Goal: Task Accomplishment & Management: Use online tool/utility

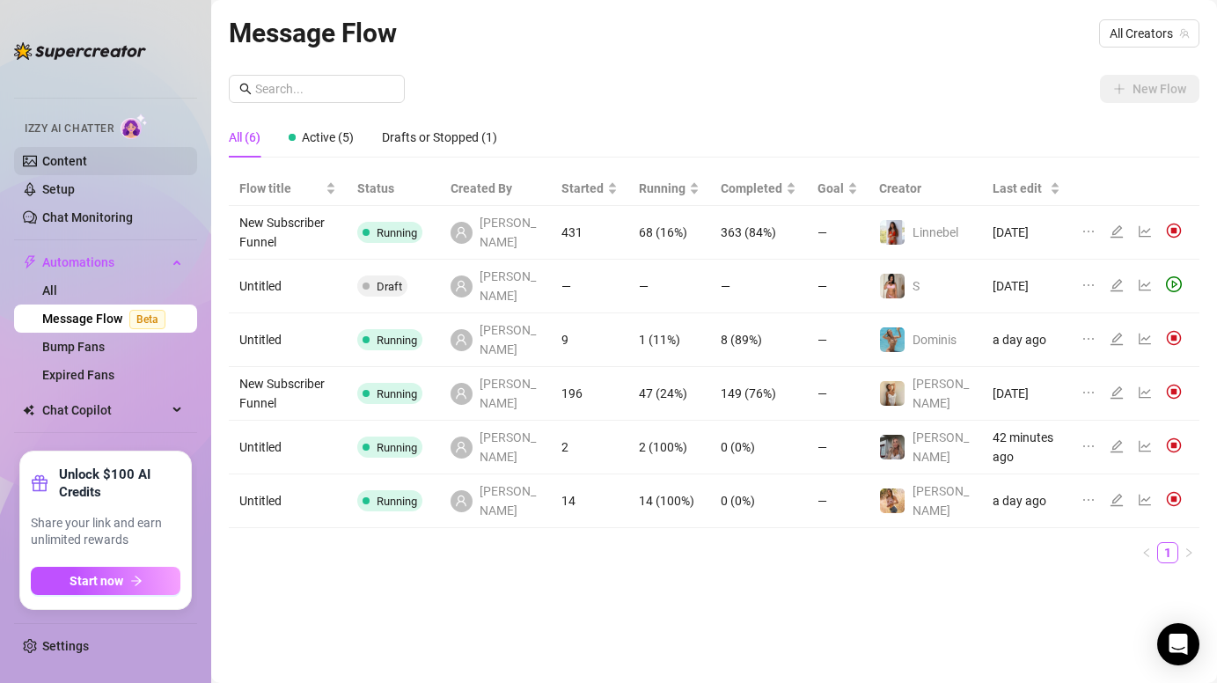
click at [51, 158] on link "Content" at bounding box center [64, 161] width 45 height 14
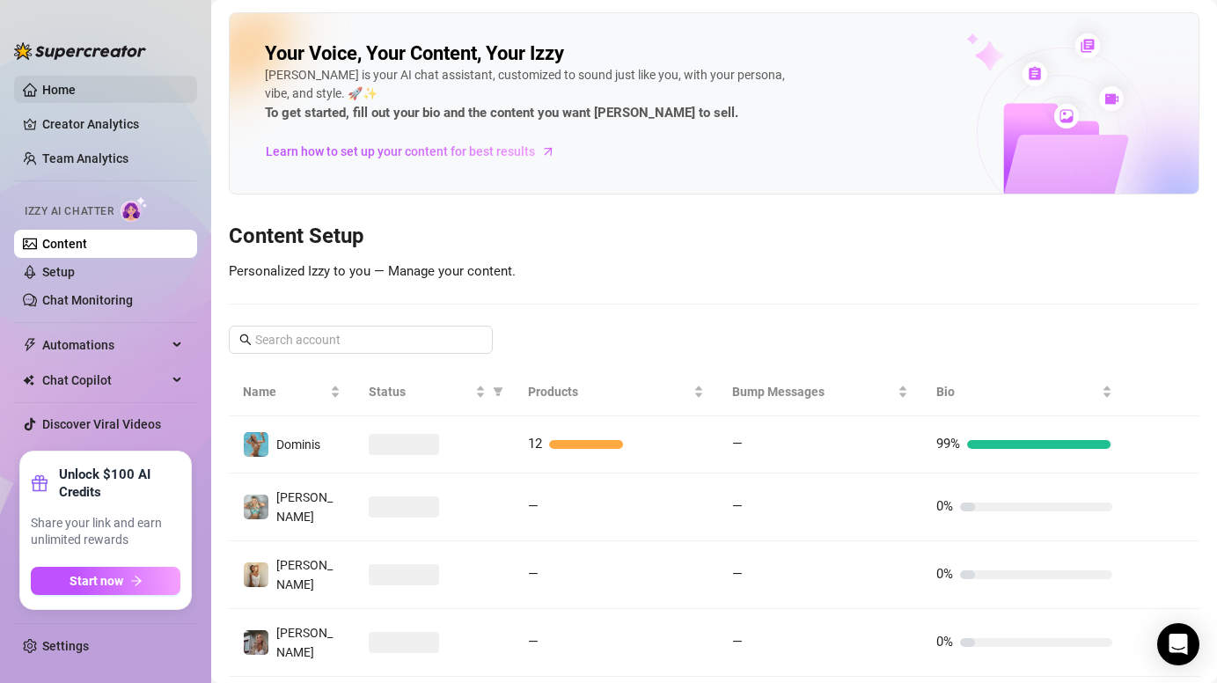
click at [58, 87] on link "Home" at bounding box center [58, 90] width 33 height 14
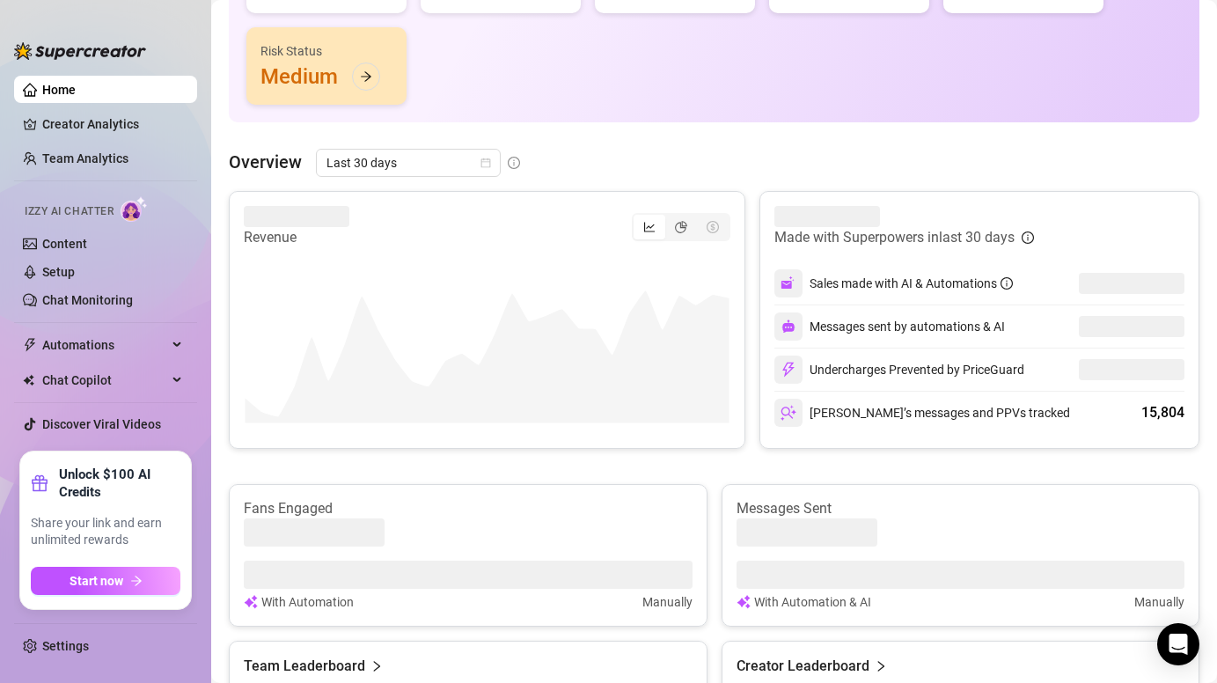
scroll to position [261, 0]
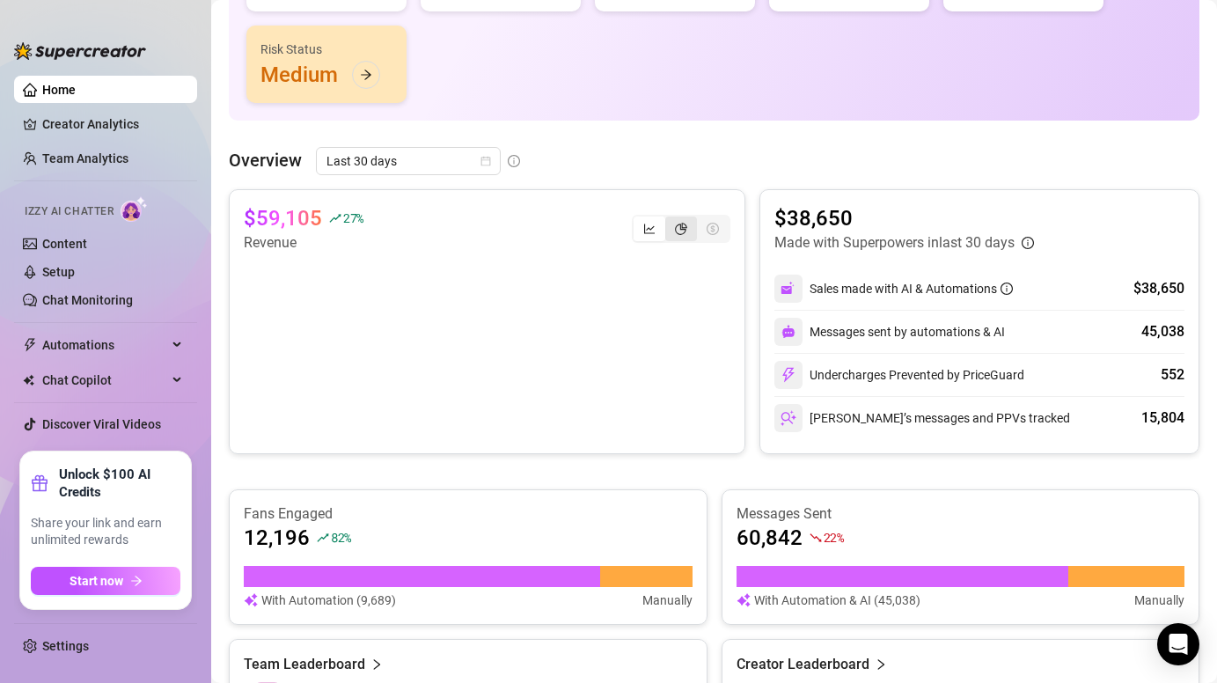
click at [687, 232] on icon "pie-chart" at bounding box center [681, 229] width 12 height 12
click at [670, 219] on input "segmented control" at bounding box center [670, 219] width 0 height 0
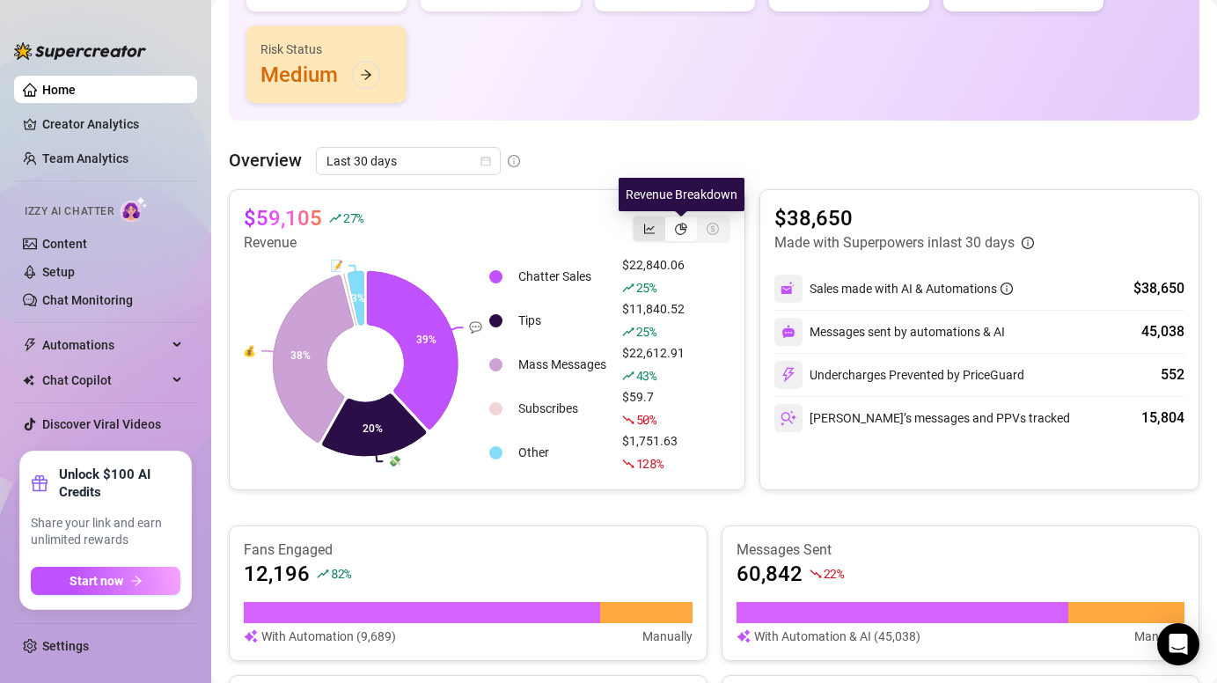
click at [657, 232] on div "segmented control" at bounding box center [650, 229] width 32 height 25
click at [638, 219] on input "segmented control" at bounding box center [638, 219] width 0 height 0
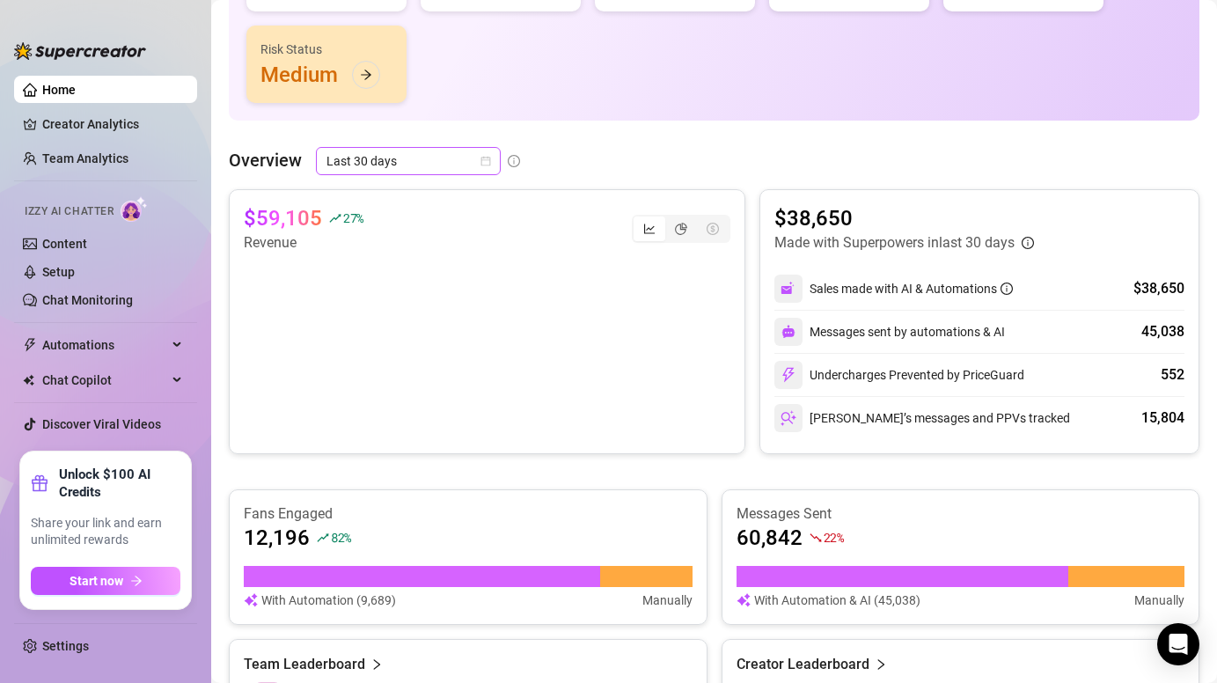
click at [498, 159] on div "Last 30 days" at bounding box center [408, 161] width 185 height 28
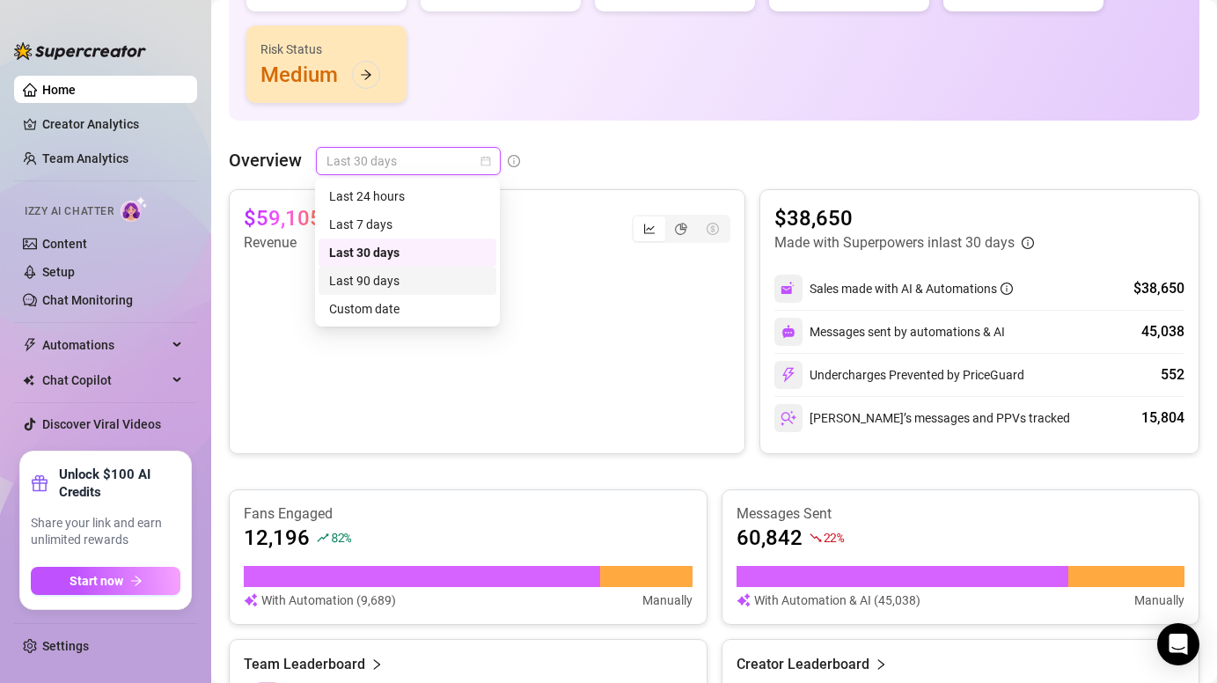
click at [430, 279] on div "Last 90 days" at bounding box center [407, 280] width 157 height 19
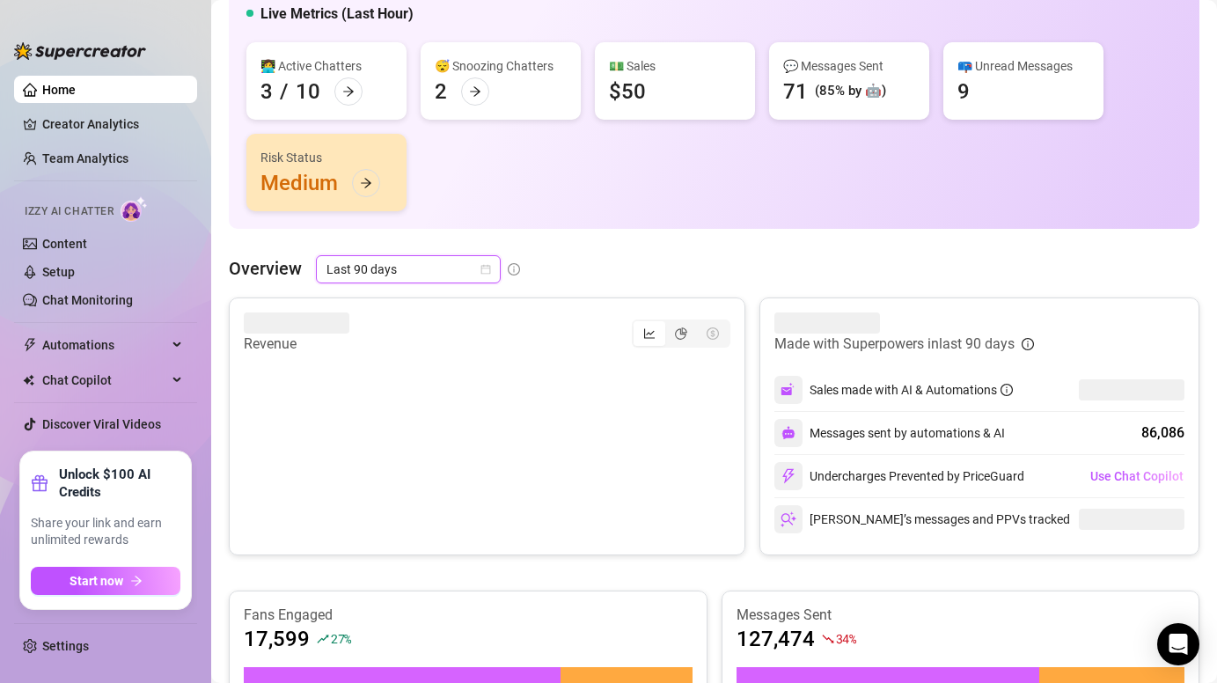
scroll to position [160, 0]
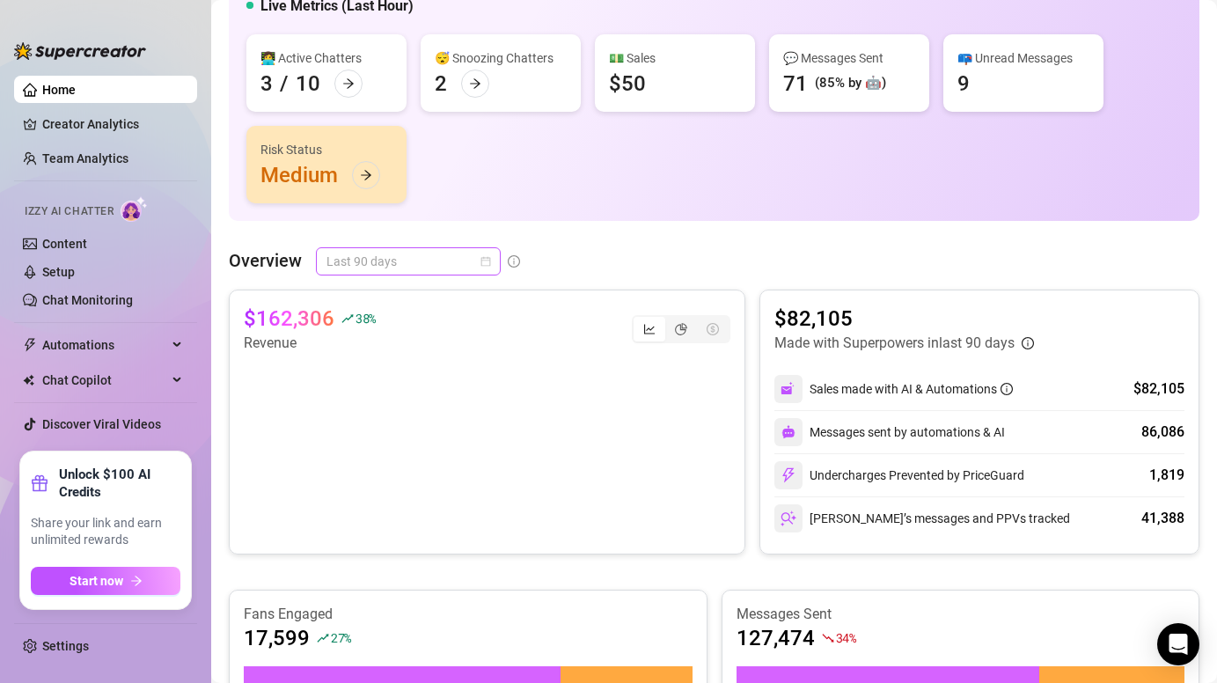
click at [453, 264] on span "Last 90 days" at bounding box center [409, 261] width 164 height 26
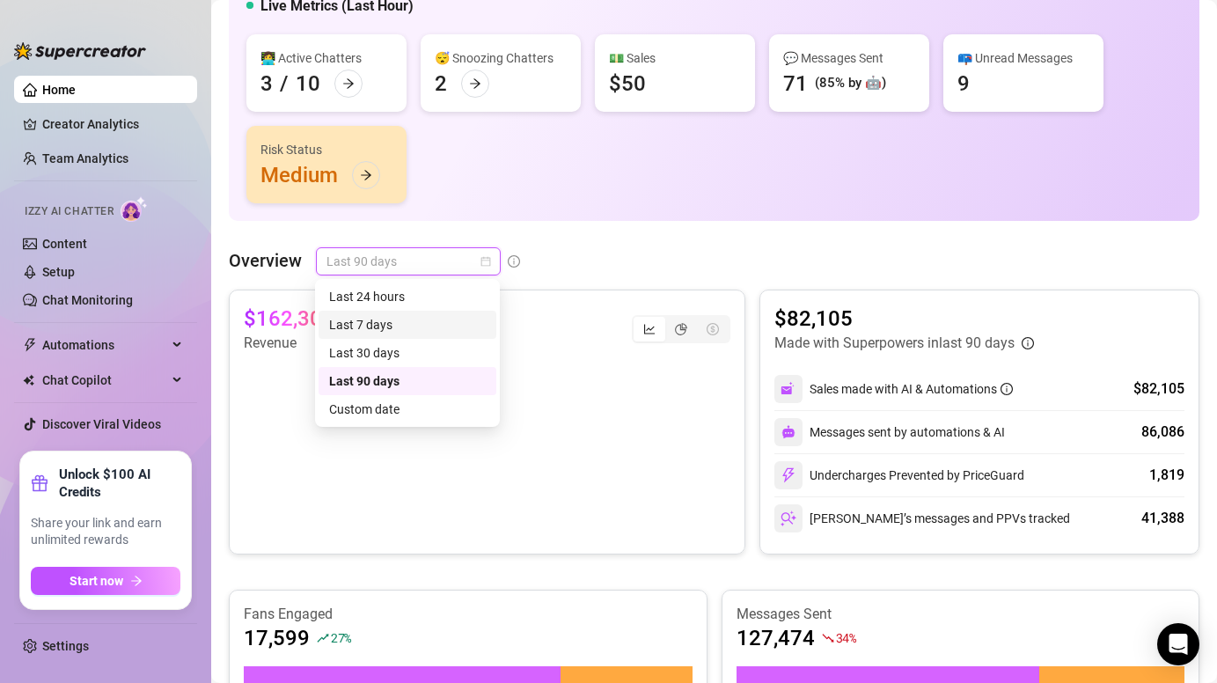
click at [409, 314] on div "Last 7 days" at bounding box center [408, 325] width 178 height 28
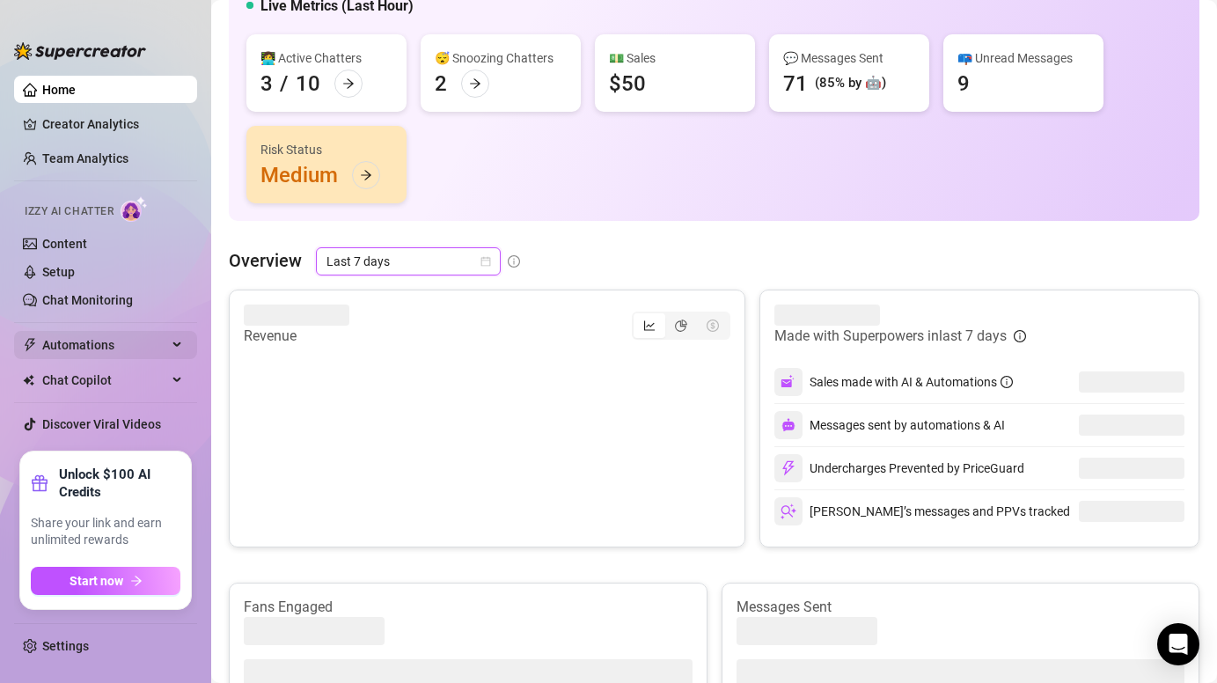
click at [103, 341] on span "Automations" at bounding box center [104, 345] width 125 height 28
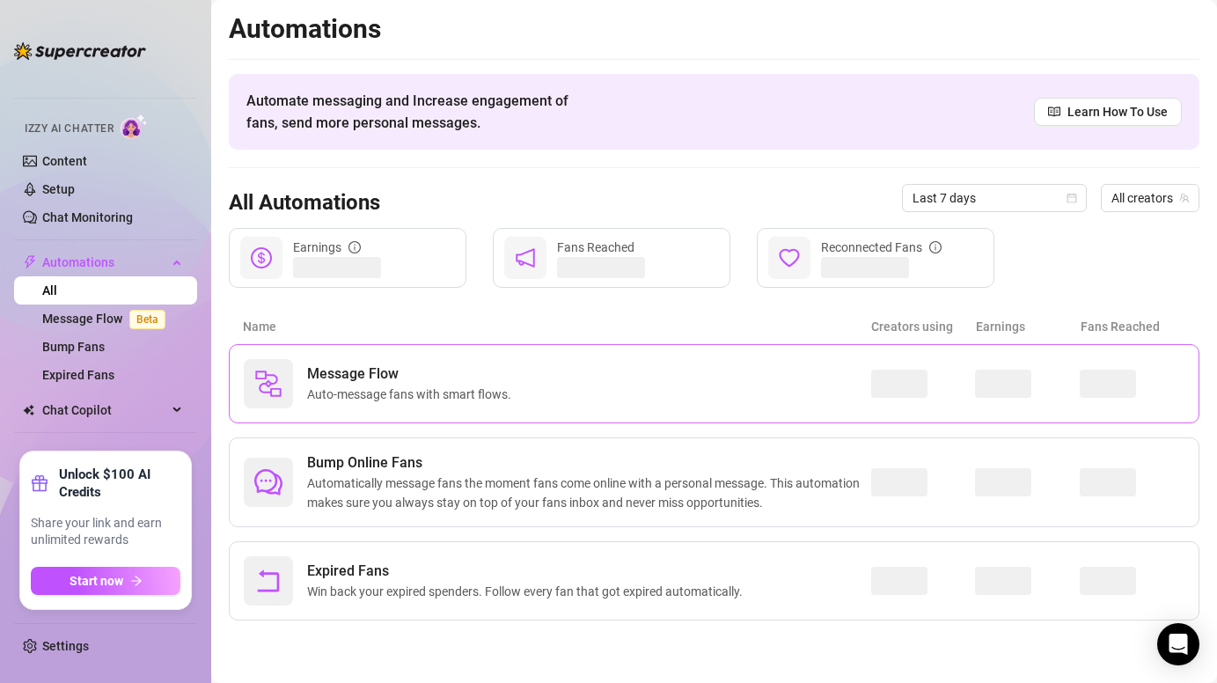
click at [415, 398] on span "Auto-message fans with smart flows." at bounding box center [412, 394] width 211 height 19
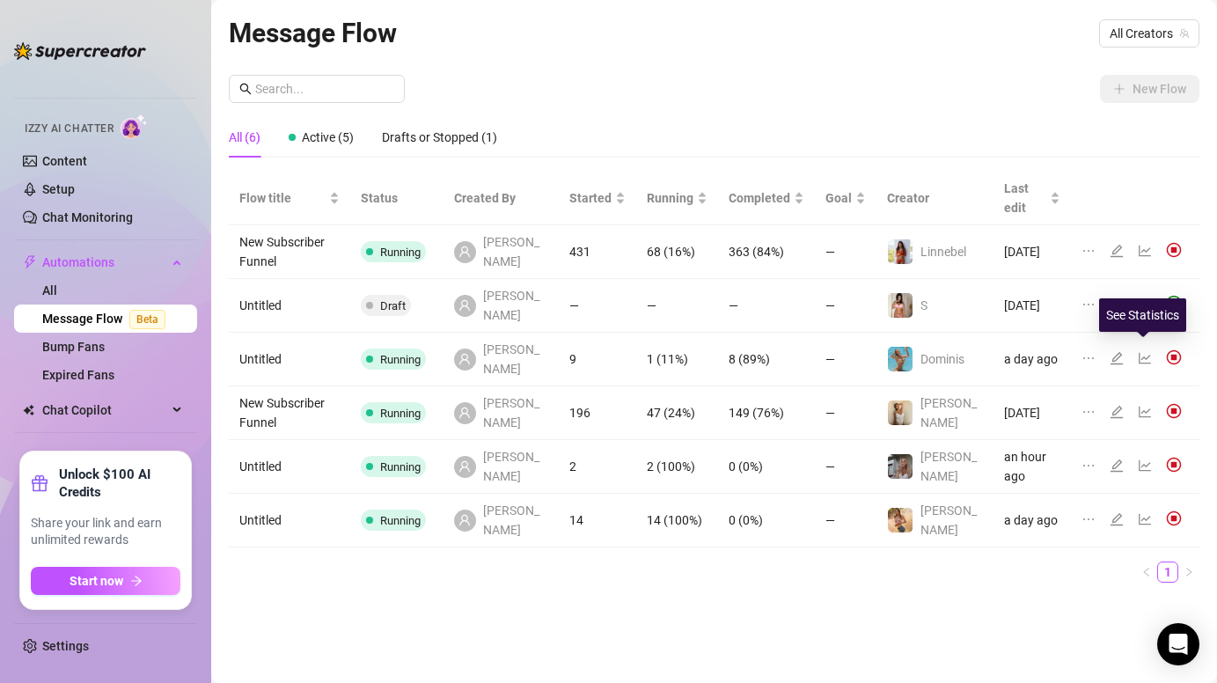
click at [1142, 405] on icon "line-chart" at bounding box center [1145, 412] width 14 height 14
click at [672, 494] on td "14 (100%)" at bounding box center [677, 521] width 82 height 54
click at [1146, 512] on icon "line-chart" at bounding box center [1145, 519] width 14 height 14
click at [1114, 245] on icon "edit" at bounding box center [1117, 251] width 12 height 12
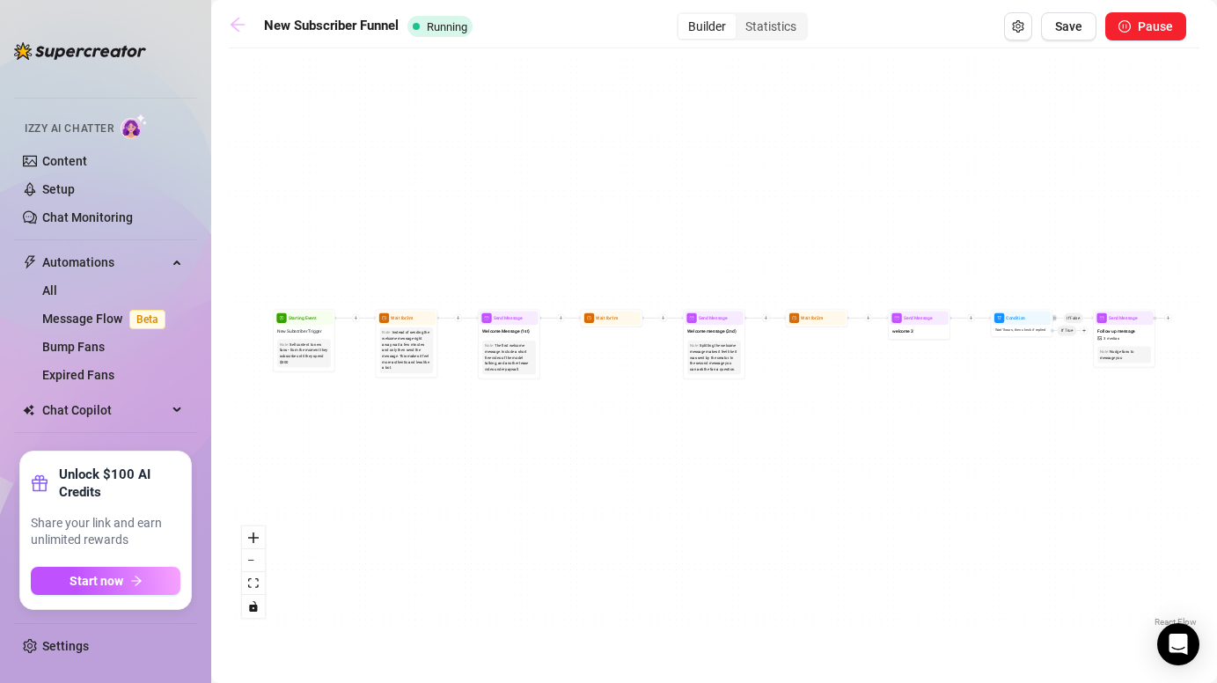
click at [238, 30] on icon "arrow-left" at bounding box center [238, 25] width 14 height 14
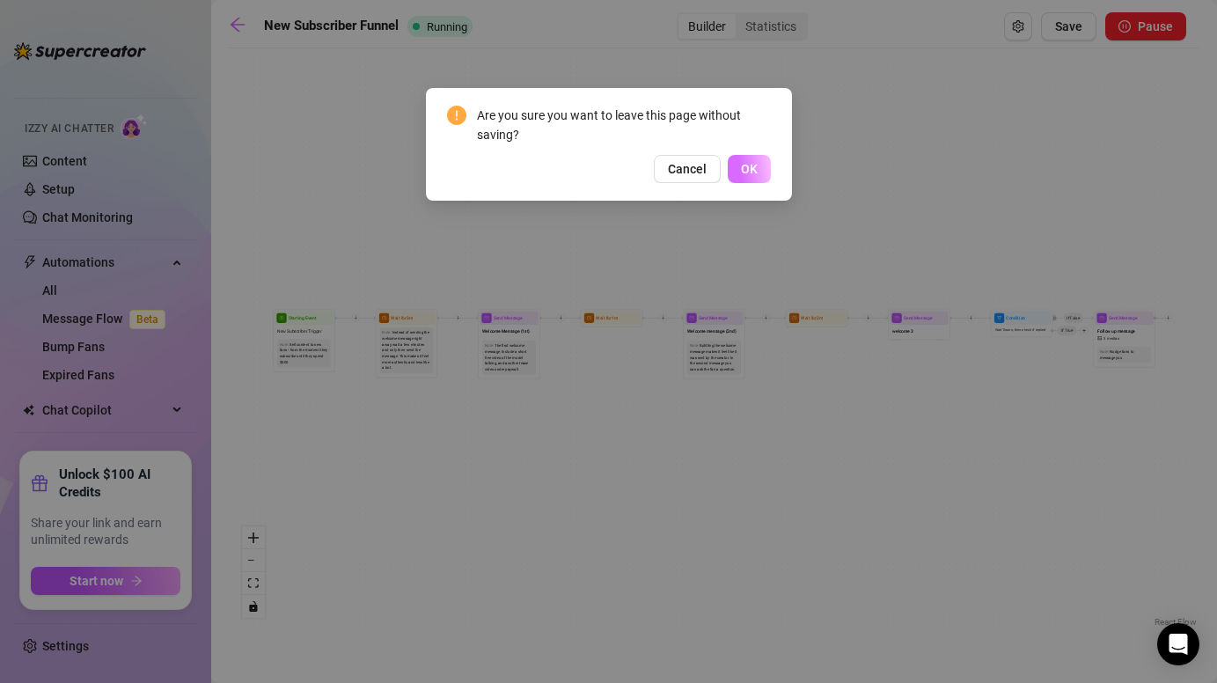
click at [752, 174] on span "OK" at bounding box center [749, 169] width 17 height 14
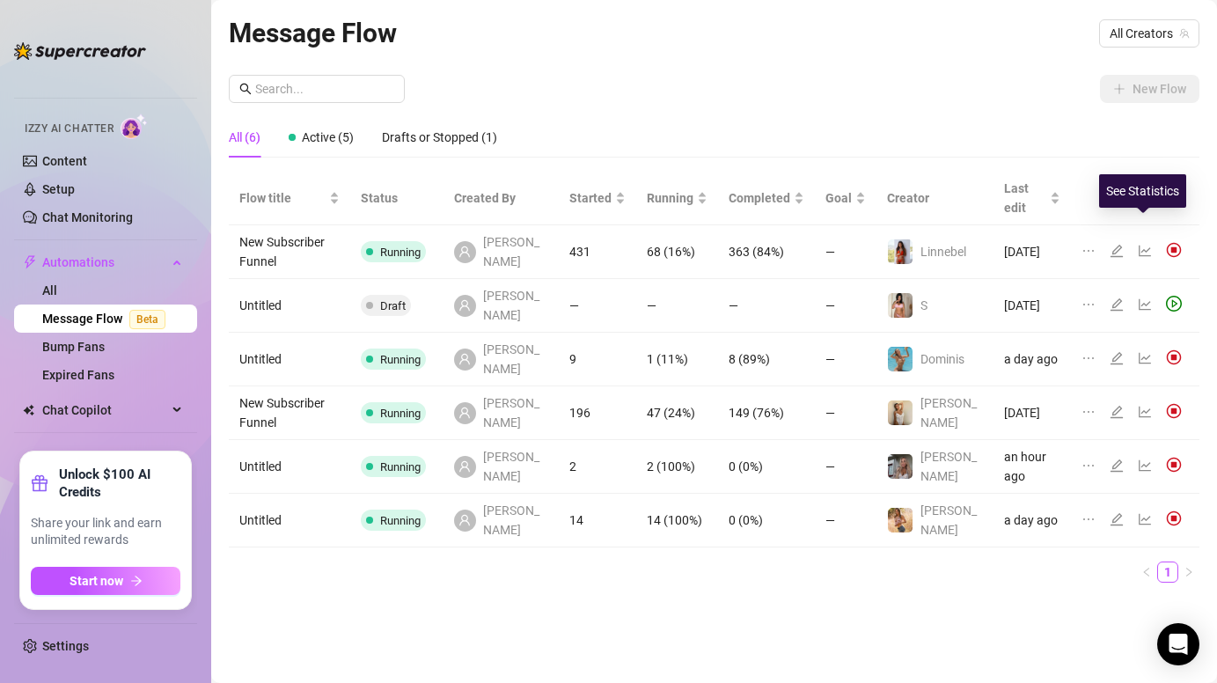
click at [1144, 244] on icon "line-chart" at bounding box center [1145, 251] width 14 height 14
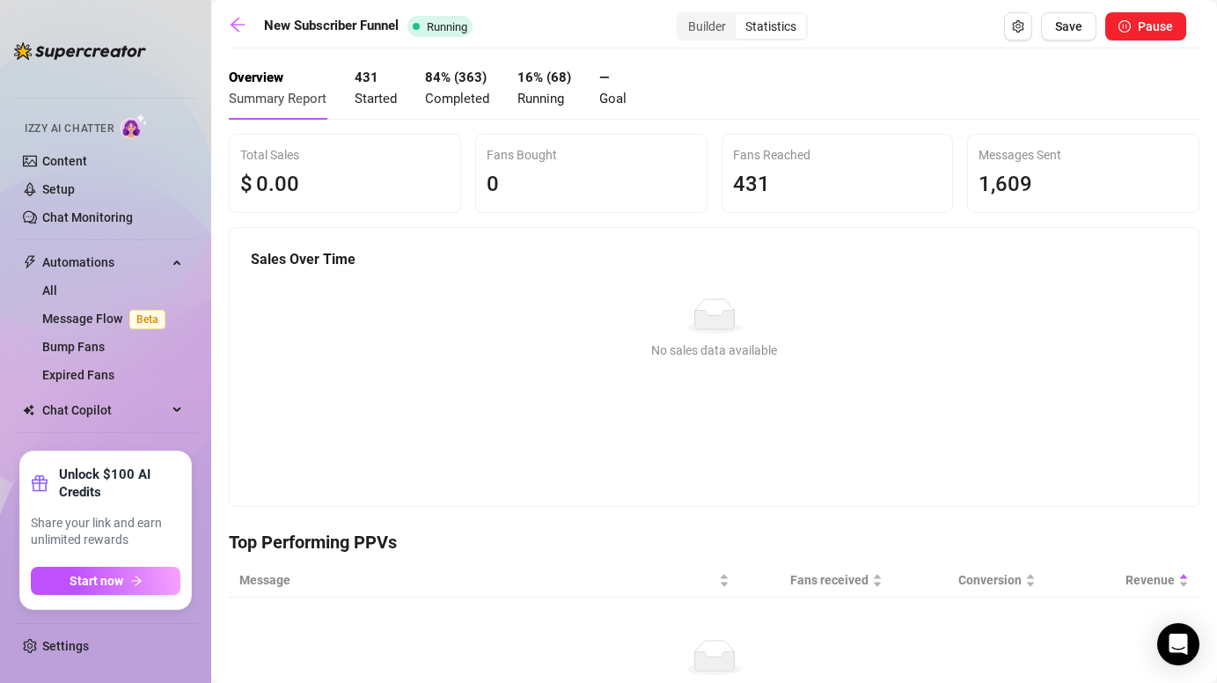
click at [340, 546] on h4 "Top Performing PPVs" at bounding box center [714, 542] width 971 height 25
click at [293, 85] on div "Overview Summary Report" at bounding box center [278, 88] width 98 height 41
click at [372, 94] on span "Started" at bounding box center [376, 99] width 42 height 16
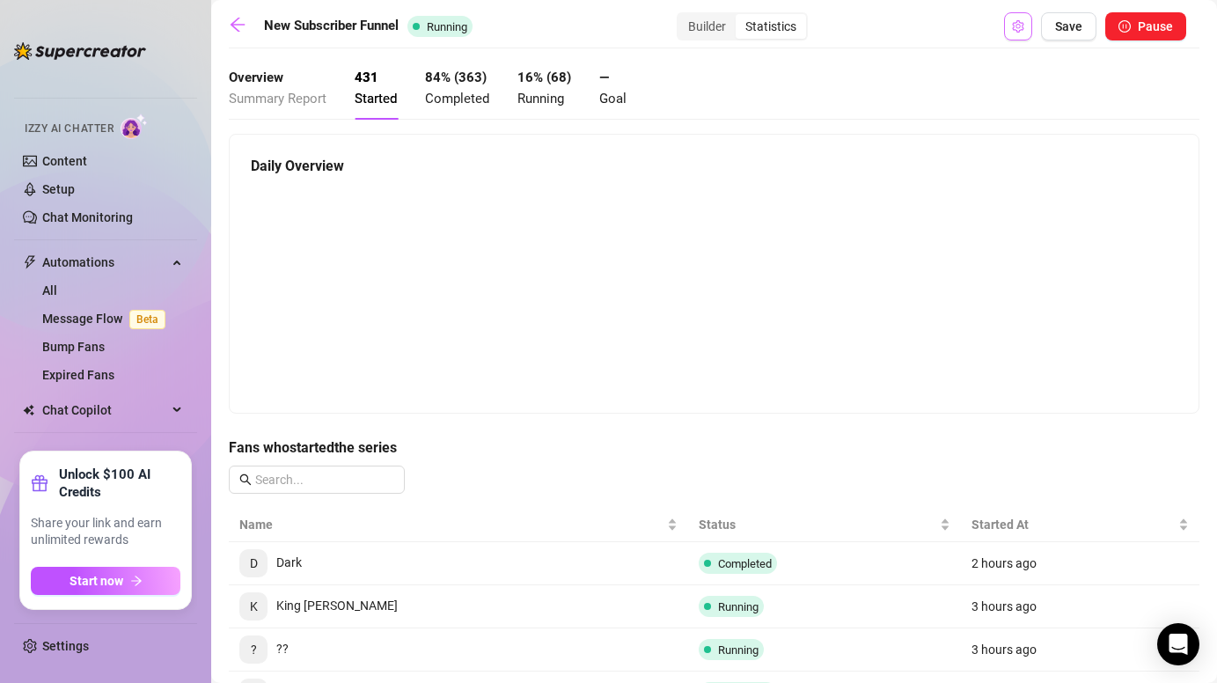
click at [1024, 27] on icon "setting" at bounding box center [1017, 26] width 11 height 12
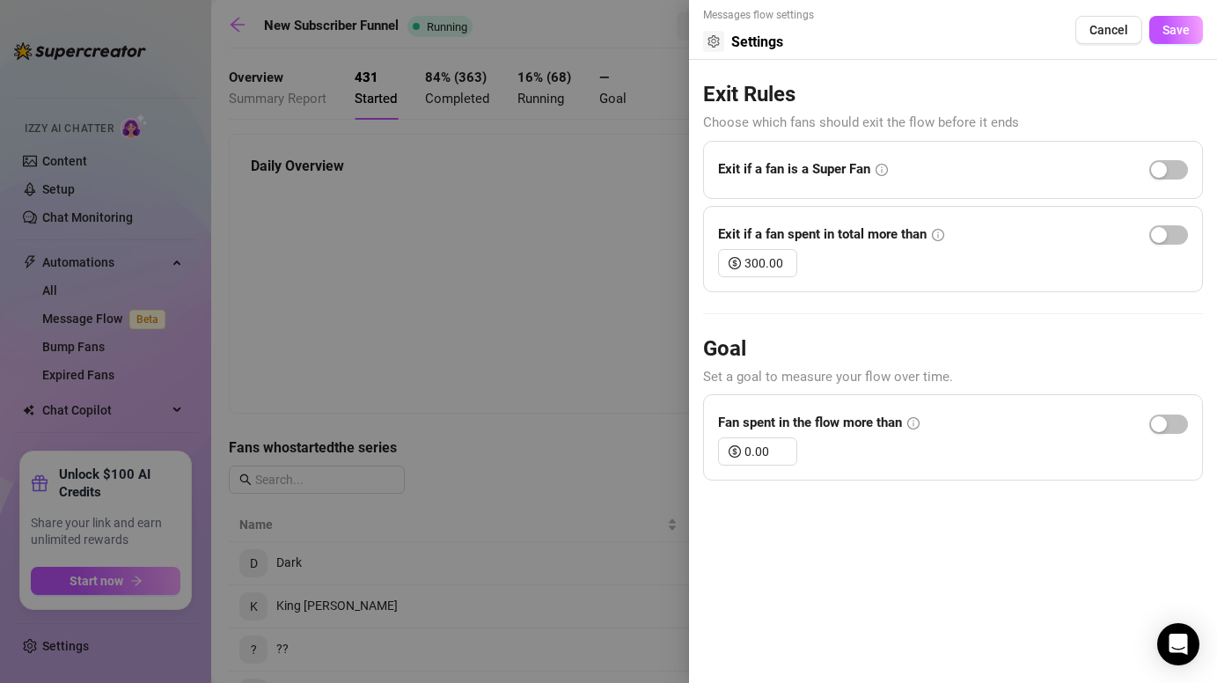
click at [620, 181] on div at bounding box center [608, 341] width 1217 height 683
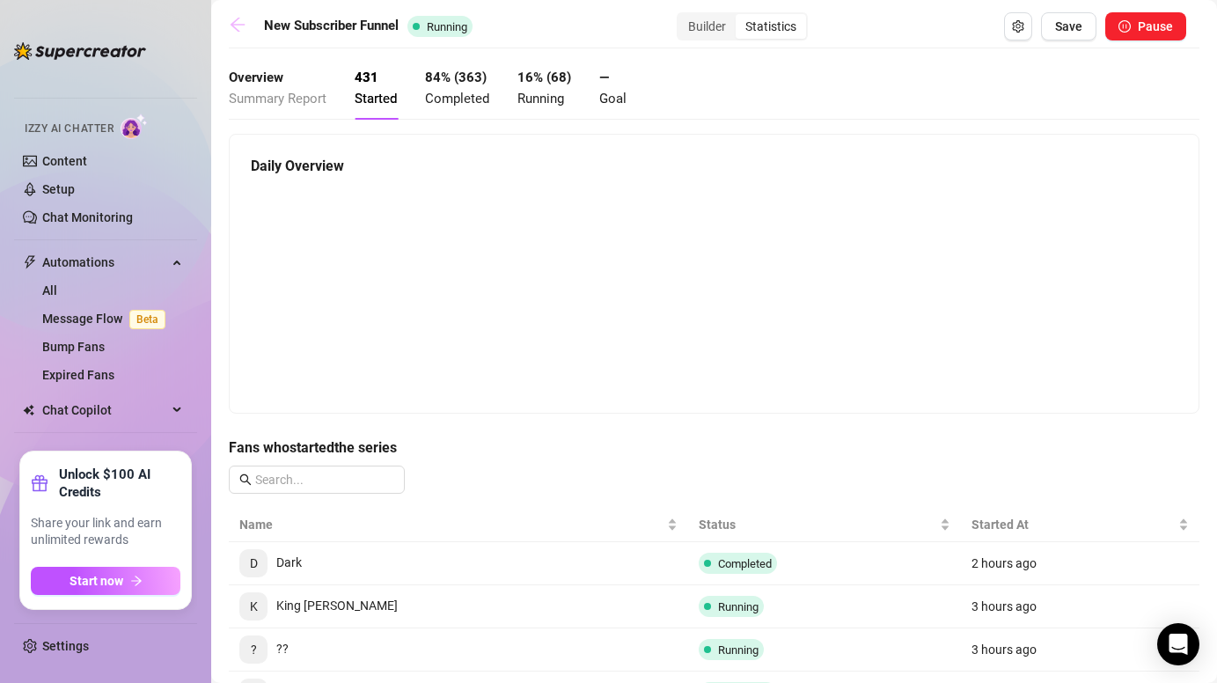
click at [240, 18] on icon "arrow-left" at bounding box center [238, 25] width 18 height 18
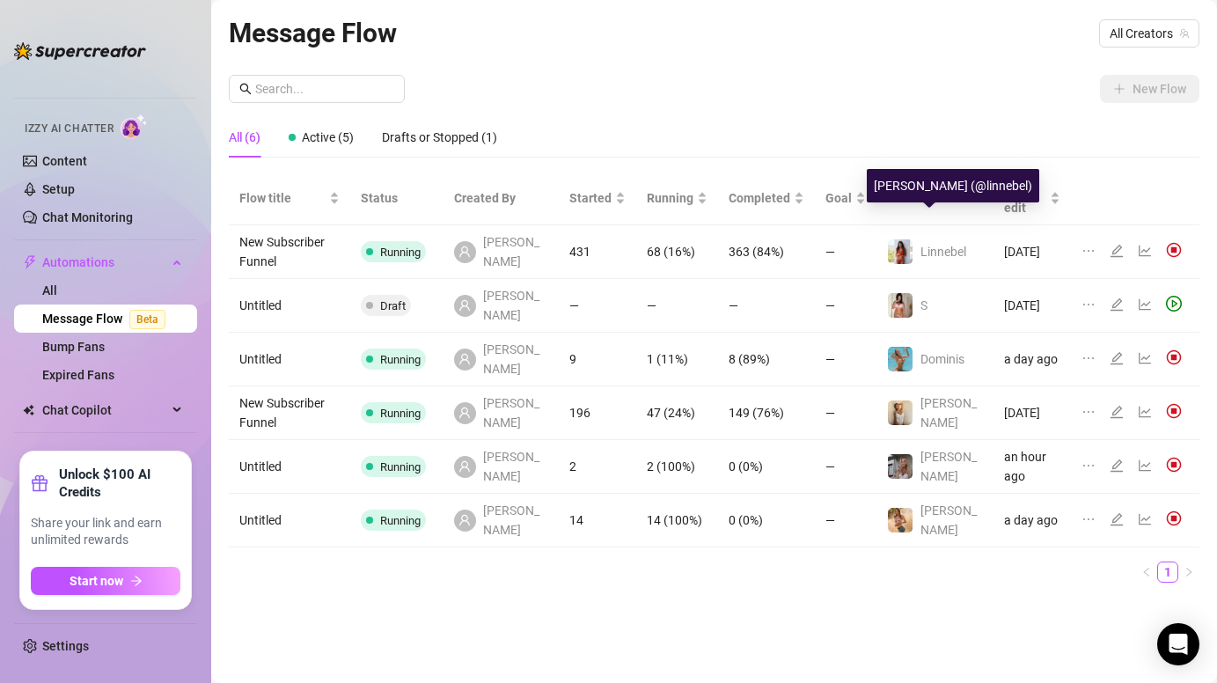
click at [940, 245] on span "Linnebel" at bounding box center [944, 252] width 46 height 14
click at [916, 239] on div "Linnebel" at bounding box center [926, 252] width 79 height 26
click at [1117, 244] on icon "edit" at bounding box center [1117, 251] width 14 height 14
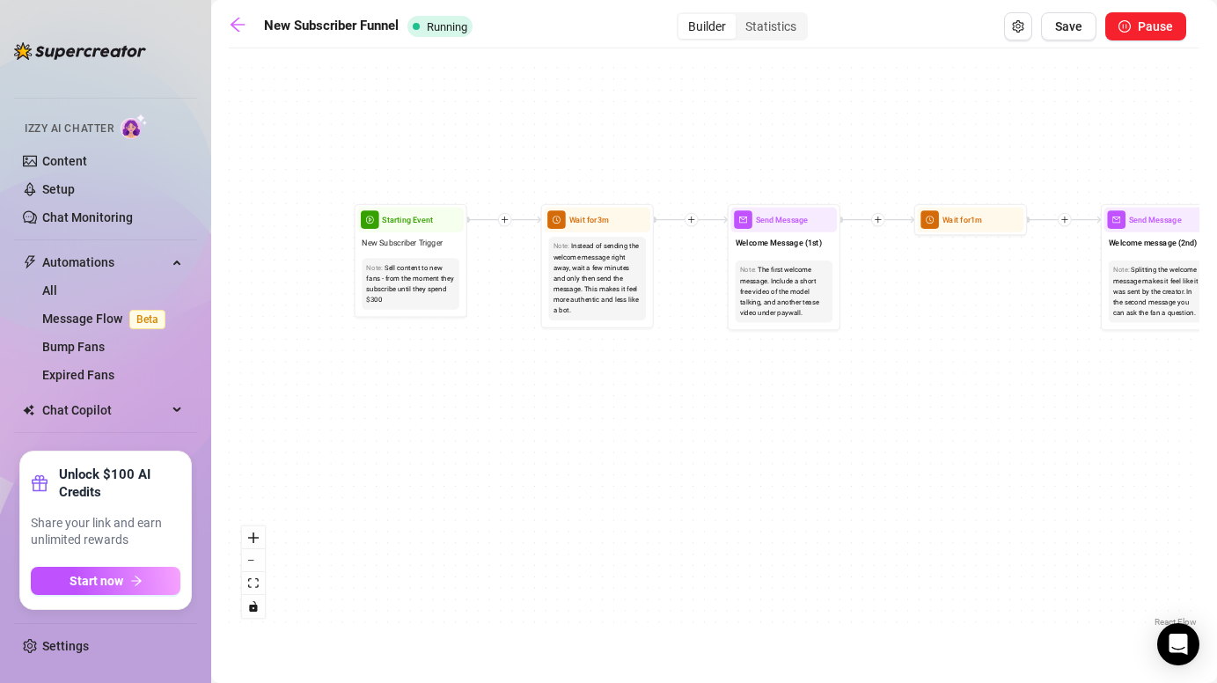
drag, startPoint x: 341, startPoint y: 382, endPoint x: 530, endPoint y: 481, distance: 213.8
click at [530, 481] on div "If False Wait for 1m Wait for 2m Send Message welcome 3 Send Message Follow up …" at bounding box center [714, 344] width 971 height 574
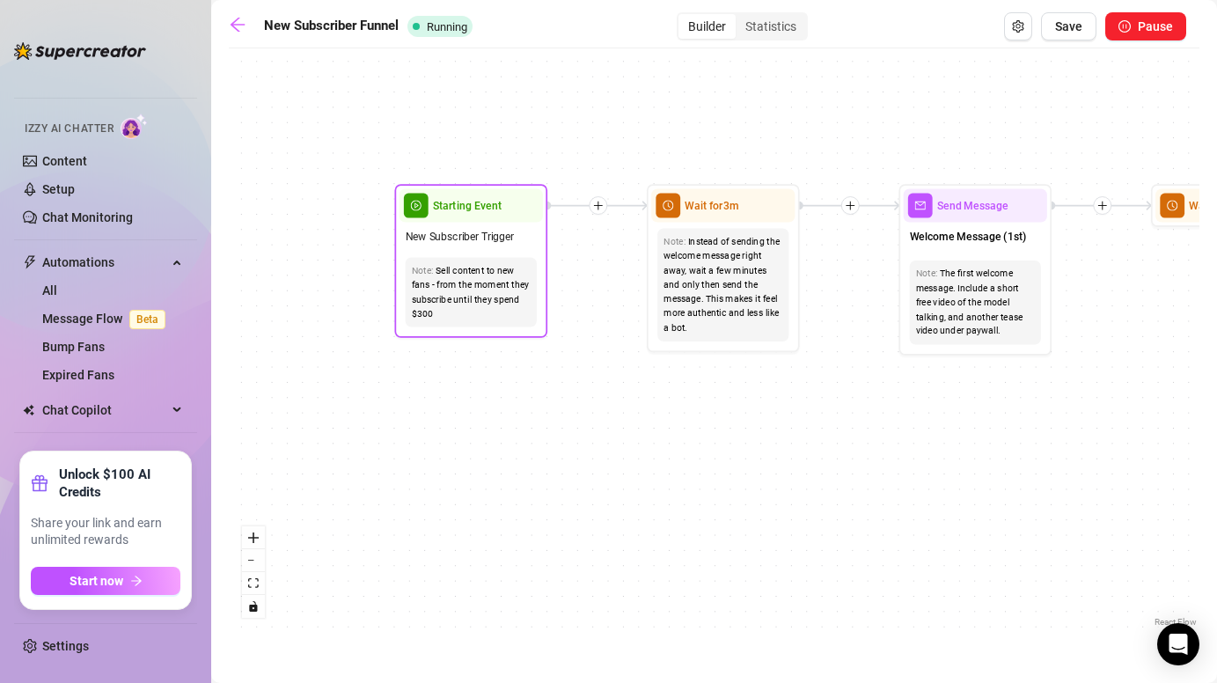
click at [472, 288] on div "Sell content to new fans - from the moment they subscribe until they spend $300" at bounding box center [471, 291] width 119 height 57
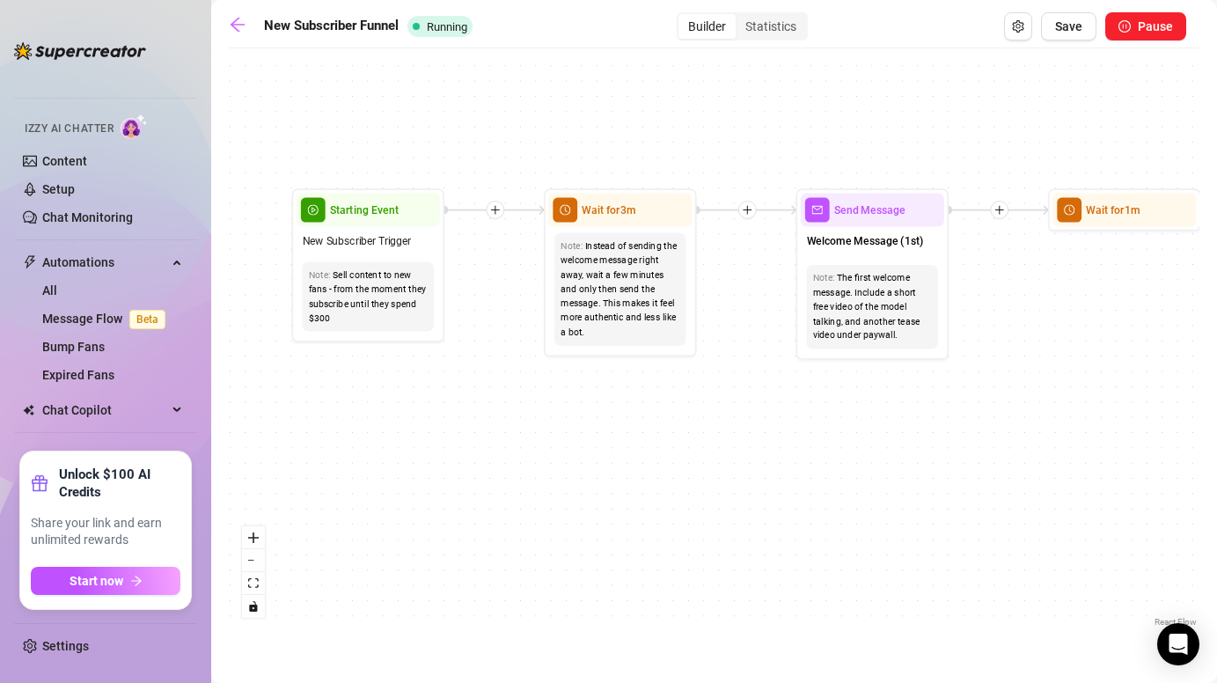
drag, startPoint x: 623, startPoint y: 400, endPoint x: 520, endPoint y: 404, distance: 103.1
click at [520, 404] on div "If False Wait for 1m Wait for 2m Send Message welcome 3 Send Message Follow up …" at bounding box center [714, 344] width 971 height 574
click at [627, 256] on div "Instead of sending the welcome message right away, wait a few minutes and only …" at bounding box center [620, 289] width 119 height 101
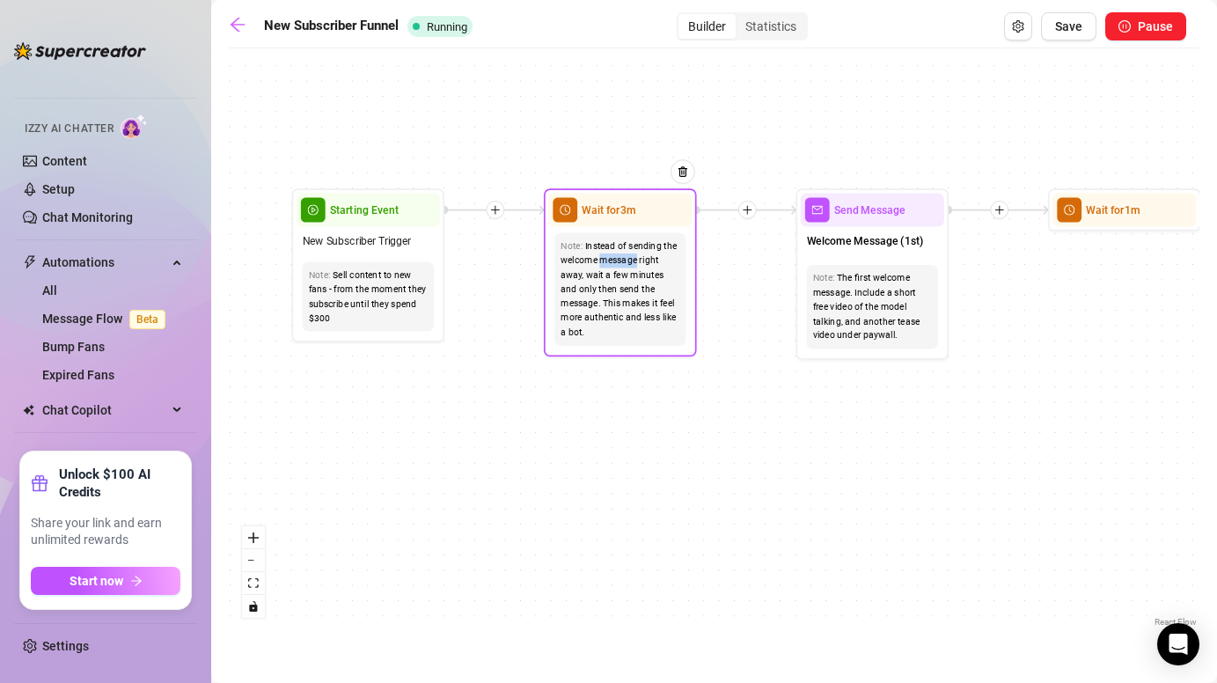
click at [627, 256] on div "Instead of sending the welcome message right away, wait a few minutes and only …" at bounding box center [620, 289] width 119 height 101
click at [750, 277] on div "If False Wait for 1m Wait for 2m Send Message welcome 3 Send Message Follow up …" at bounding box center [714, 344] width 971 height 574
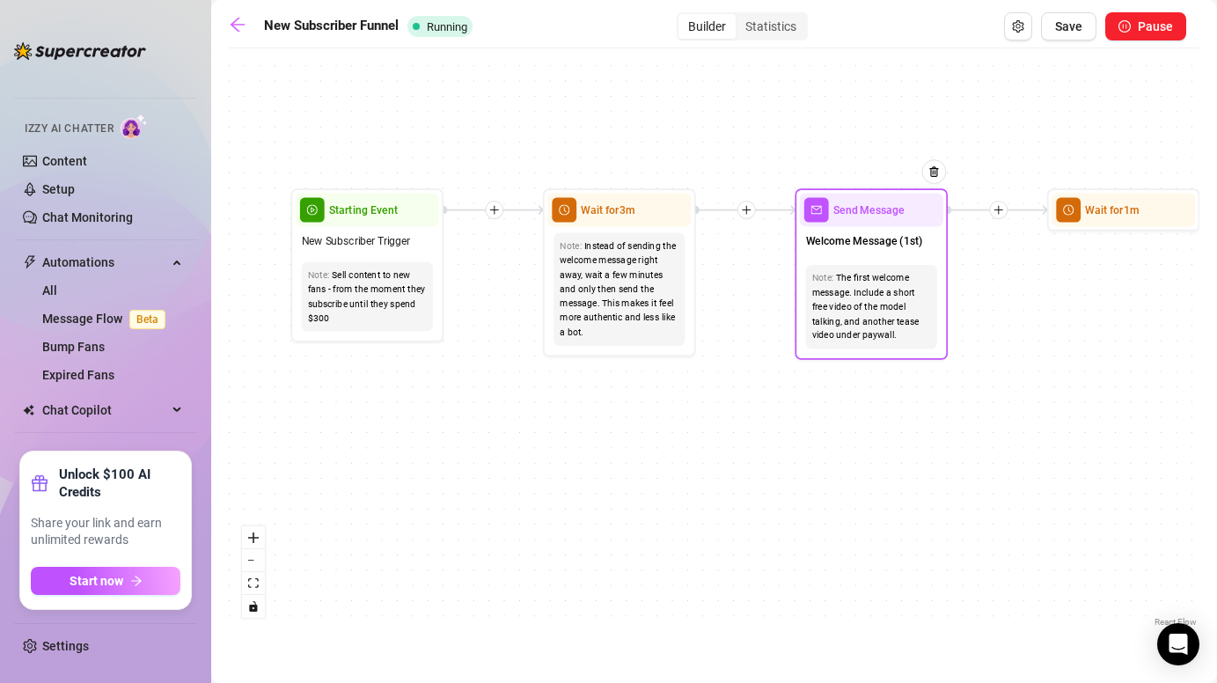
click at [863, 312] on div "The first welcome message. Include a short free video of the model talking, and…" at bounding box center [871, 307] width 119 height 72
click at [848, 216] on span "Send Message" at bounding box center [868, 210] width 71 height 17
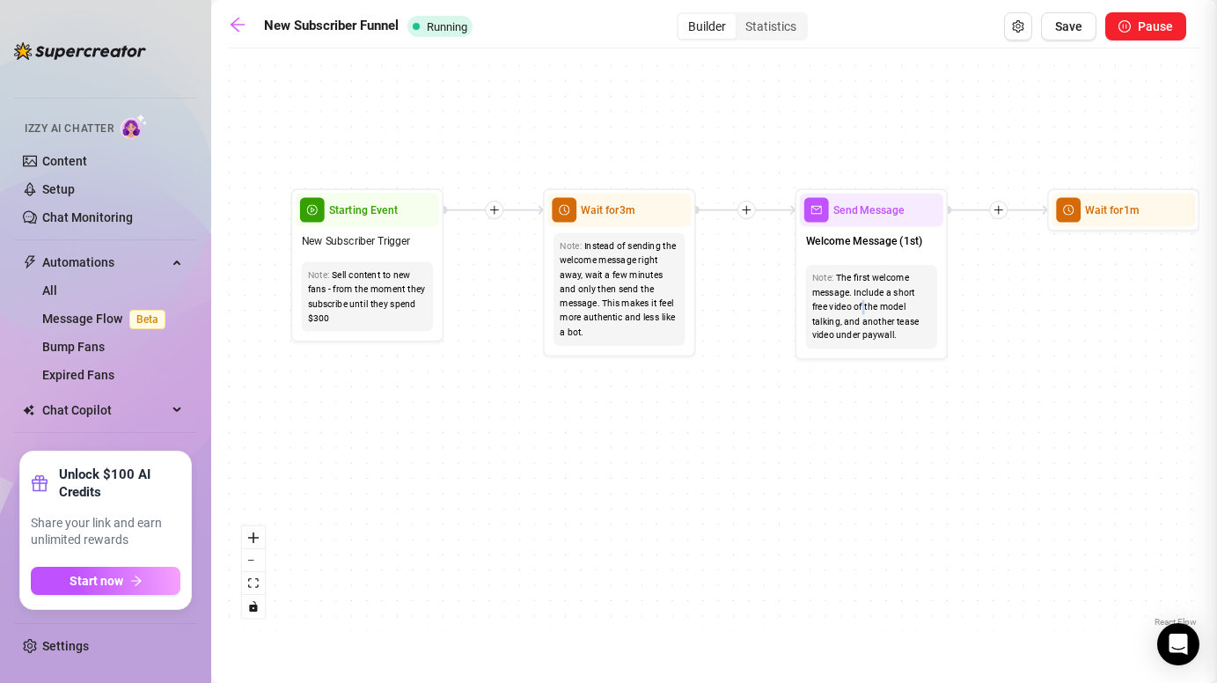
type textarea "Omg hey youuuu 😍"
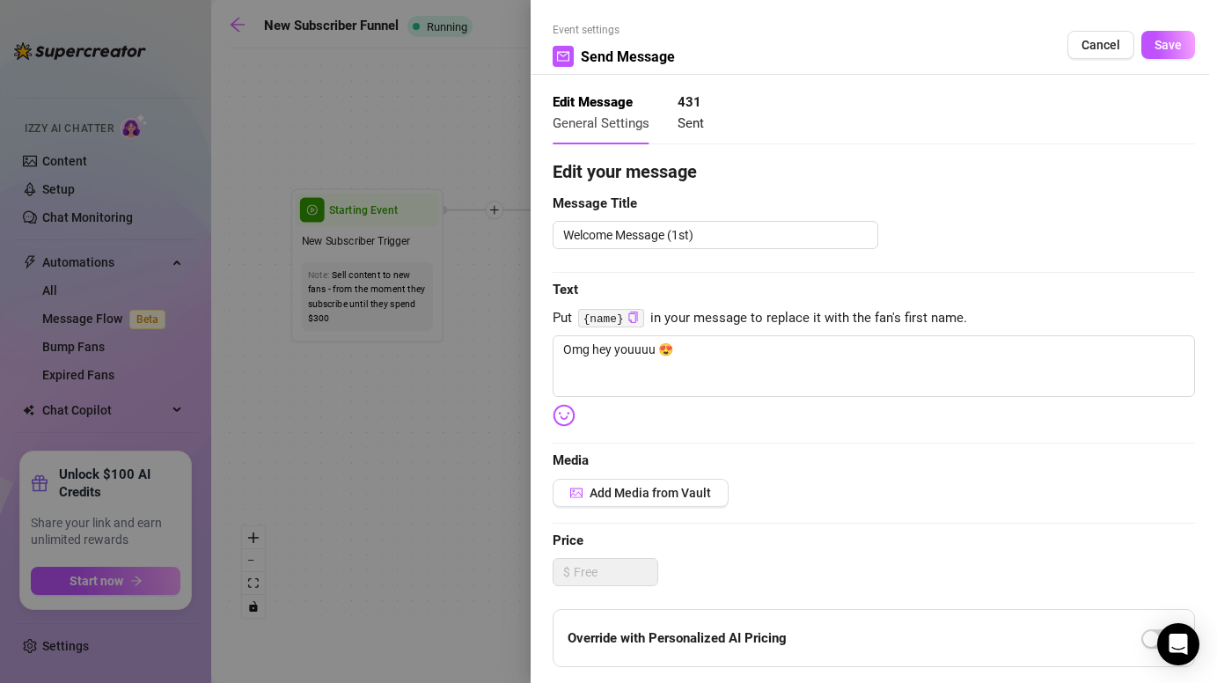
click at [438, 413] on div at bounding box center [608, 341] width 1217 height 683
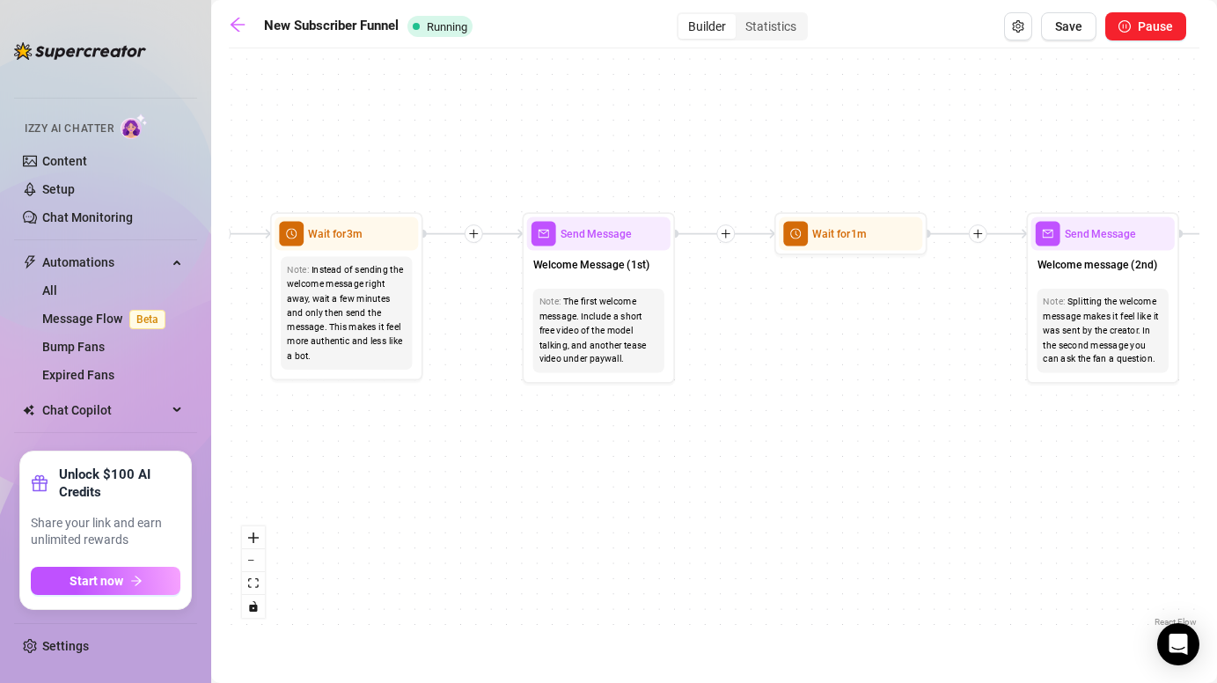
drag, startPoint x: 1002, startPoint y: 378, endPoint x: 715, endPoint y: 402, distance: 288.0
click at [715, 402] on div "If False Wait for 1m Wait for 2m Send Message welcome 3 Send Message Follow up …" at bounding box center [714, 344] width 971 height 574
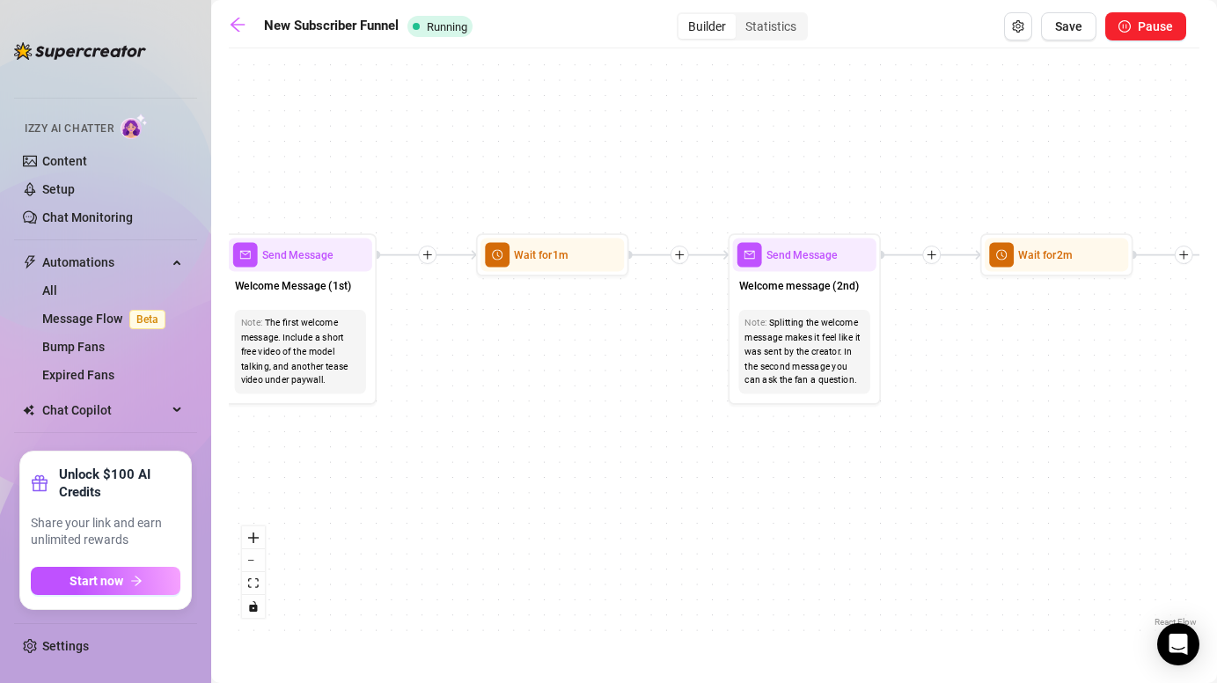
drag, startPoint x: 924, startPoint y: 367, endPoint x: 640, endPoint y: 387, distance: 285.0
click at [640, 387] on div "If False Wait for 1m Wait for 2m Send Message welcome 3 Send Message Follow up …" at bounding box center [714, 344] width 971 height 574
click at [805, 311] on div "Note: Splitting the welcome message makes it feel like it was sent by the creat…" at bounding box center [804, 352] width 131 height 84
type textarea "you really made it to my secret little world?! Hehe you’re in for a BIG surpris…"
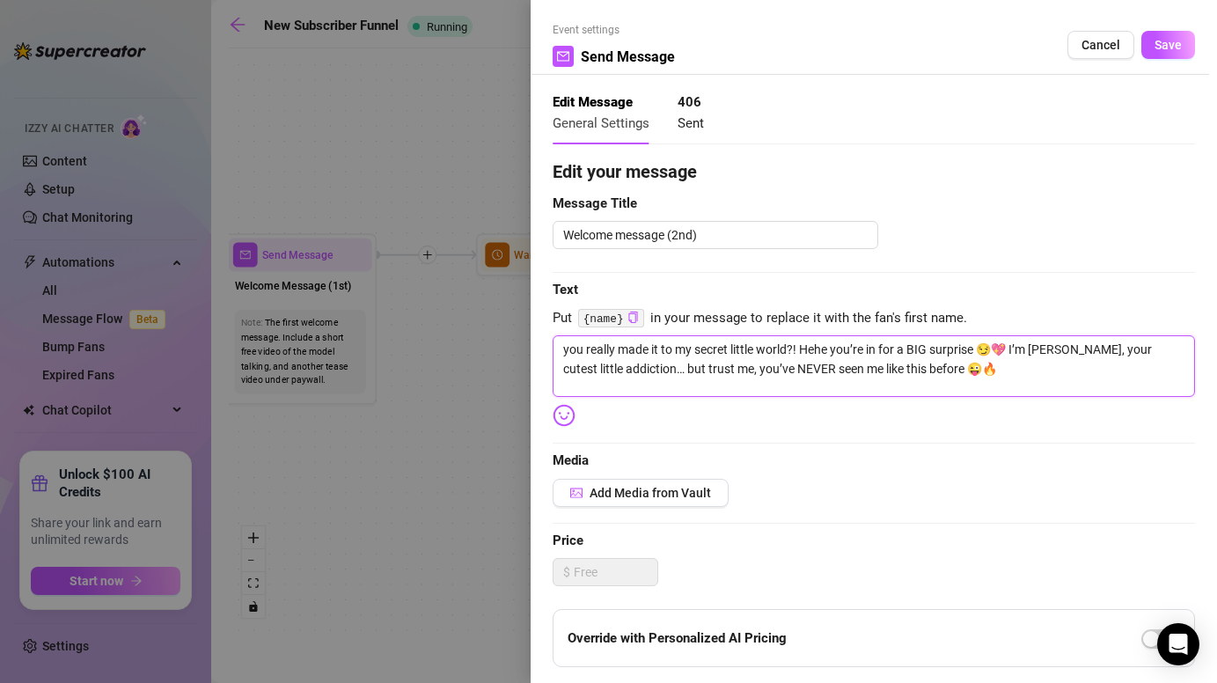
drag, startPoint x: 1009, startPoint y: 347, endPoint x: 1035, endPoint y: 371, distance: 36.1
click at [1035, 371] on textarea "you really made it to my secret little world?! Hehe you’re in for a BIG surpris…" at bounding box center [874, 366] width 642 height 62
type textarea "you really made it to my secret little world?! Hehe you’re in for a BIG surpris…"
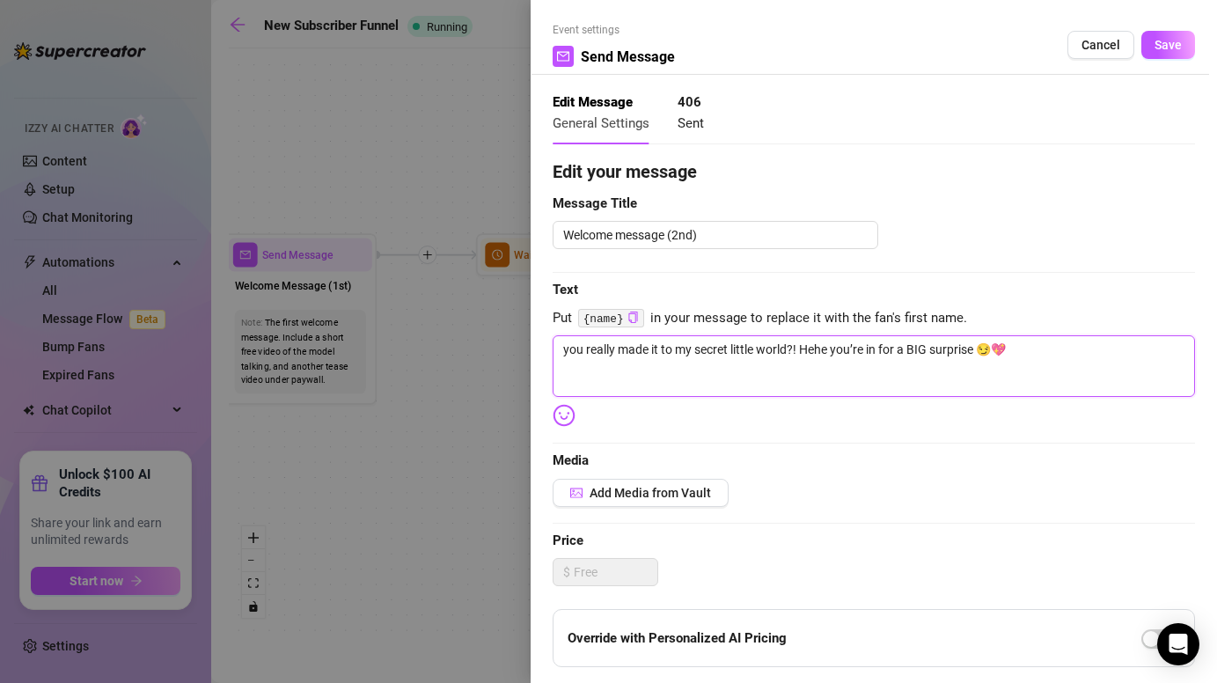
type textarea "you really made it to my secret little world?! Hehe you’re in for a BIG surpris…"
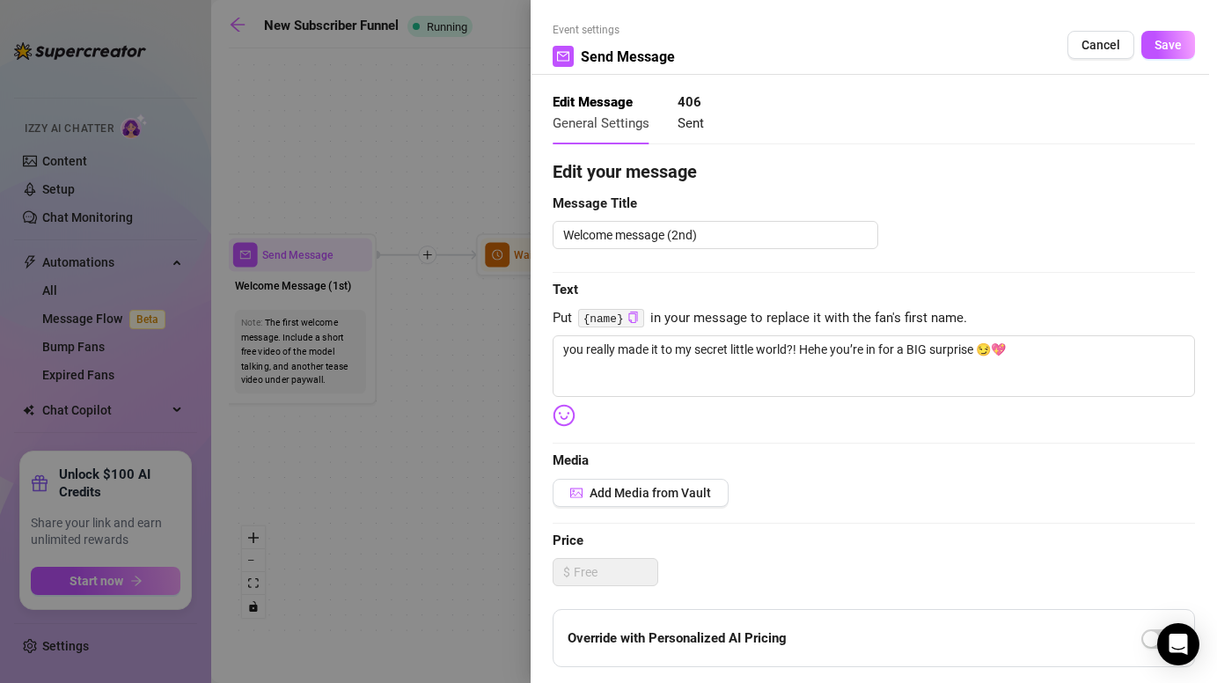
click at [1181, 30] on div "Event settings Send Message Cancel Save" at bounding box center [874, 48] width 642 height 53
click at [1172, 44] on span "Save" at bounding box center [1168, 45] width 27 height 14
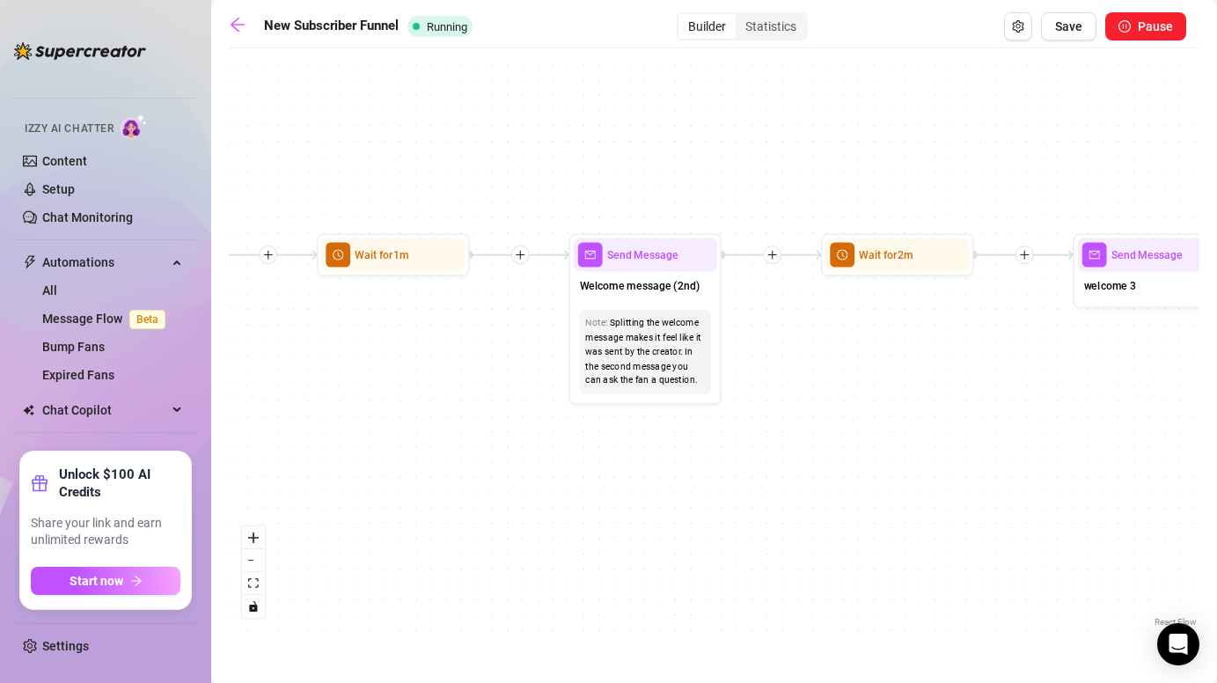
drag, startPoint x: 994, startPoint y: 348, endPoint x: 833, endPoint y: 347, distance: 160.2
click at [833, 347] on div "If False Wait for 1m Wait for 2m Send Message welcome 3 Send Message Follow up …" at bounding box center [714, 344] width 971 height 574
click at [774, 251] on icon "plus" at bounding box center [772, 253] width 11 height 11
click at [840, 310] on div "Message" at bounding box center [846, 308] width 112 height 26
type textarea "Write your message here"
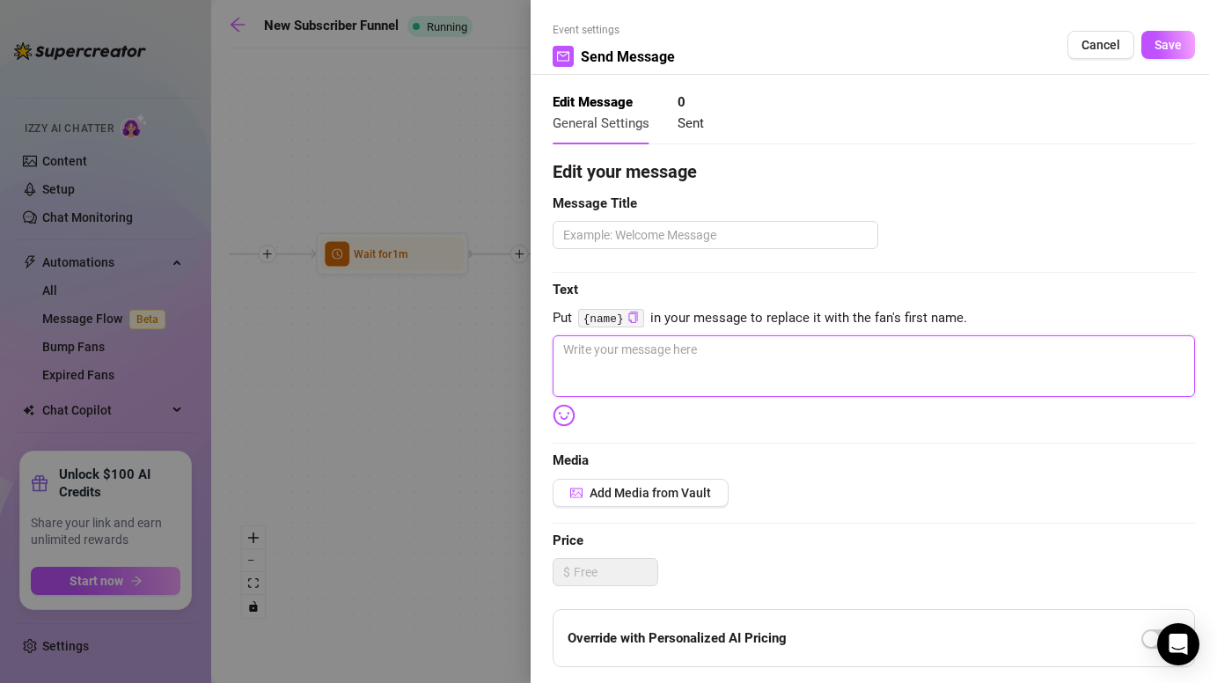
click at [660, 357] on textarea at bounding box center [874, 366] width 642 height 62
paste textarea "I’m [PERSON_NAME], your cutest little addiction… but trust me, you’ve NEVER see…"
type textarea "I’m [PERSON_NAME], your cutest little addiction… but trust me, you’ve NEVER see…"
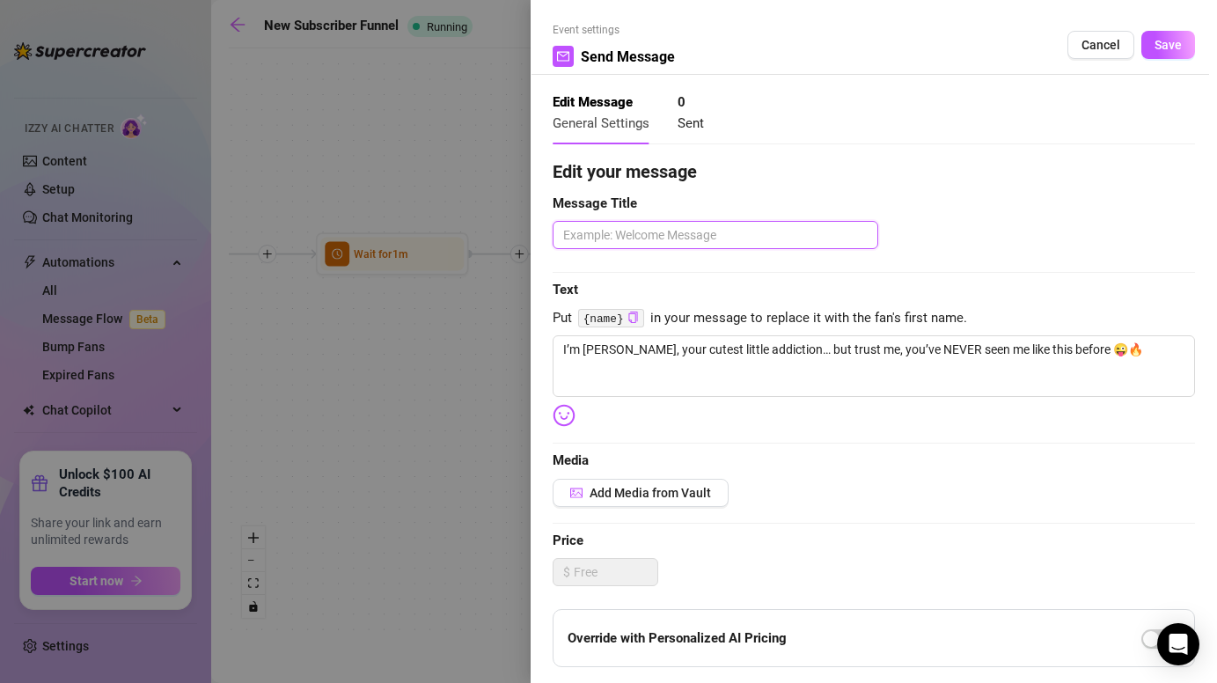
click at [658, 222] on textarea at bounding box center [716, 235] width 326 height 28
type textarea "2"
click at [1164, 28] on div "Event settings Send Message Cancel Save" at bounding box center [874, 48] width 642 height 53
click at [1164, 35] on button "Save" at bounding box center [1169, 45] width 54 height 28
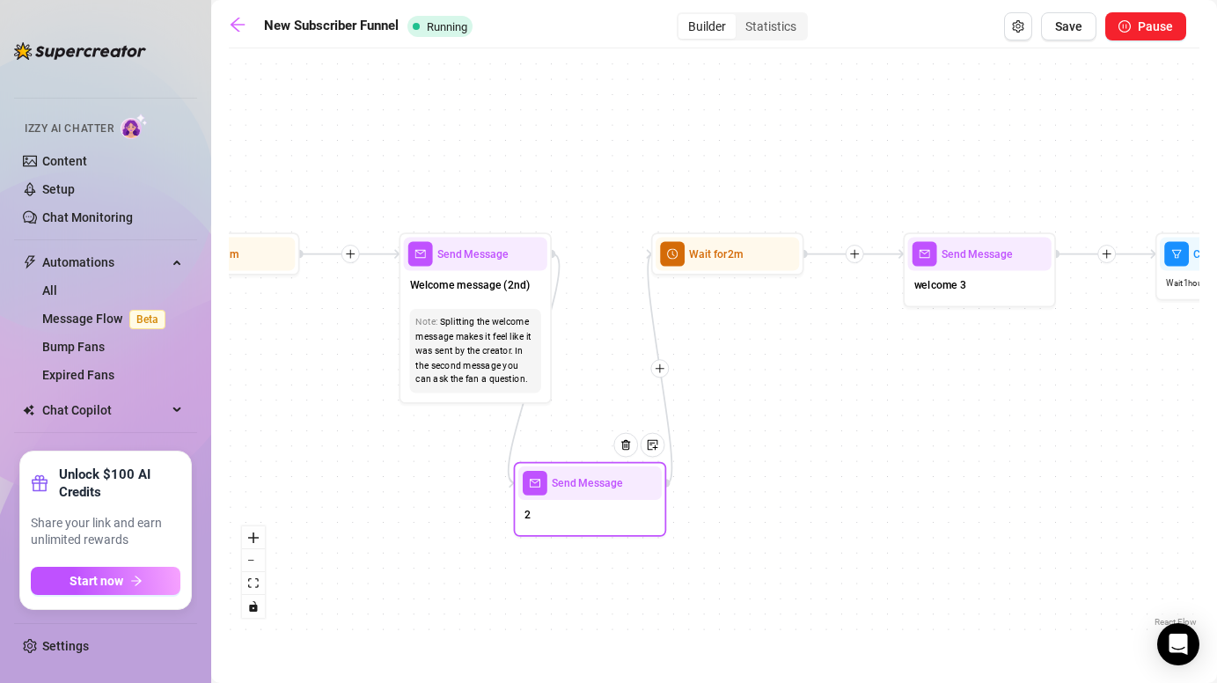
drag, startPoint x: 966, startPoint y: 360, endPoint x: 796, endPoint y: 361, distance: 169.9
click at [796, 361] on div "If False Send Message 2 Wait for 1m Wait for 2m Send Message welcome 3 Send Mes…" at bounding box center [714, 344] width 971 height 574
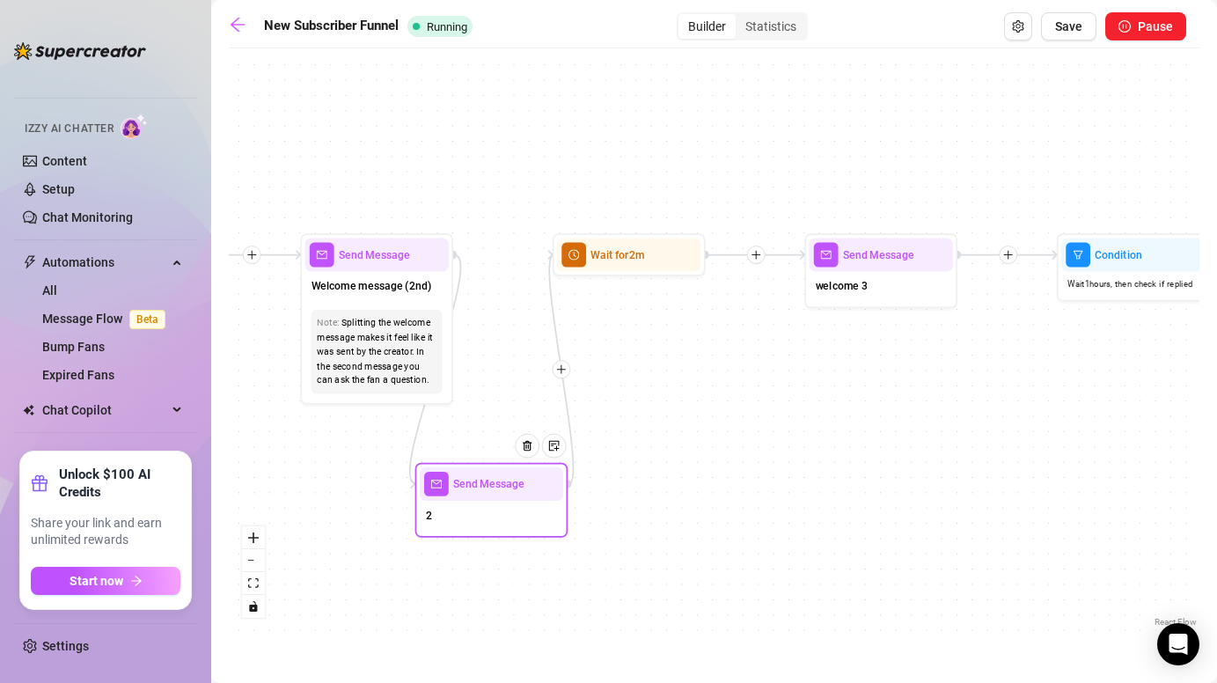
drag, startPoint x: 906, startPoint y: 346, endPoint x: 804, endPoint y: 346, distance: 102.1
click at [804, 346] on div "If False Send Message 2 Wait for 1m Wait for 2m Send Message welcome 3 Send Mes…" at bounding box center [714, 344] width 971 height 574
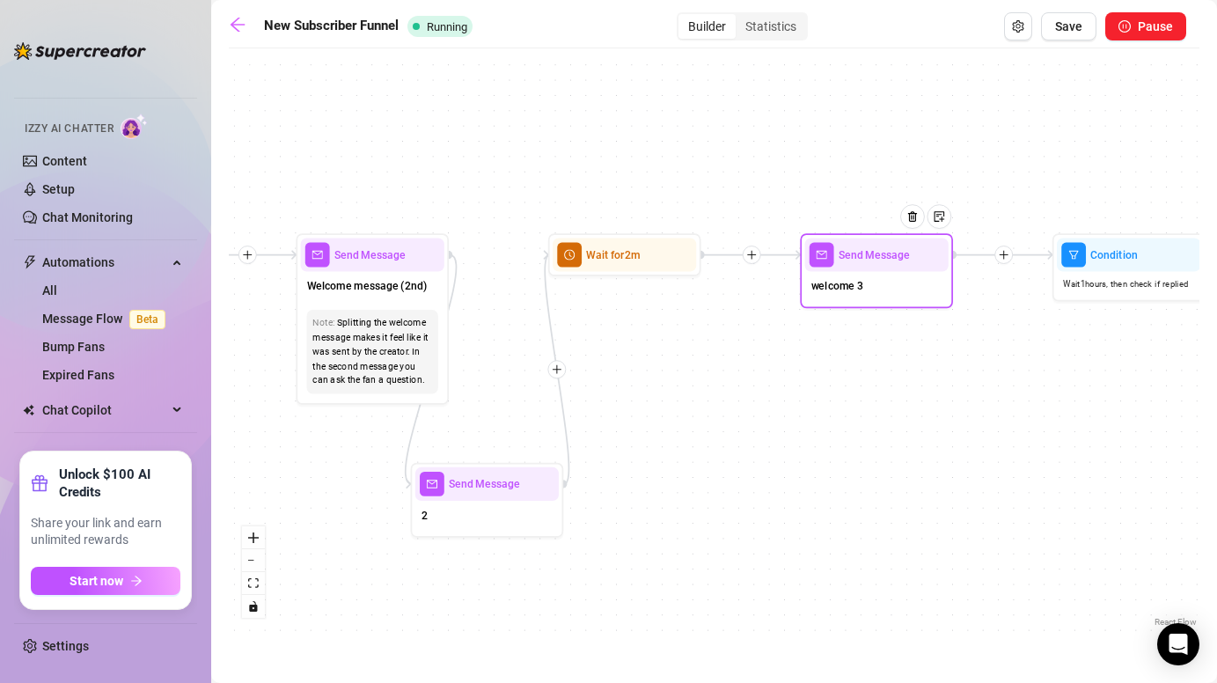
click at [837, 283] on span "welcome 3" at bounding box center [837, 286] width 52 height 17
type textarea "Ready to play?"
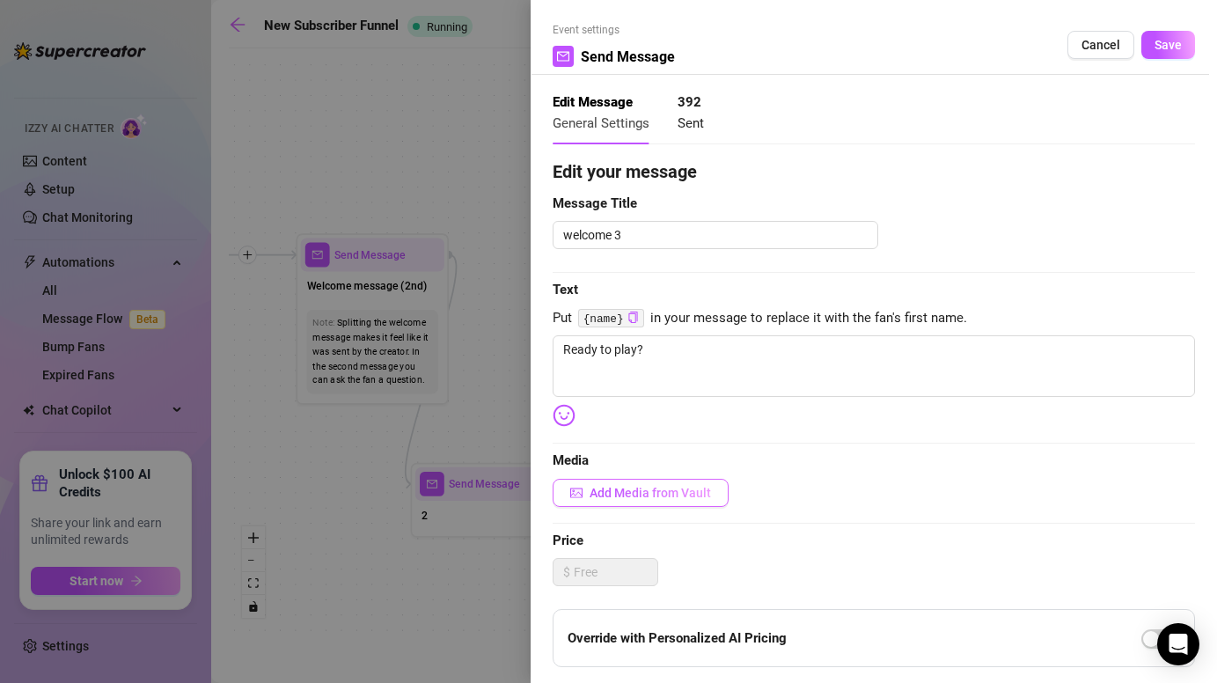
click at [664, 479] on button "Add Media from Vault" at bounding box center [641, 493] width 176 height 28
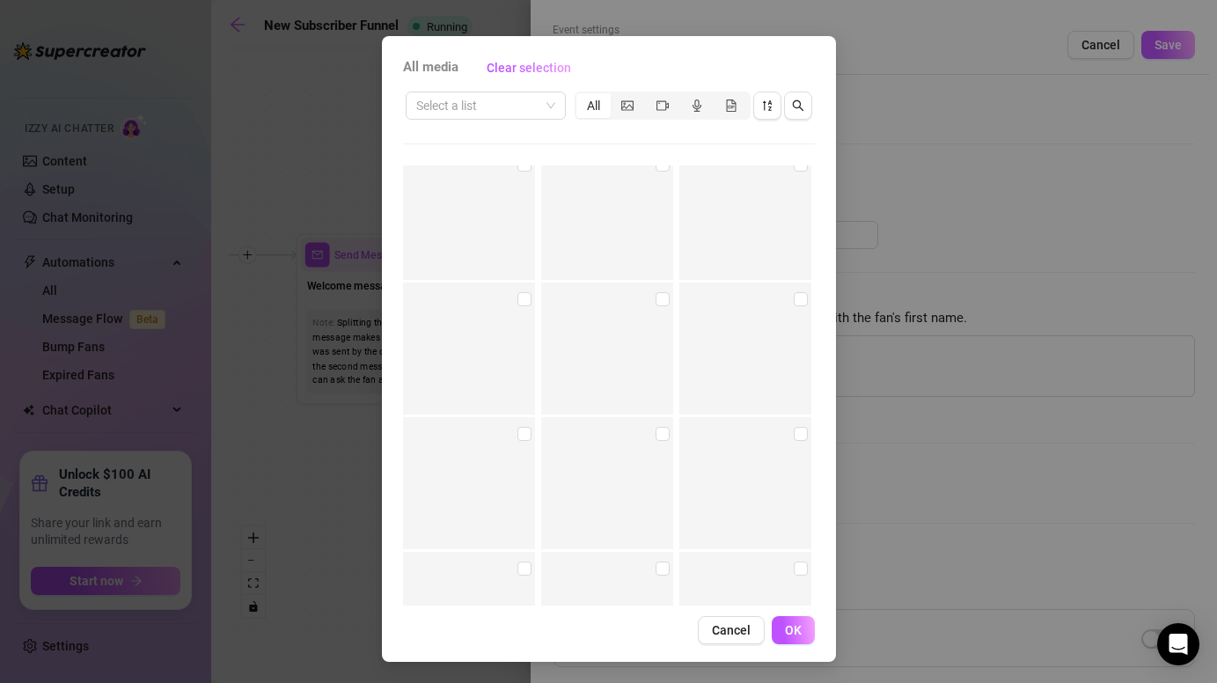
scroll to position [12944, 0]
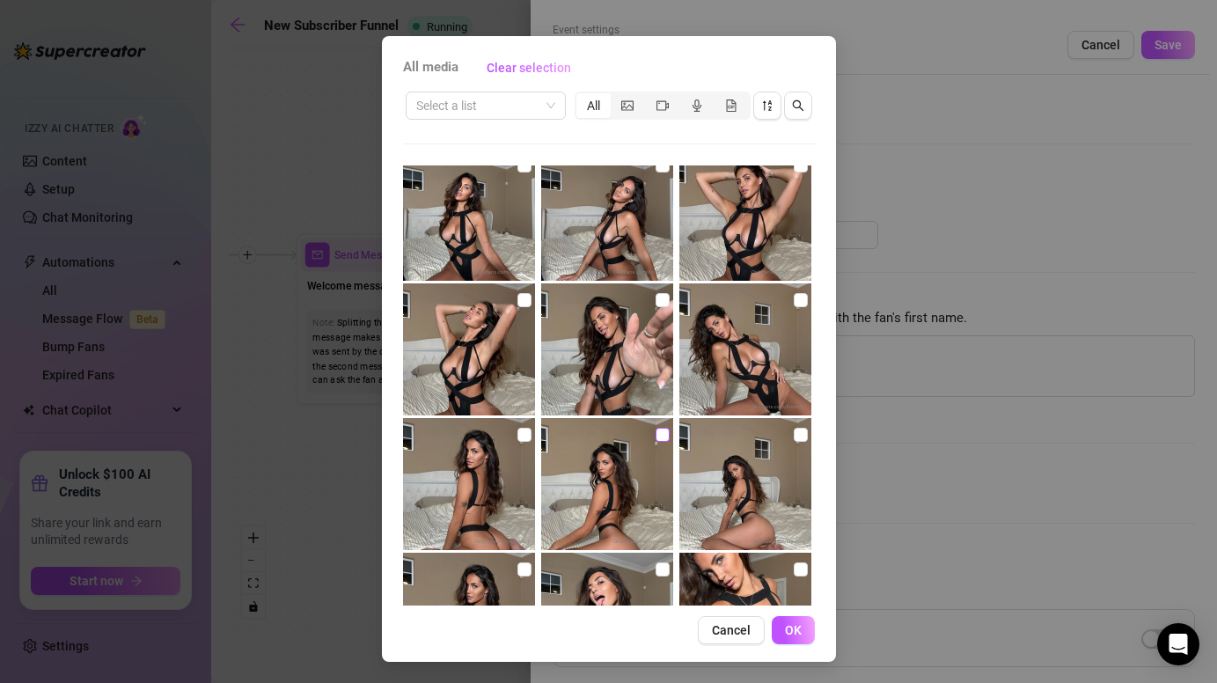
click at [657, 428] on input "checkbox" at bounding box center [663, 435] width 14 height 14
checkbox input "true"
click at [800, 438] on input "checkbox" at bounding box center [801, 435] width 14 height 14
checkbox input "true"
click at [527, 435] on input "checkbox" at bounding box center [525, 435] width 14 height 14
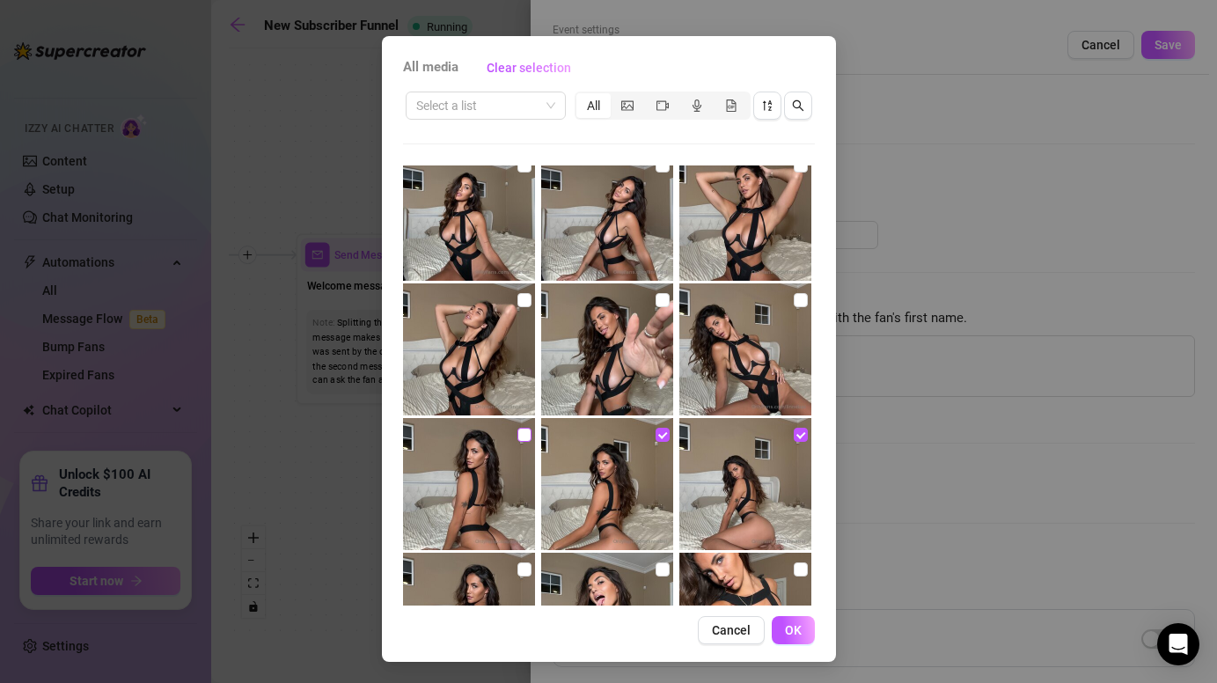
checkbox input "true"
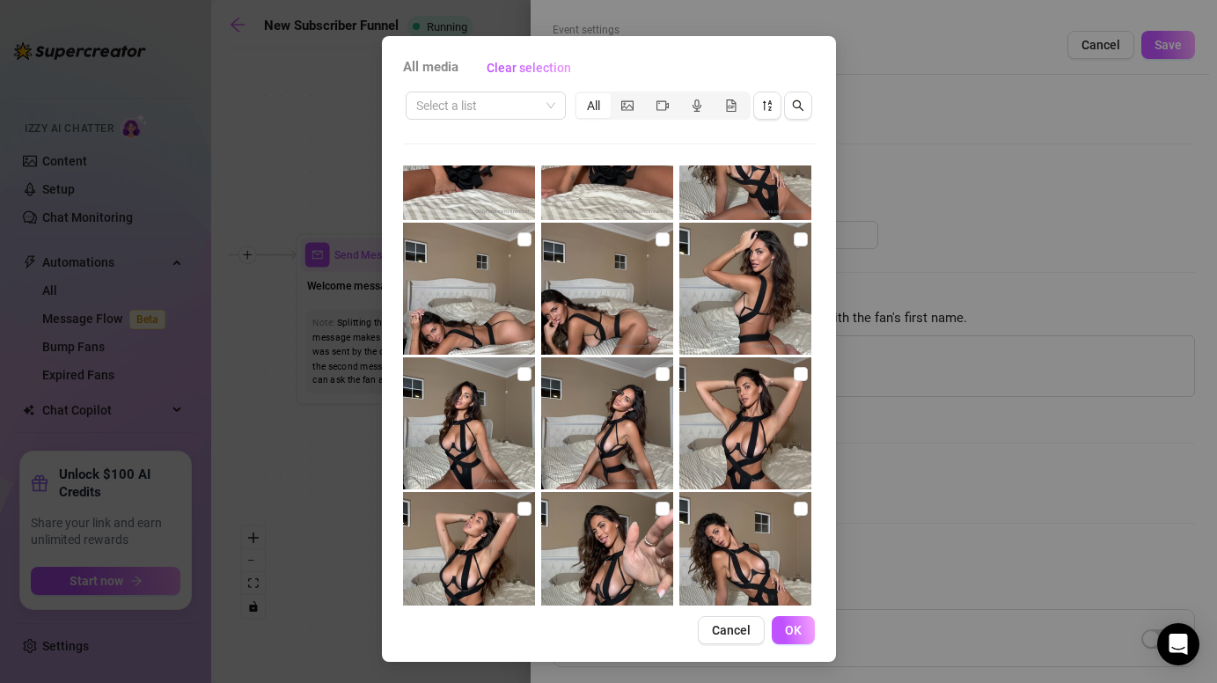
scroll to position [12728, 0]
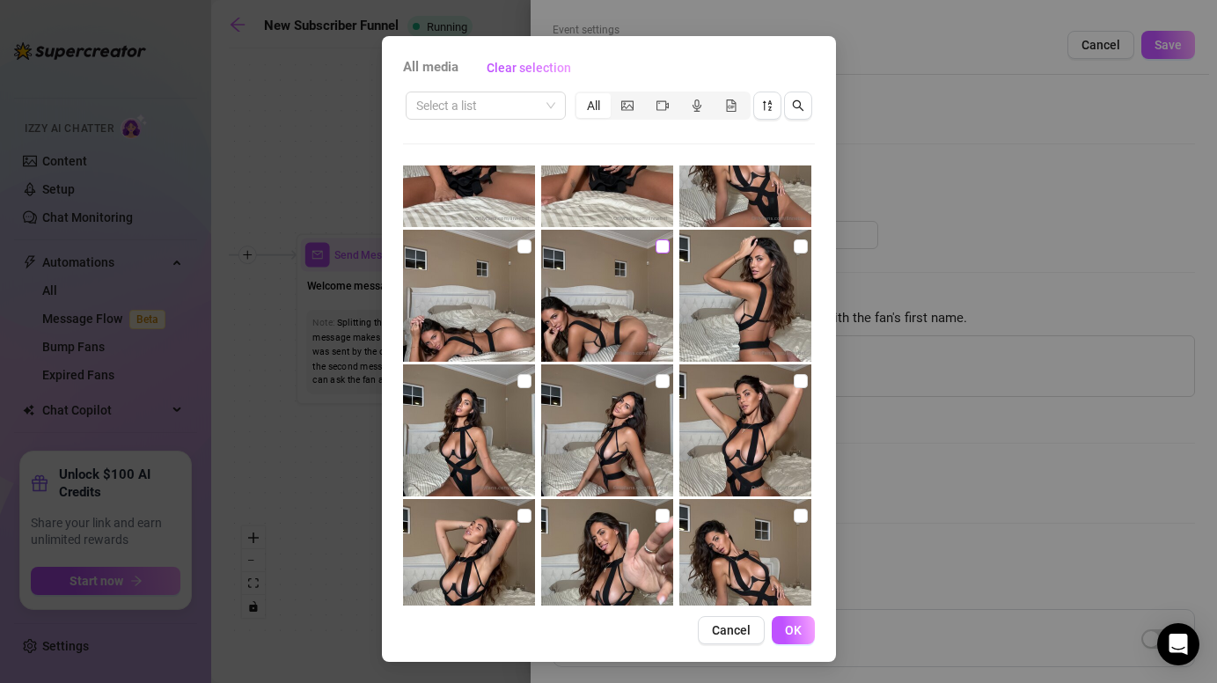
click at [665, 243] on input "checkbox" at bounding box center [663, 246] width 14 height 14
checkbox input "true"
click at [523, 244] on input "checkbox" at bounding box center [525, 246] width 14 height 14
checkbox input "true"
click at [794, 623] on span "OK" at bounding box center [793, 630] width 17 height 14
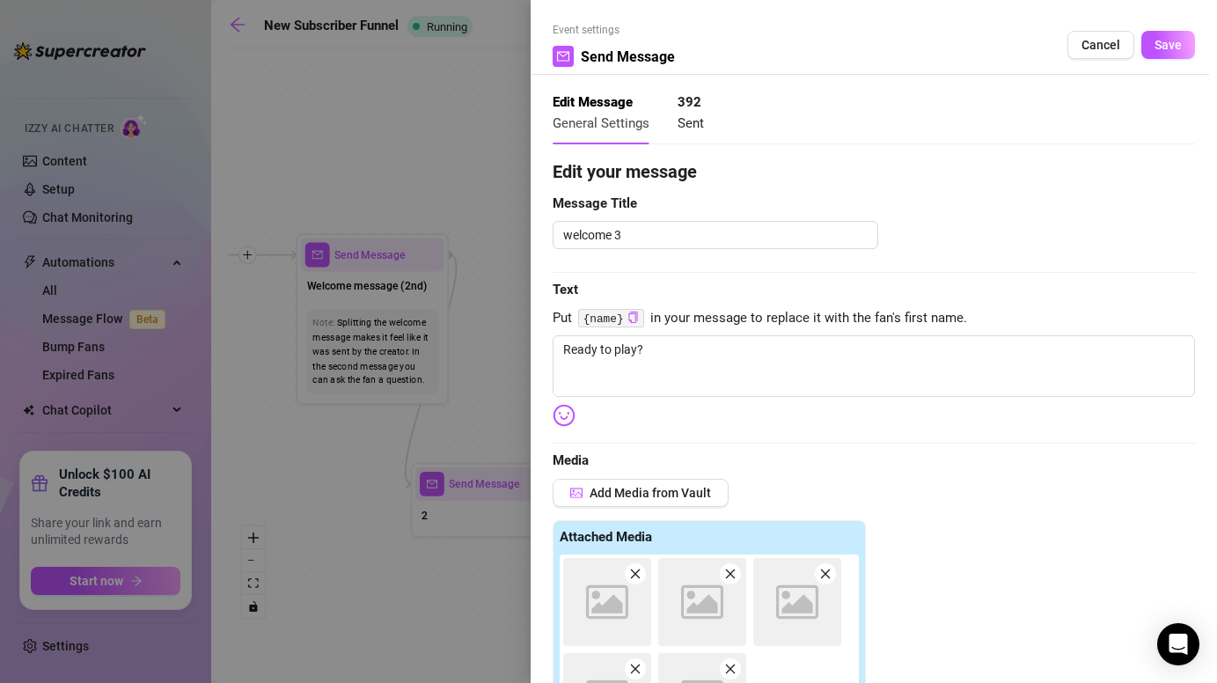
scroll to position [389, 0]
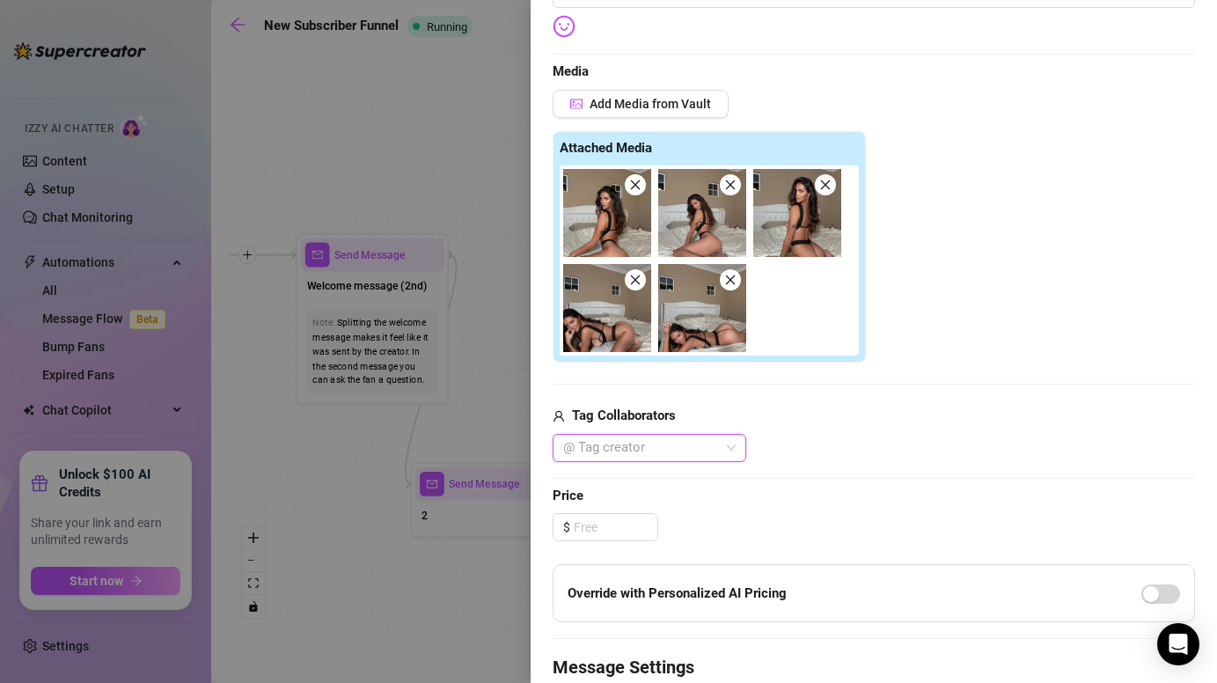
type input "7"
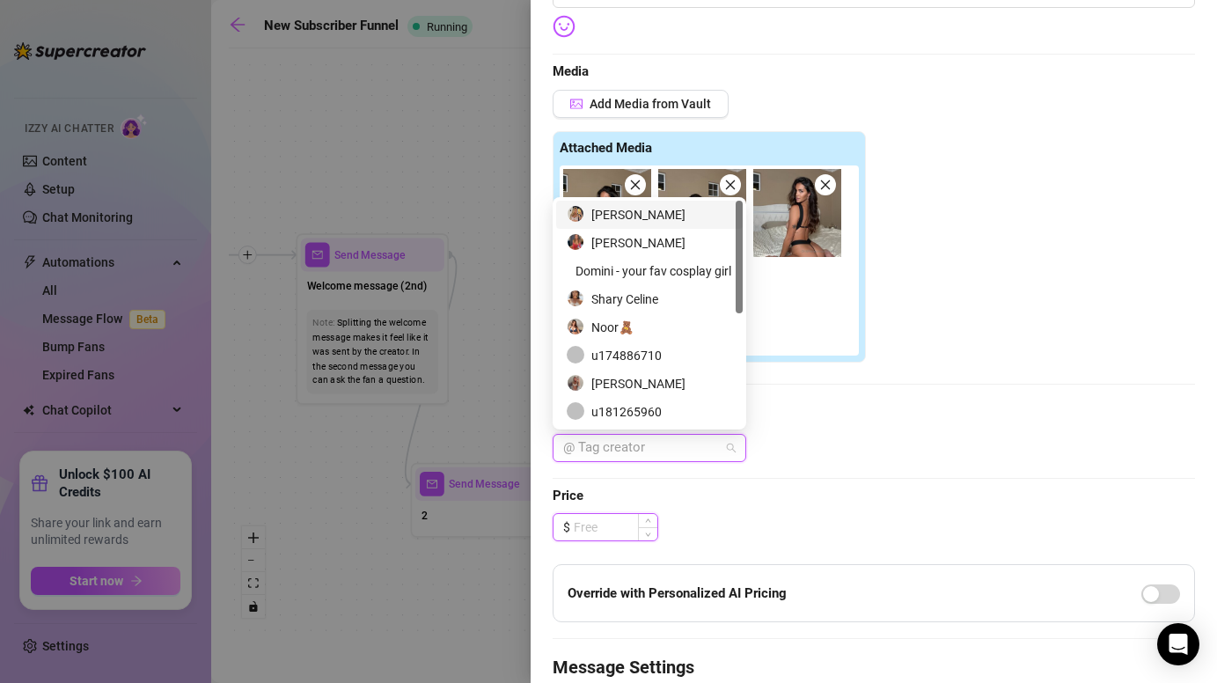
click at [625, 529] on input at bounding box center [616, 527] width 84 height 26
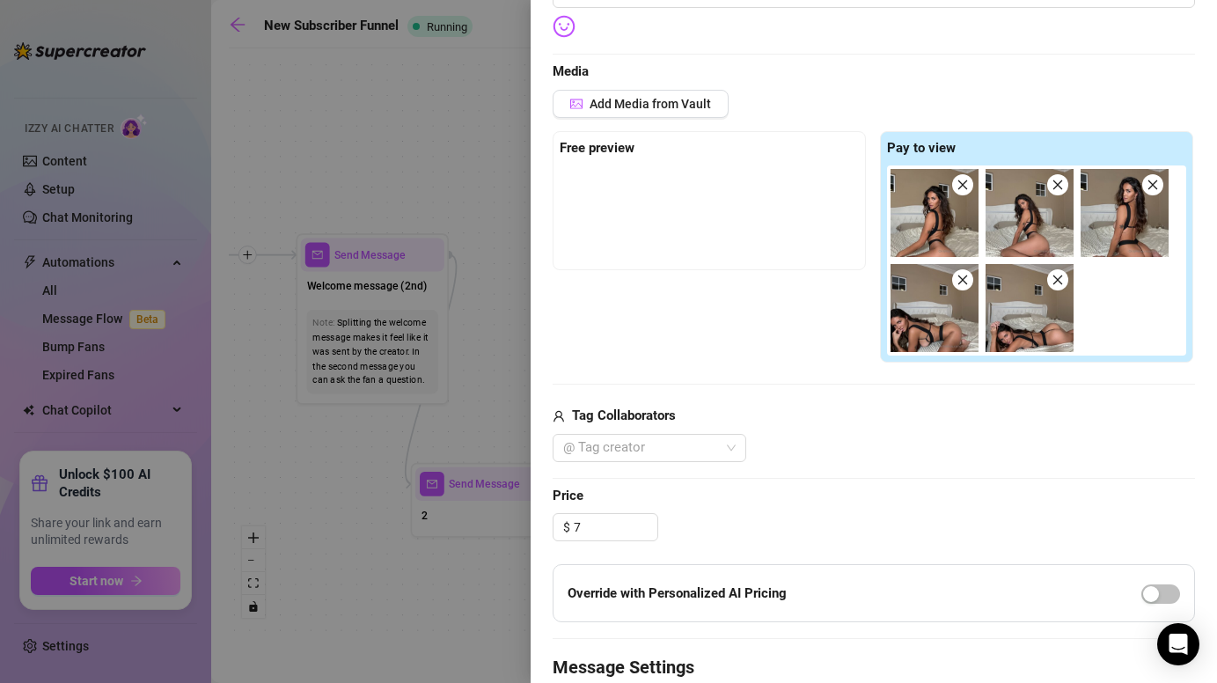
type input "7.00"
click at [823, 513] on div "$ 7.00" at bounding box center [874, 527] width 642 height 28
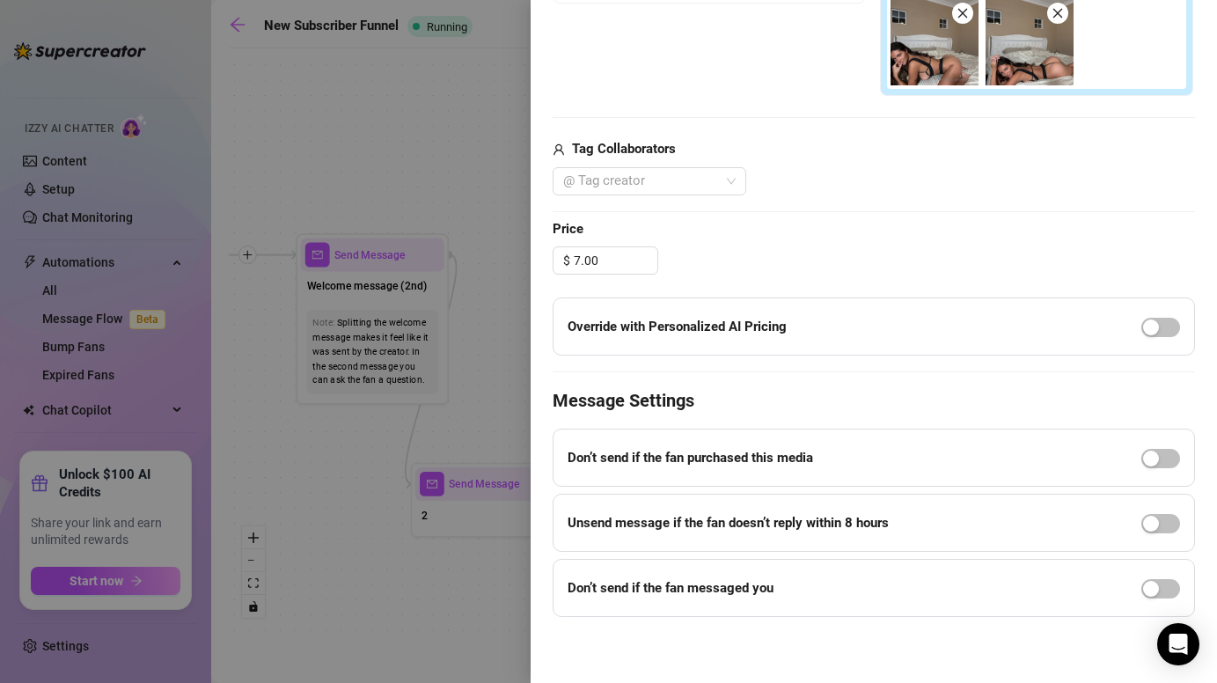
scroll to position [0, 0]
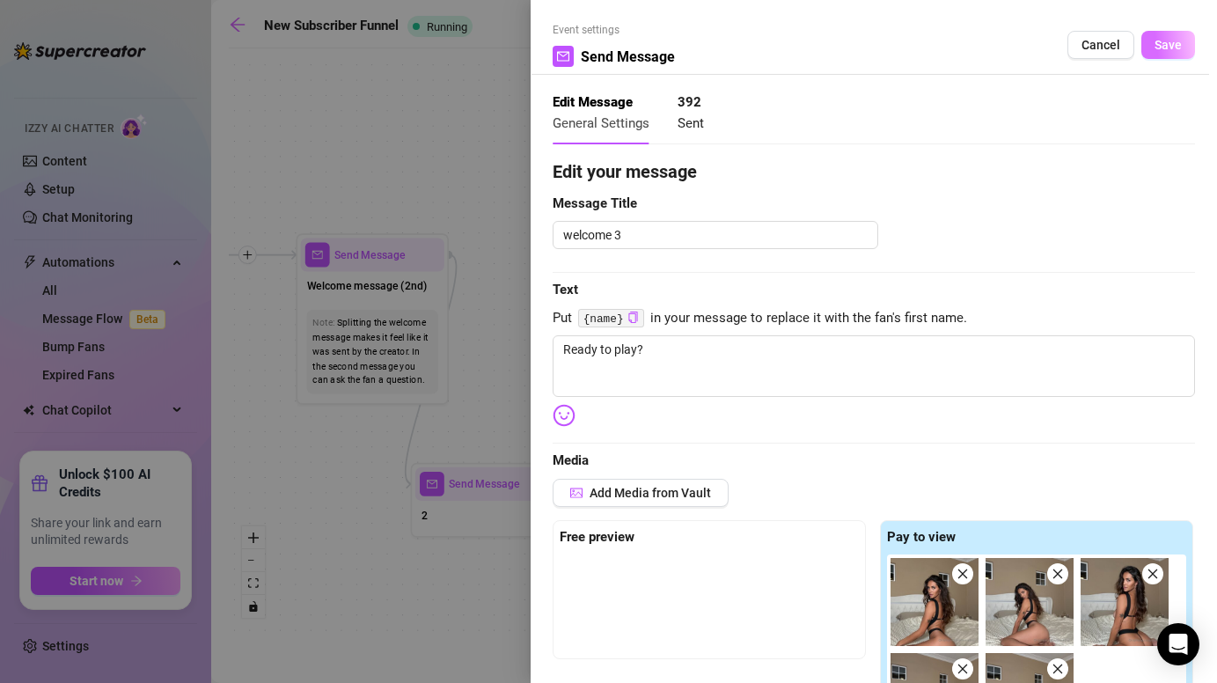
click at [1174, 40] on span "Save" at bounding box center [1168, 45] width 27 height 14
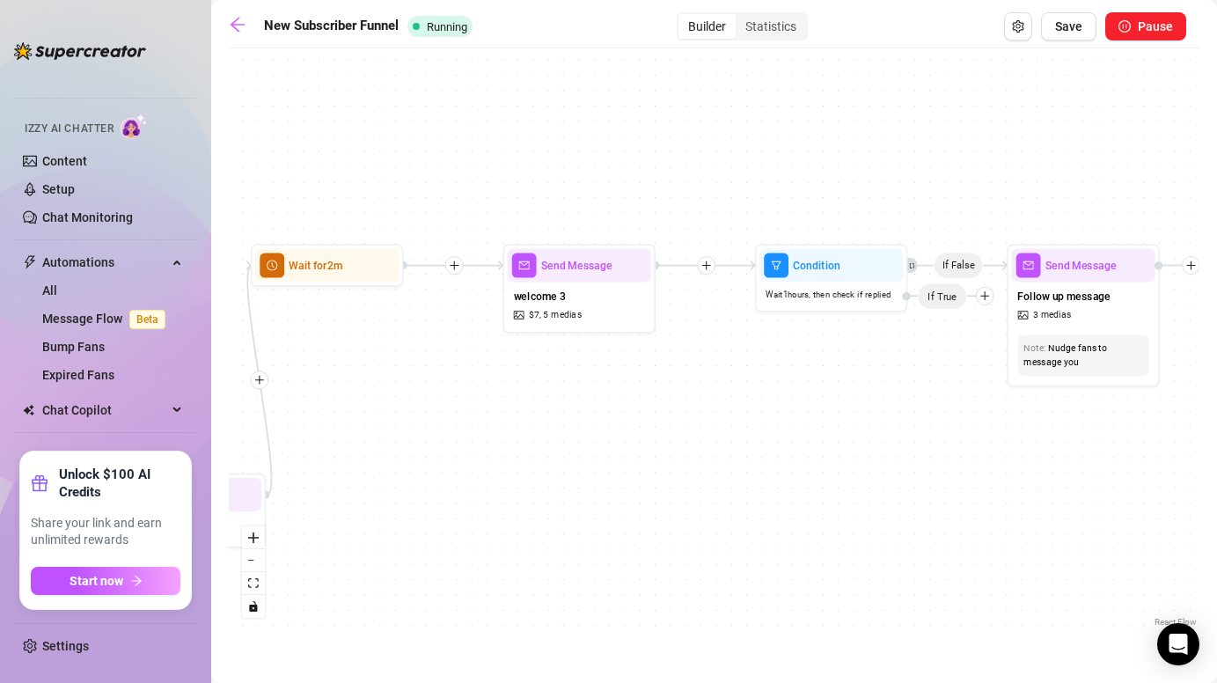
drag, startPoint x: 914, startPoint y: 392, endPoint x: 616, endPoint y: 402, distance: 297.7
click at [616, 402] on div "If False Send Message 2 Wait for 1m Wait for 2m Send Message welcome 3 $ 7 , 5 …" at bounding box center [714, 344] width 971 height 574
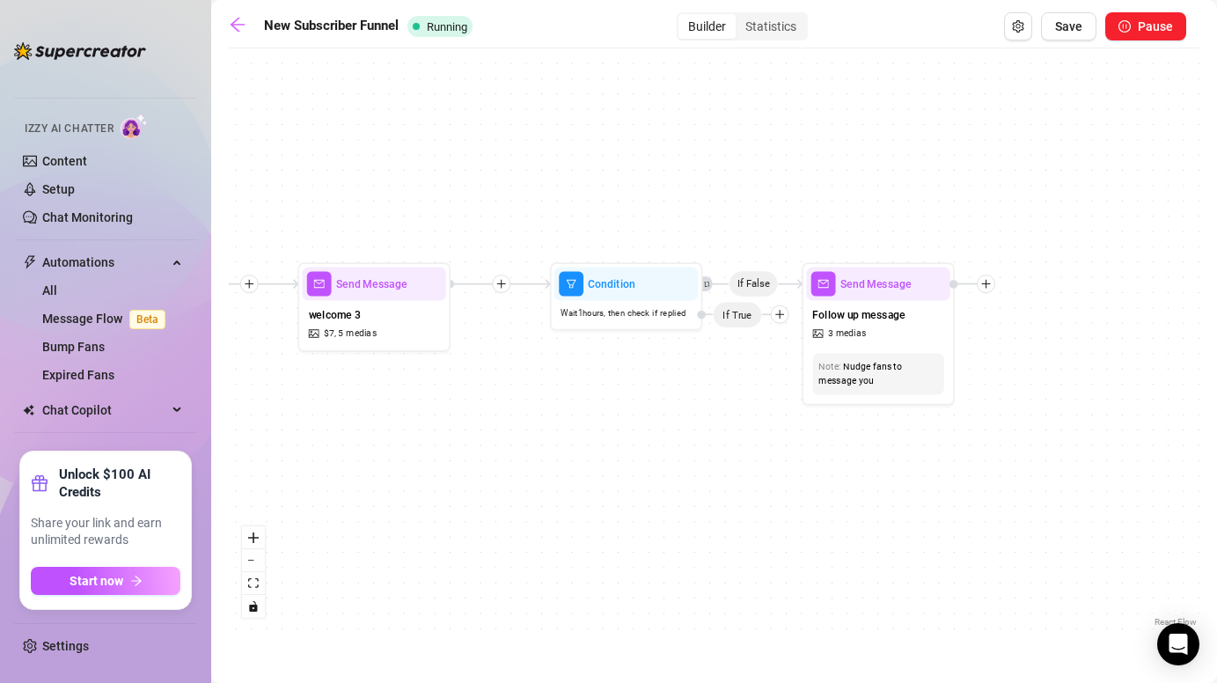
drag, startPoint x: 897, startPoint y: 363, endPoint x: 692, endPoint y: 382, distance: 205.9
click at [692, 382] on div "If False Send Message 2 Wait for 1m Wait for 2m Send Message welcome 3 $ 7 , 5 …" at bounding box center [714, 344] width 971 height 574
click at [667, 285] on div at bounding box center [668, 257] width 67 height 78
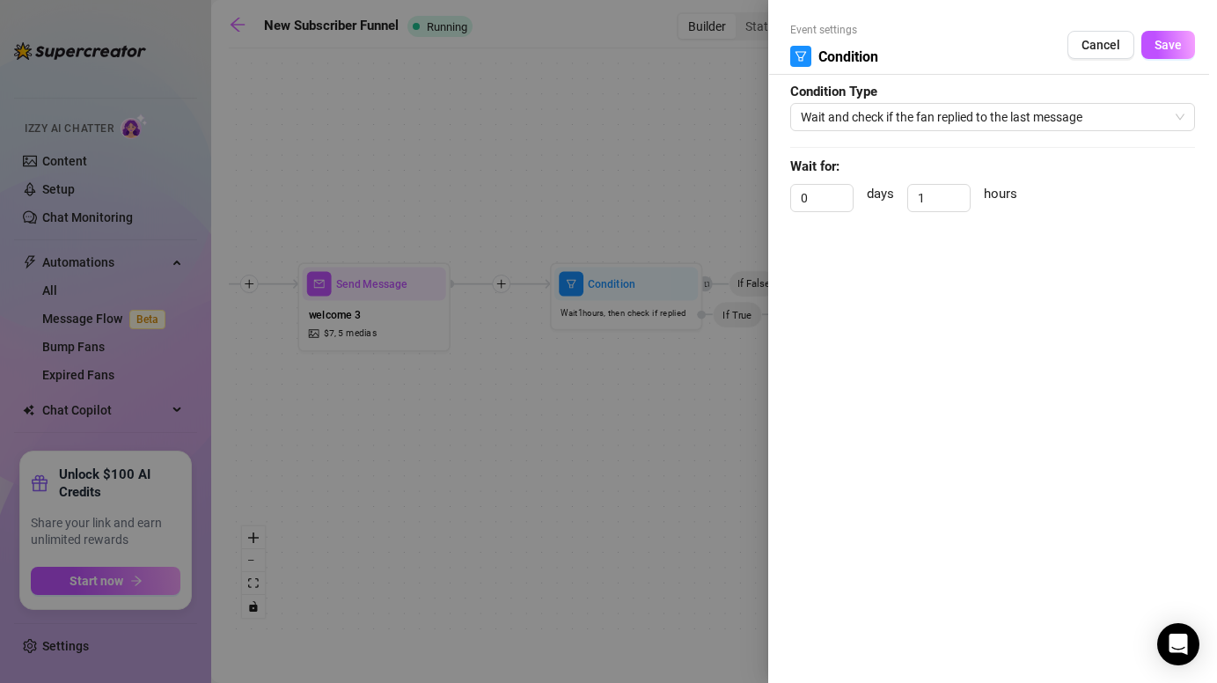
click at [515, 473] on div at bounding box center [608, 341] width 1217 height 683
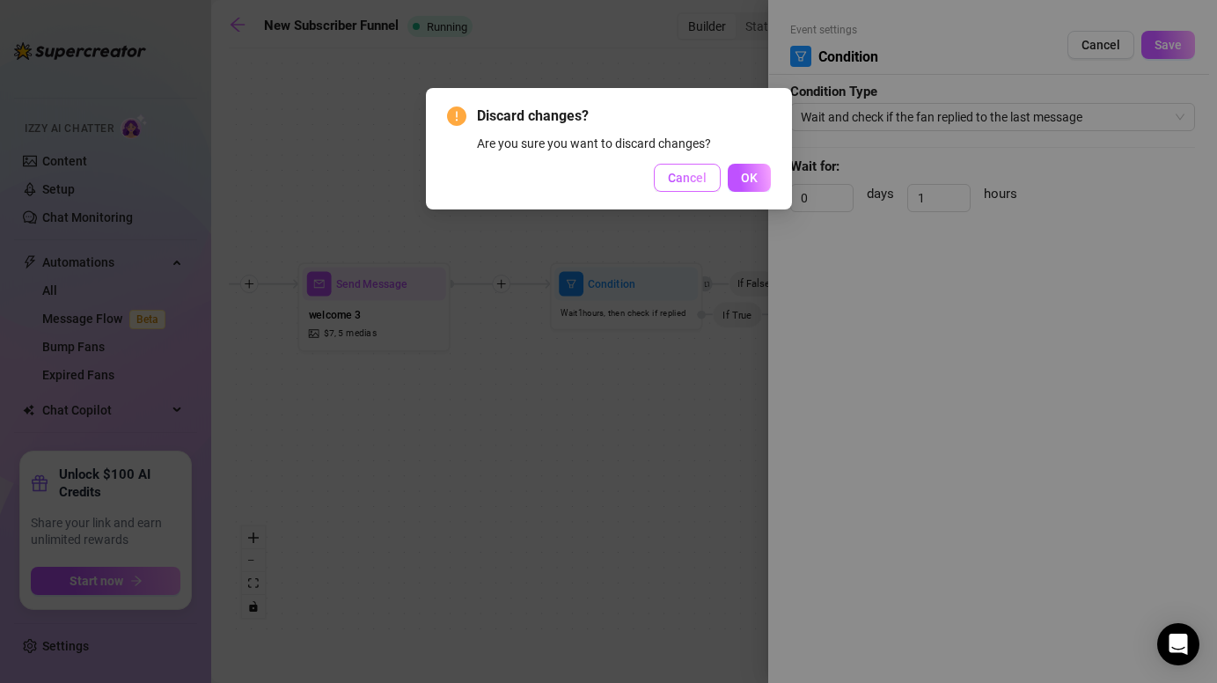
click at [698, 180] on span "Cancel" at bounding box center [687, 178] width 39 height 14
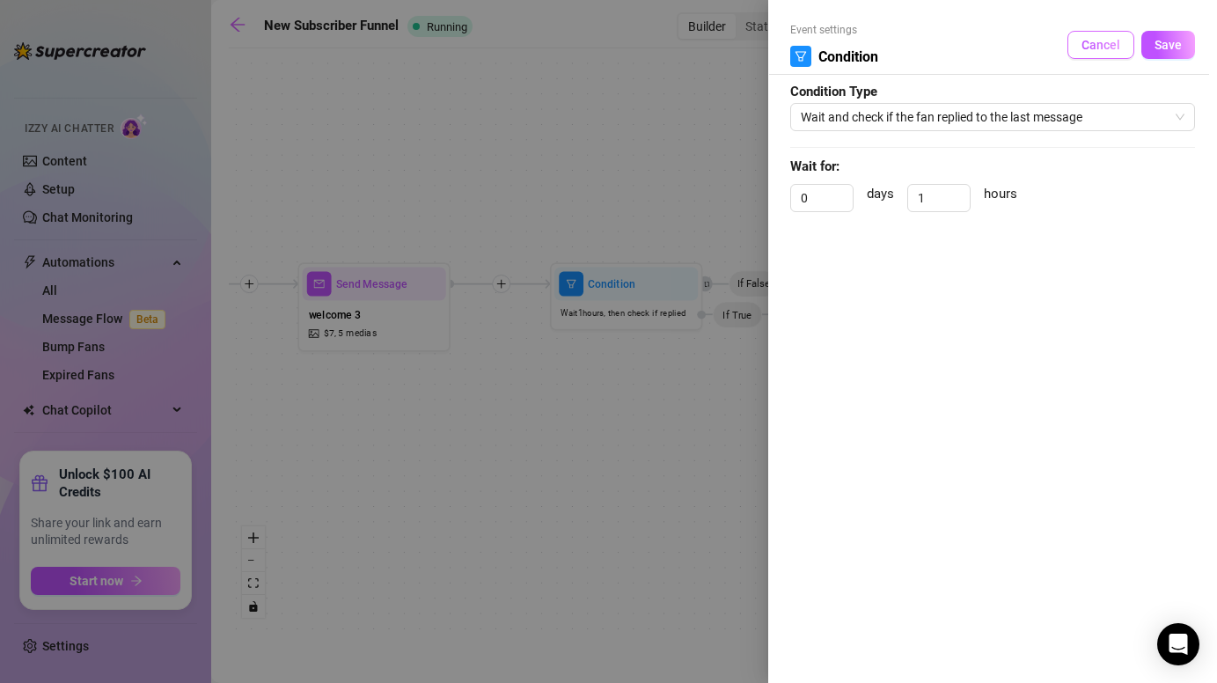
click at [1115, 48] on span "Cancel" at bounding box center [1101, 45] width 39 height 14
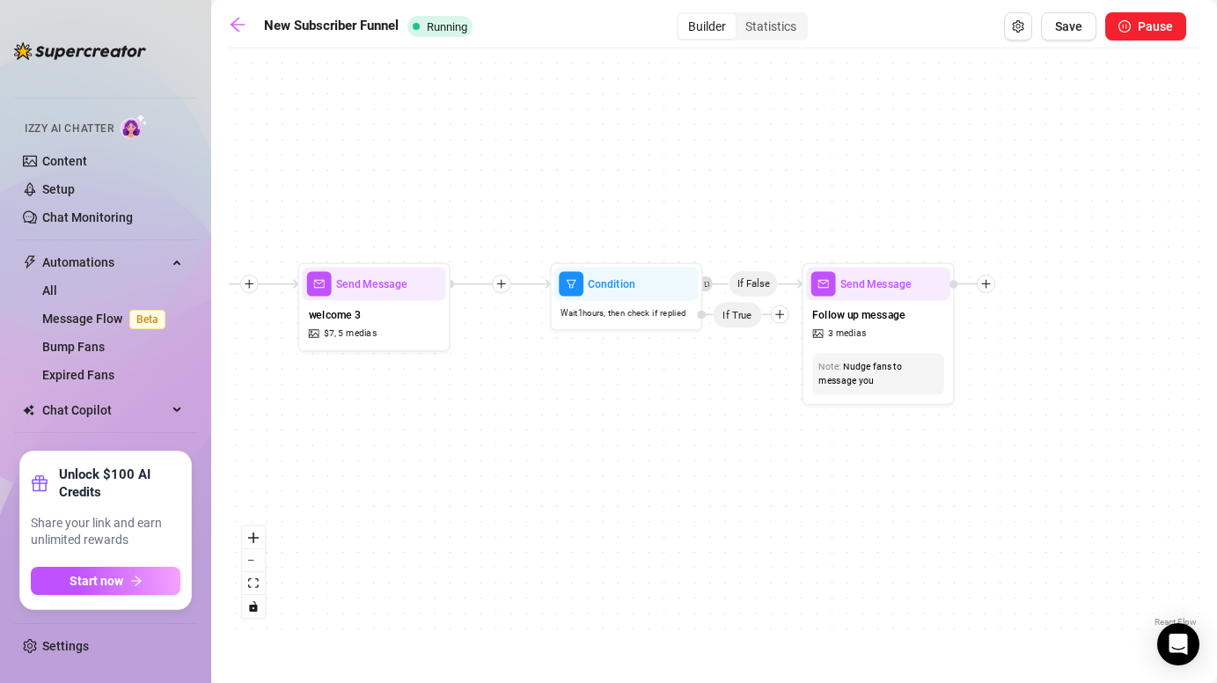
click at [762, 284] on icon "Edge from fafa4a40-c2a5-4d97-bea9-e86bdc2e3dd7 to a6dfedf9-ba65-4b72-8f37-e1bfb…" at bounding box center [753, 284] width 100 height 0
click at [863, 278] on span "Send Message" at bounding box center [876, 283] width 71 height 17
type textarea "ohhhh {name} so you like it when the girl makes the first move?? honestly I'm k…"
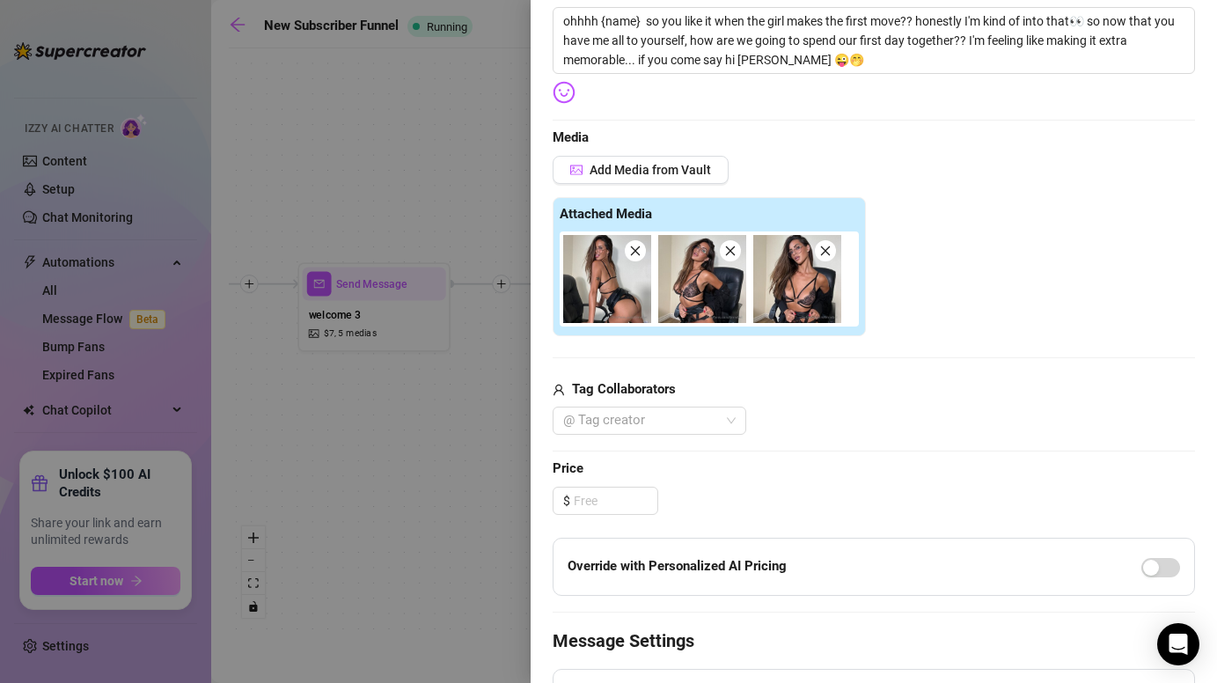
scroll to position [330, 0]
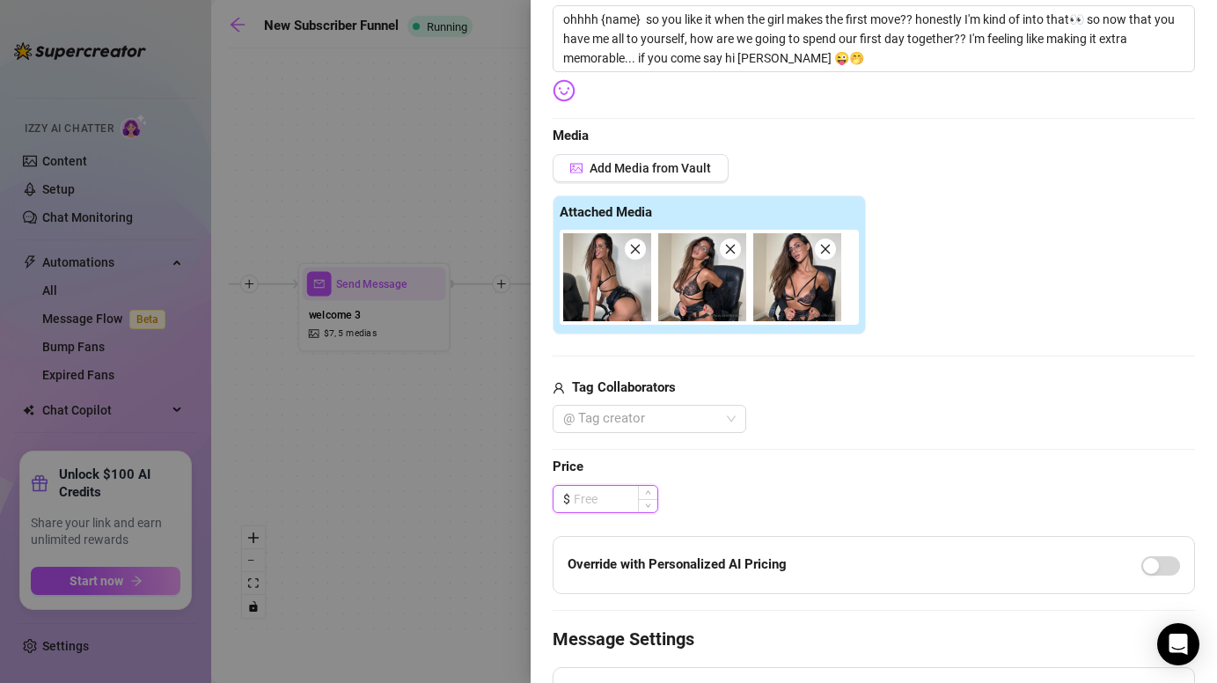
click at [635, 497] on input at bounding box center [616, 499] width 84 height 26
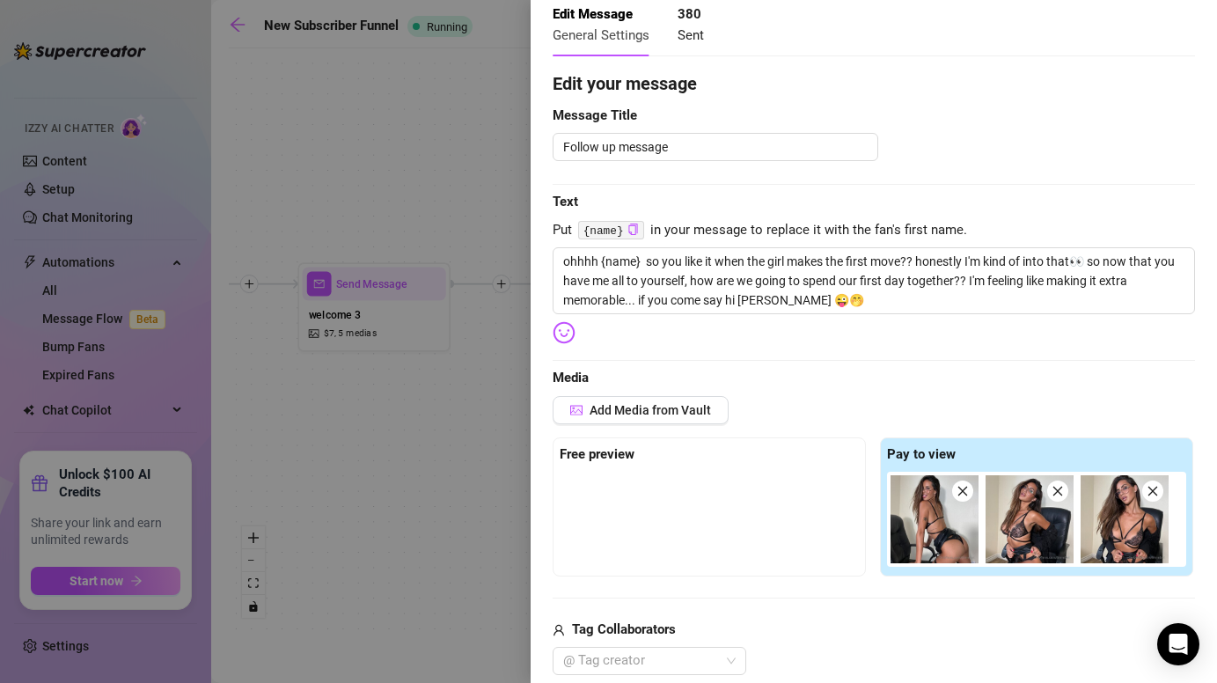
scroll to position [0, 0]
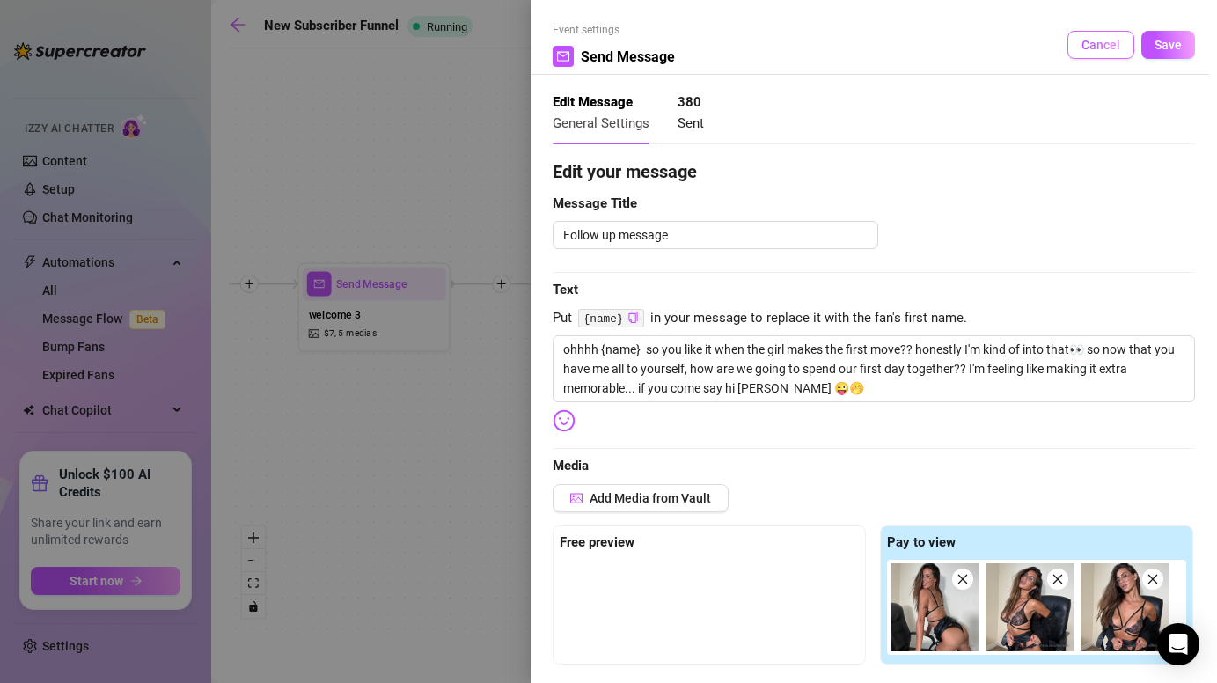
type input "3.00"
click at [1110, 46] on span "Cancel" at bounding box center [1101, 45] width 39 height 14
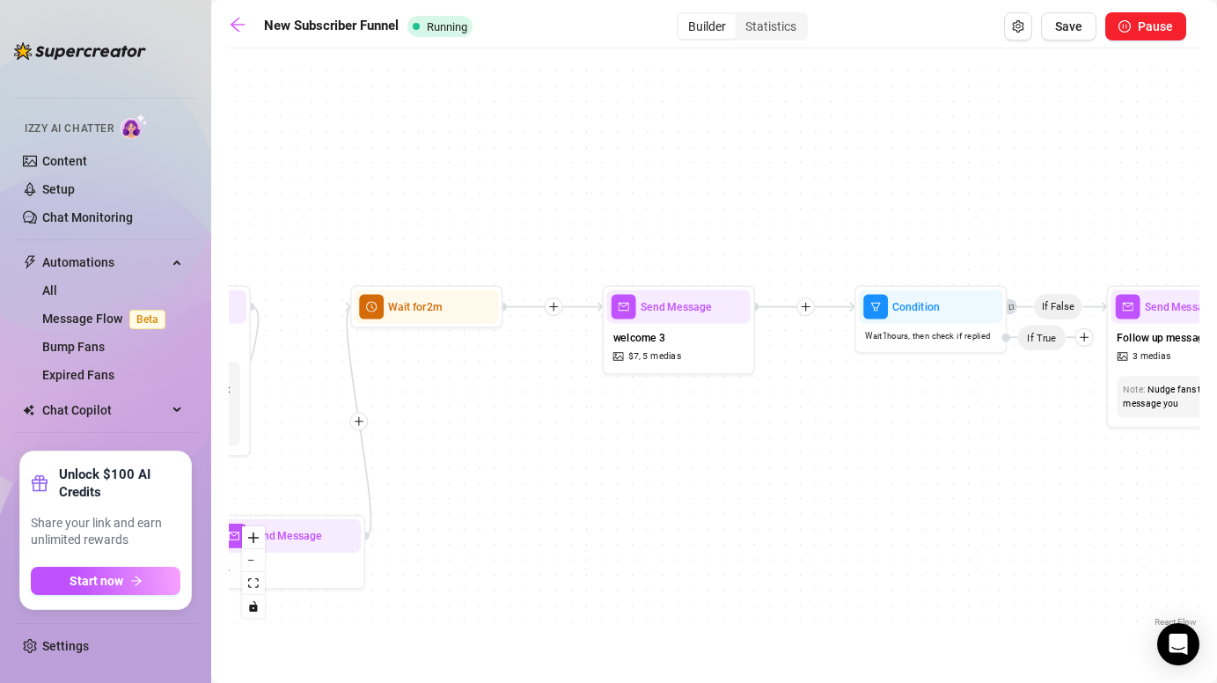
drag, startPoint x: 596, startPoint y: 418, endPoint x: 896, endPoint y: 443, distance: 301.1
click at [897, 443] on div "If False Send Message 2 Wait for 1m Wait for 2m Send Message welcome 3 $ 7 , 5 …" at bounding box center [714, 344] width 971 height 574
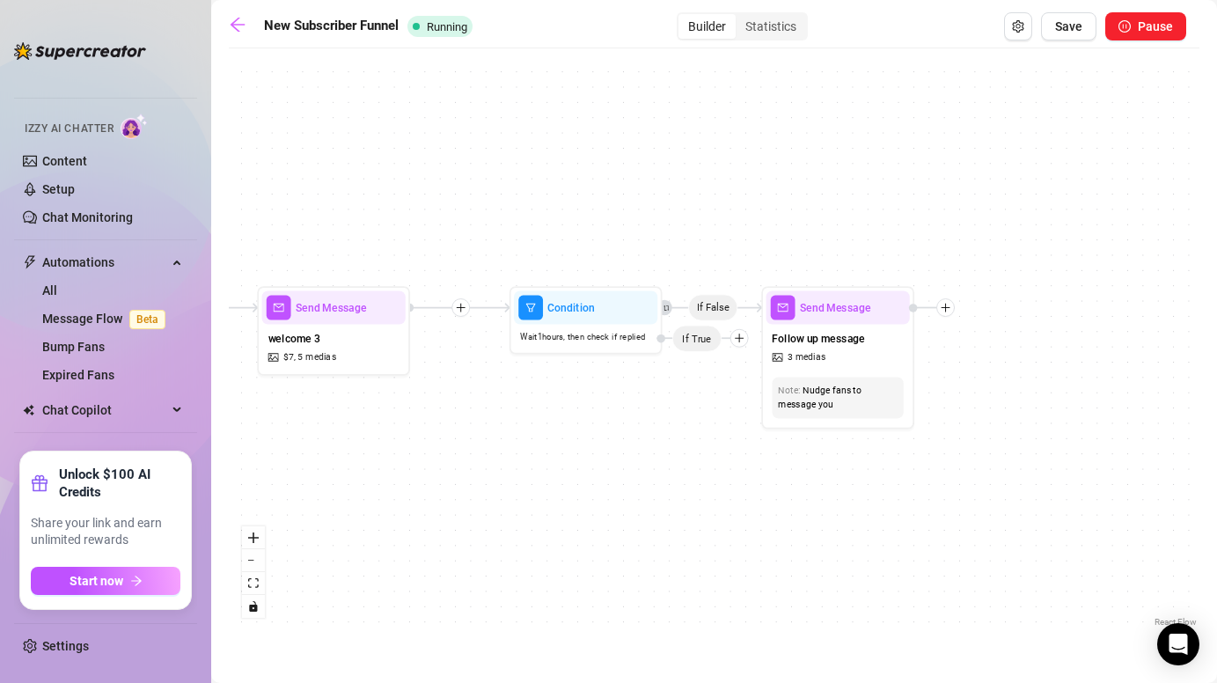
drag, startPoint x: 849, startPoint y: 450, endPoint x: 450, endPoint y: 450, distance: 399.6
click at [450, 450] on div "If False Send Message 2 Wait for 1m Wait for 2m Send Message welcome 3 $ 7 , 5 …" at bounding box center [714, 344] width 971 height 574
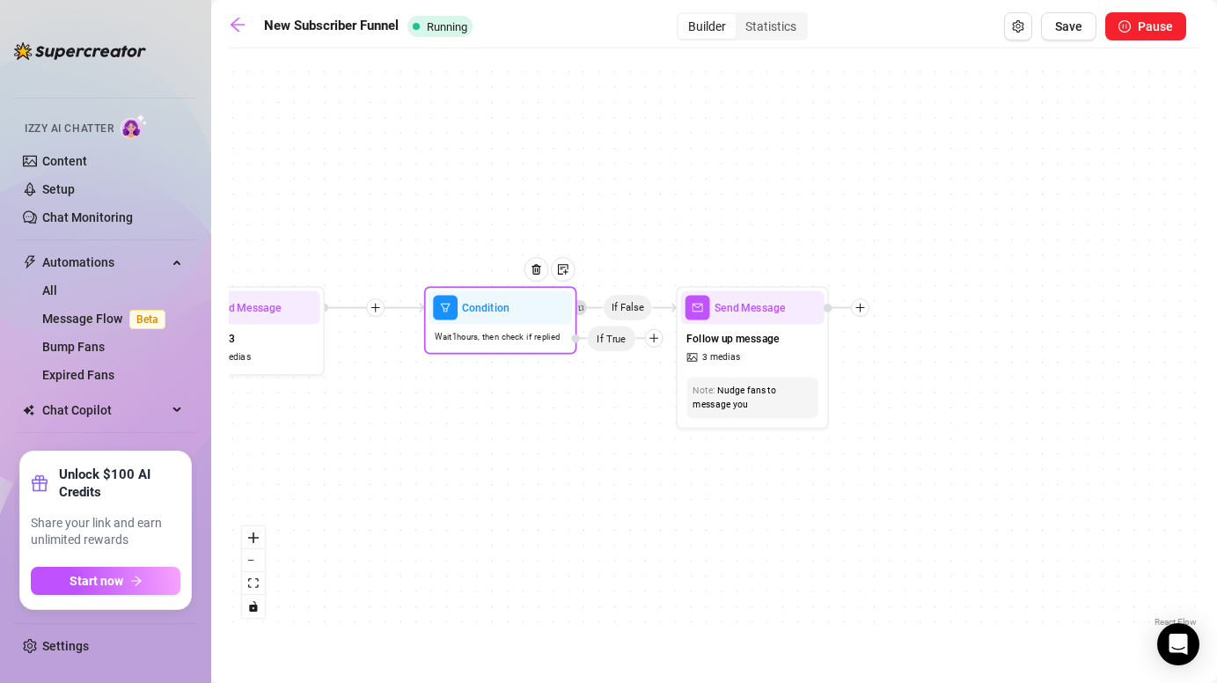
click at [517, 306] on div at bounding box center [542, 281] width 67 height 78
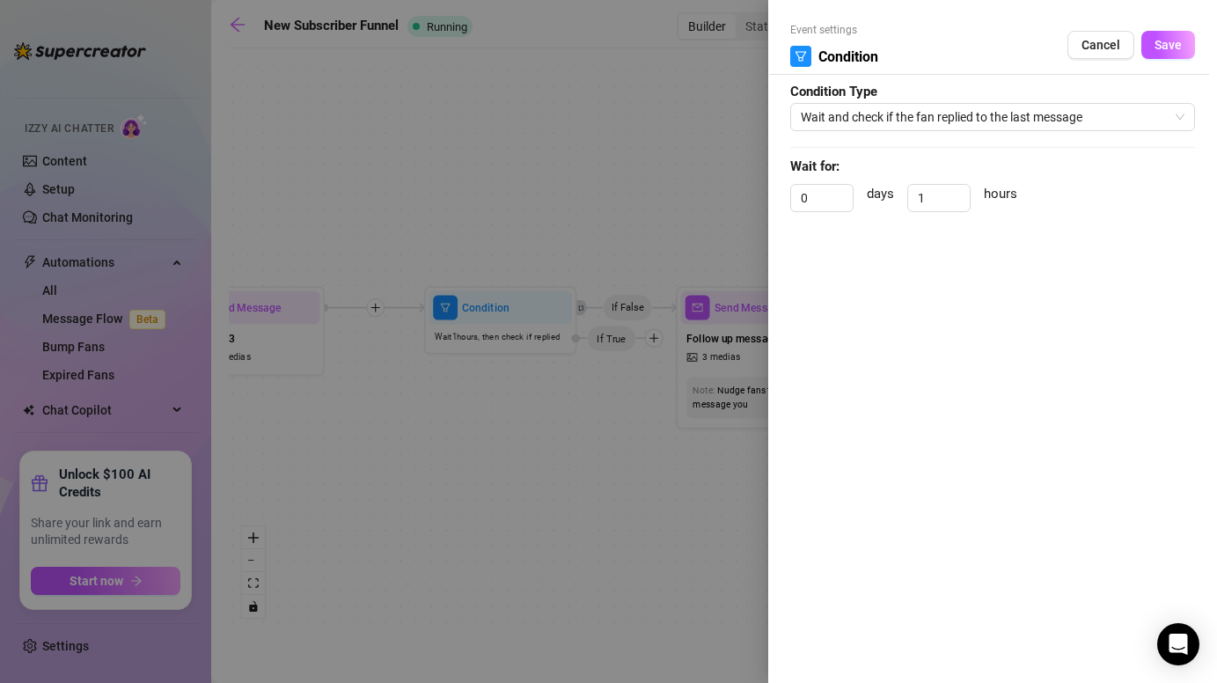
click at [511, 390] on div at bounding box center [608, 341] width 1217 height 683
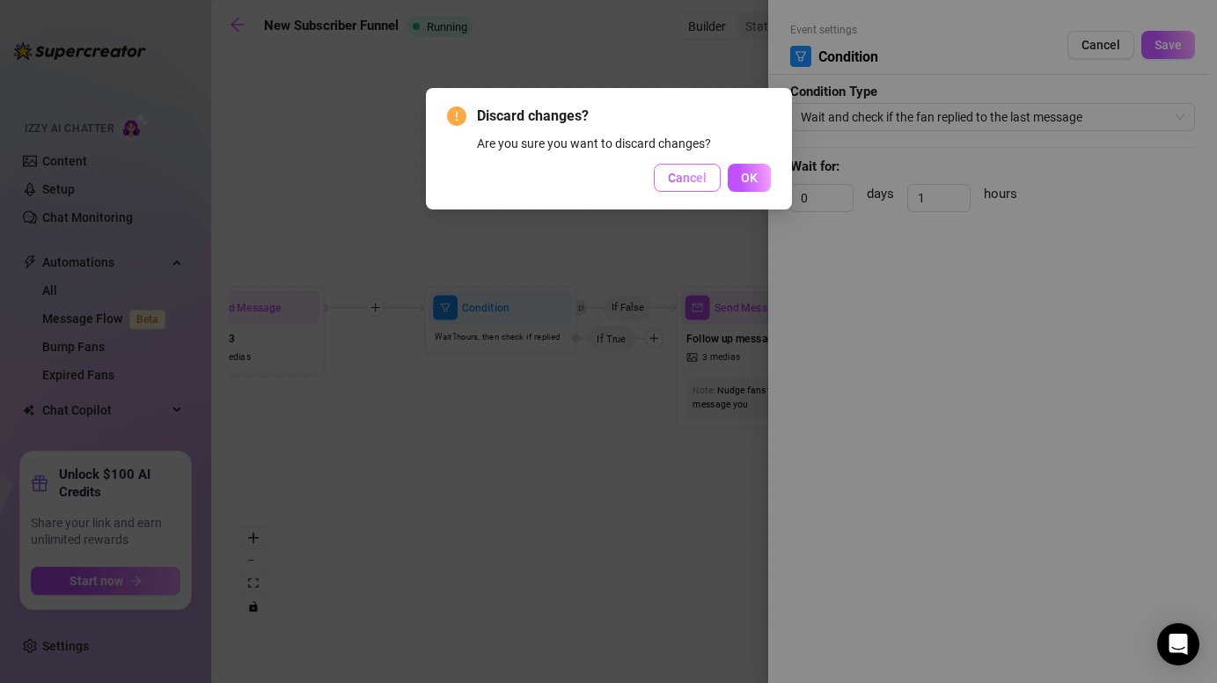
click at [682, 180] on span "Cancel" at bounding box center [687, 178] width 39 height 14
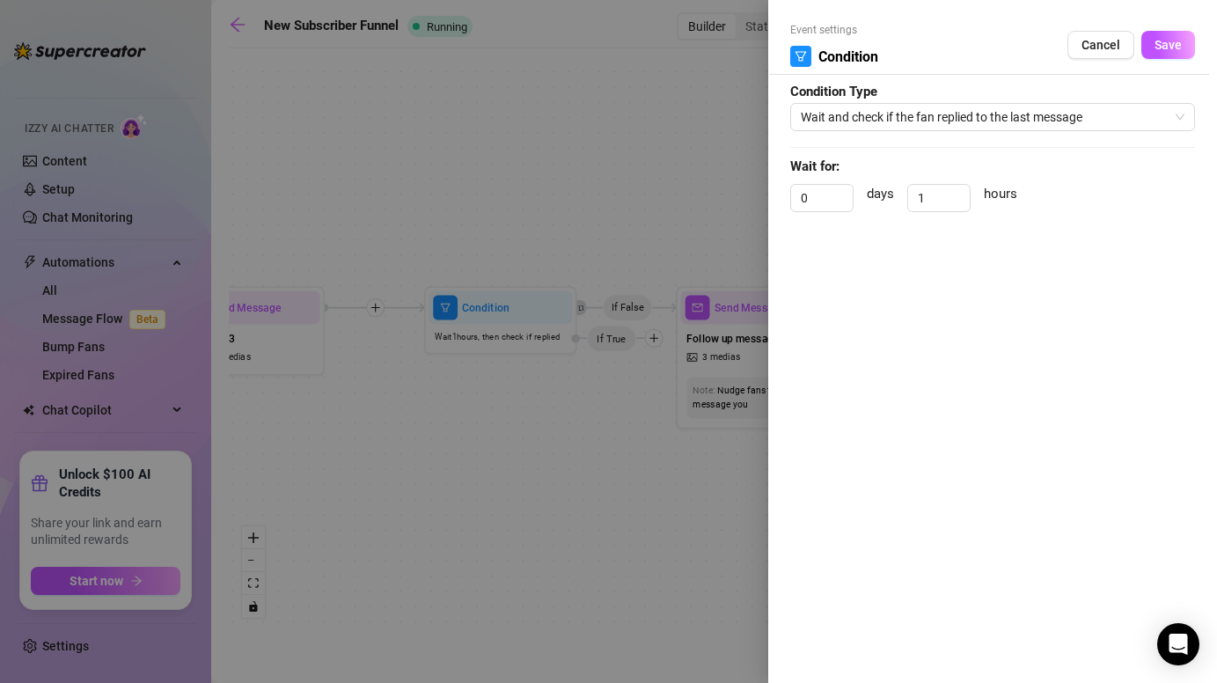
click at [554, 478] on div at bounding box center [608, 341] width 1217 height 683
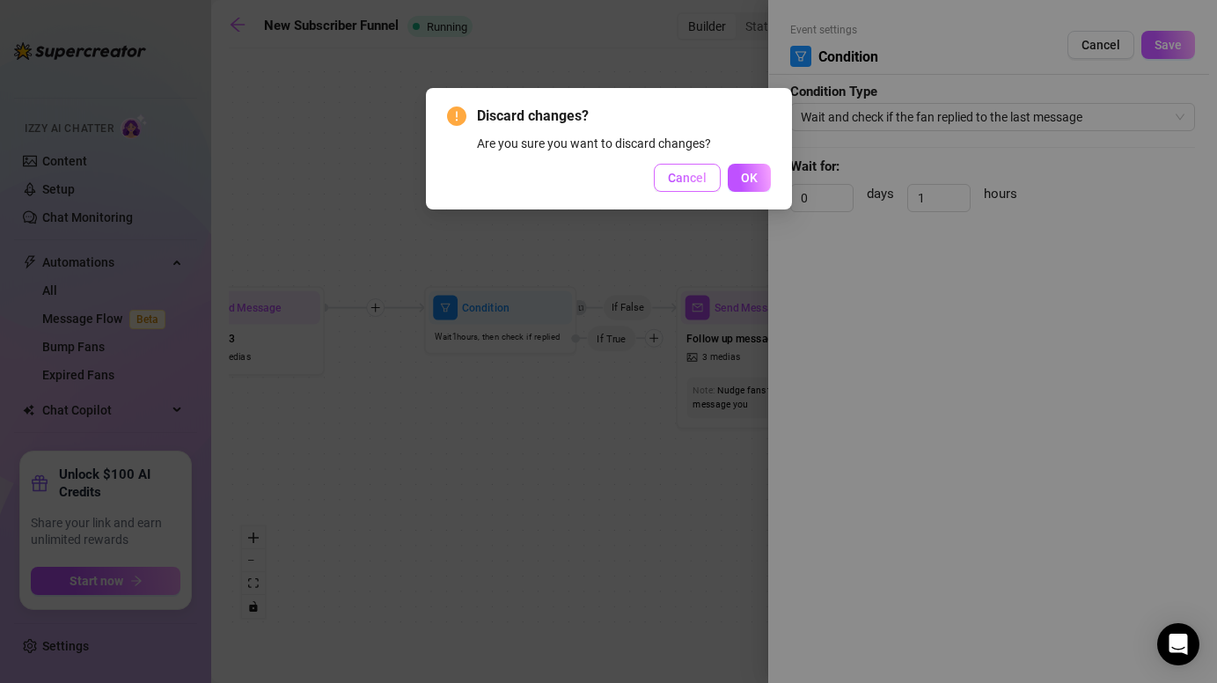
click at [680, 180] on span "Cancel" at bounding box center [687, 178] width 39 height 14
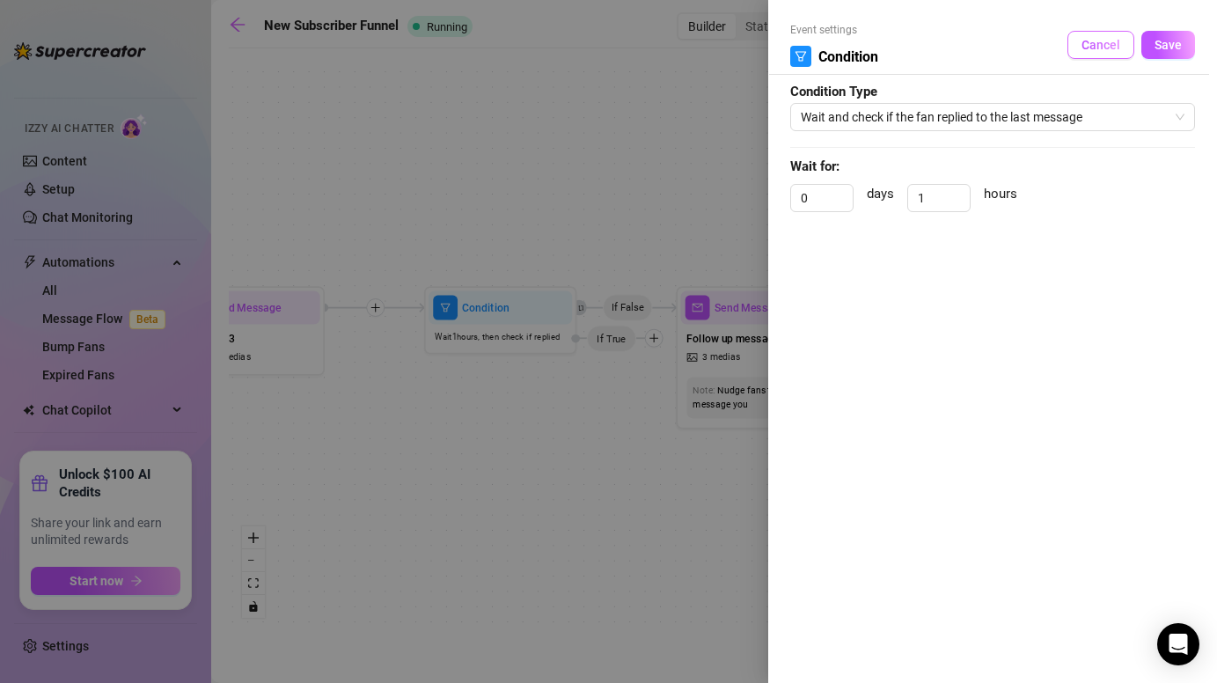
click at [1084, 58] on button "Cancel" at bounding box center [1101, 45] width 67 height 28
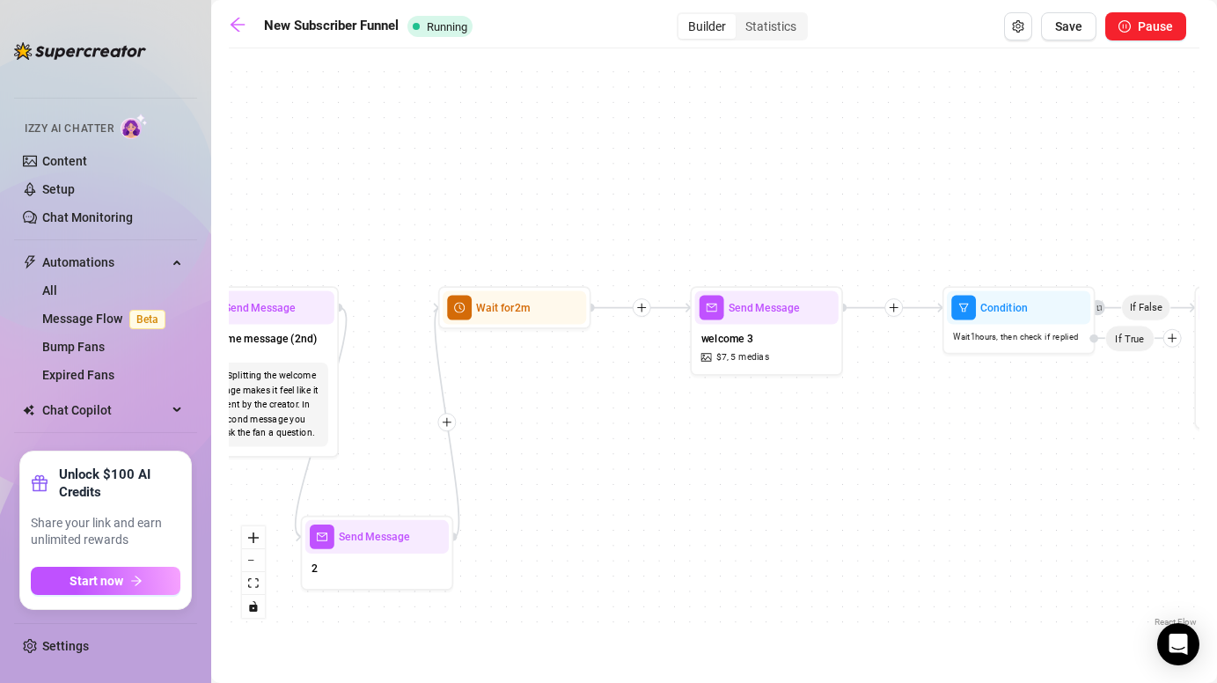
drag, startPoint x: 519, startPoint y: 441, endPoint x: 1038, endPoint y: 441, distance: 518.4
click at [1038, 441] on div "If False Send Message 2 Wait for 1m Wait for 2m Send Message welcome 3 $ 7 , 5 …" at bounding box center [714, 344] width 971 height 574
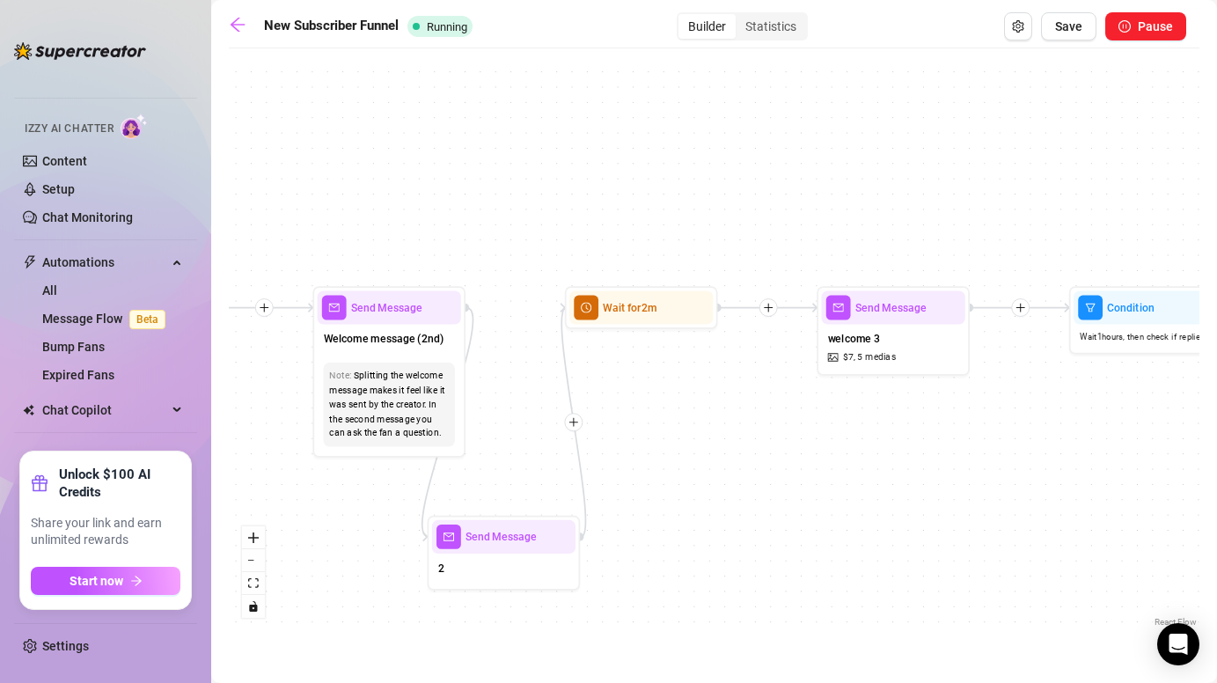
drag, startPoint x: 848, startPoint y: 471, endPoint x: 1229, endPoint y: 488, distance: 381.5
click at [1216, 488] on html "Home Creator Analytics Team Analytics Izzy AI Chatter Content Setup Chat Monito…" at bounding box center [608, 341] width 1217 height 683
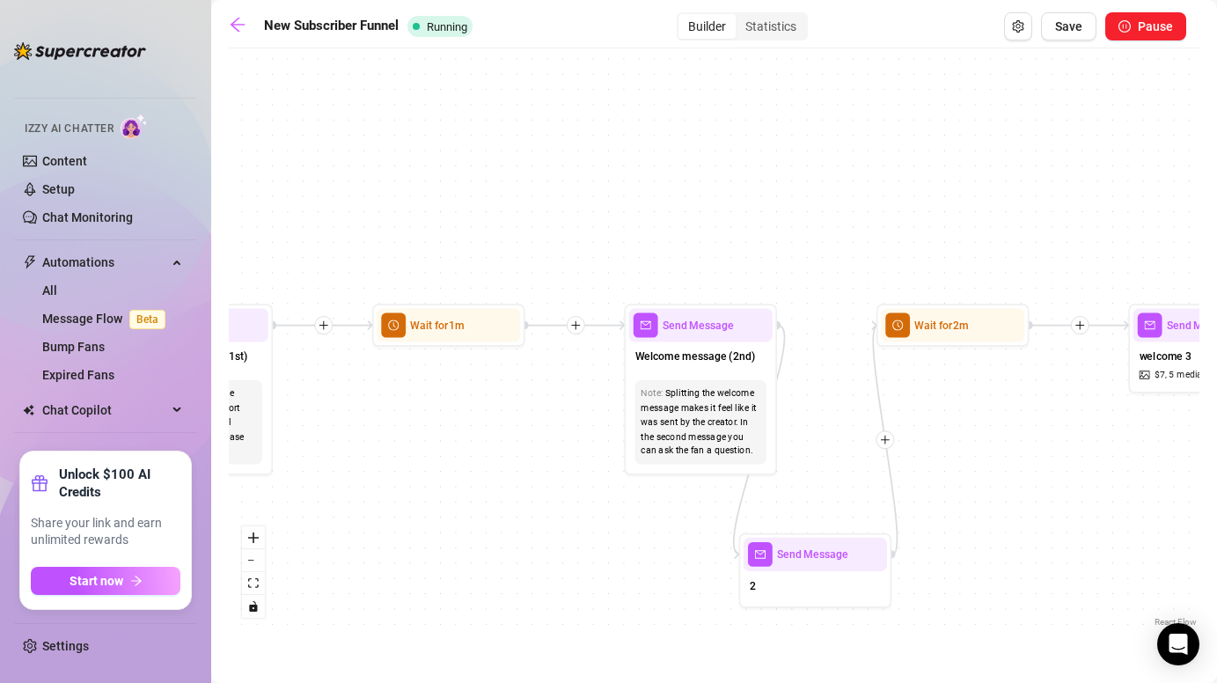
drag, startPoint x: 562, startPoint y: 503, endPoint x: 1125, endPoint y: 509, distance: 562.4
click at [1125, 509] on div "If False Send Message 2 Wait for 1m Wait for 2m Send Message welcome 3 $ 7 , 5 …" at bounding box center [714, 344] width 971 height 574
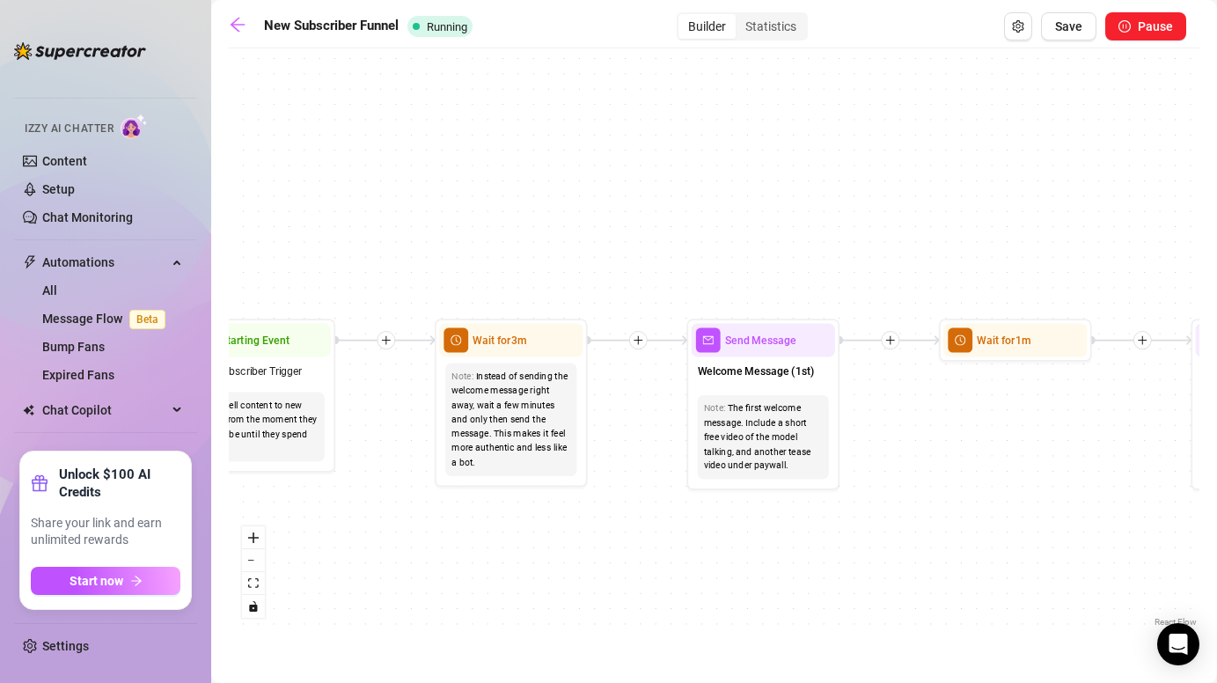
drag, startPoint x: 636, startPoint y: 509, endPoint x: 641, endPoint y: 518, distance: 9.8
click at [641, 518] on div "If False Send Message 2 Wait for 1m Wait for 2m Send Message welcome 3 $ 7 , 5 …" at bounding box center [714, 344] width 971 height 574
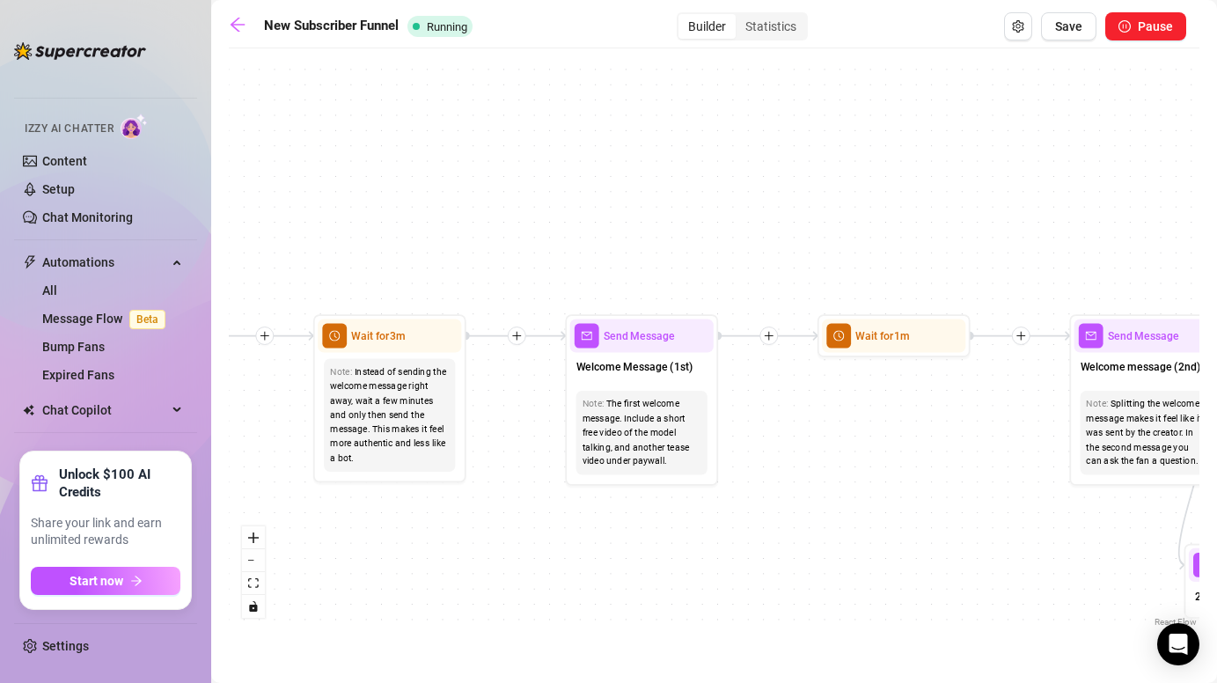
drag, startPoint x: 771, startPoint y: 519, endPoint x: 652, endPoint y: 512, distance: 119.0
click at [650, 516] on div "If False Send Message 2 Wait for 1m Wait for 2m Send Message welcome 3 $ 7 , 5 …" at bounding box center [714, 344] width 971 height 574
click at [636, 333] on span "Send Message" at bounding box center [639, 335] width 71 height 17
type textarea "Omg hey youuuu 😍"
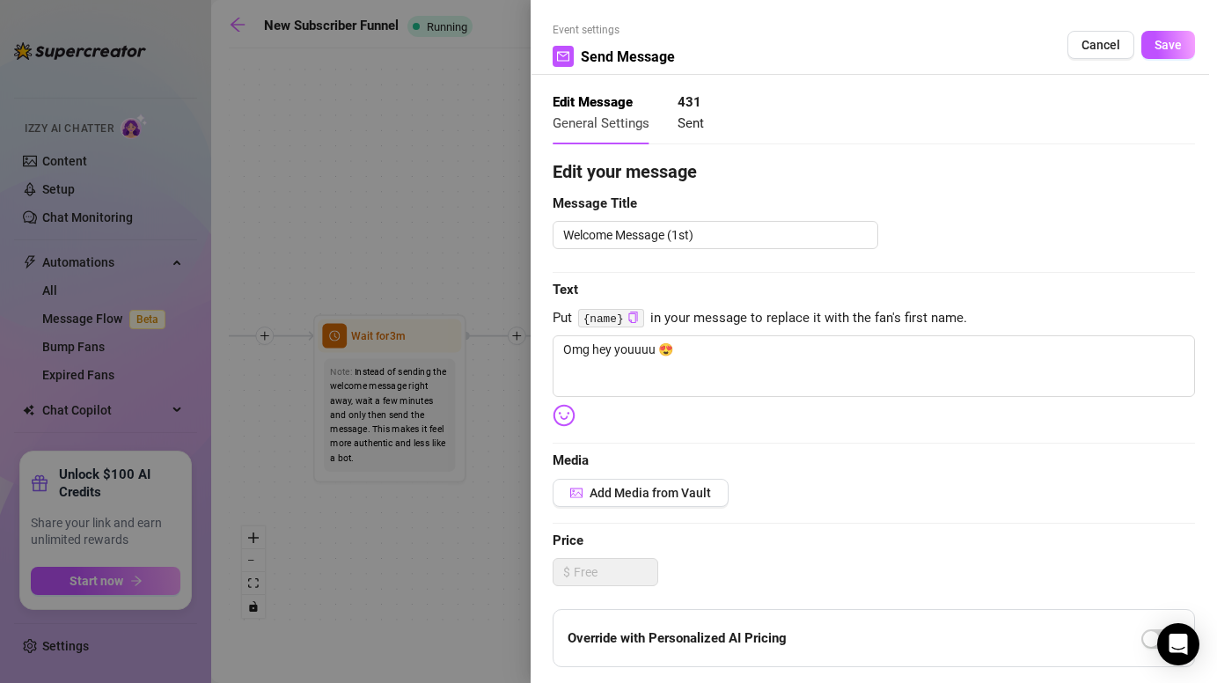
click at [459, 453] on div at bounding box center [608, 341] width 1217 height 683
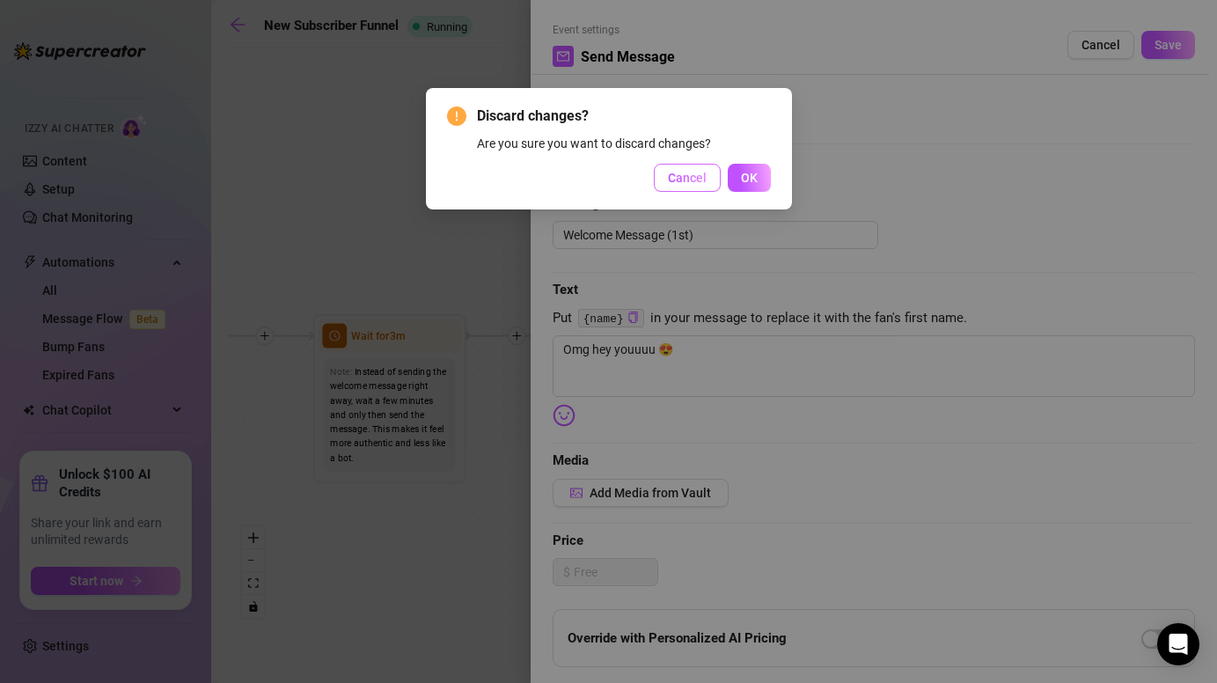
click at [702, 168] on button "Cancel" at bounding box center [687, 178] width 67 height 28
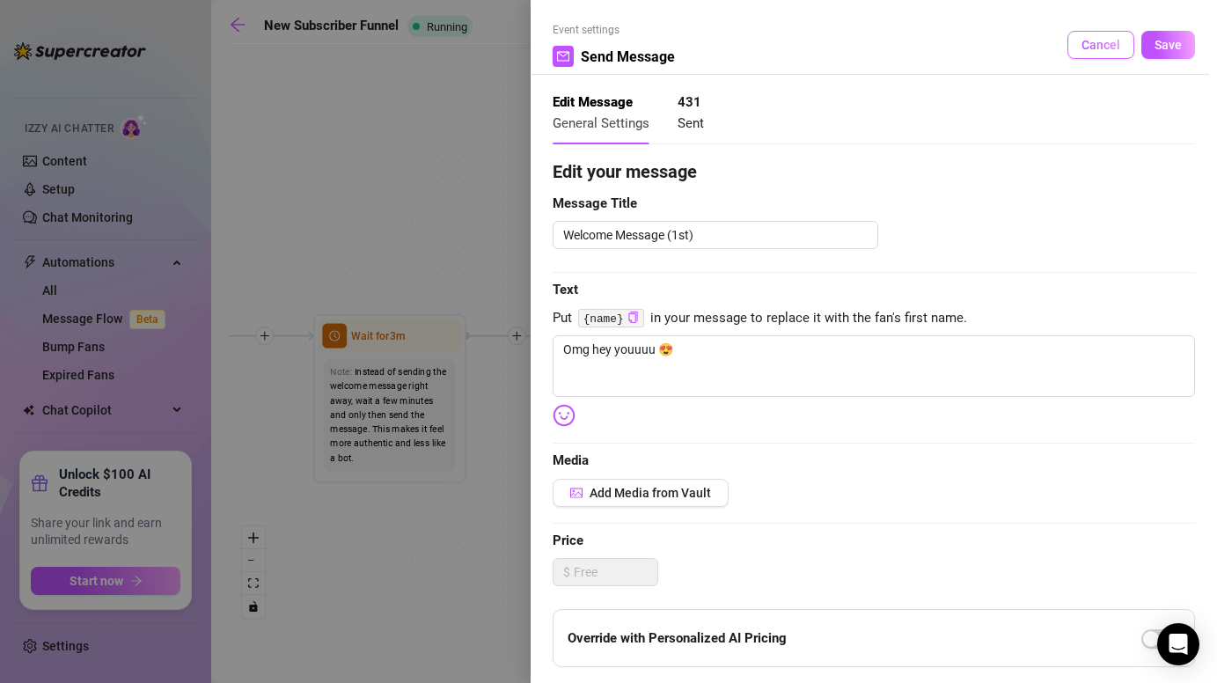
click at [1110, 38] on span "Cancel" at bounding box center [1101, 45] width 39 height 14
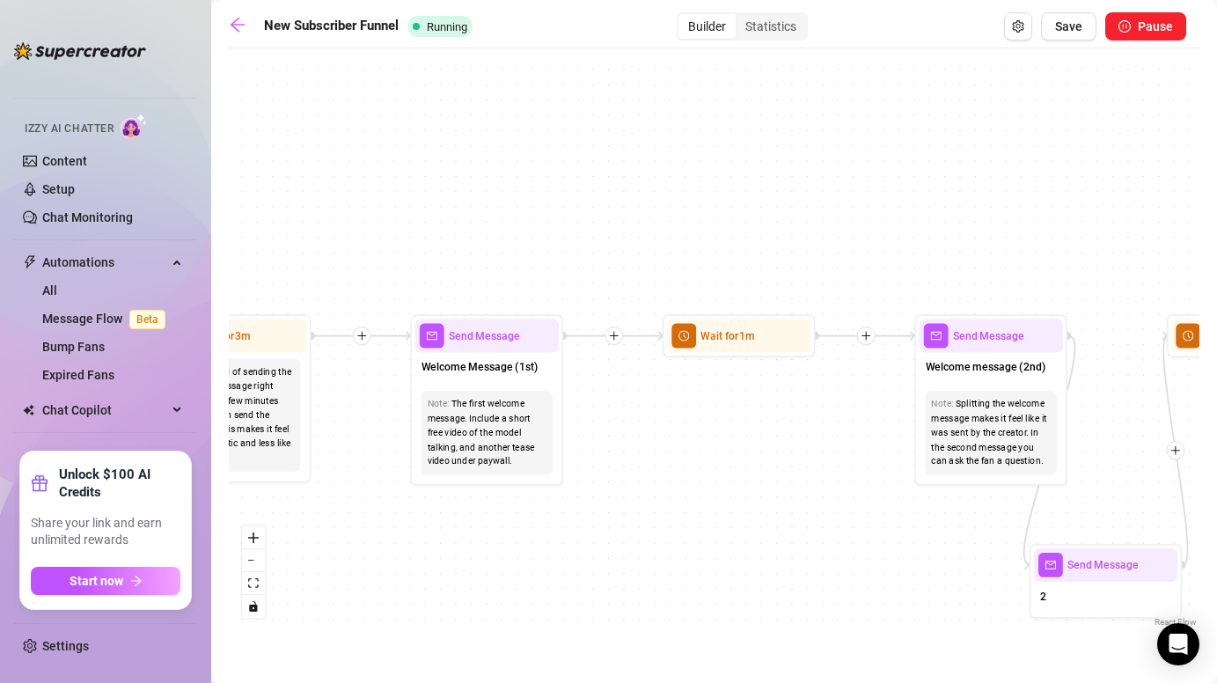
drag, startPoint x: 924, startPoint y: 484, endPoint x: 515, endPoint y: 474, distance: 409.4
click at [515, 474] on div "If False Send Message 2 Wait for 1m Wait for 2m Send Message welcome 3 $ 7 , 5 …" at bounding box center [714, 344] width 971 height 574
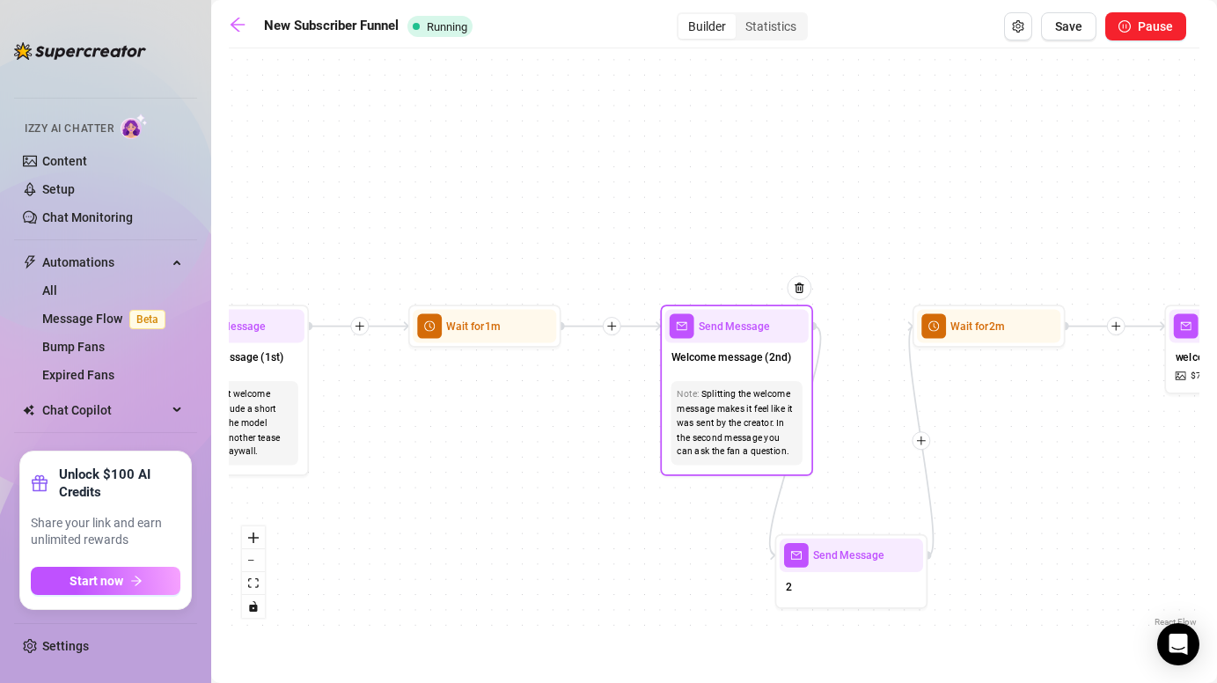
click at [723, 355] on span "Welcome message (2nd)" at bounding box center [732, 357] width 120 height 17
type textarea "you really made it to my secret little world?! Hehe you’re in for a BIG surpris…"
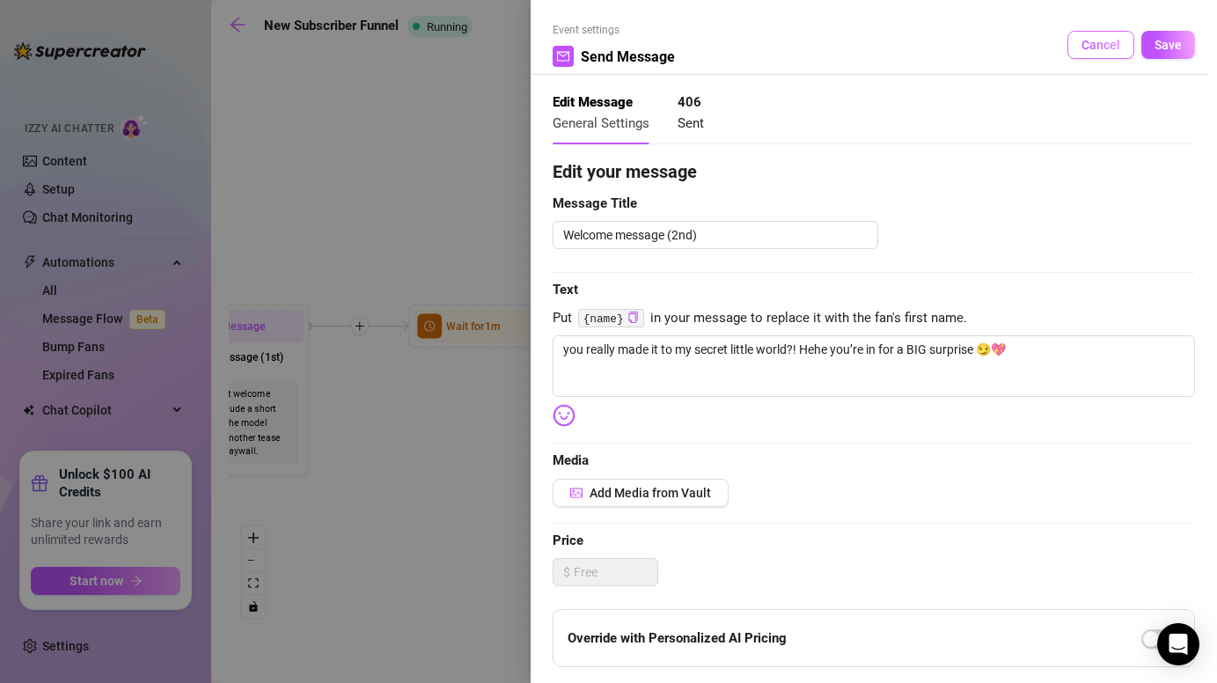
click at [1083, 45] on span "Cancel" at bounding box center [1101, 45] width 39 height 14
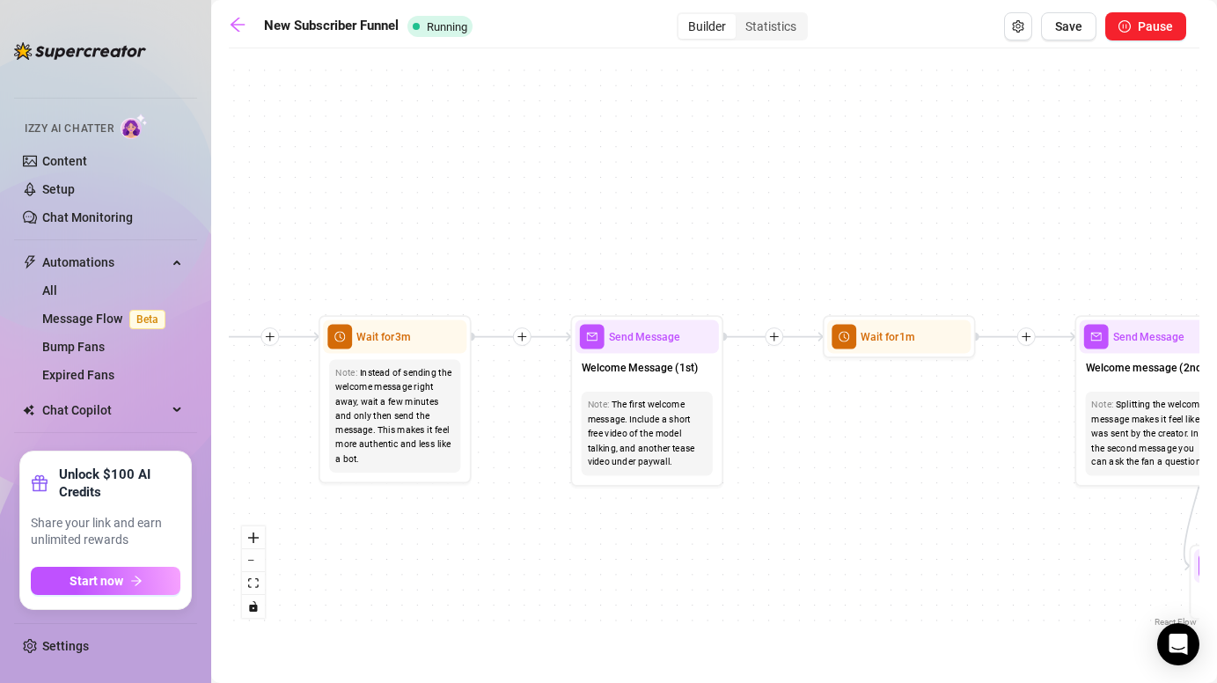
drag, startPoint x: 488, startPoint y: 465, endPoint x: 899, endPoint y: 475, distance: 411.2
click at [899, 475] on div "If False Send Message 2 Wait for 1m Wait for 2m Send Message welcome 3 $ 7 , 5 …" at bounding box center [714, 344] width 971 height 574
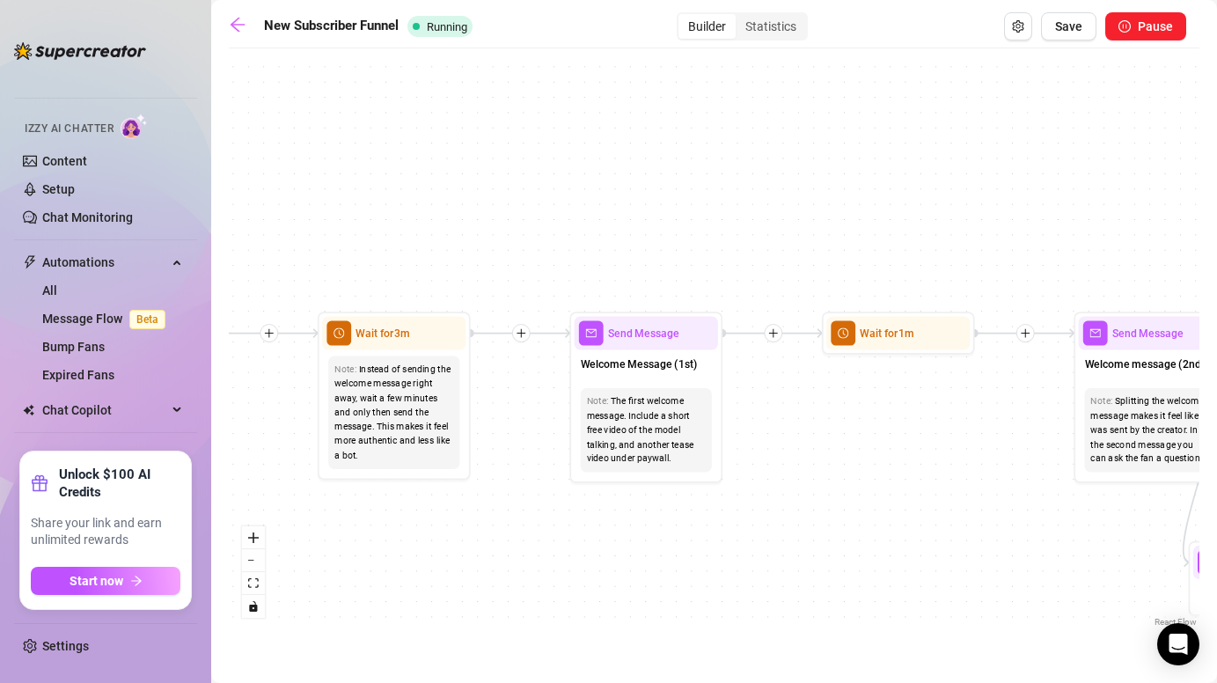
drag, startPoint x: 498, startPoint y: 402, endPoint x: 448, endPoint y: 390, distance: 51.7
click at [448, 390] on div "If False Send Message 2 Wait for 1m Wait for 2m Send Message welcome 3 $ 7 , 5 …" at bounding box center [714, 344] width 971 height 574
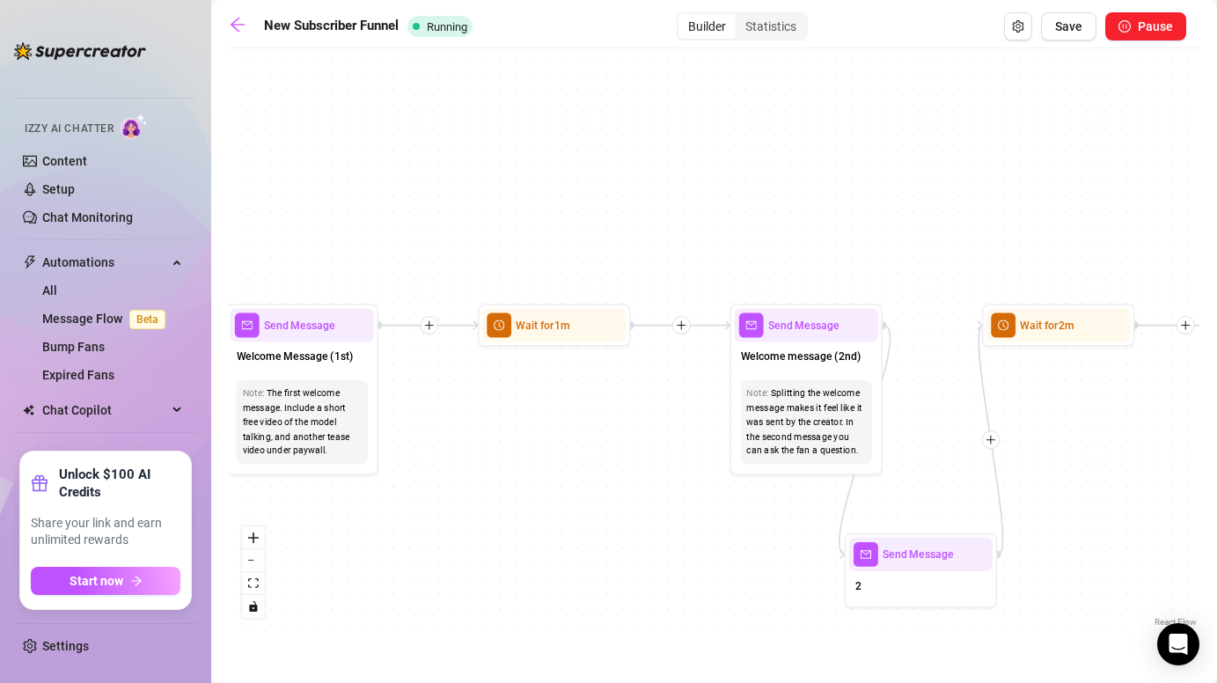
drag, startPoint x: 827, startPoint y: 438, endPoint x: 532, endPoint y: 439, distance: 294.8
click at [532, 439] on div "If False Send Message 2 Wait for 1m Wait for 2m Send Message welcome 3 $ 7 , 5 …" at bounding box center [714, 344] width 971 height 574
click at [309, 345] on div "Welcome Message (1st)" at bounding box center [302, 358] width 143 height 32
type textarea "Omg hey youuuu 😍"
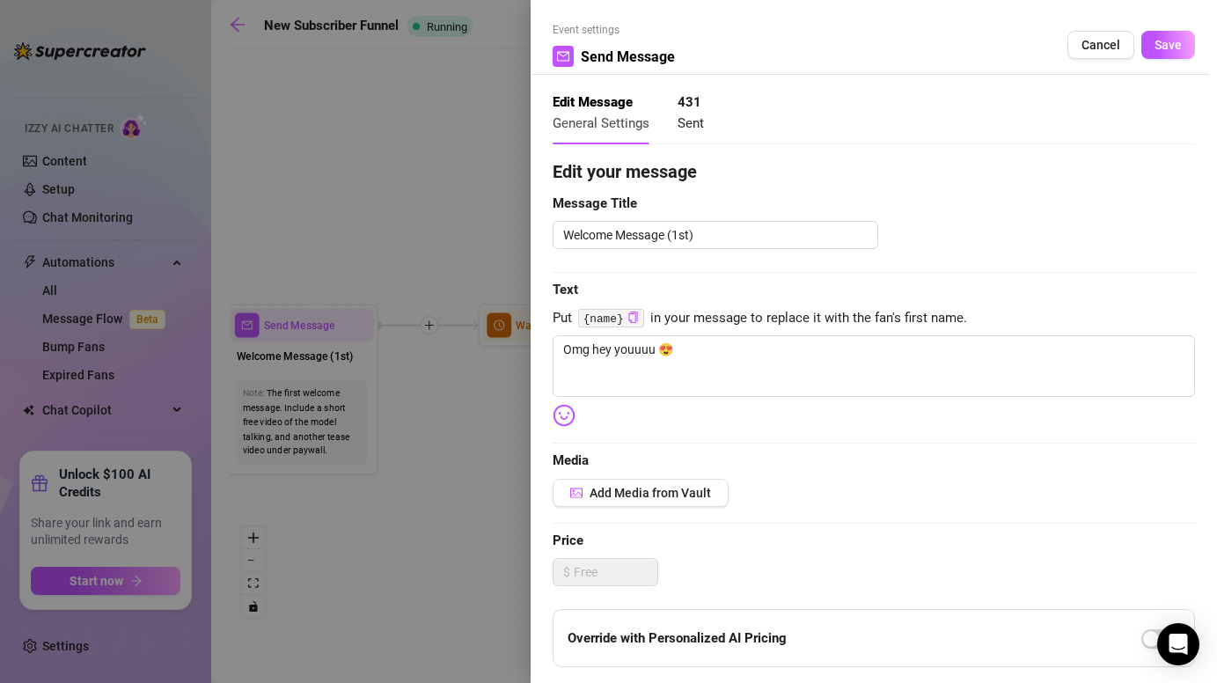
click at [389, 459] on div at bounding box center [608, 341] width 1217 height 683
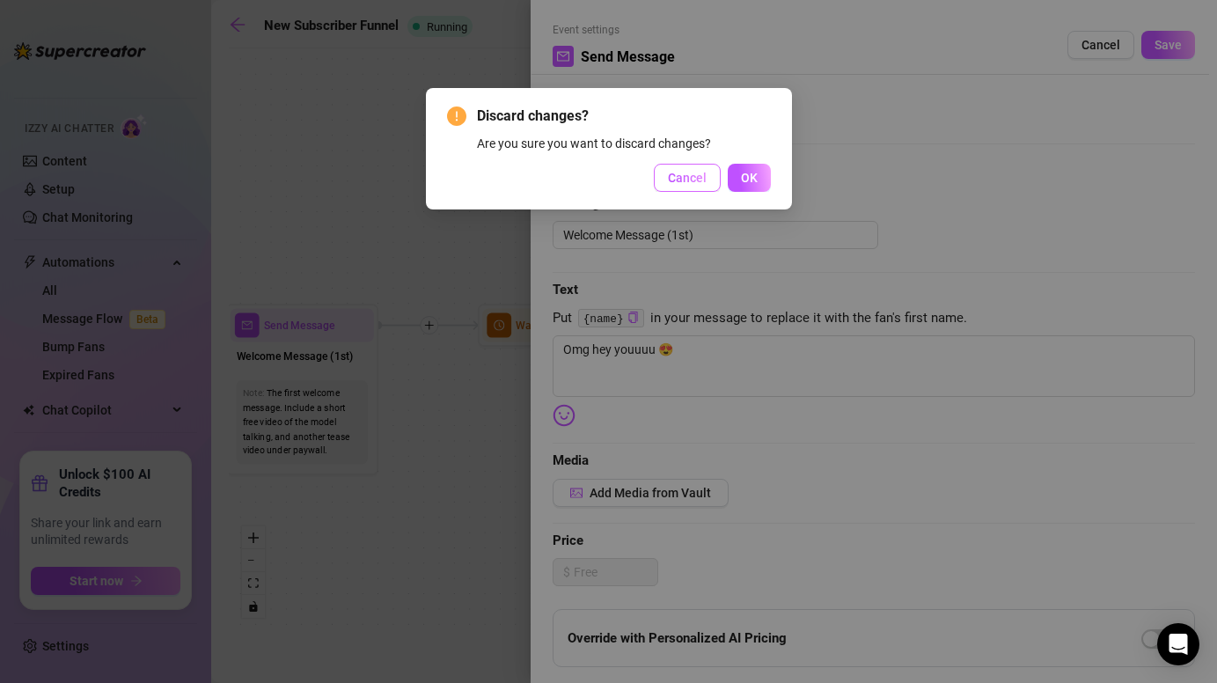
click at [687, 187] on button "Cancel" at bounding box center [687, 178] width 67 height 28
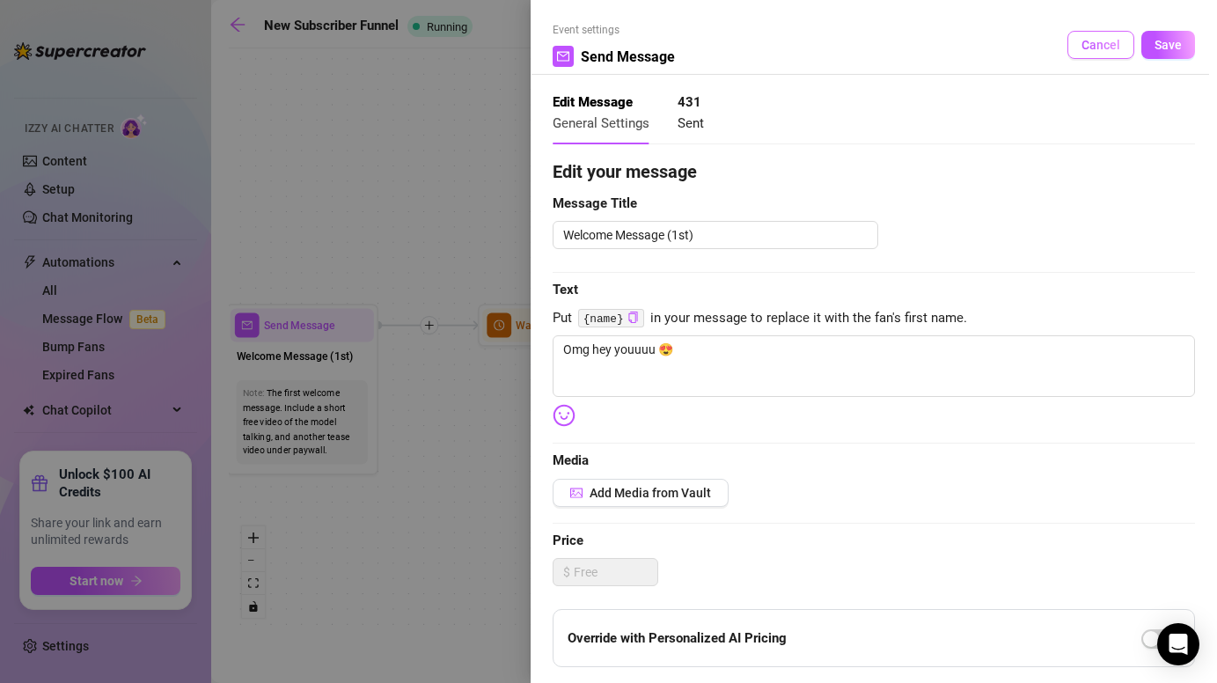
click at [1087, 40] on span "Cancel" at bounding box center [1101, 45] width 39 height 14
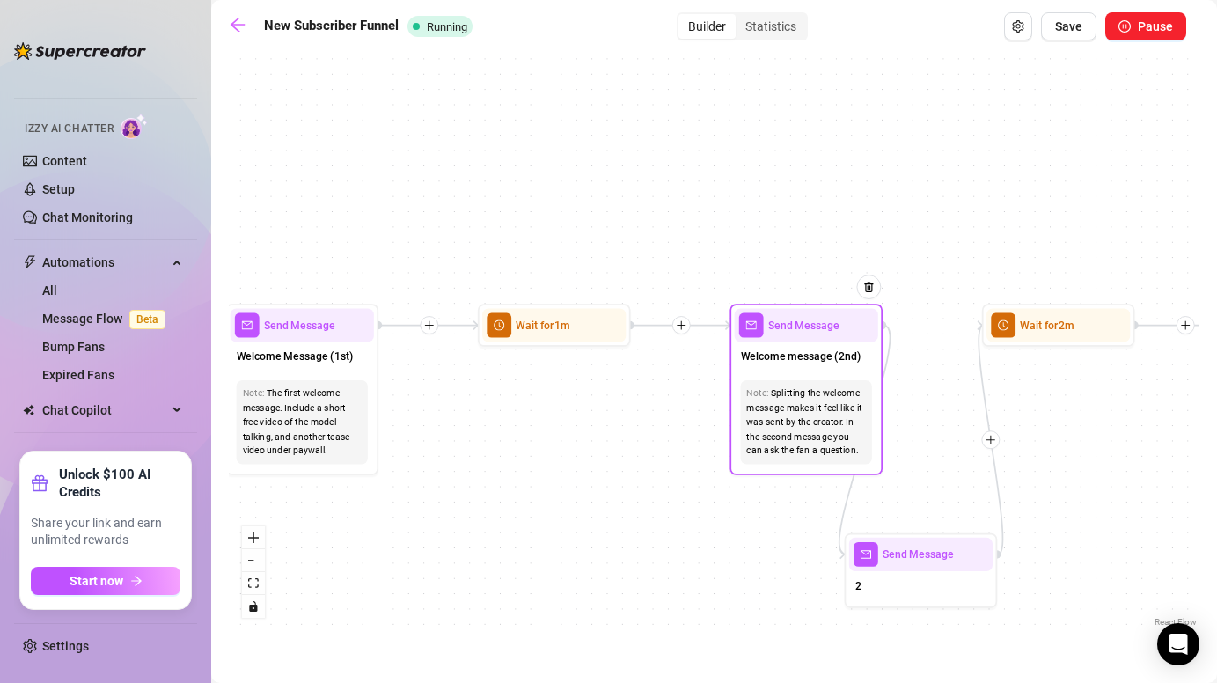
click at [766, 327] on div "Send Message" at bounding box center [806, 324] width 143 height 33
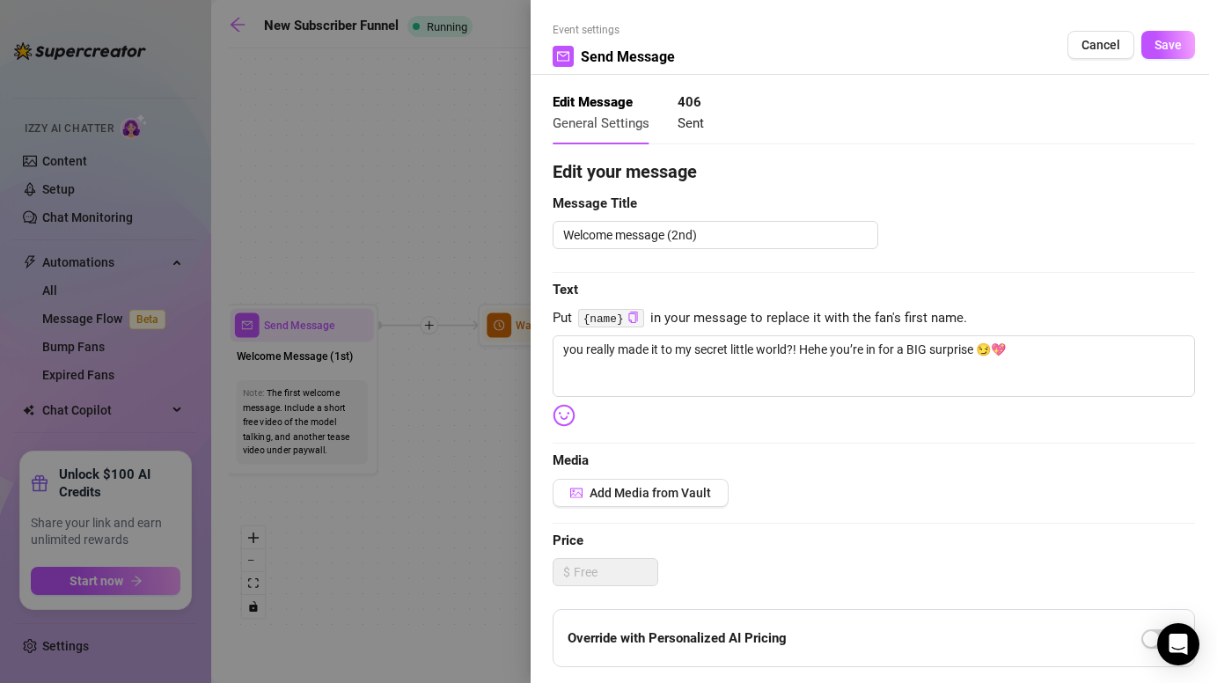
type textarea "you really made it to my secret little world?! Hehe you’re in for a BIG surpris…"
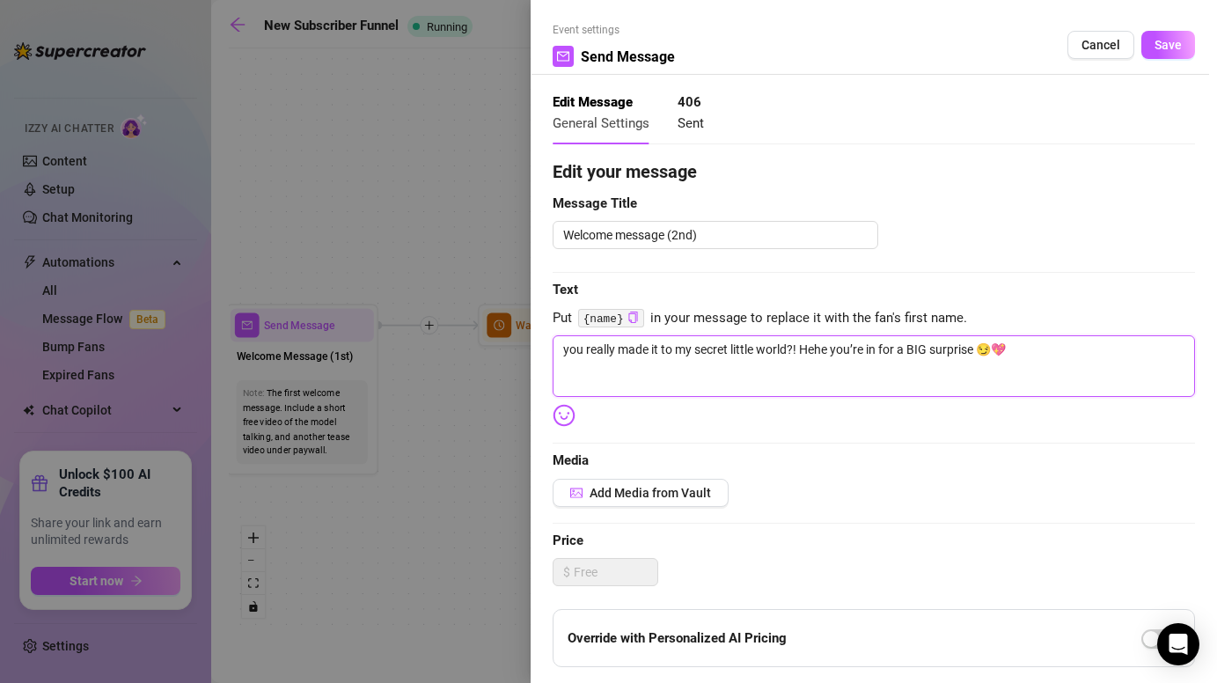
drag, startPoint x: 1044, startPoint y: 351, endPoint x: 581, endPoint y: 280, distance: 468.4
click at [581, 280] on div "Edit your message Message Title Welcome message (2nd) Text Put {name} in your m…" at bounding box center [874, 543] width 642 height 770
paste textarea "don’t think i’ll go easy on u… i love teasing til u can’t take it anymore 👀💦"
type textarea "don’t think i’ll go easy on u… i love teasing til u can’t take it anymore 👀💦"
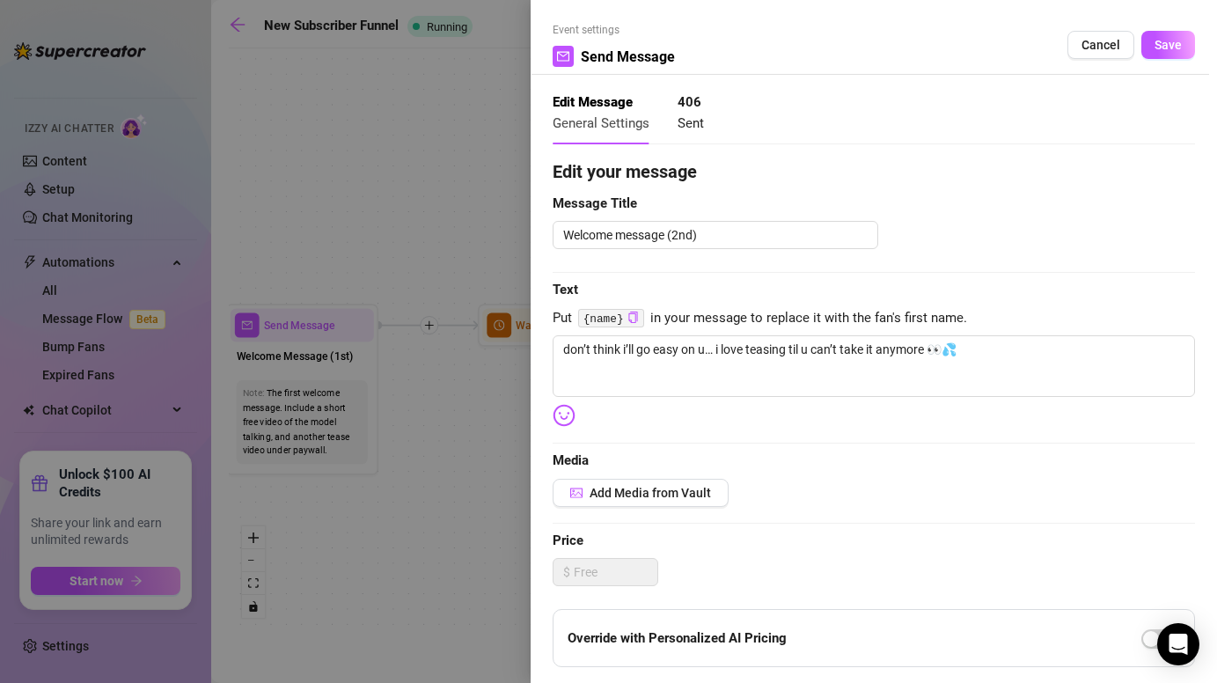
click at [499, 210] on div at bounding box center [608, 341] width 1217 height 683
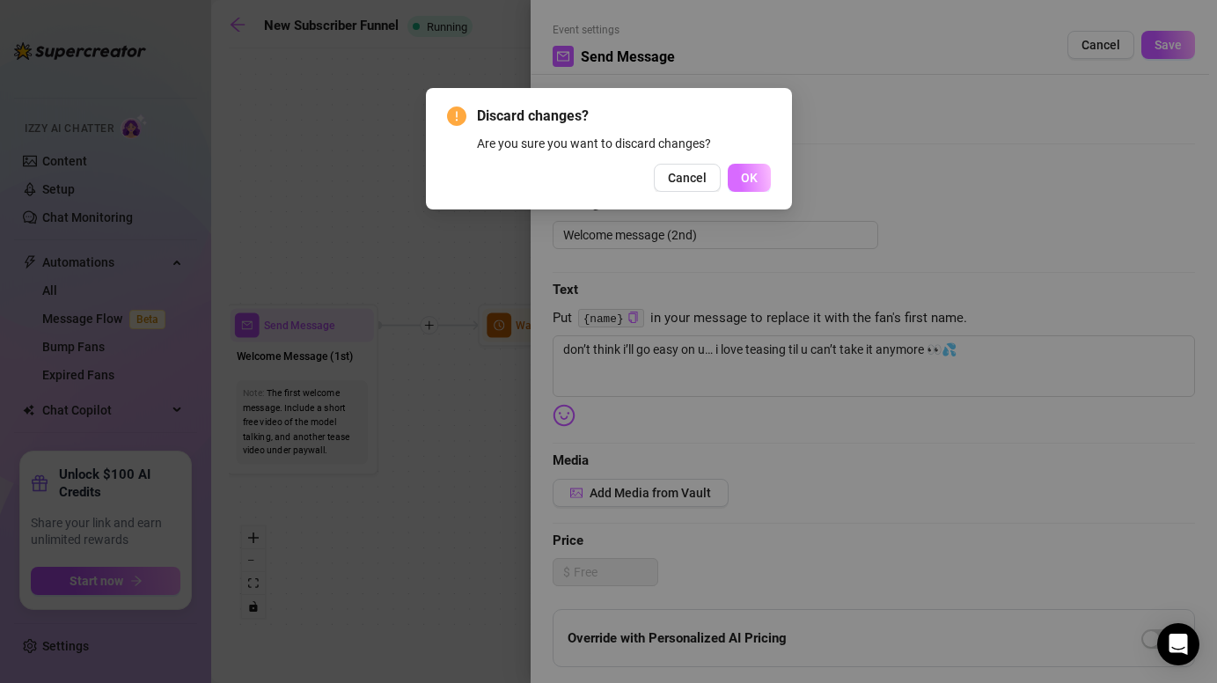
click at [759, 177] on button "OK" at bounding box center [749, 178] width 43 height 28
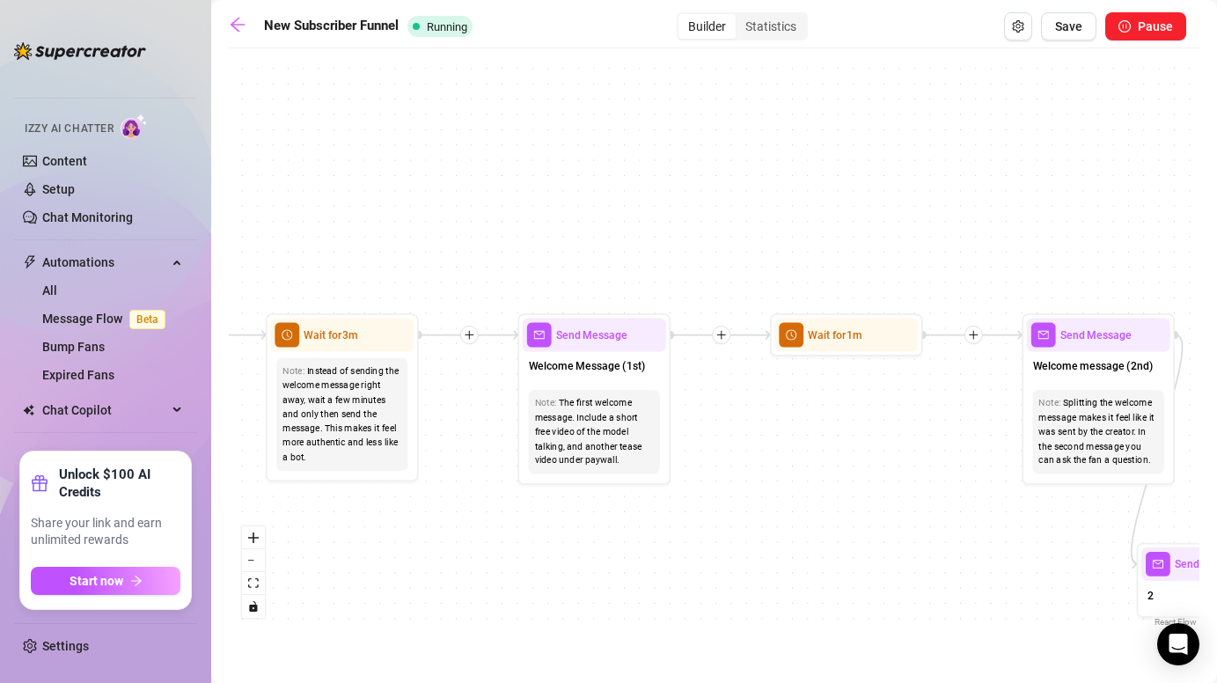
drag, startPoint x: 742, startPoint y: 176, endPoint x: 1057, endPoint y: 188, distance: 315.3
click at [1057, 188] on div "If False Send Message 2 Wait for 1m Wait for 2m Send Message welcome 3 $ 7 , 5 …" at bounding box center [714, 344] width 971 height 574
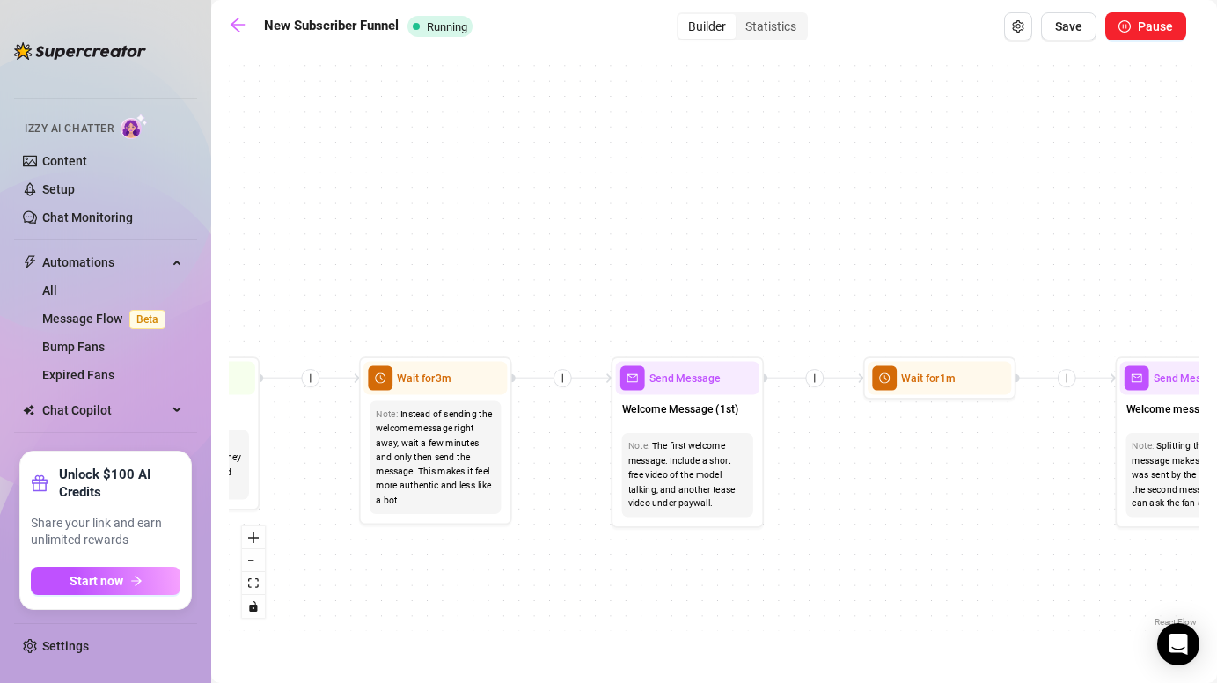
drag, startPoint x: 621, startPoint y: 175, endPoint x: 643, endPoint y: 208, distance: 39.3
click at [643, 208] on div "If False Send Message 2 Wait for 1m Wait for 2m Send Message welcome 3 $ 7 , 5 …" at bounding box center [714, 344] width 971 height 574
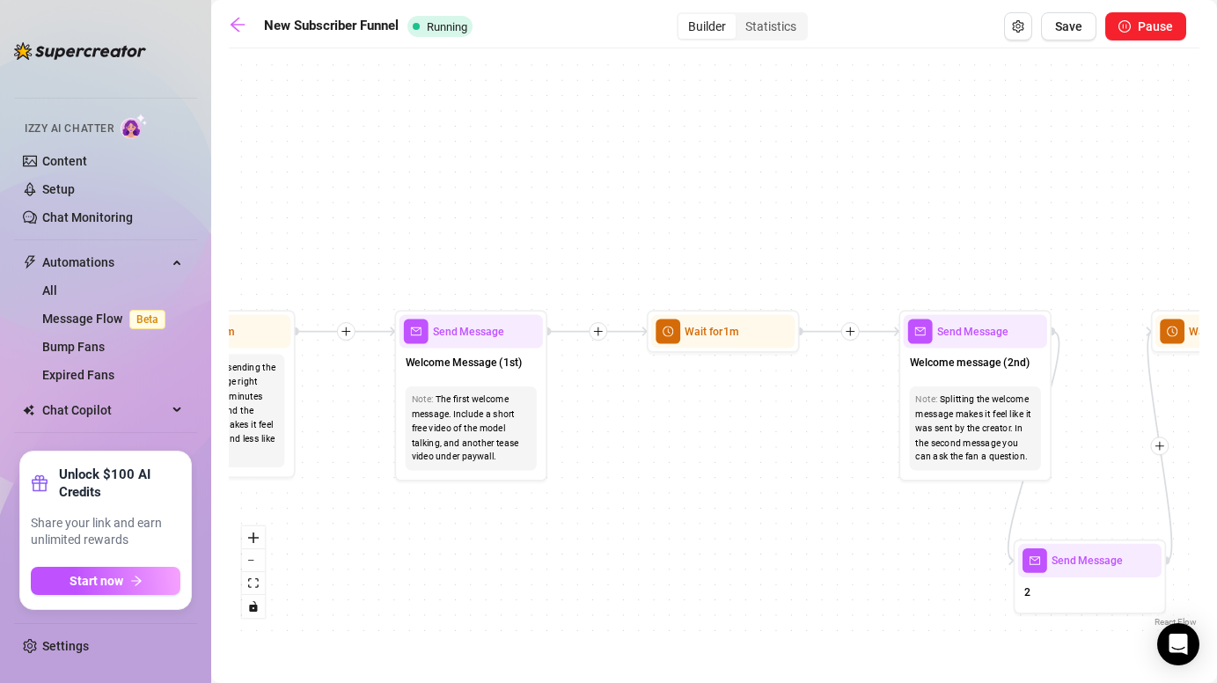
drag, startPoint x: 798, startPoint y: 302, endPoint x: 630, endPoint y: 262, distance: 172.7
click at [630, 262] on div "If False Send Message 2 Wait for 1m Wait for 2m Send Message welcome 3 $ 7 , 5 …" at bounding box center [714, 344] width 971 height 574
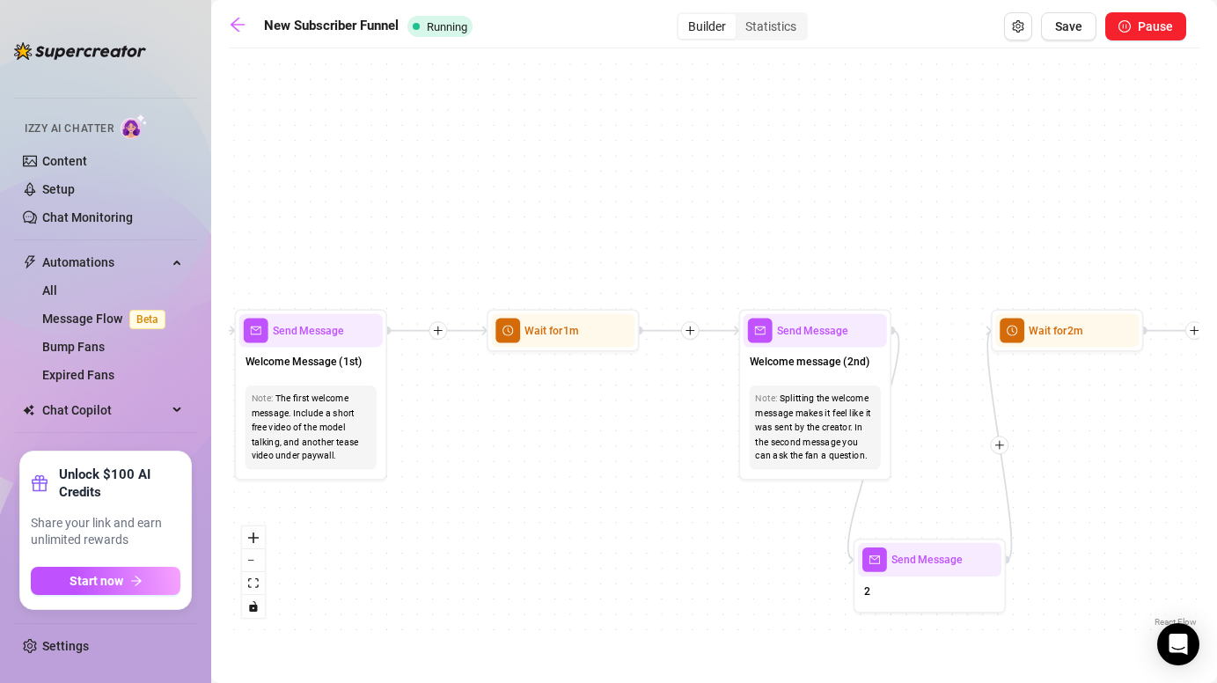
drag, startPoint x: 898, startPoint y: 258, endPoint x: 738, endPoint y: 258, distance: 160.2
click at [738, 258] on div "If False Send Message 2 Wait for 1m Wait for 2m Send Message welcome 3 $ 7 , 5 …" at bounding box center [714, 344] width 971 height 574
click at [794, 359] on span "Welcome message (2nd)" at bounding box center [810, 362] width 120 height 17
type textarea "you really made it to my secret little world?! Hehe you’re in for a BIG surpris…"
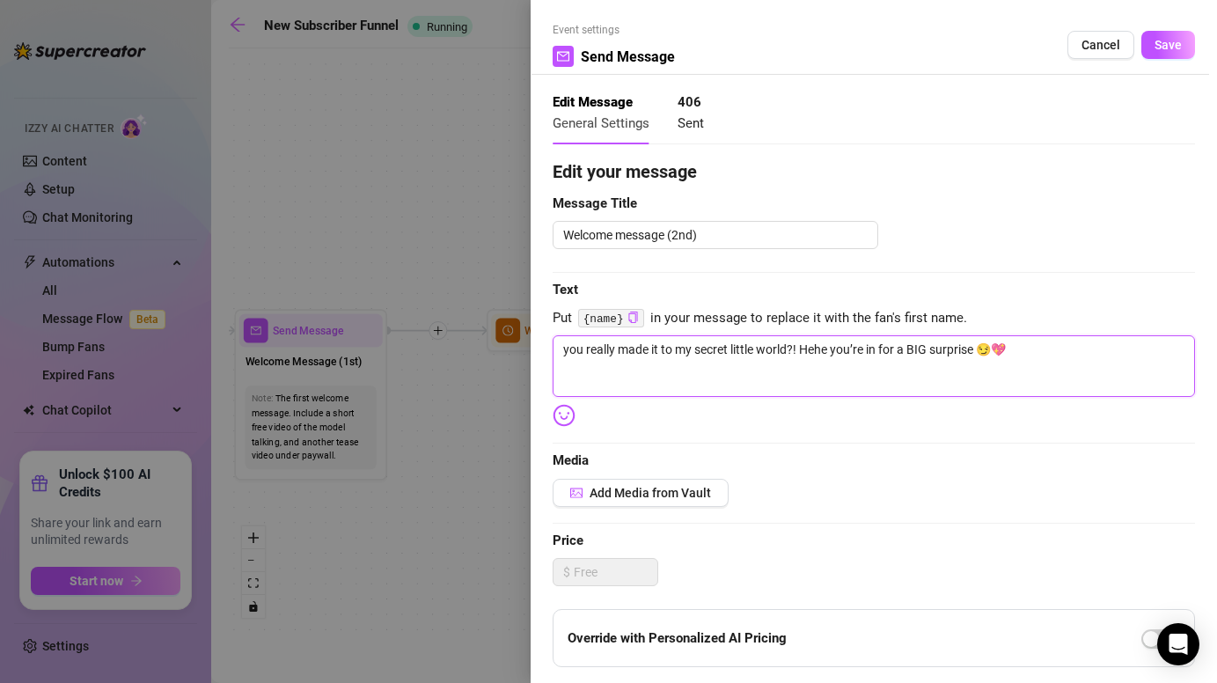
drag, startPoint x: 1014, startPoint y: 341, endPoint x: 644, endPoint y: 296, distance: 372.5
click at [644, 296] on div "Edit your message Message Title Welcome message (2nd) Text Put {name} in your m…" at bounding box center [874, 543] width 642 height 770
paste textarea "i’m linnebel 💕"
type textarea "i’m linnebel 💕"
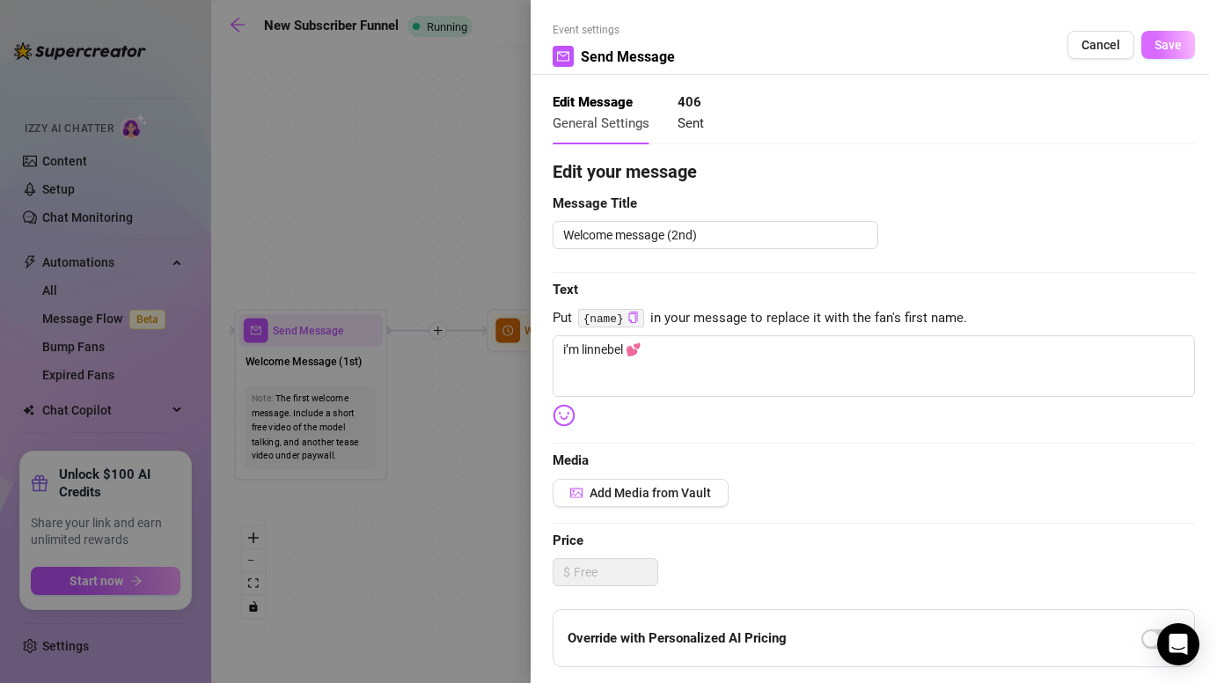
click at [1161, 44] on span "Save" at bounding box center [1168, 45] width 27 height 14
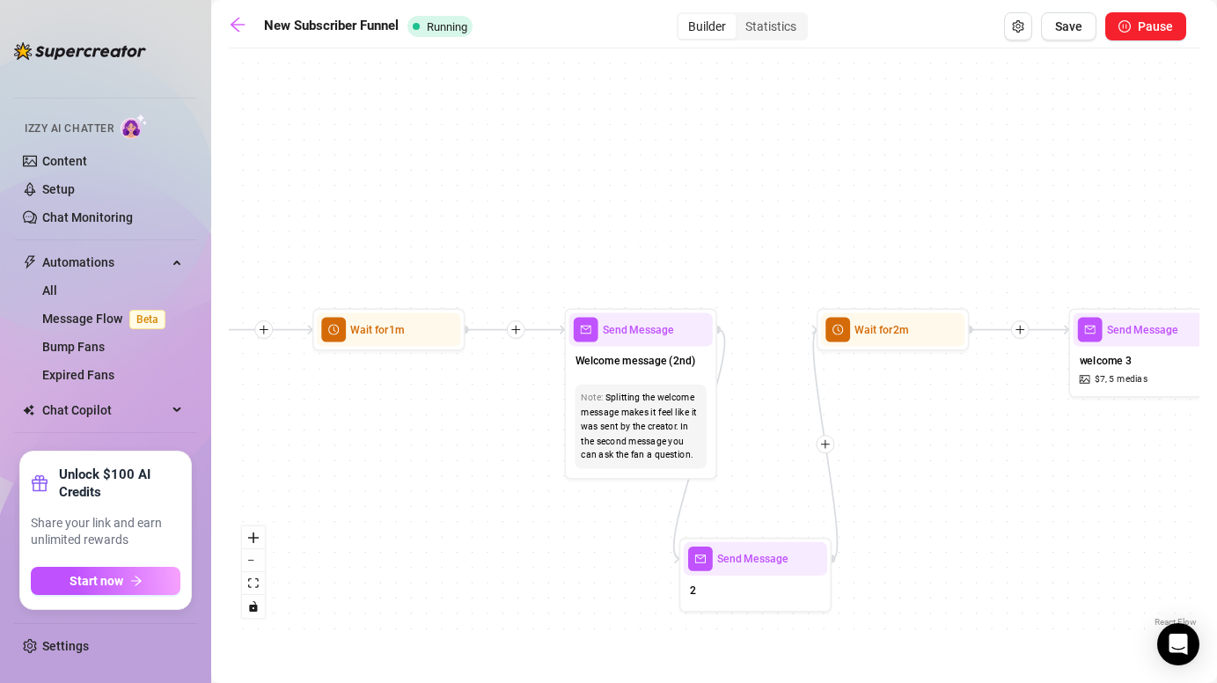
drag, startPoint x: 1105, startPoint y: 481, endPoint x: 931, endPoint y: 479, distance: 174.3
click at [930, 479] on div "If False Send Message 2 Wait for 1m Wait for 2m Send Message welcome 3 $ 7 , 5 …" at bounding box center [714, 344] width 971 height 574
drag, startPoint x: 792, startPoint y: 535, endPoint x: 787, endPoint y: 545, distance: 11.0
click at [787, 545] on div at bounding box center [796, 530] width 67 height 78
type textarea "I’m [PERSON_NAME], your cutest little addiction… but trust me, you’ve NEVER see…"
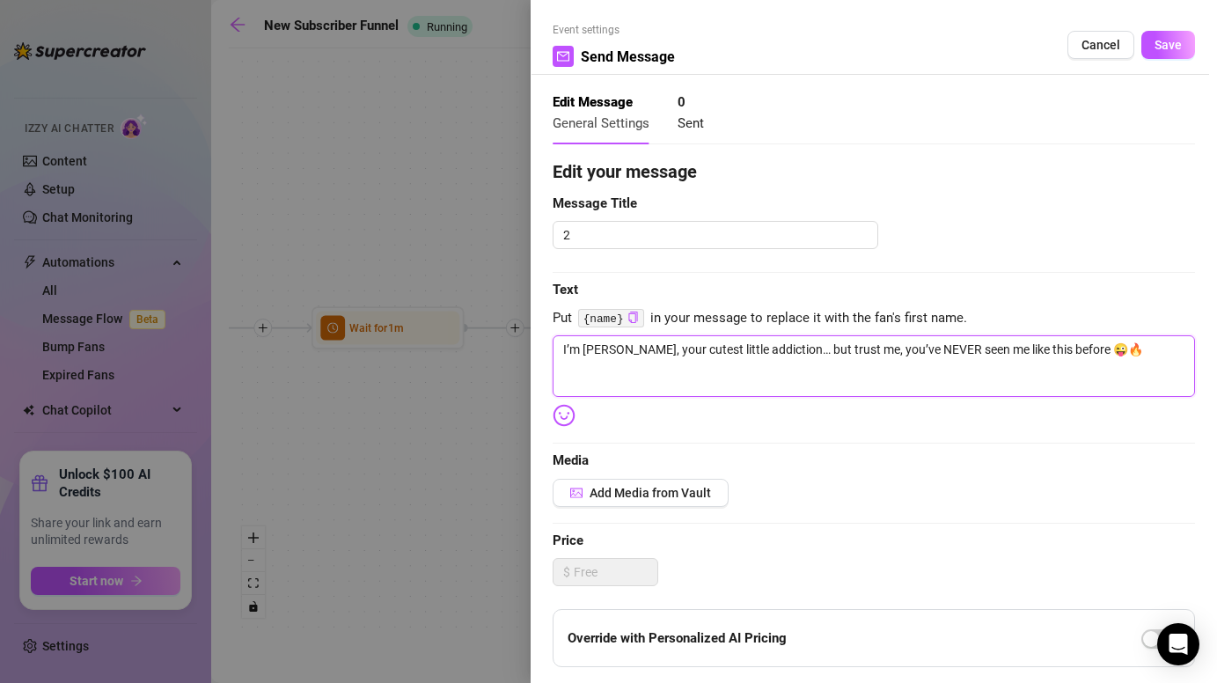
drag, startPoint x: 1111, startPoint y: 350, endPoint x: 560, endPoint y: 267, distance: 557.3
click at [560, 267] on div "Edit your message Message Title 2 Text Put {name} in your message to replace it…" at bounding box center [874, 543] width 642 height 770
paste textarea "don’t think i’ll go easy on u… i love teasing til u can’t take it anymore 👀💦"
type textarea "don’t think i’ll go easy on u… i love teasing til u can’t take it anymore 👀💦"
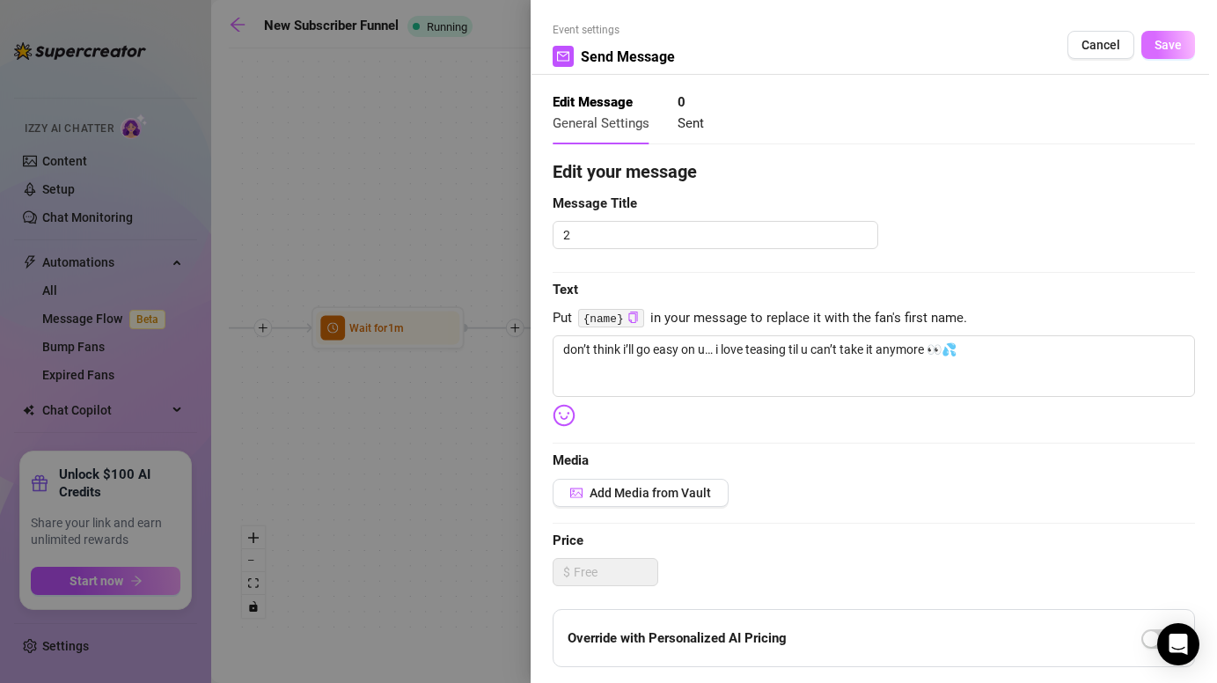
click at [1172, 35] on button "Save" at bounding box center [1169, 45] width 54 height 28
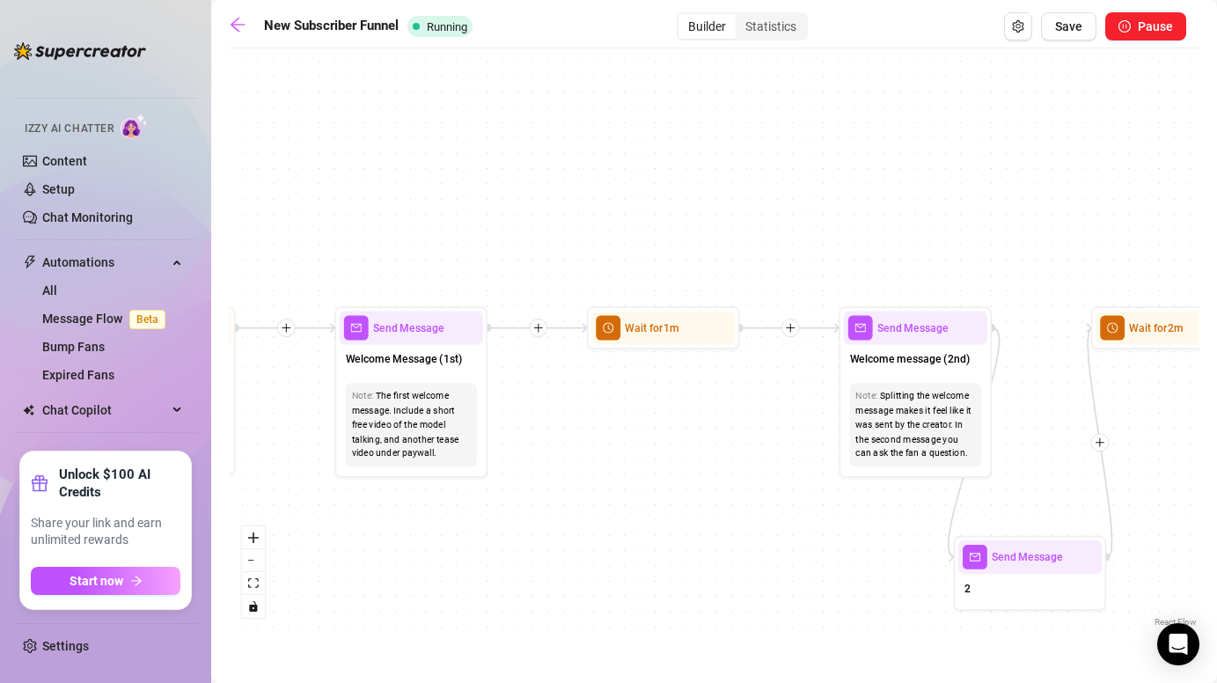
drag, startPoint x: 420, startPoint y: 428, endPoint x: 792, endPoint y: 429, distance: 372.3
click at [792, 429] on div "If False Send Message 2 Wait for 1m Wait for 2m Send Message welcome 3 $ 7 , 5 …" at bounding box center [714, 344] width 971 height 574
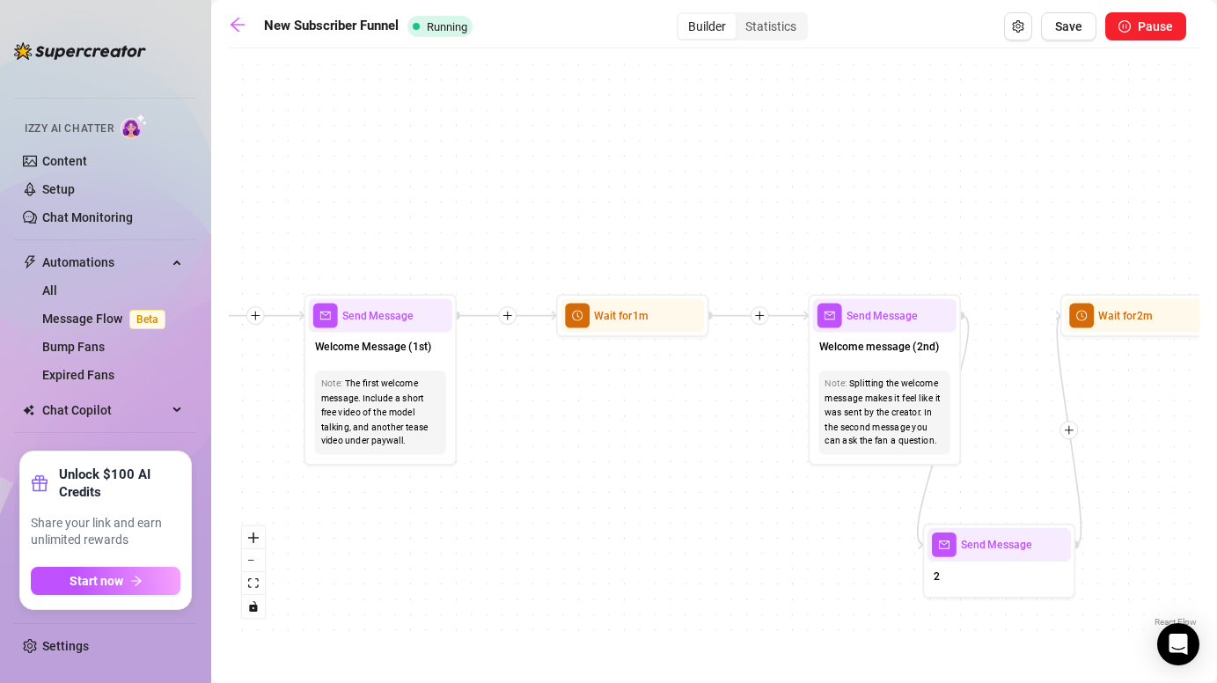
drag, startPoint x: 857, startPoint y: 523, endPoint x: 730, endPoint y: 510, distance: 128.3
click at [730, 510] on div "If False Send Message 2 Wait for 1m Wait for 2m Send Message welcome 3 $ 7 , 5 …" at bounding box center [714, 344] width 971 height 574
click at [910, 318] on span "Send Message" at bounding box center [882, 315] width 71 height 17
click at [880, 354] on span "Welcome message (2nd)" at bounding box center [879, 347] width 120 height 17
type textarea "i’m linnebel 💕"
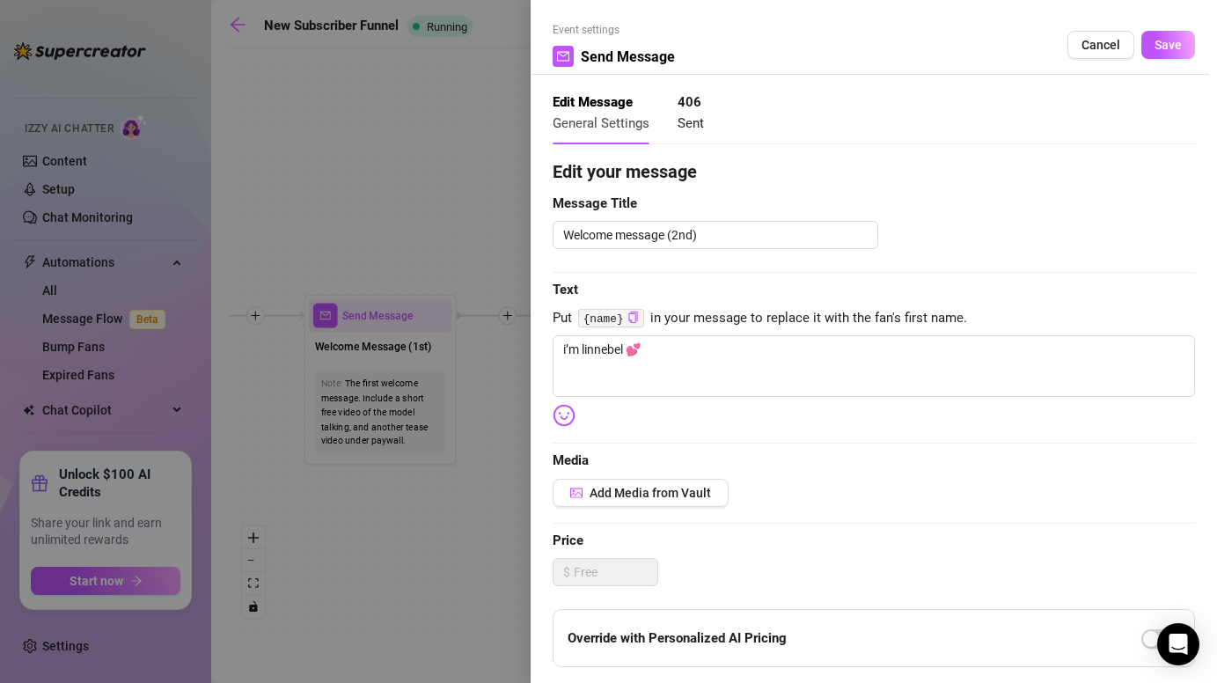
click at [671, 477] on div "Edit your message Message Title Welcome message (2nd) Text Put {name} in your m…" at bounding box center [874, 543] width 642 height 770
click at [668, 496] on span "Add Media from Vault" at bounding box center [650, 493] width 121 height 14
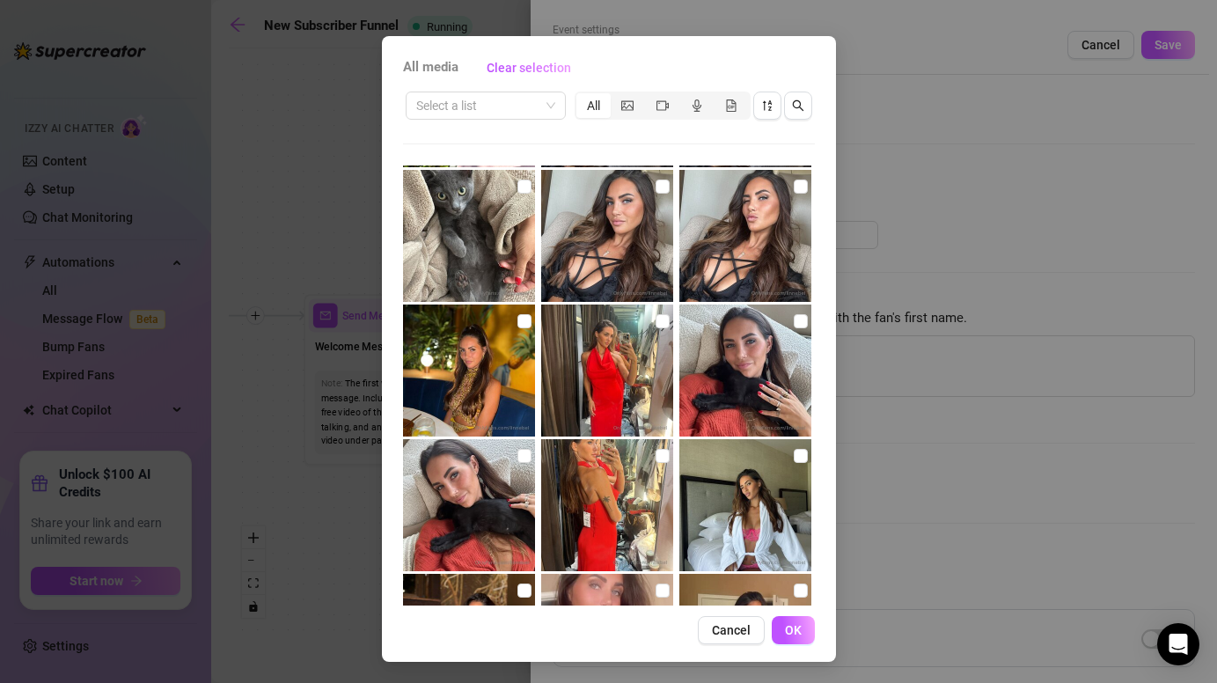
scroll to position [18752, 0]
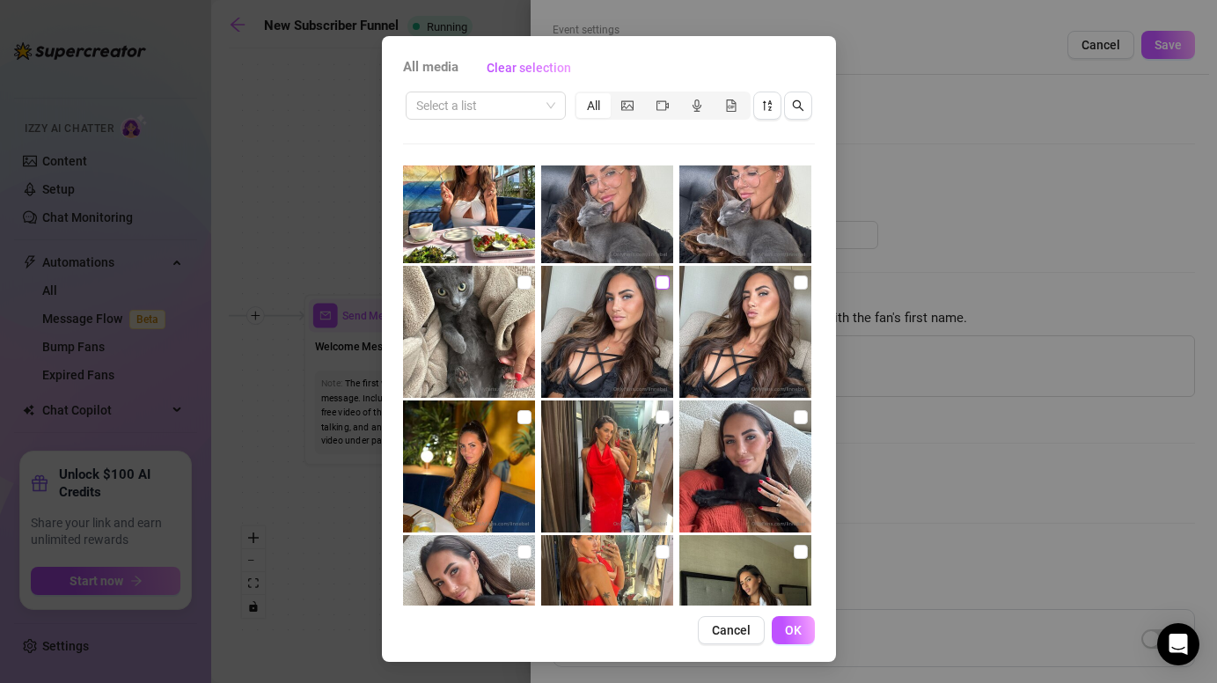
click at [664, 280] on input "checkbox" at bounding box center [663, 282] width 14 height 14
checkbox input "true"
click at [797, 279] on input "checkbox" at bounding box center [801, 282] width 14 height 14
checkbox input "true"
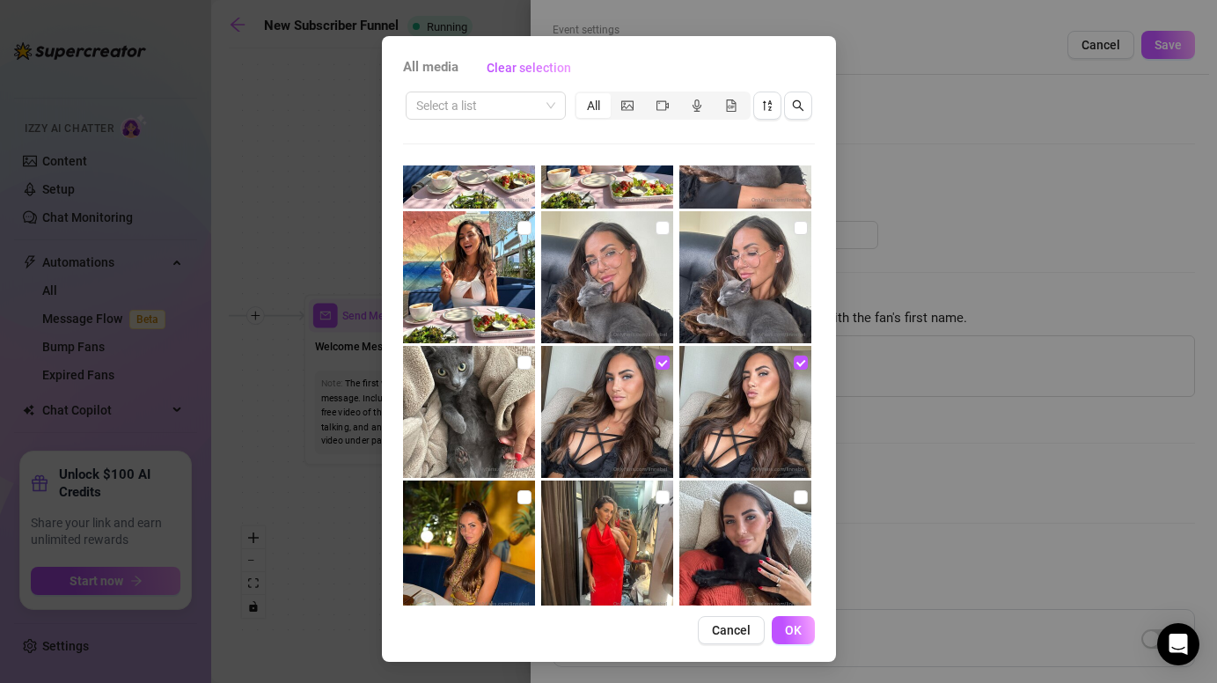
scroll to position [18674, 0]
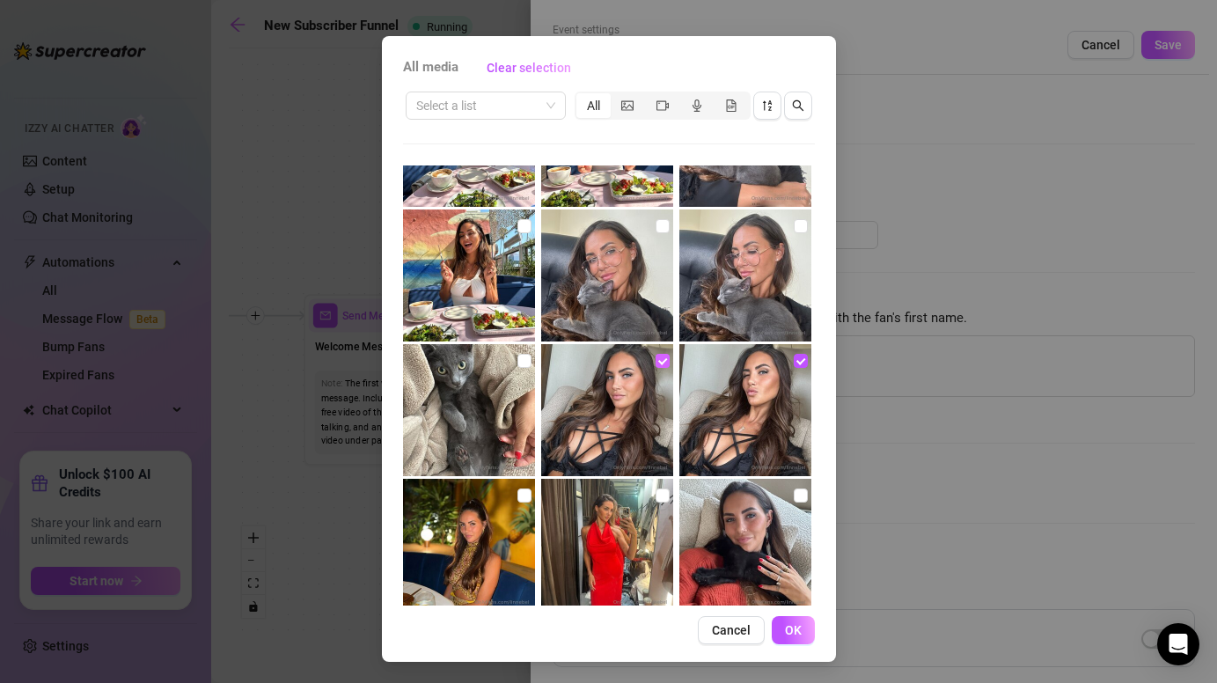
click at [656, 356] on input "checkbox" at bounding box center [663, 361] width 14 height 14
checkbox input "false"
click at [802, 359] on input "checkbox" at bounding box center [801, 361] width 14 height 14
checkbox input "false"
click at [670, 225] on img at bounding box center [607, 275] width 132 height 132
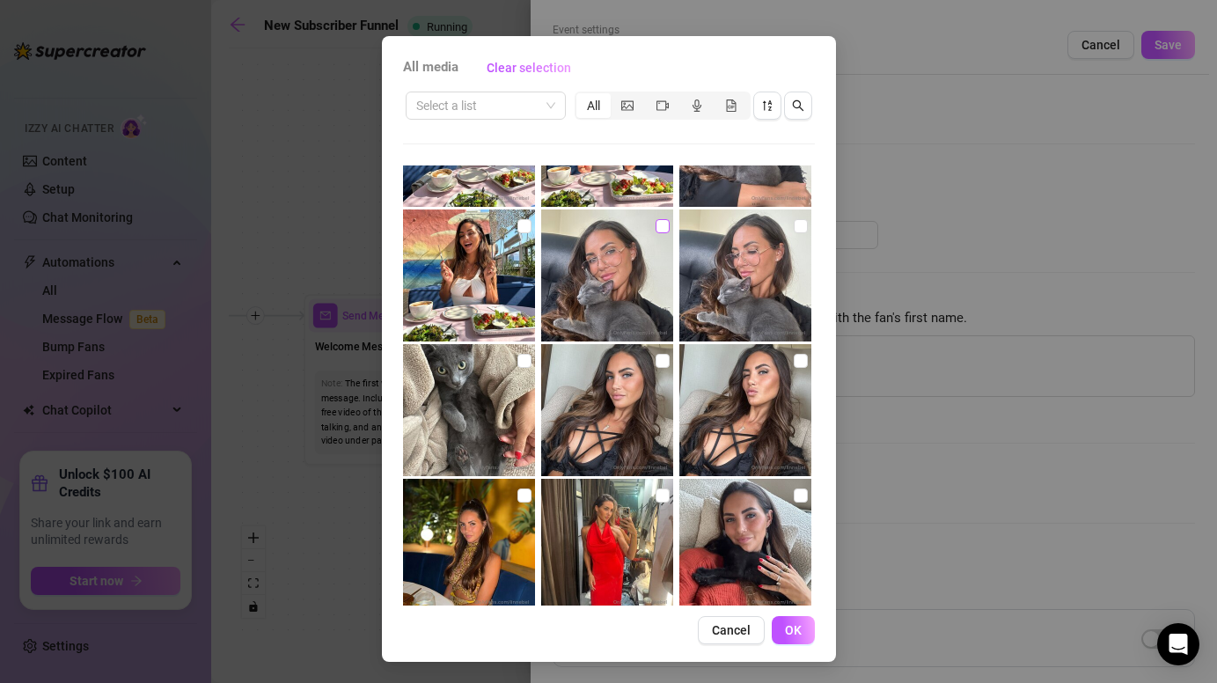
click at [664, 225] on input "checkbox" at bounding box center [663, 226] width 14 height 14
checkbox input "true"
click at [801, 231] on input "checkbox" at bounding box center [801, 226] width 14 height 14
checkbox input "true"
click at [793, 628] on span "OK" at bounding box center [793, 630] width 17 height 14
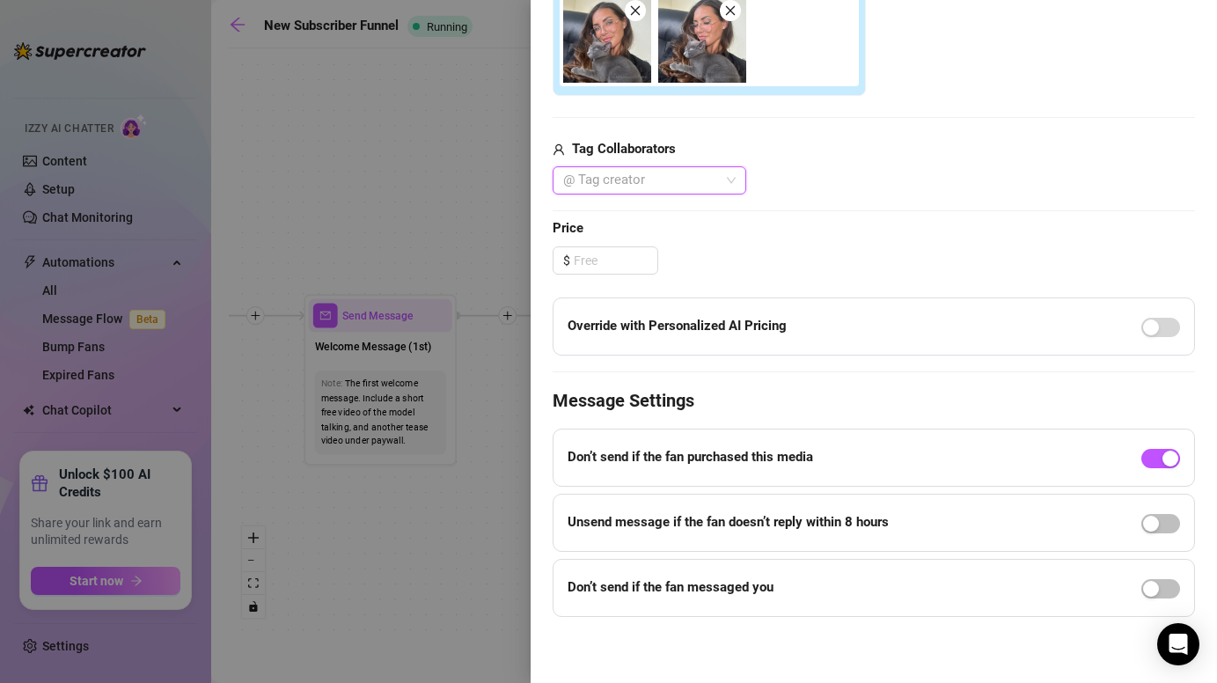
scroll to position [0, 0]
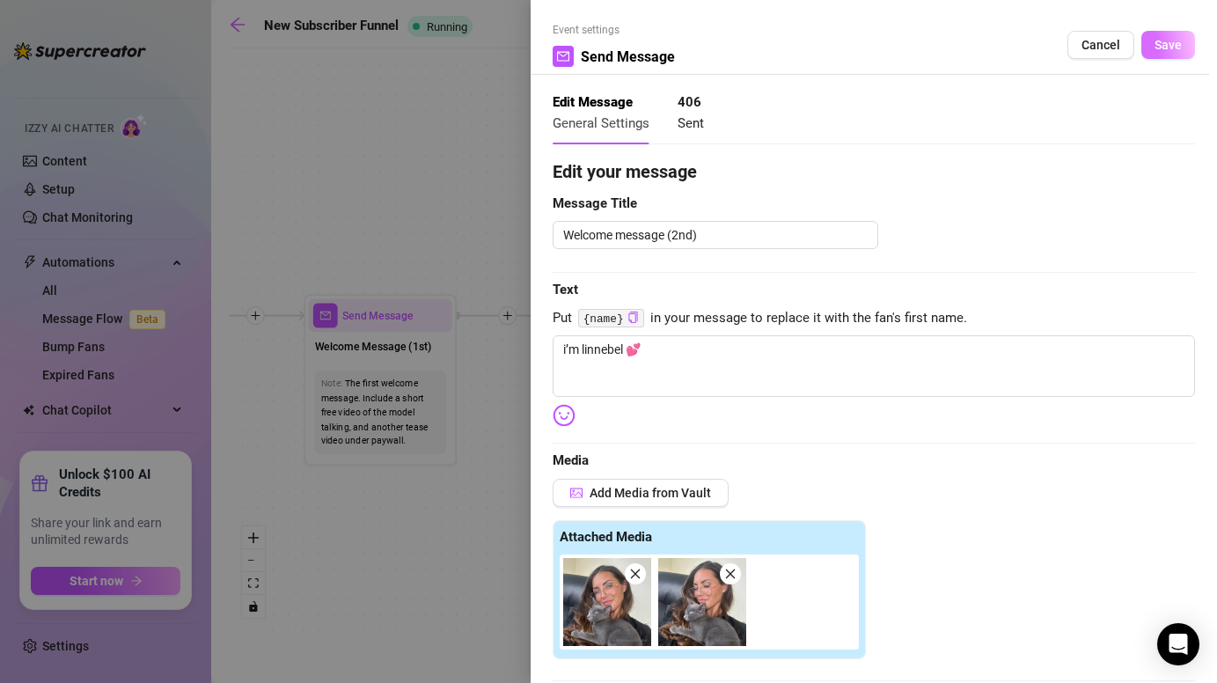
click at [1163, 54] on button "Save" at bounding box center [1169, 45] width 54 height 28
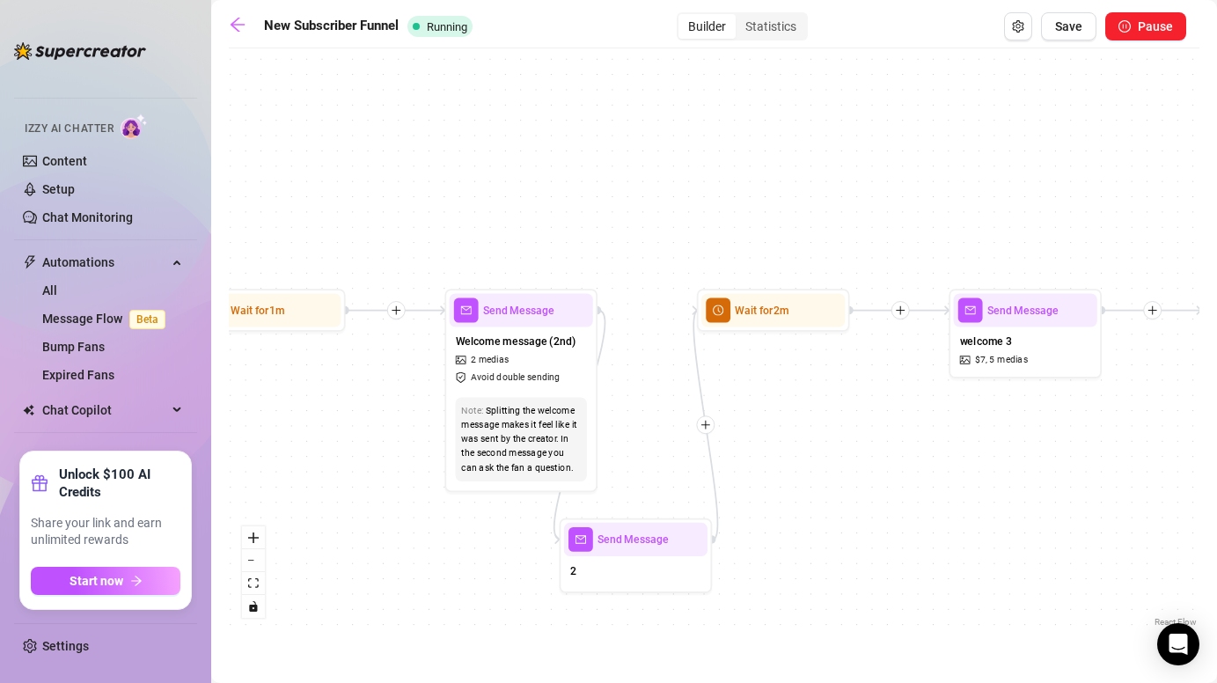
drag, startPoint x: 1024, startPoint y: 398, endPoint x: 652, endPoint y: 393, distance: 372.3
click at [652, 393] on div "If False Send Message 2 Wait for 1m Wait for 2m Send Message welcome 3 $ 7 , 5 …" at bounding box center [714, 344] width 971 height 574
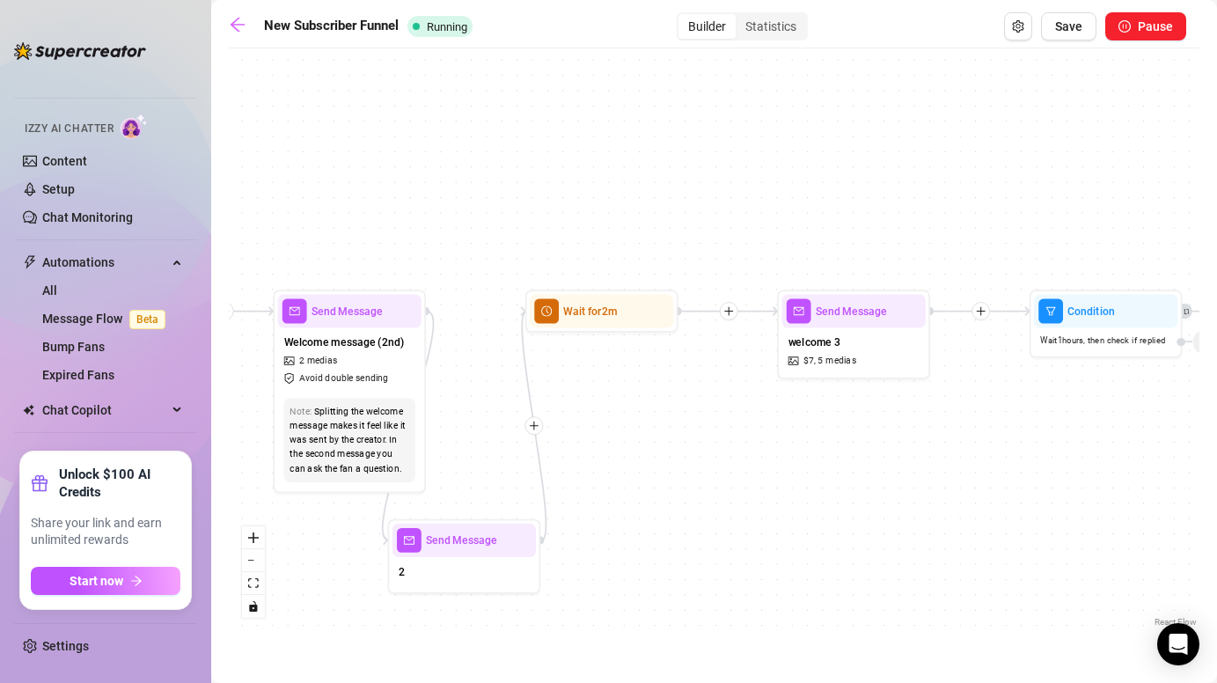
drag, startPoint x: 821, startPoint y: 395, endPoint x: 657, endPoint y: 395, distance: 163.7
click at [657, 395] on div "If False Send Message 2 Wait for 1m Wait for 2m Send Message welcome 3 $ 7 , 5 …" at bounding box center [714, 344] width 971 height 574
click at [835, 314] on span "Send Message" at bounding box center [850, 311] width 71 height 17
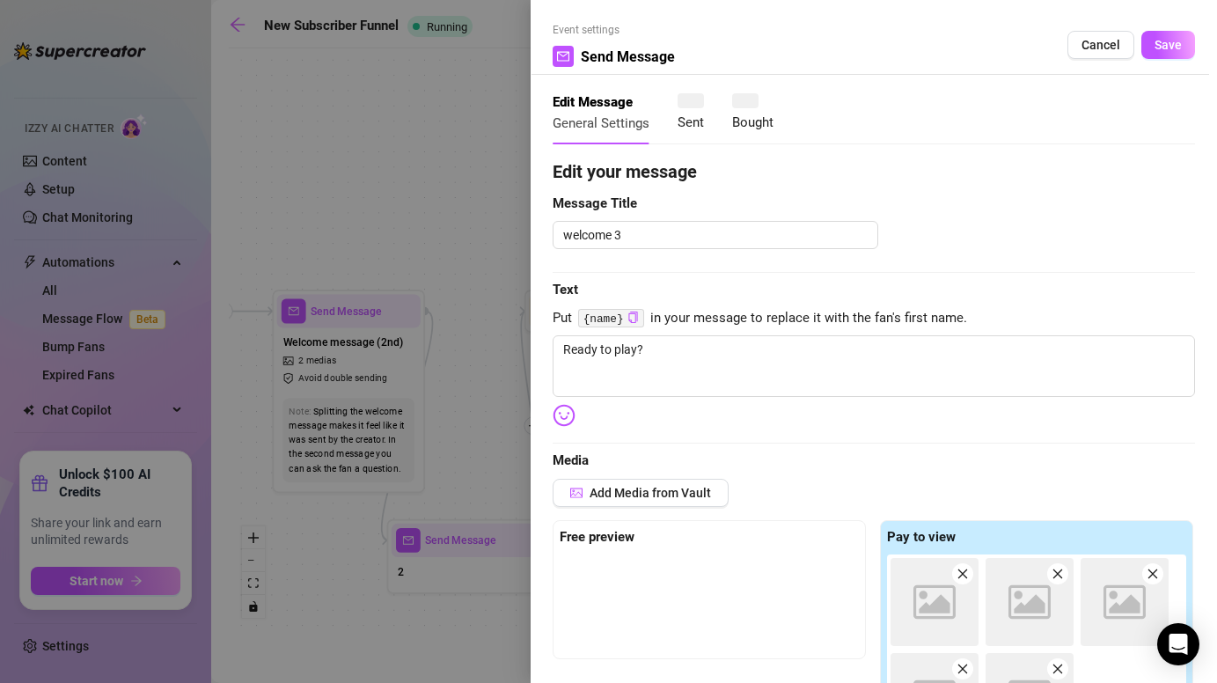
type textarea "Ready to play?"
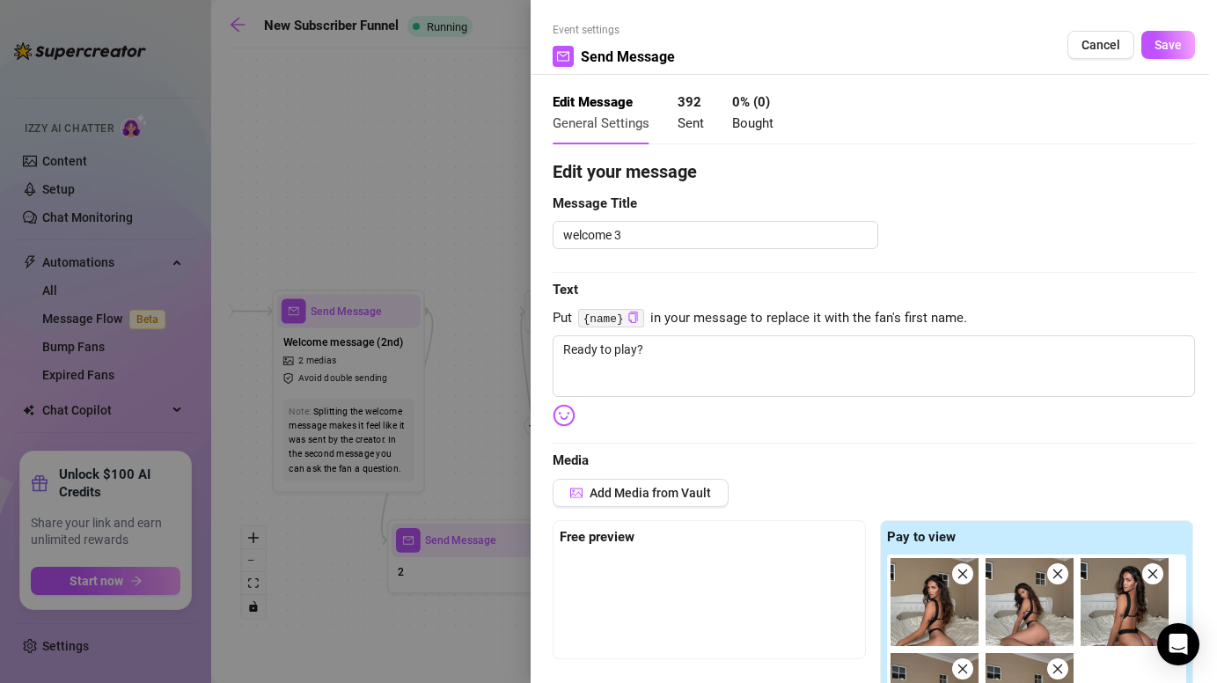
click at [479, 274] on div at bounding box center [608, 341] width 1217 height 683
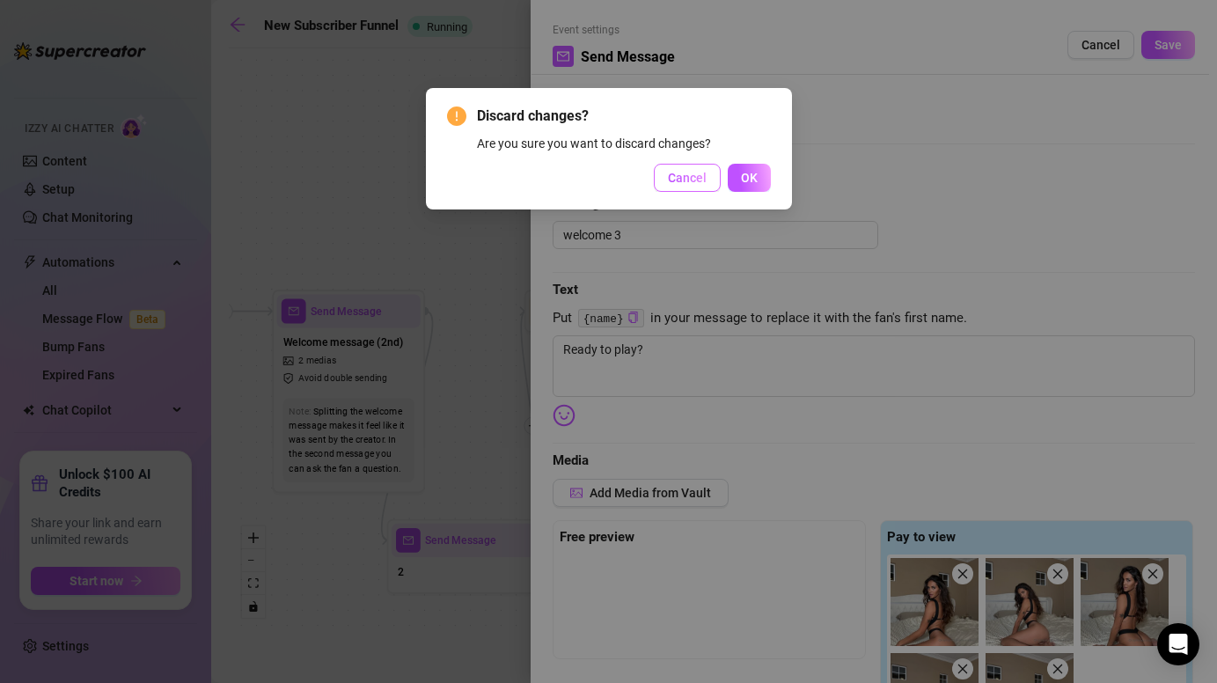
click at [715, 170] on button "Cancel" at bounding box center [687, 178] width 67 height 28
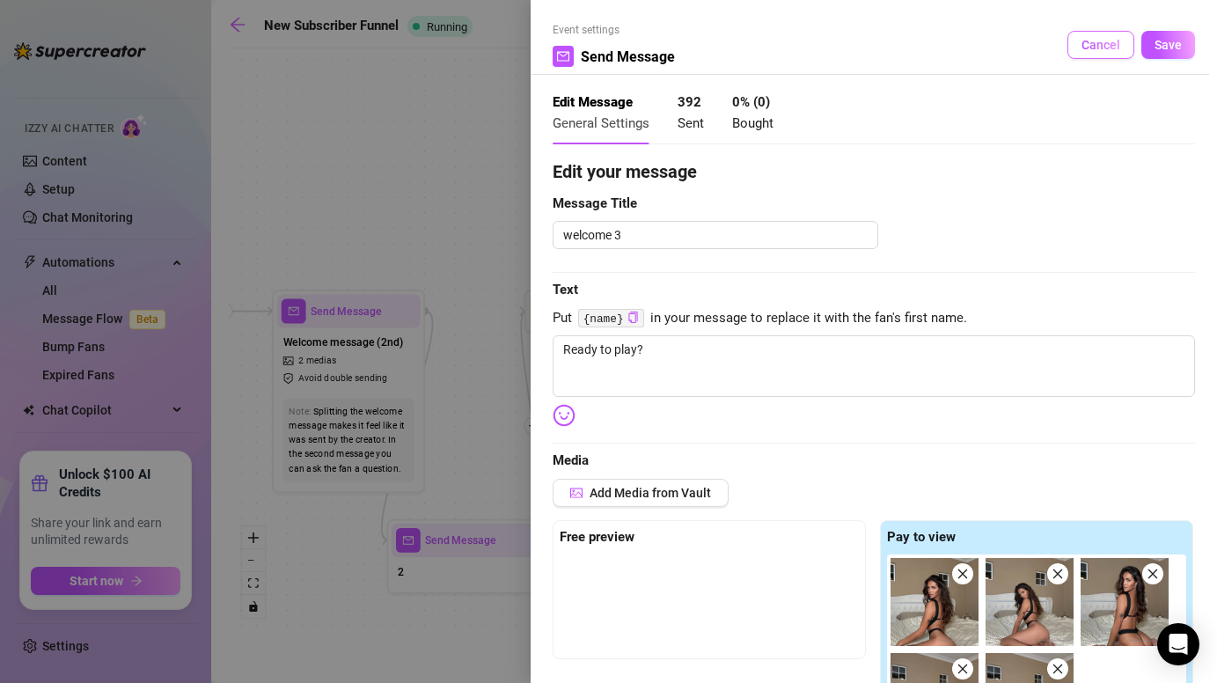
click at [1120, 33] on button "Cancel" at bounding box center [1101, 45] width 67 height 28
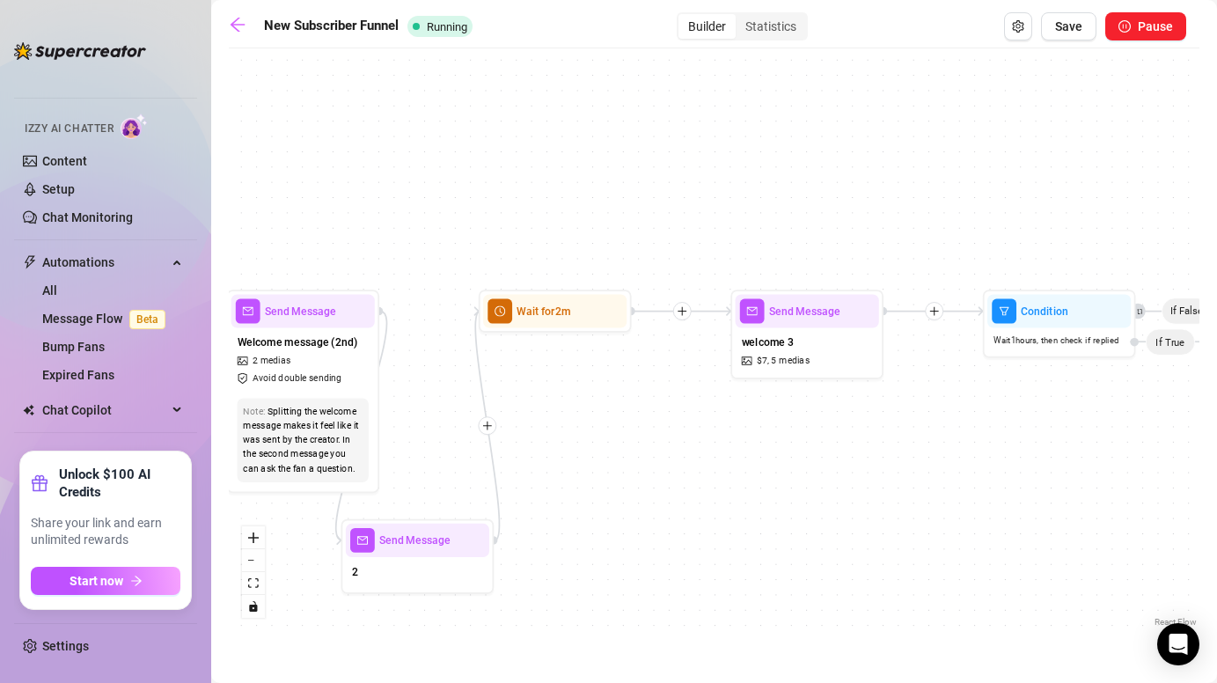
drag, startPoint x: 930, startPoint y: 465, endPoint x: 632, endPoint y: 465, distance: 298.4
click at [632, 465] on div "If False Send Message 2 Wait for 1m Wait for 2m Send Message welcome 3 $ 7 , 5 …" at bounding box center [714, 344] width 971 height 574
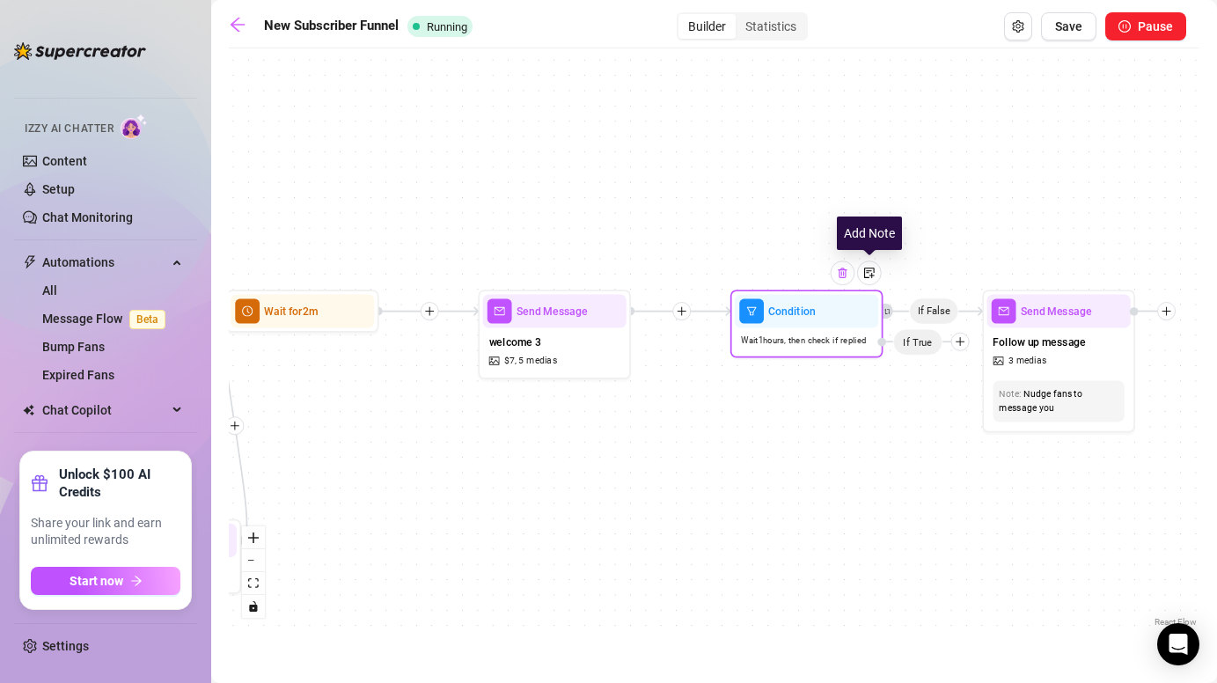
click at [849, 272] on div at bounding box center [843, 273] width 25 height 25
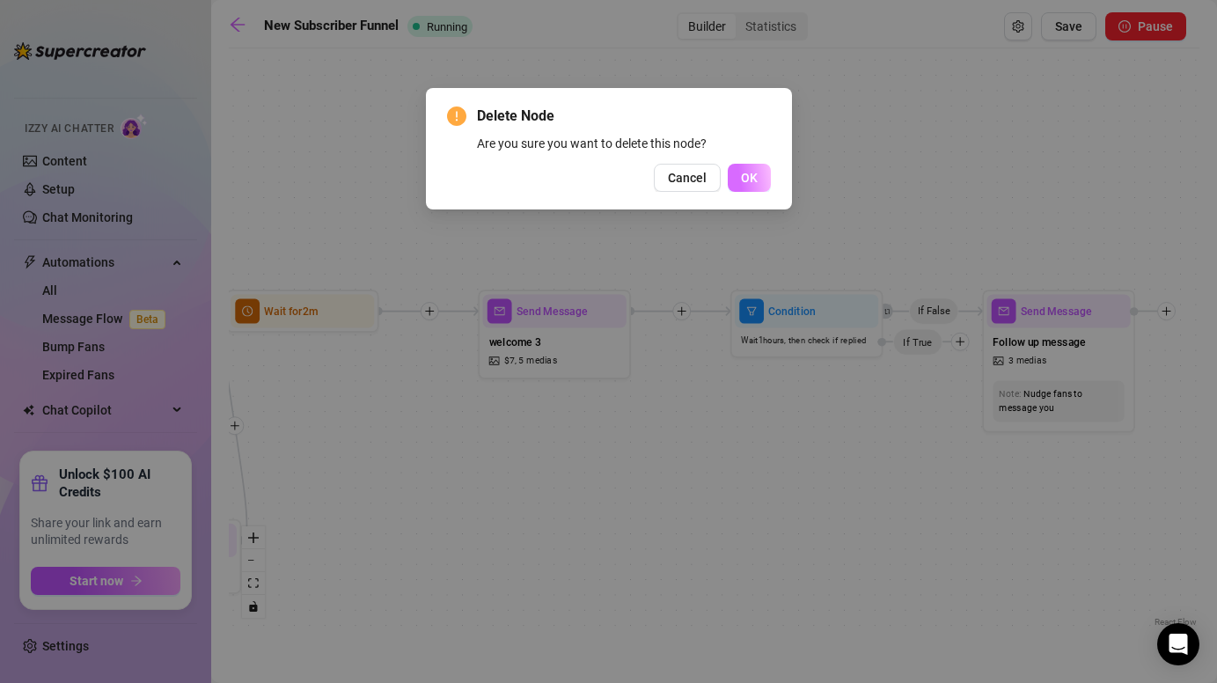
click at [745, 179] on span "OK" at bounding box center [749, 178] width 17 height 14
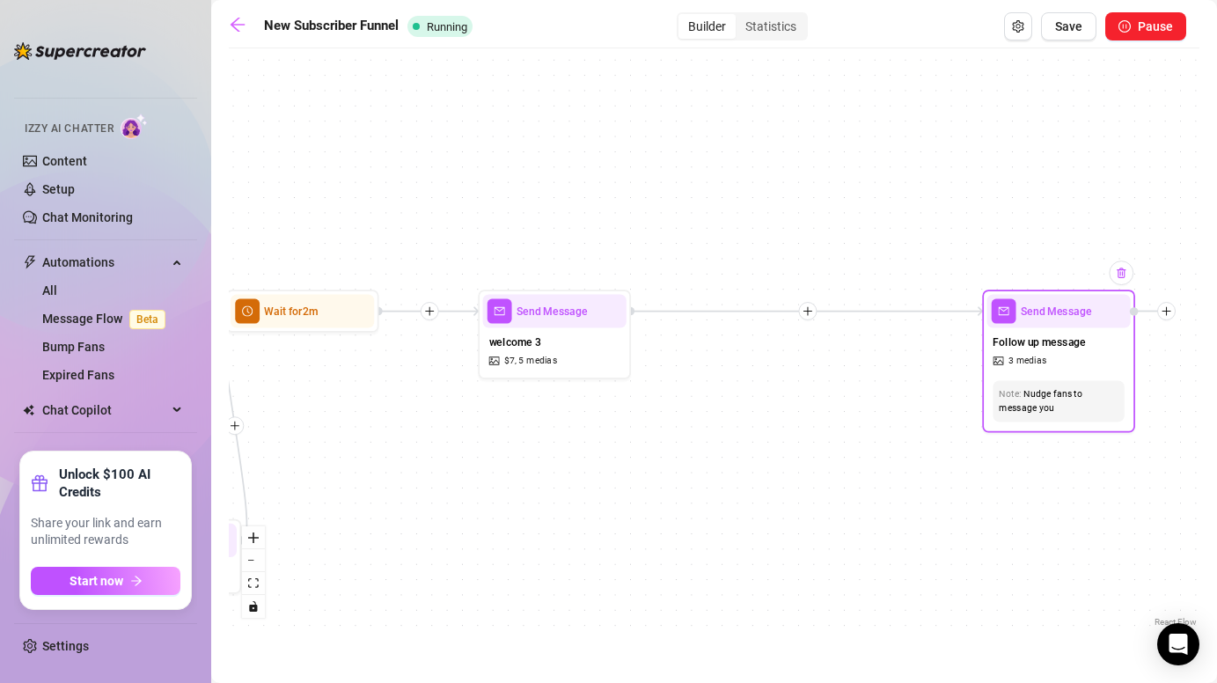
click at [1130, 276] on div at bounding box center [1121, 273] width 25 height 25
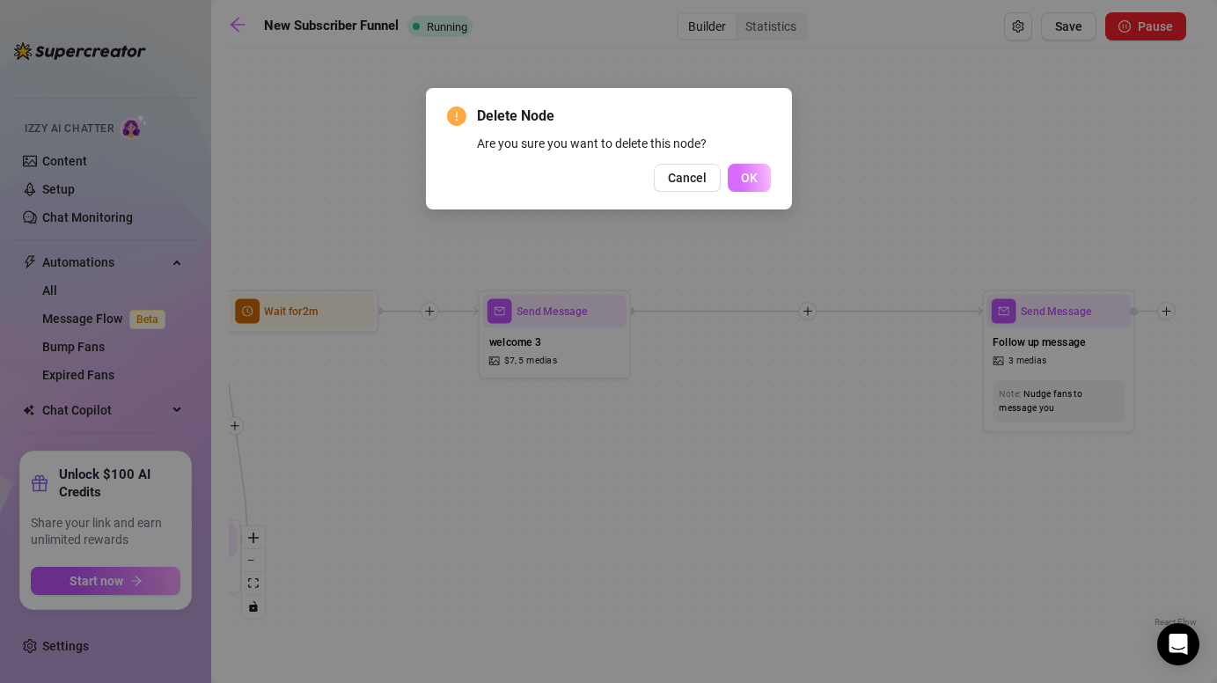
click at [755, 180] on span "OK" at bounding box center [749, 178] width 17 height 14
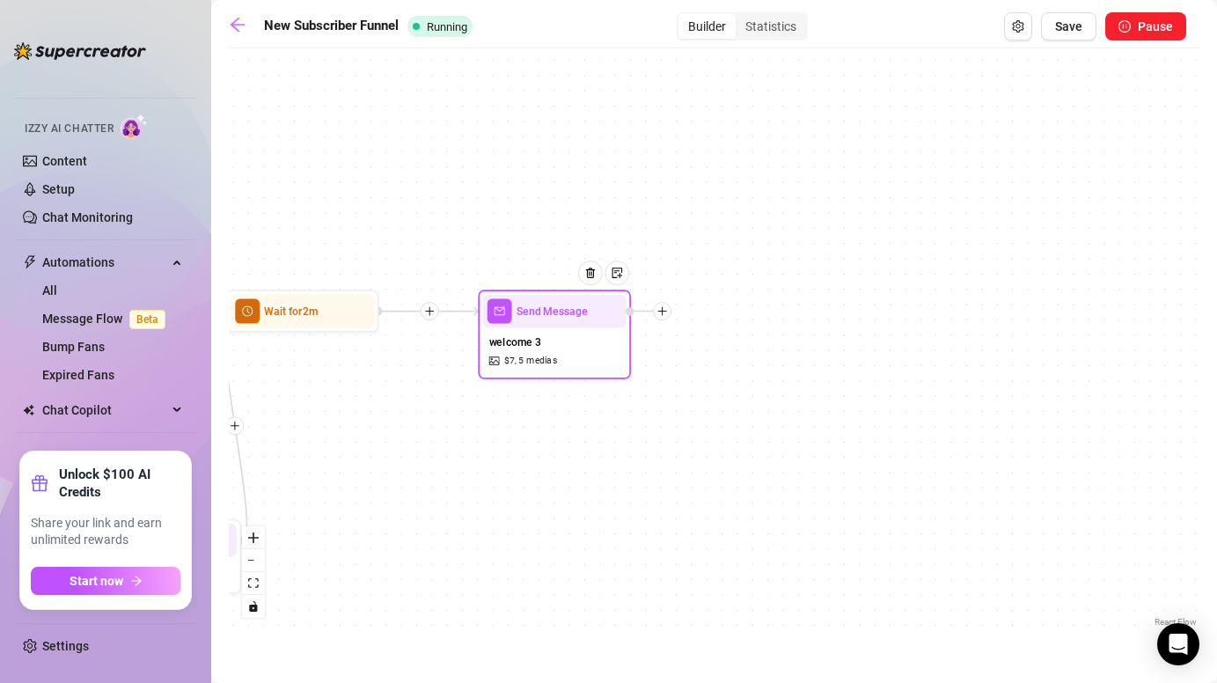
click at [554, 354] on span "5 medias" at bounding box center [537, 361] width 38 height 14
type textarea "Ready to play?"
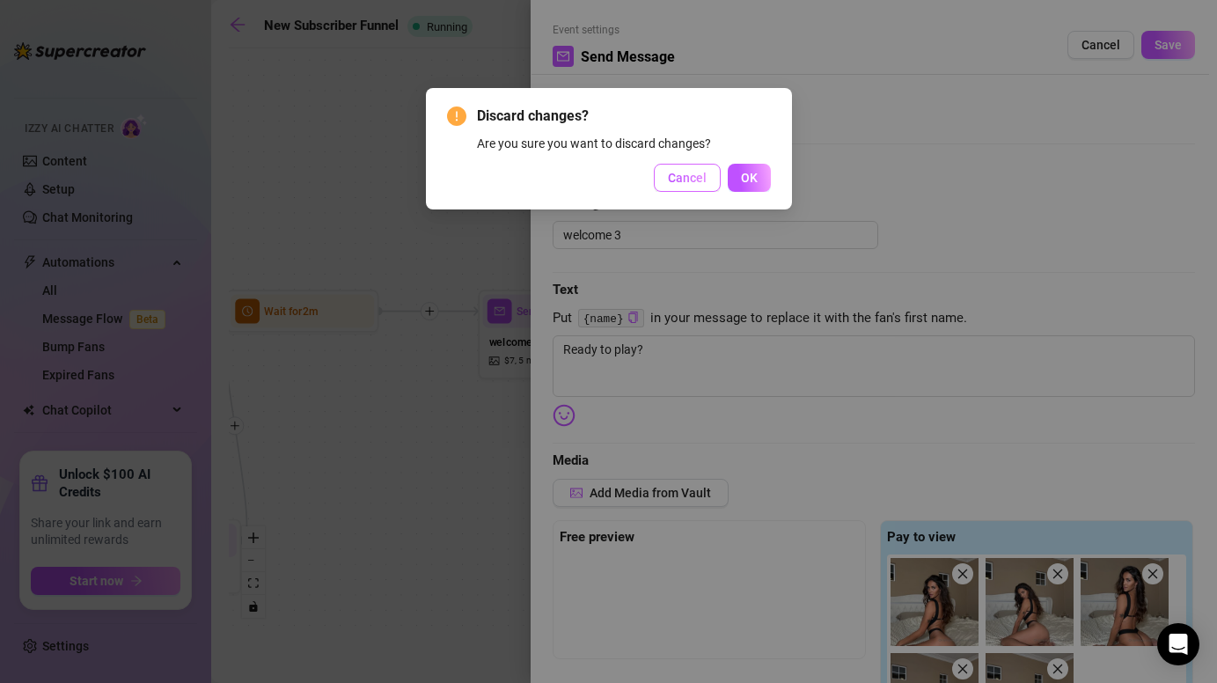
click at [682, 173] on span "Cancel" at bounding box center [687, 178] width 39 height 14
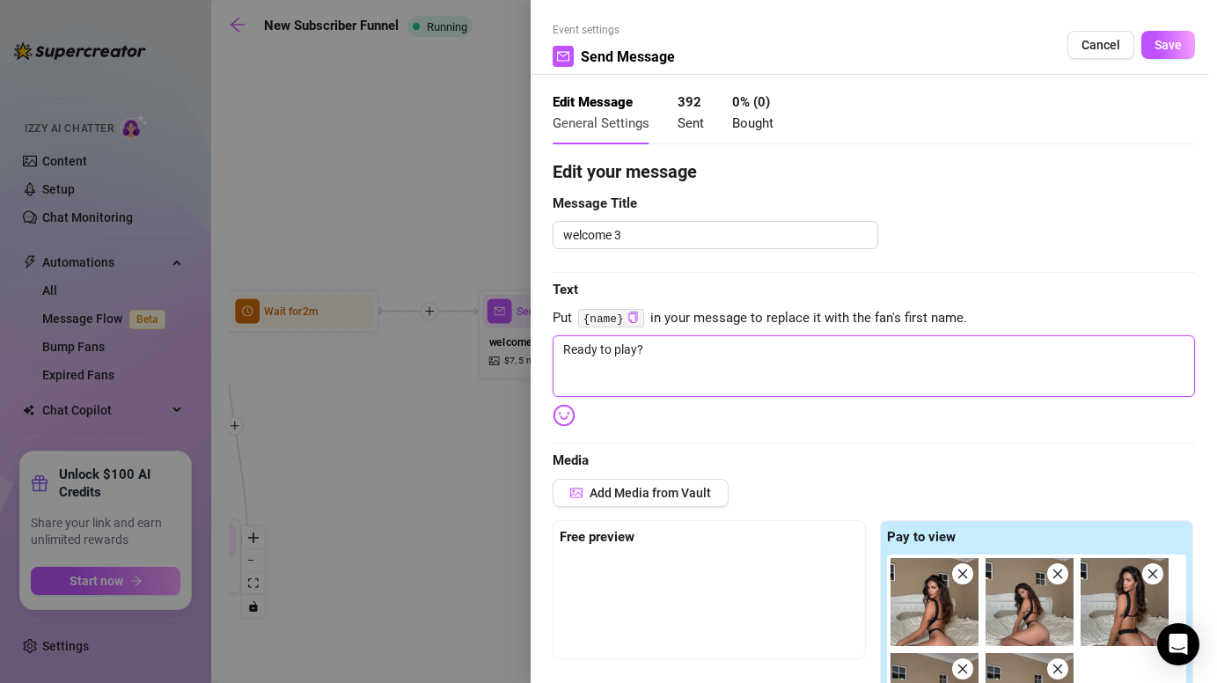
drag, startPoint x: 630, startPoint y: 349, endPoint x: 429, endPoint y: 349, distance: 201.6
click at [429, 349] on div "Event settings Send Message Cancel Save Edit Message General Settings 392 Sent …" at bounding box center [608, 341] width 1217 height 683
paste textarea "this is me rn… wondering how long u’d last if i kept teasing like this 😈"
type textarea "this is me rn… wondering how long u’d last if i kept teasing like this 😈"
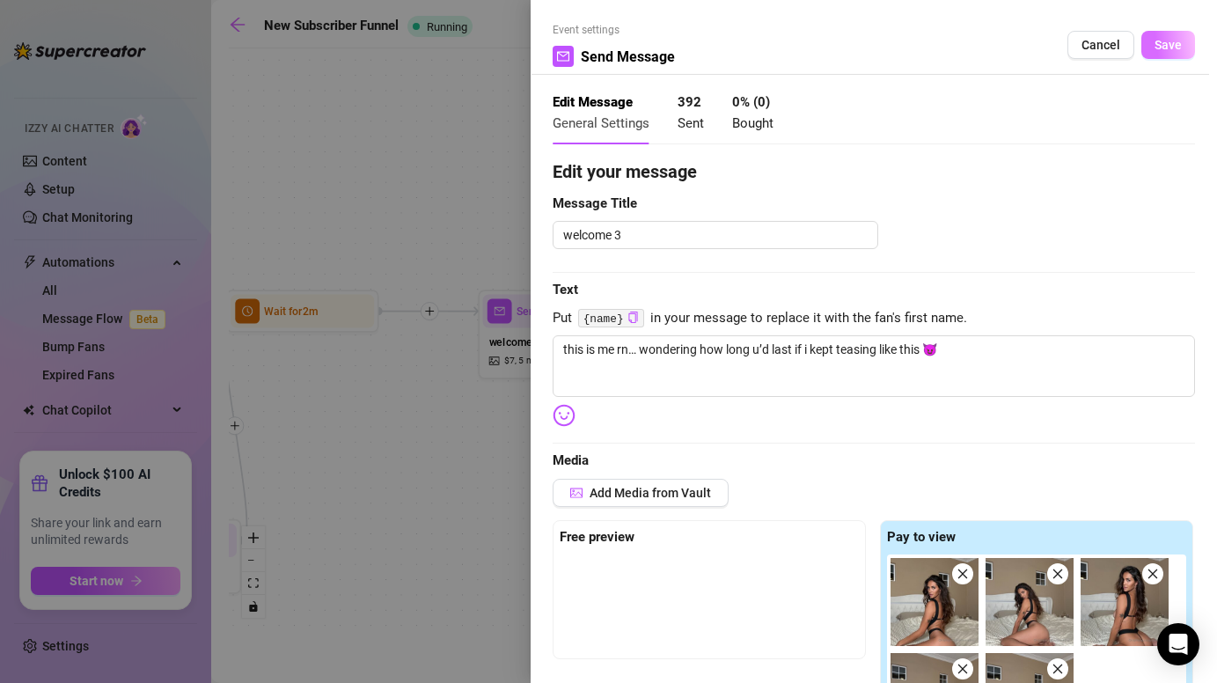
click at [1175, 36] on button "Save" at bounding box center [1169, 45] width 54 height 28
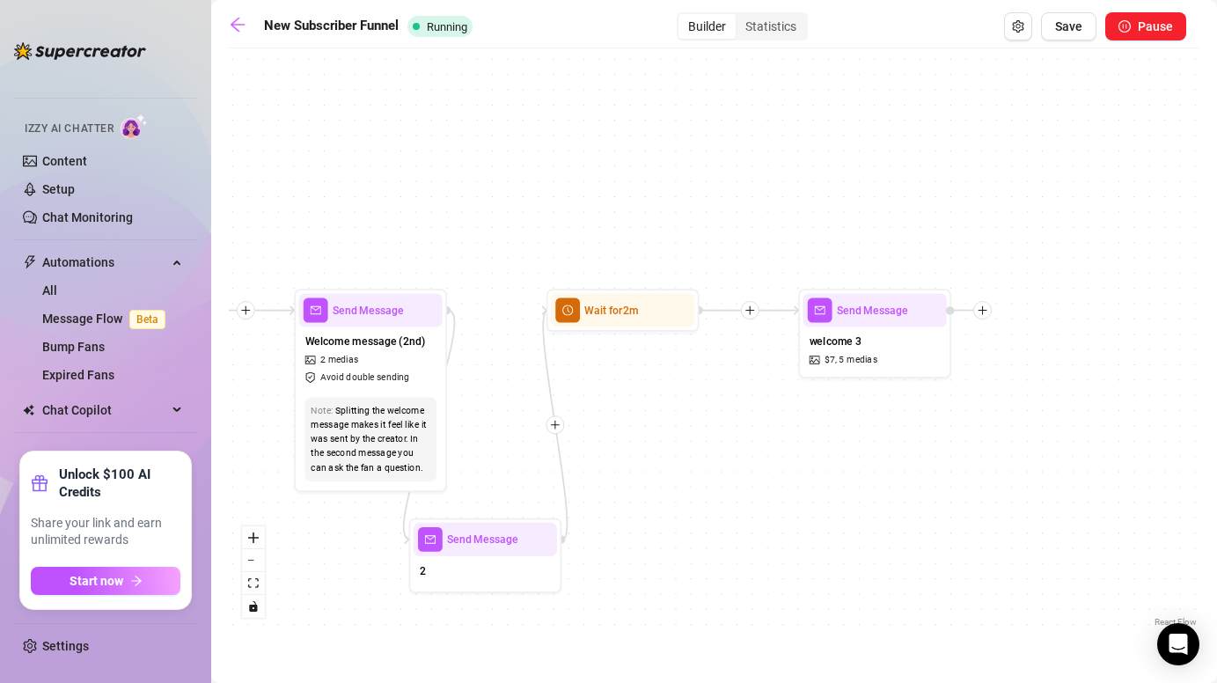
drag, startPoint x: 490, startPoint y: 439, endPoint x: 811, endPoint y: 438, distance: 320.4
click at [811, 438] on div "Send Message 2 Wait for 1m Wait for 2m Send Message welcome 3 $ 7 , 5 medias St…" at bounding box center [714, 344] width 971 height 574
click at [645, 306] on div at bounding box center [665, 283] width 67 height 78
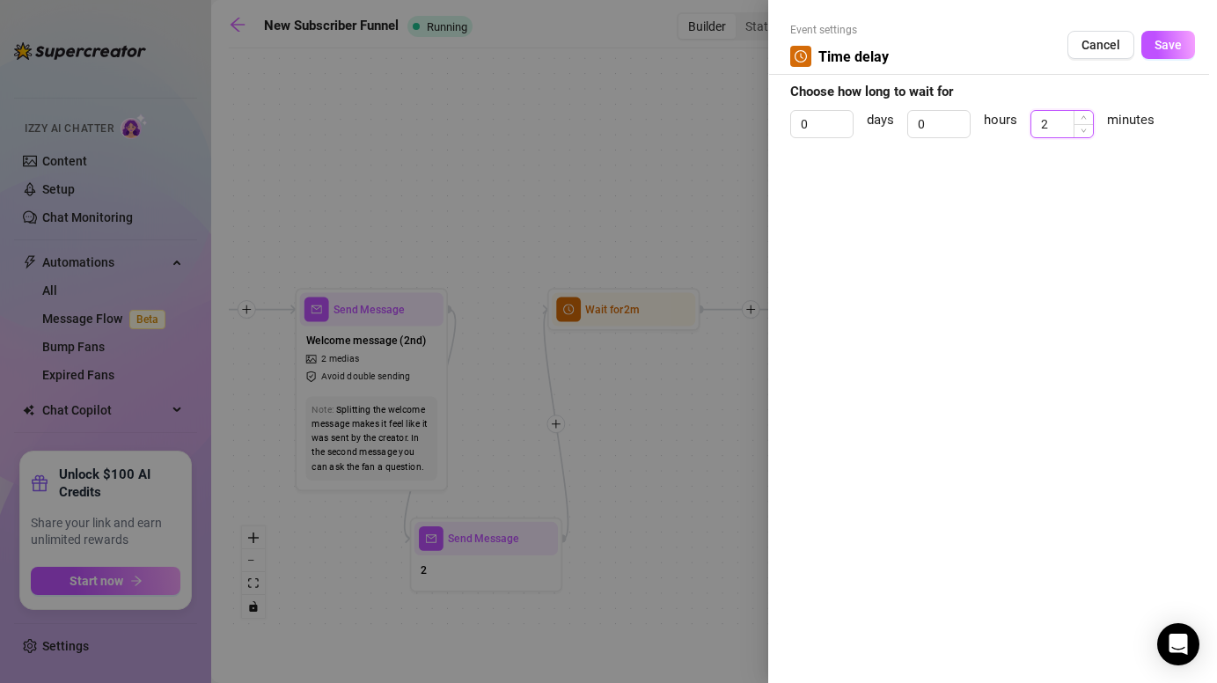
click at [1061, 125] on input "2" at bounding box center [1063, 124] width 62 height 26
type input "15"
click at [1167, 39] on span "Save" at bounding box center [1168, 45] width 27 height 14
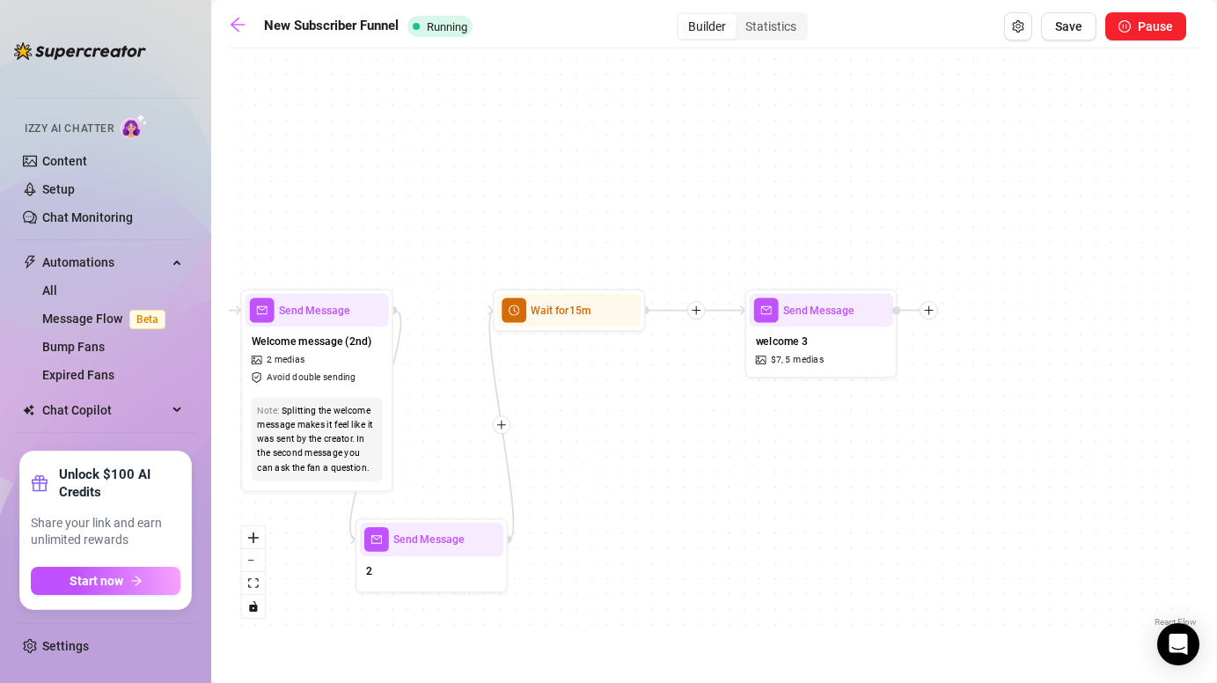
drag, startPoint x: 1001, startPoint y: 421, endPoint x: 794, endPoint y: 421, distance: 206.8
click at [794, 421] on div "Send Message 2 Wait for 1m Wait for 15m Send Message welcome 3 $ 7 , 5 medias S…" at bounding box center [714, 344] width 971 height 574
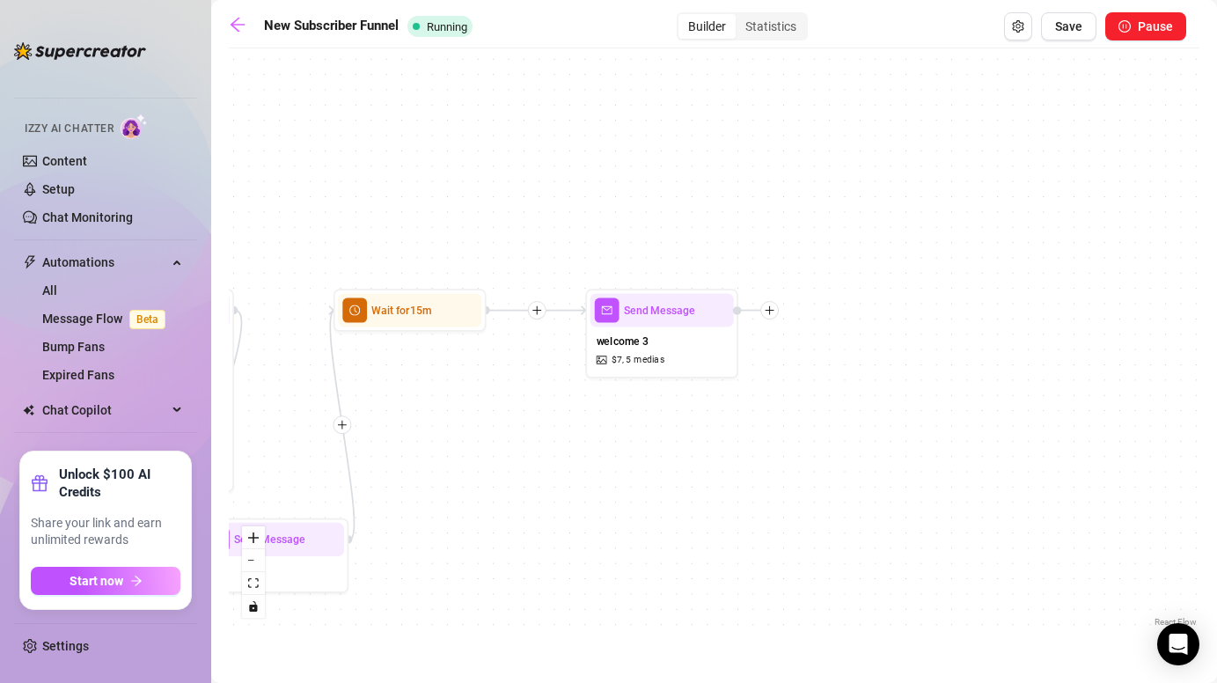
click at [778, 316] on div at bounding box center [756, 310] width 46 height 18
click at [772, 316] on div at bounding box center [769, 310] width 18 height 18
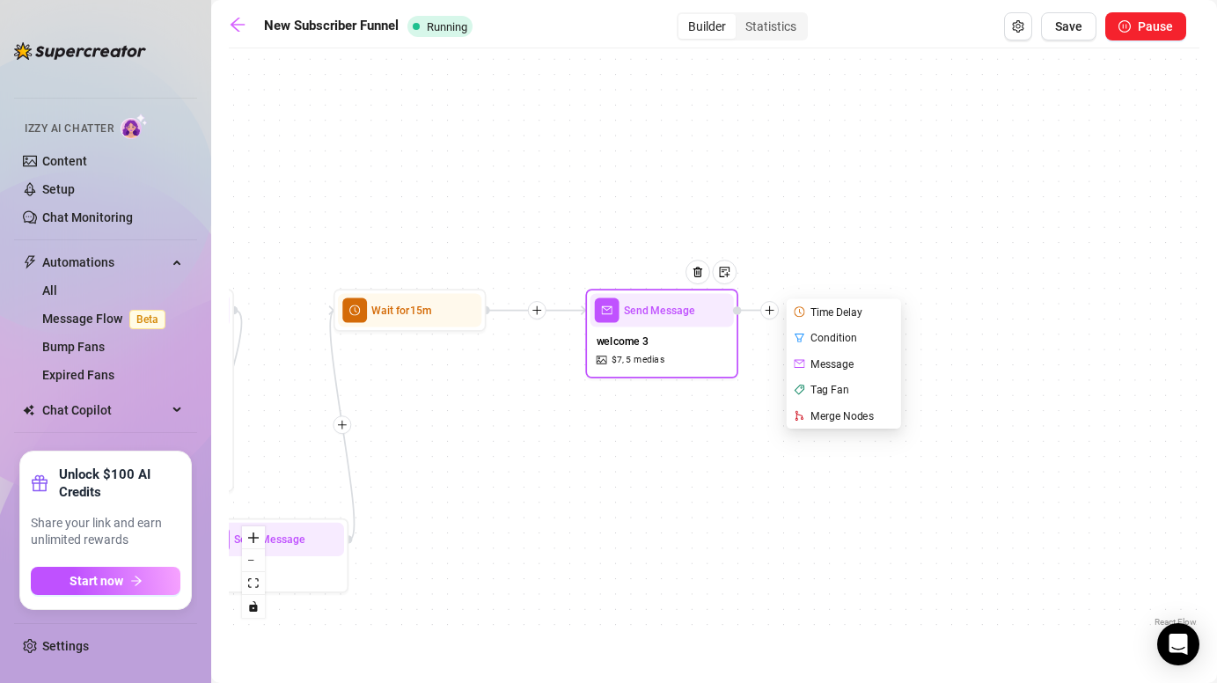
click at [842, 364] on div "Message" at bounding box center [845, 364] width 112 height 26
type textarea "Write your message here"
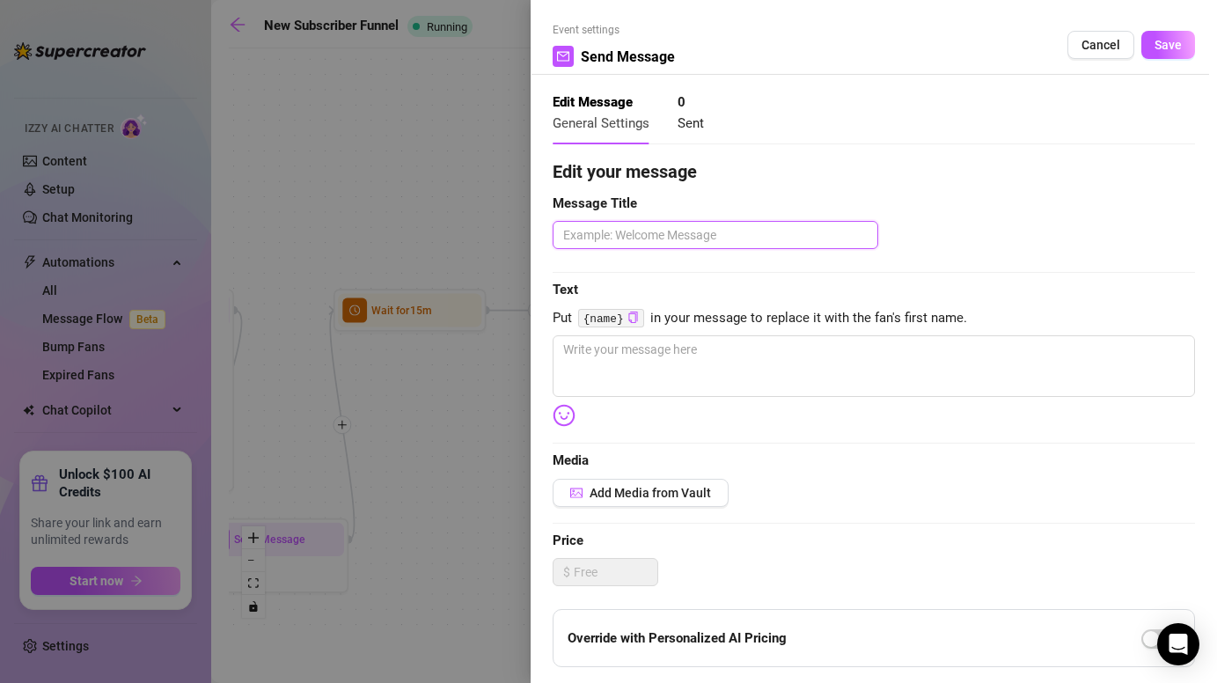
click at [701, 239] on textarea at bounding box center [716, 235] width 326 height 28
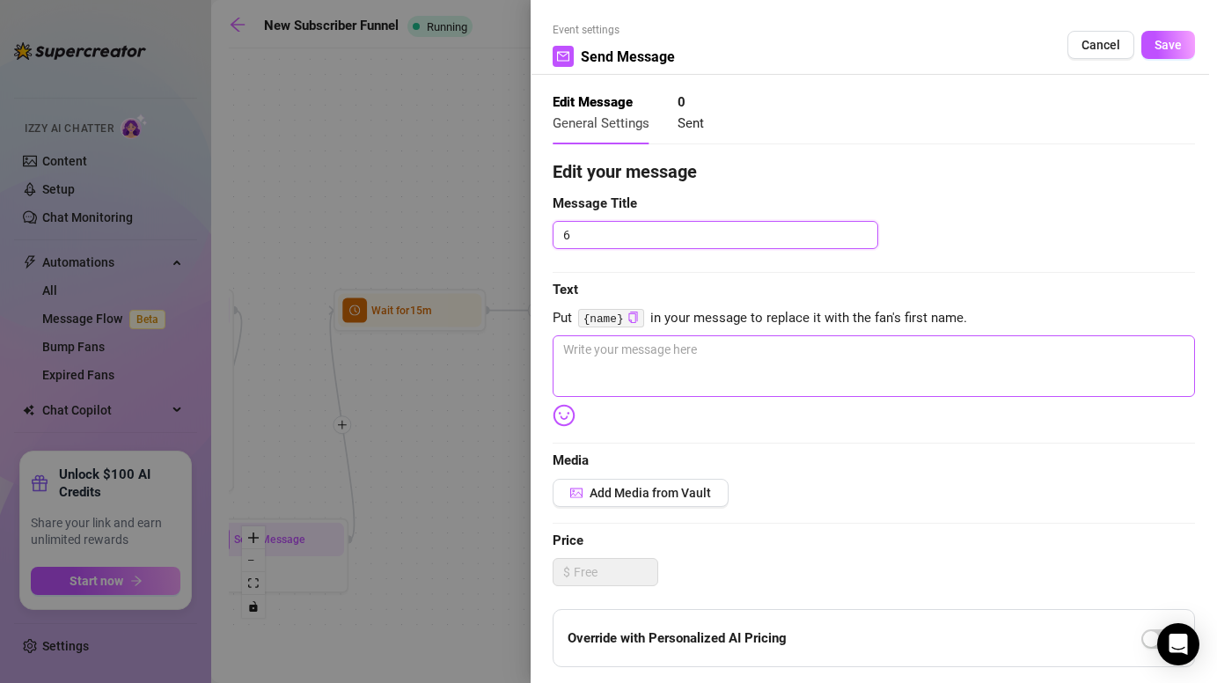
type textarea "6"
click at [685, 393] on textarea at bounding box center [874, 366] width 642 height 62
paste textarea "be honest… u like me slow n soft 🍒 or when i push u til u can’t resist 😈💋"
type textarea "be honest… u like me slow n soft 🍒 or when i push u til u can’t resist 😈💋"
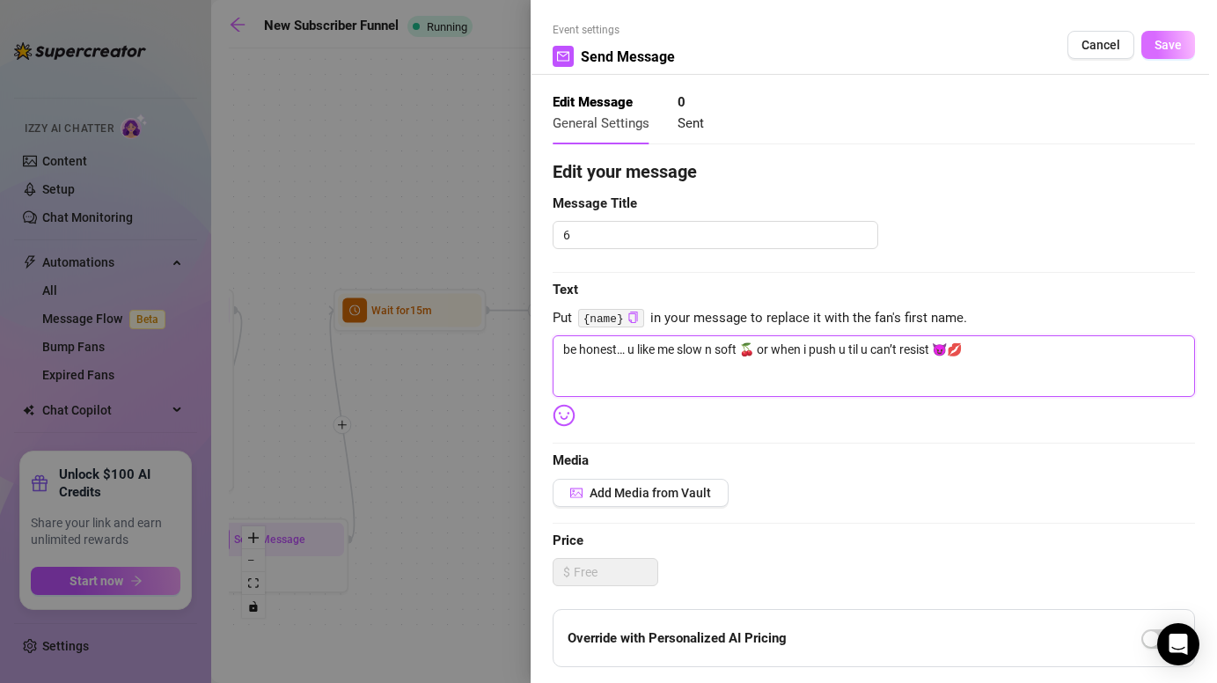
type textarea "be honest… u like me slow n soft 🍒 or when i push u til u can’t resist 😈💋"
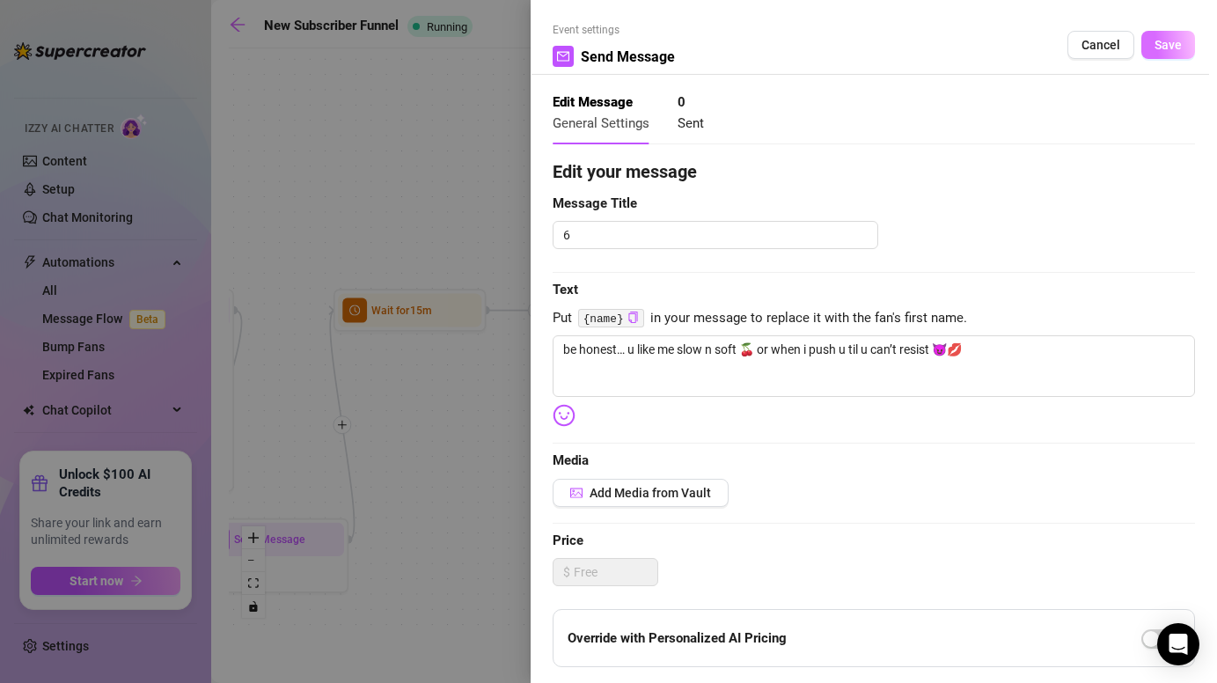
click at [1186, 40] on button "Save" at bounding box center [1169, 45] width 54 height 28
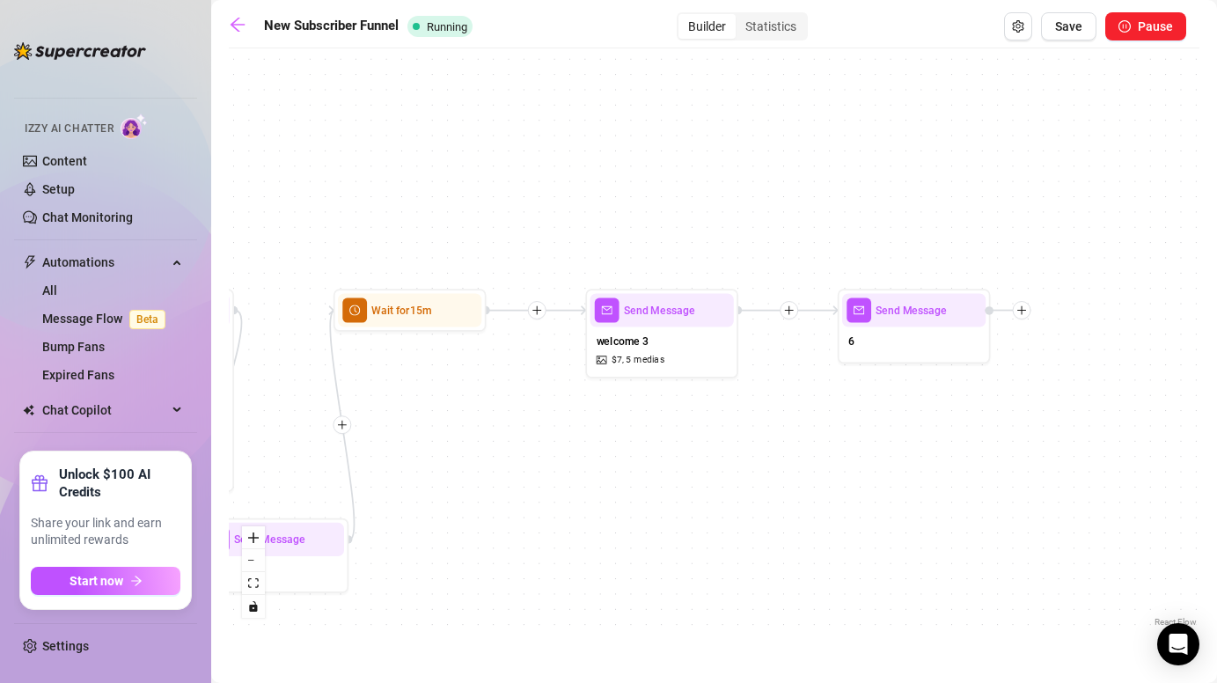
click at [788, 310] on icon "plus" at bounding box center [789, 310] width 9 height 1
click at [852, 309] on div "Time Delay" at bounding box center [864, 311] width 112 height 26
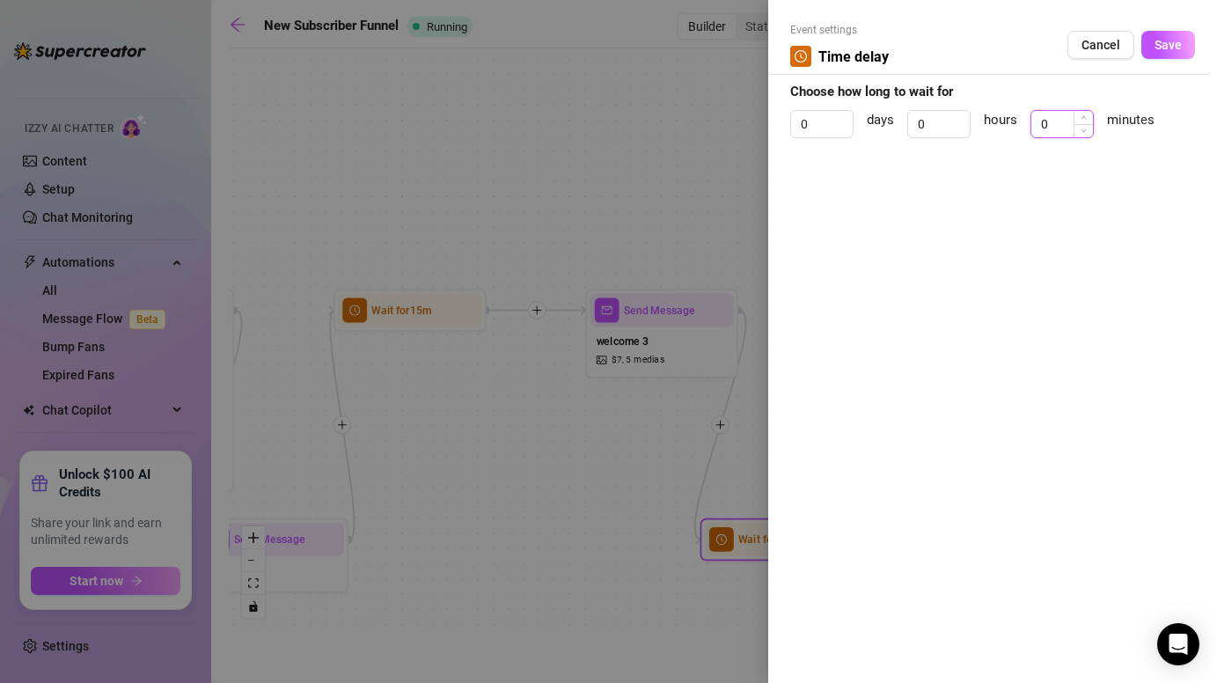
click at [1059, 125] on input "0" at bounding box center [1063, 124] width 62 height 26
type input "7"
type input "44"
click at [1171, 34] on button "Save" at bounding box center [1169, 45] width 54 height 28
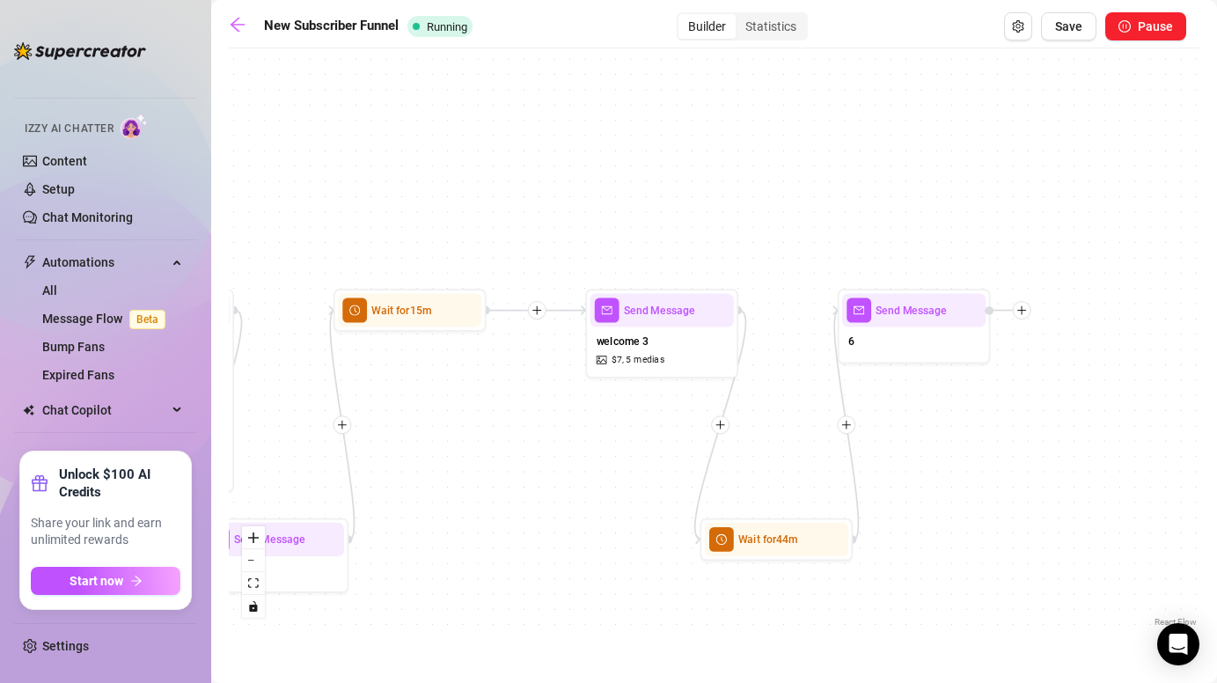
click at [1027, 314] on div at bounding box center [1022, 310] width 18 height 18
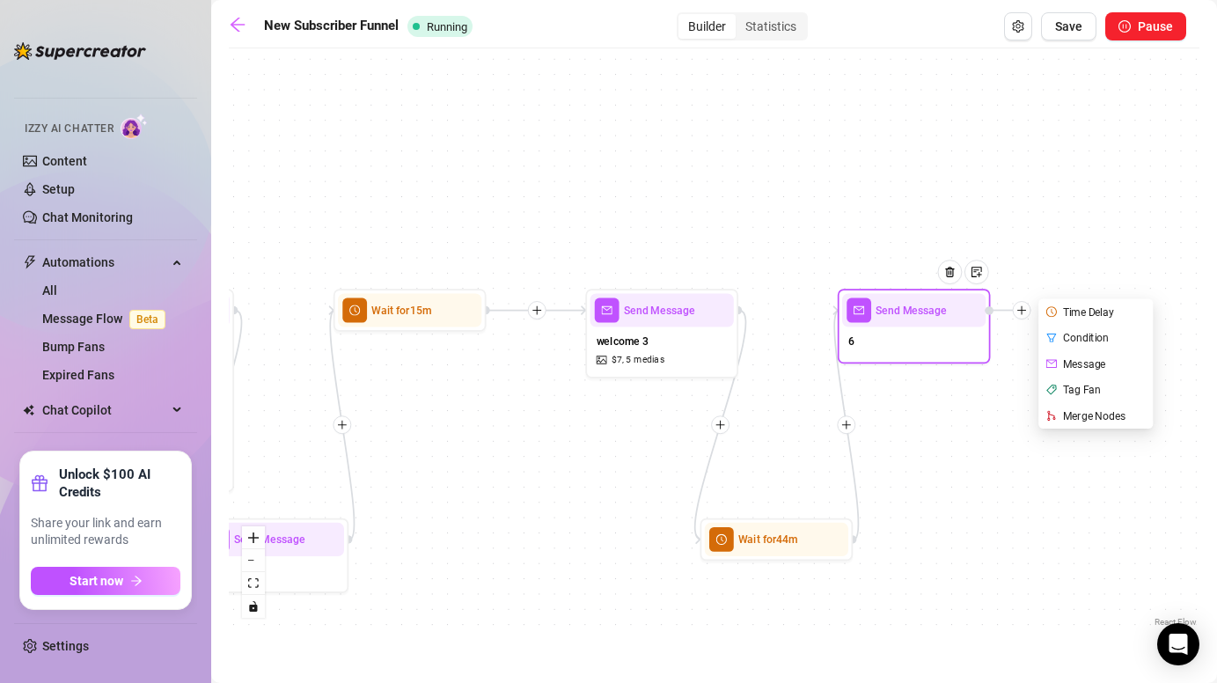
click at [1088, 313] on div "Time Delay" at bounding box center [1098, 311] width 112 height 26
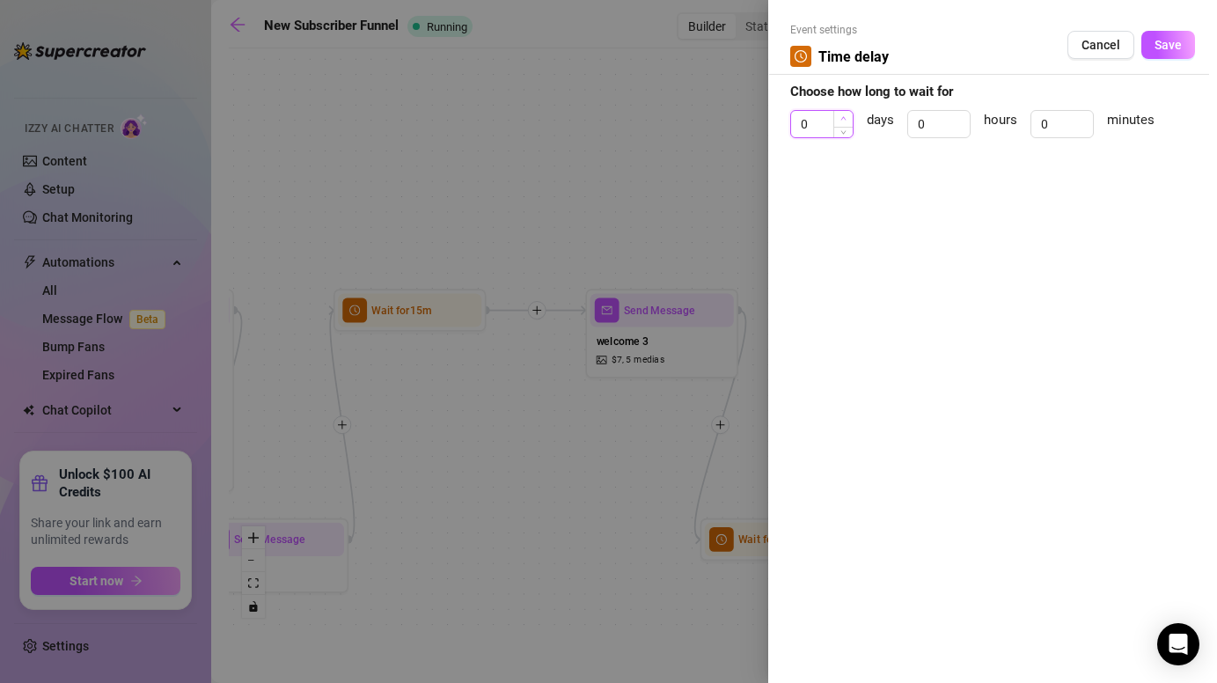
type input "1"
click at [837, 119] on span "Increase Value" at bounding box center [842, 119] width 19 height 16
click at [1186, 35] on button "Save" at bounding box center [1169, 45] width 54 height 28
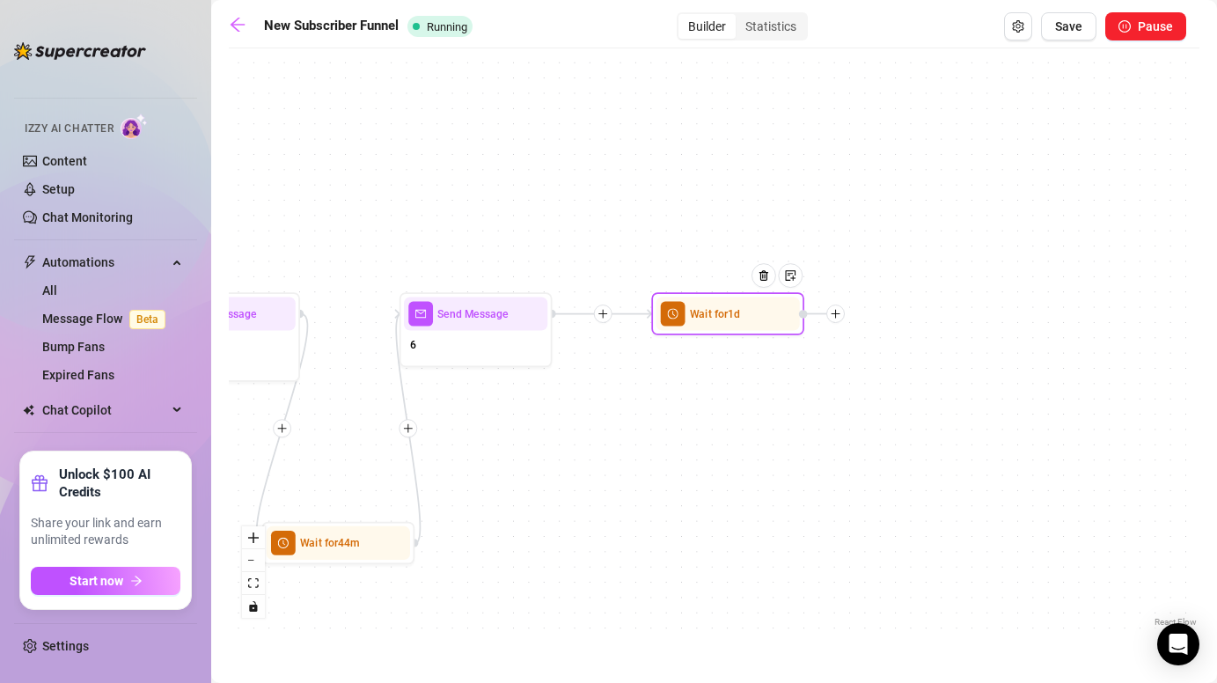
drag, startPoint x: 1073, startPoint y: 418, endPoint x: 634, endPoint y: 422, distance: 439.2
click at [634, 422] on div "Wait for 1d Wait for 44m Send Message 6 Send Message 2 Wait for 1m Wait for 15m…" at bounding box center [714, 344] width 971 height 574
click at [833, 311] on icon "plus" at bounding box center [834, 313] width 11 height 11
click at [876, 375] on div "Message" at bounding box center [911, 368] width 112 height 26
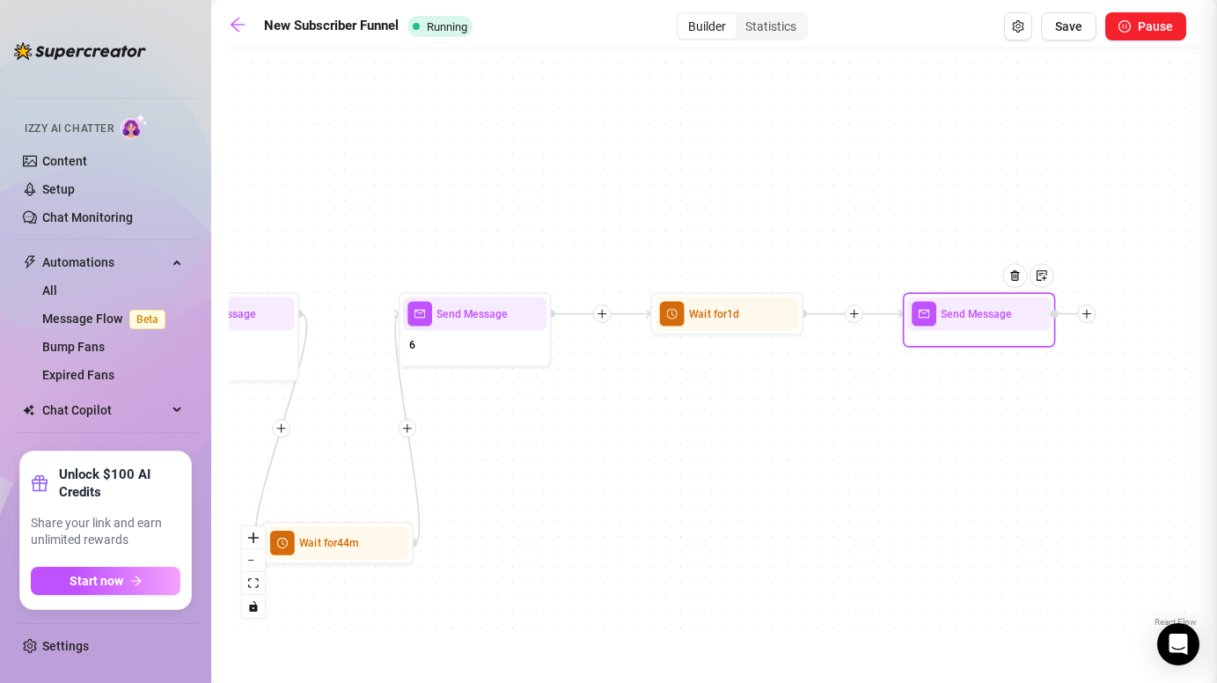
type textarea "Write your message here"
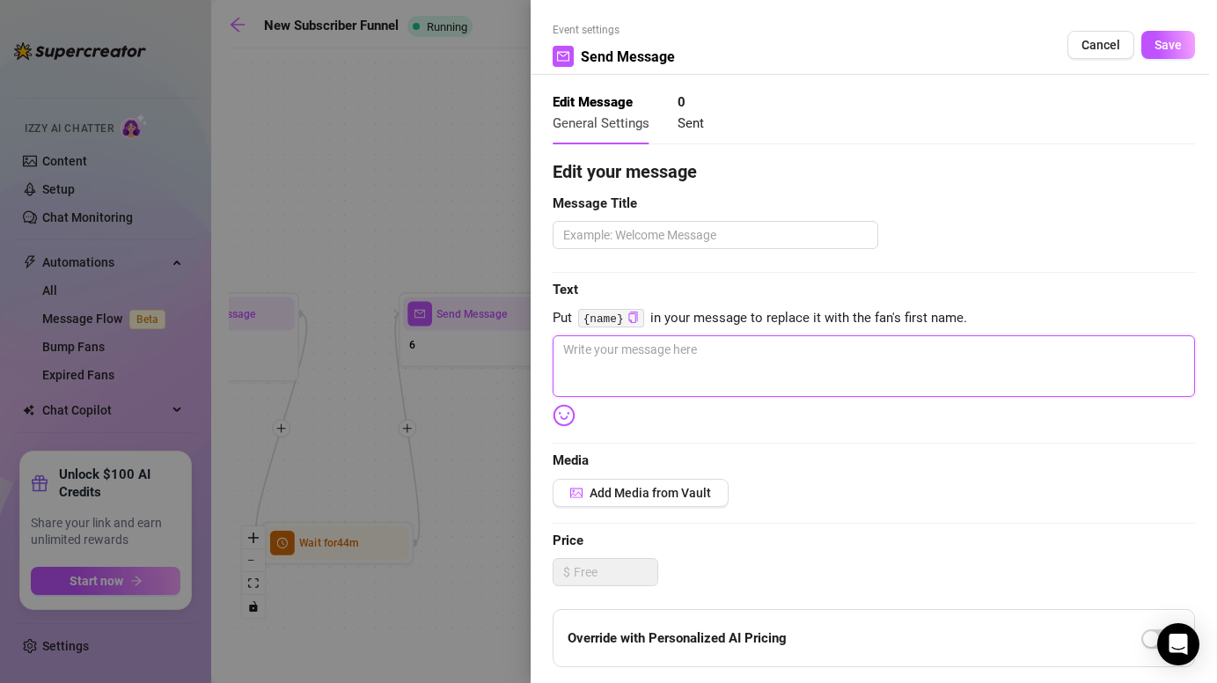
click at [664, 366] on textarea at bounding box center [874, 366] width 642 height 62
paste textarea "ok sooo… i hv my own naughty vip corner 😏 it’s where i drop my dirtiest tease v…"
type textarea "ok sooo… i hv my own naughty vip corner 😏 it’s where i drop my dirtiest tease v…"
click at [632, 349] on textarea "ok sooo… i hv my own naughty vip corner 😏 it’s where i drop my dirtiest tease v…" at bounding box center [874, 366] width 642 height 62
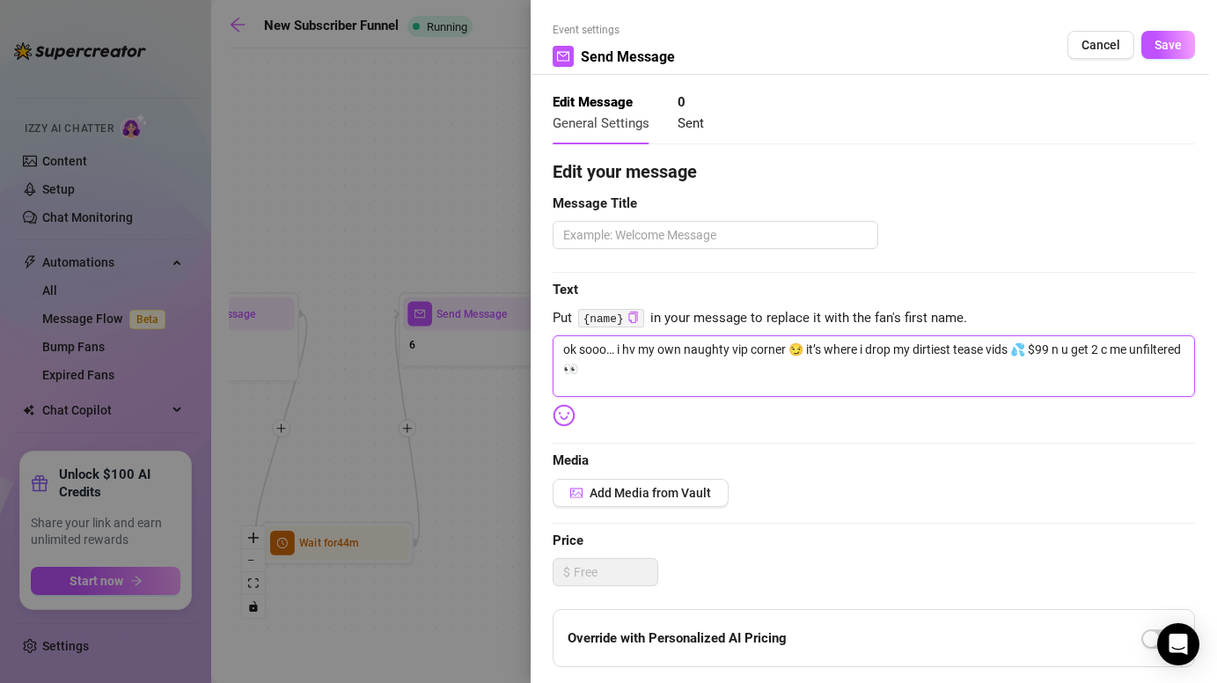
click at [1046, 349] on textarea "ok sooo… i hv my own naughty vip corner 😏 it’s where i drop my dirtiest tease v…" at bounding box center [874, 366] width 642 height 62
type textarea "ok sooo… i hv my own naughty vip corner 😏 it’s where i drop my dirtiest tease v…"
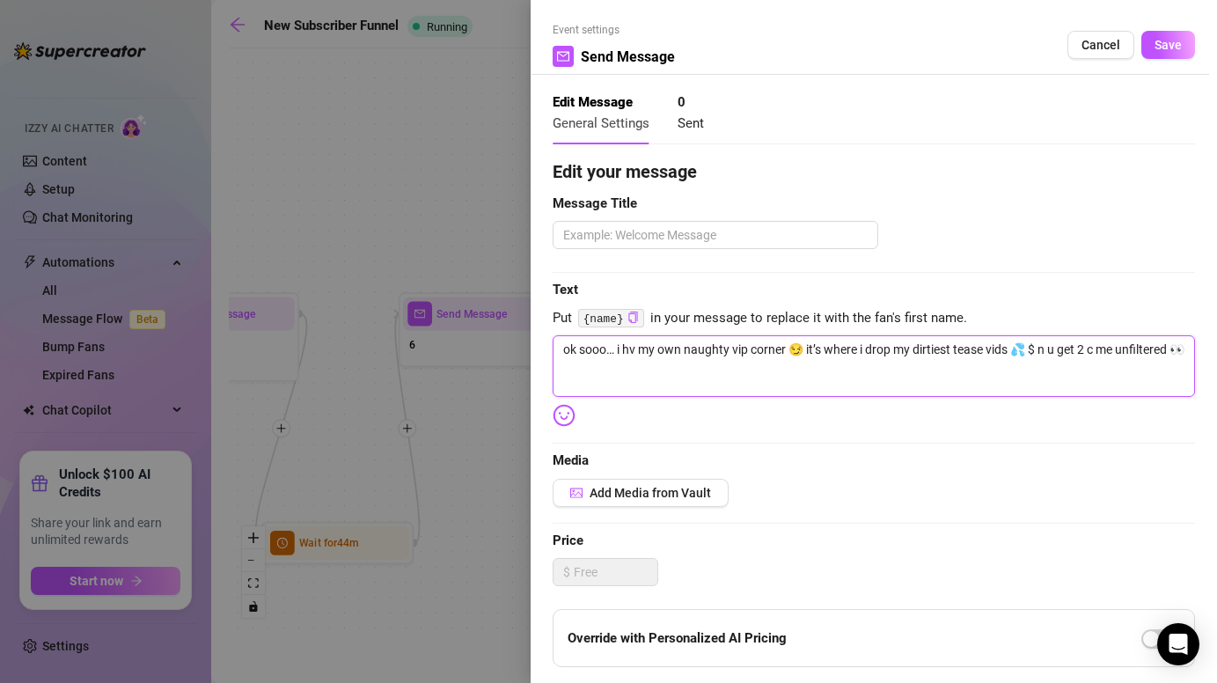
type textarea "ok sooo… i hv my own naughty vip corner 😏 it’s where i drop my dirtiest tease v…"
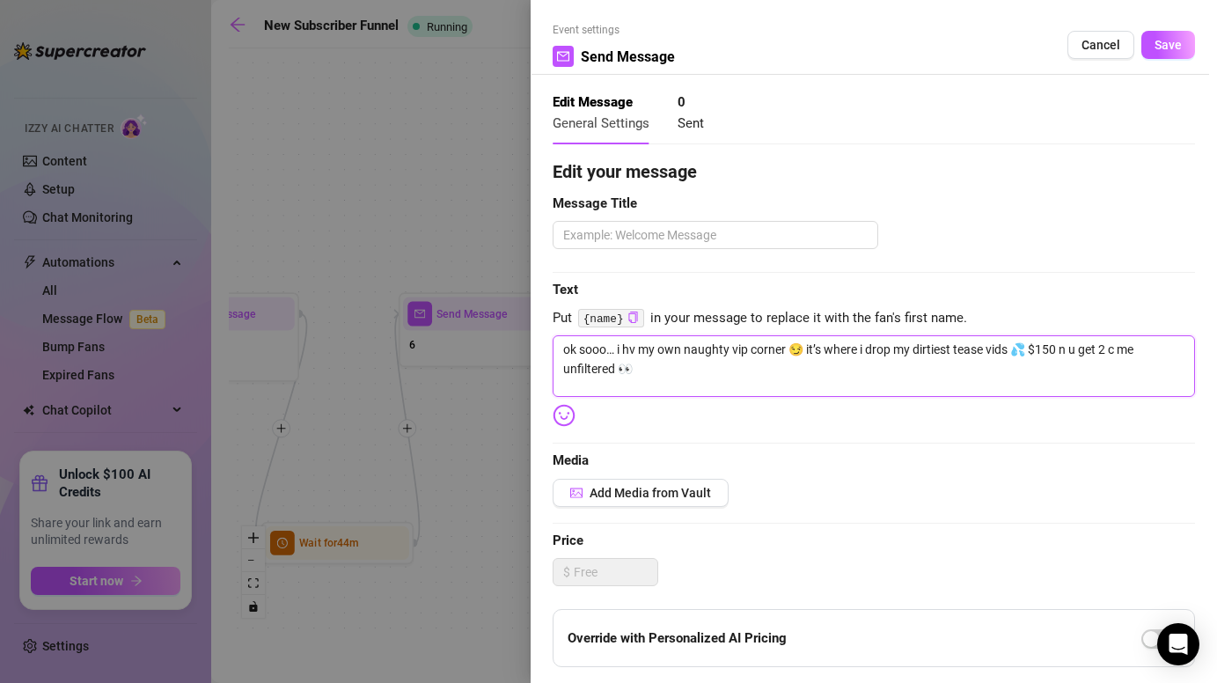
click at [1041, 382] on textarea "ok sooo… i hv my own naughty vip corner 😏 it’s where i drop my dirtiest tease v…" at bounding box center [874, 366] width 642 height 62
type textarea "ok sooo… i hv my own naughty vip corner 😏 it’s where i drop my dirtiest tease v…"
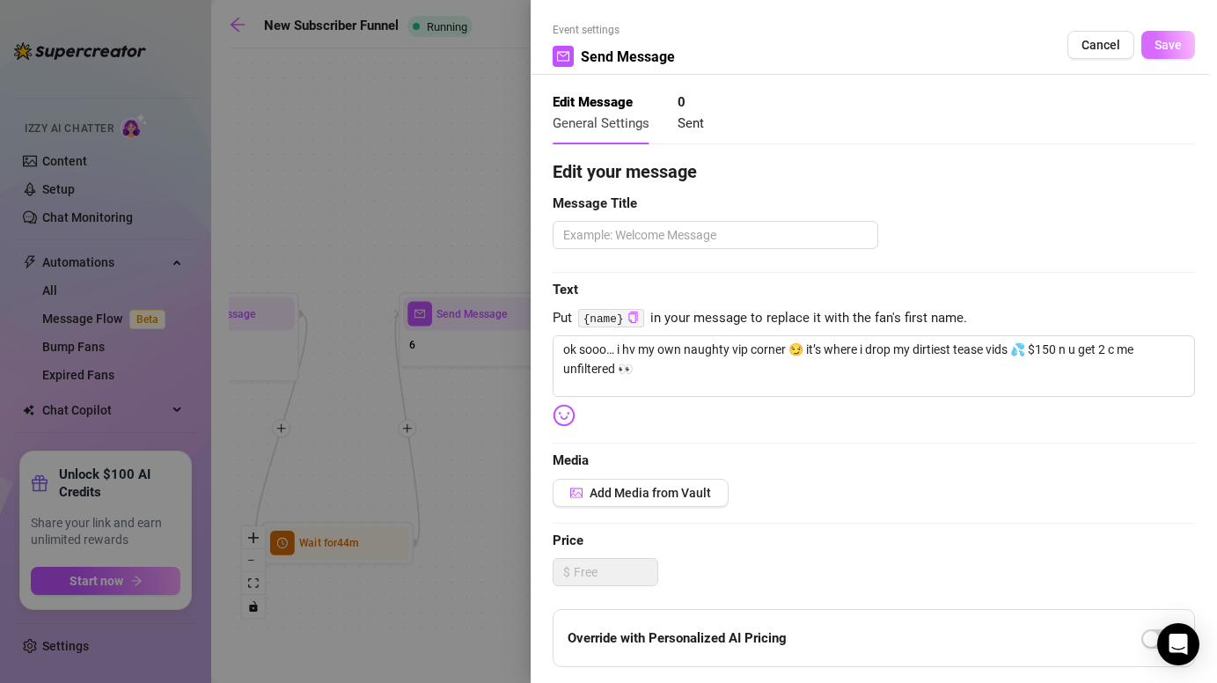
click at [1158, 55] on button "Save" at bounding box center [1169, 45] width 54 height 28
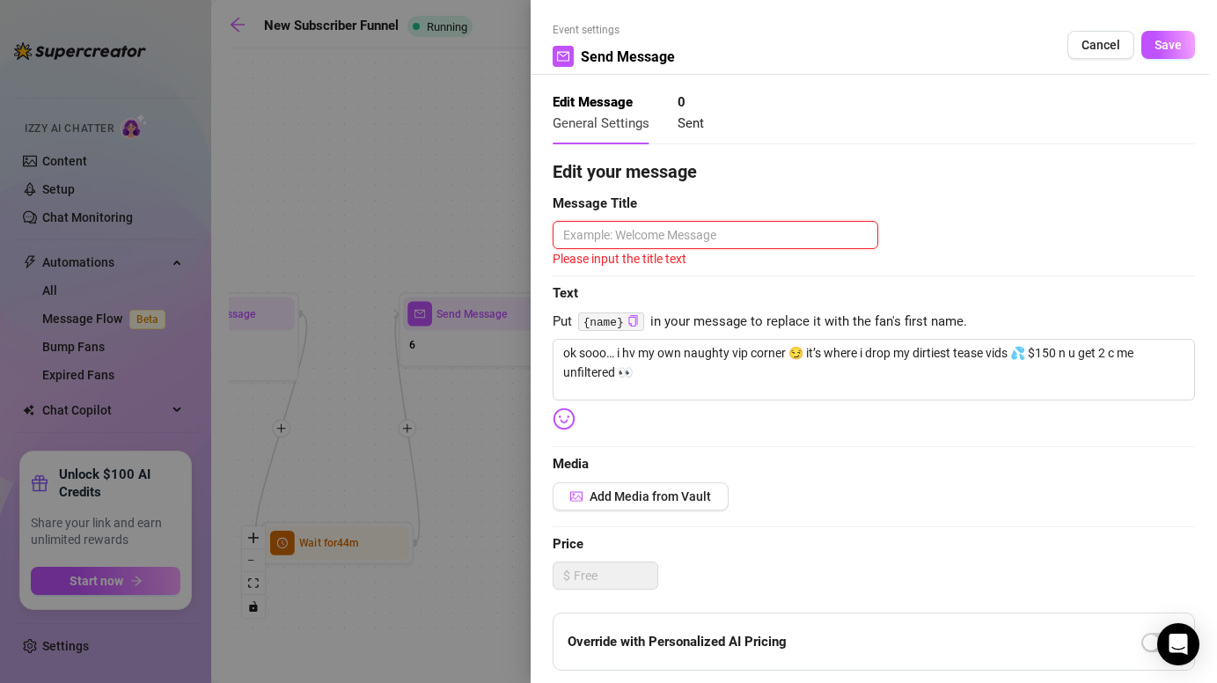
click at [726, 239] on textarea at bounding box center [716, 235] width 326 height 28
type textarea "v"
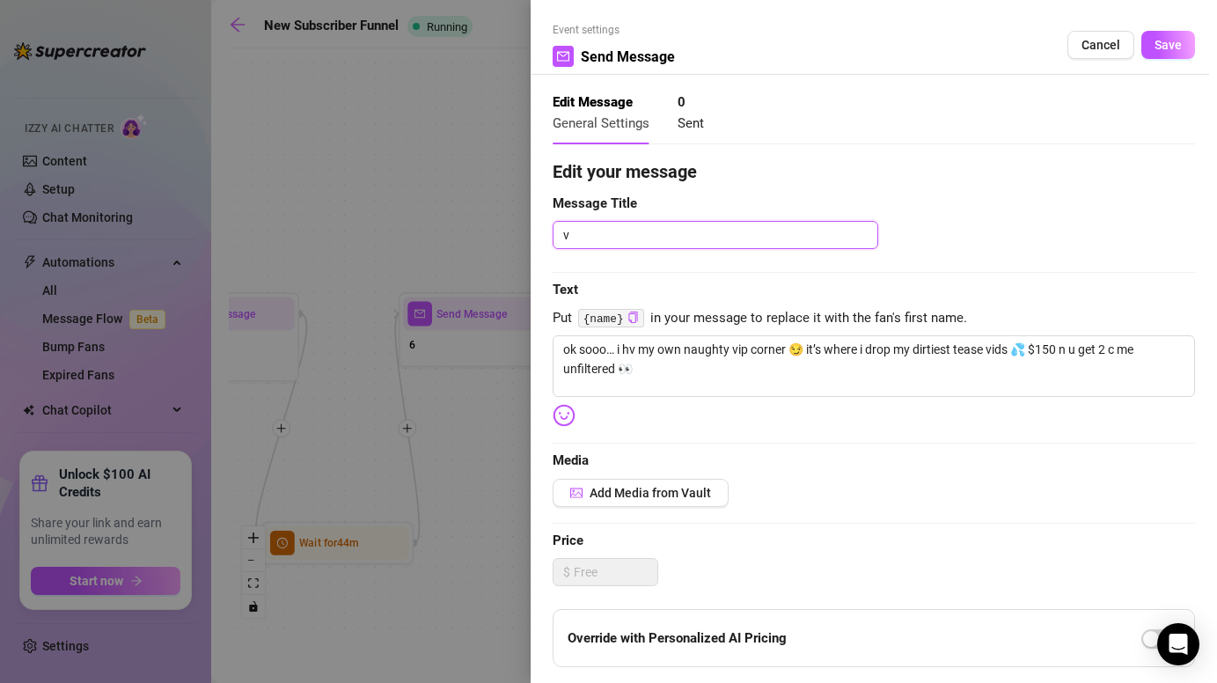
type textarea "vi"
type textarea "vip"
type textarea "vip o"
type textarea "vip of"
type textarea "vip off"
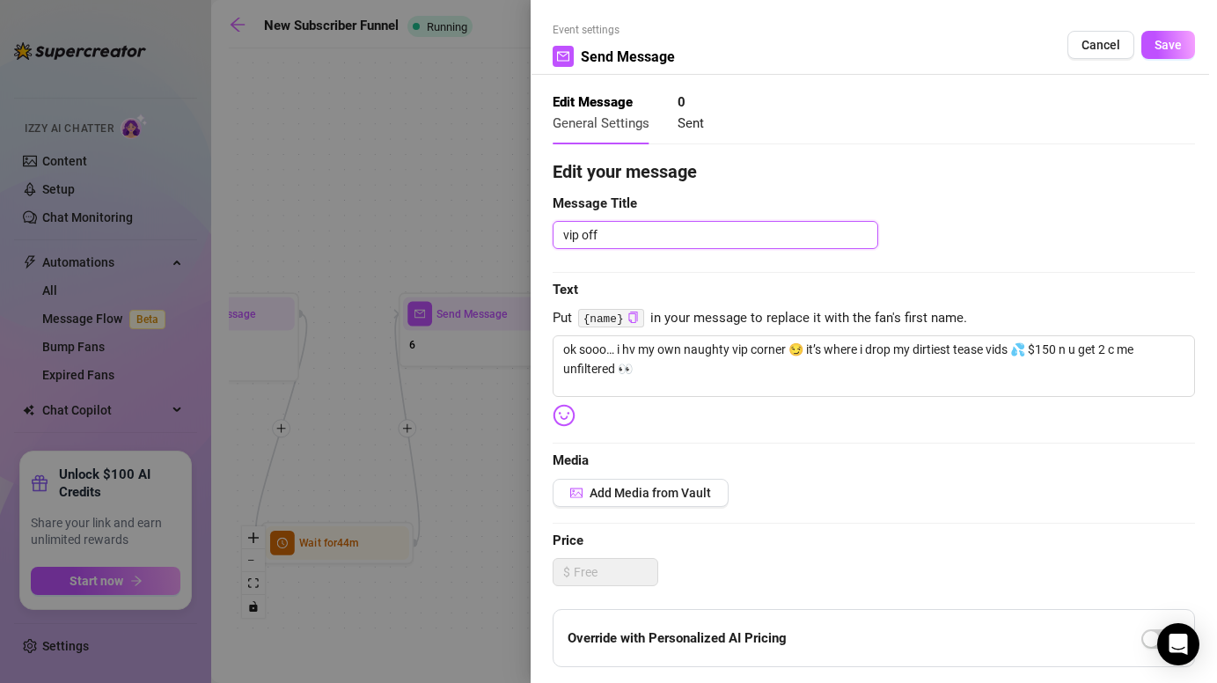
type textarea "vip offe"
type textarea "vip offer"
click at [1182, 34] on button "Save" at bounding box center [1169, 45] width 54 height 28
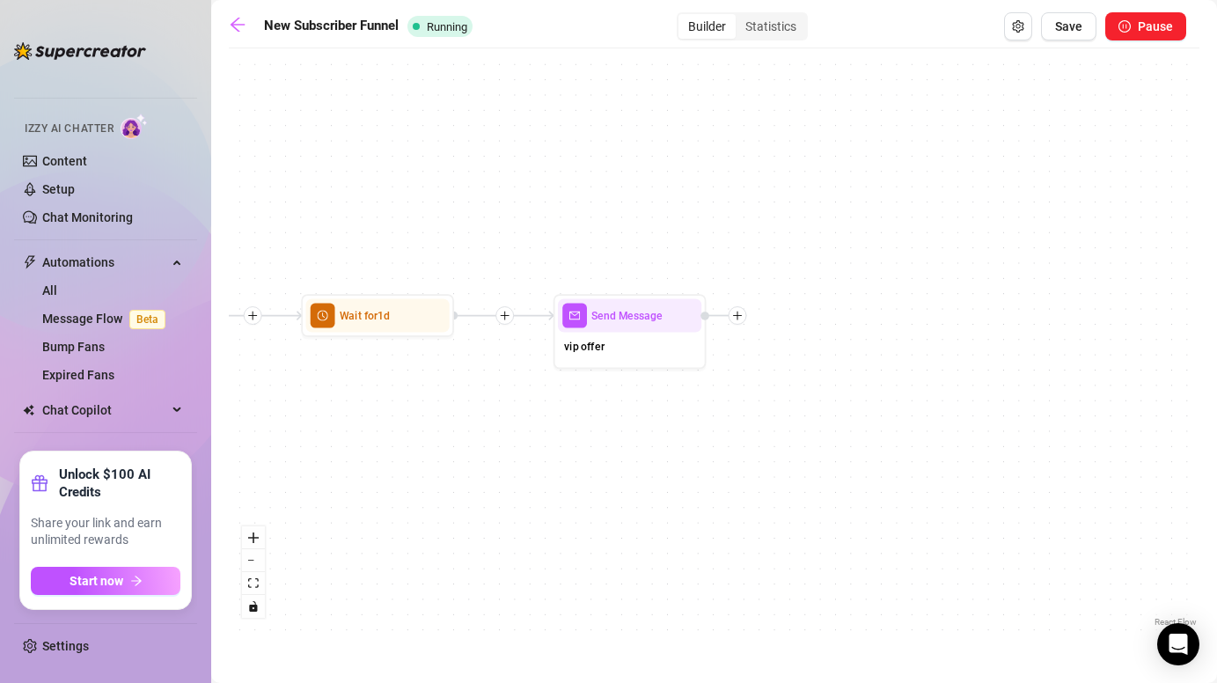
drag, startPoint x: 951, startPoint y: 501, endPoint x: 599, endPoint y: 498, distance: 351.2
click at [598, 500] on div "Send Message vip offer Wait for 1d Wait for 44m Send Message 6 Send Message 2 W…" at bounding box center [714, 344] width 971 height 574
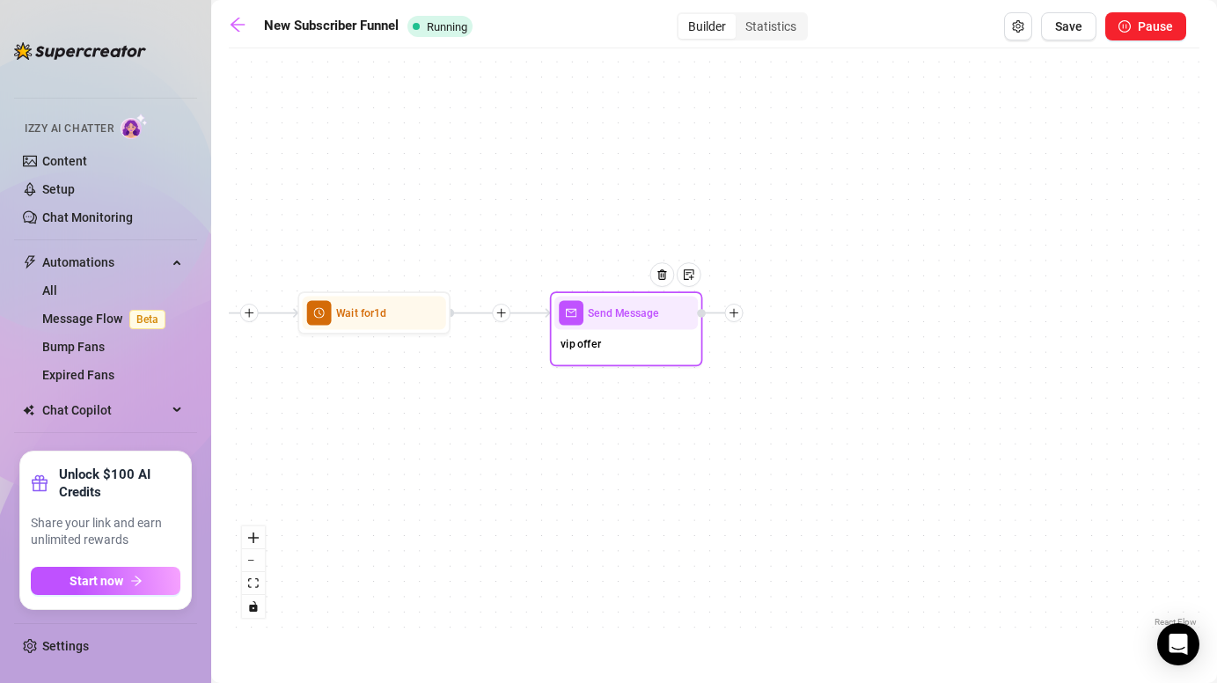
click at [740, 313] on div at bounding box center [734, 313] width 18 height 18
click at [799, 312] on div "Time Delay" at bounding box center [810, 314] width 112 height 26
click at [785, 312] on div "Time Delay" at bounding box center [810, 314] width 112 height 26
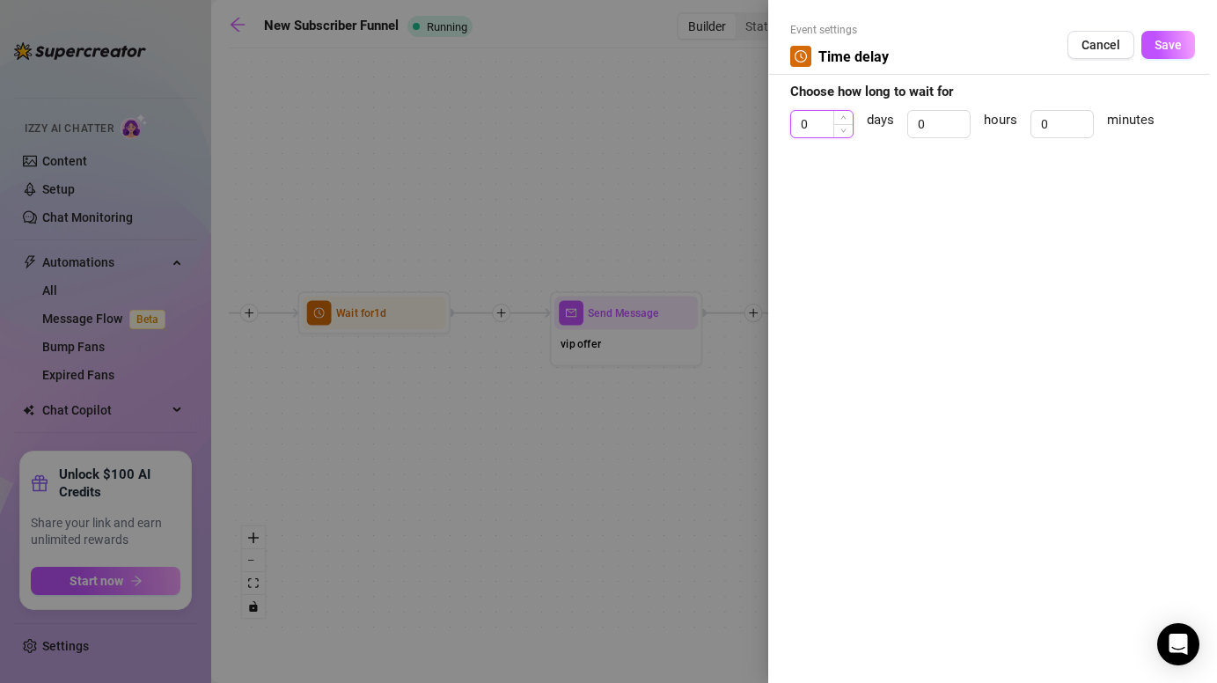
click at [832, 119] on input "0" at bounding box center [822, 124] width 62 height 26
type input "3"
type input "1"
click at [1170, 42] on span "Save" at bounding box center [1168, 45] width 27 height 14
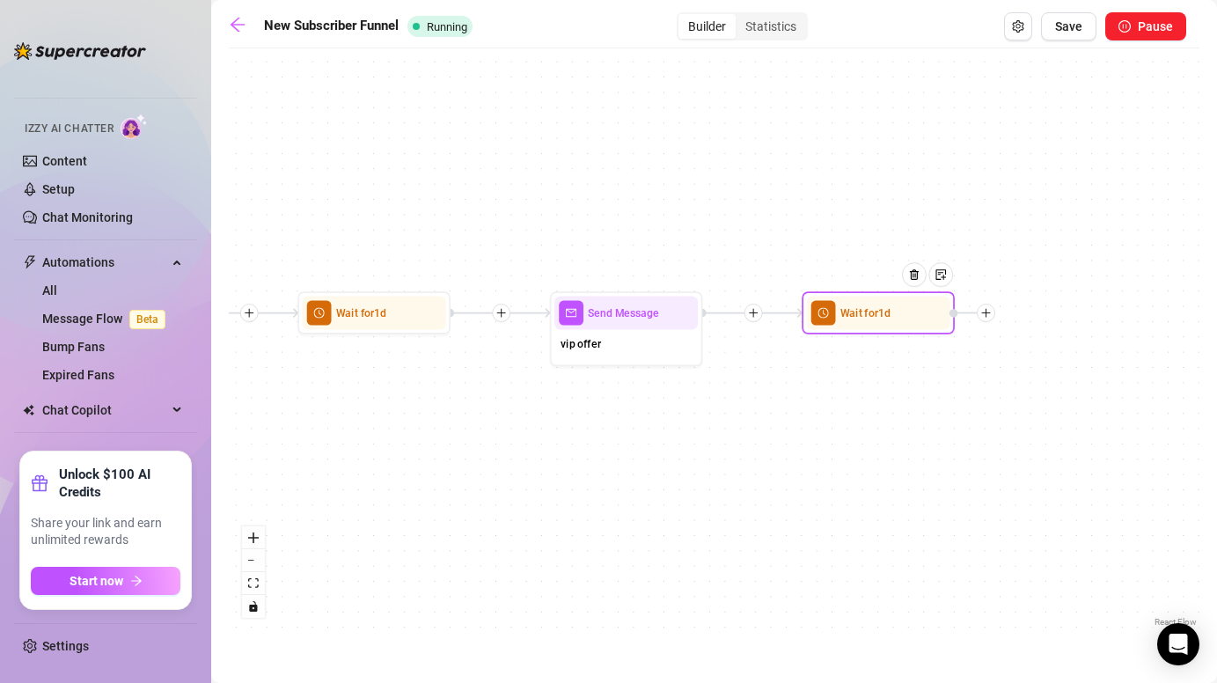
click at [993, 317] on div at bounding box center [986, 313] width 18 height 18
click at [1036, 358] on div "Message" at bounding box center [1062, 367] width 112 height 26
type textarea "Write your message here"
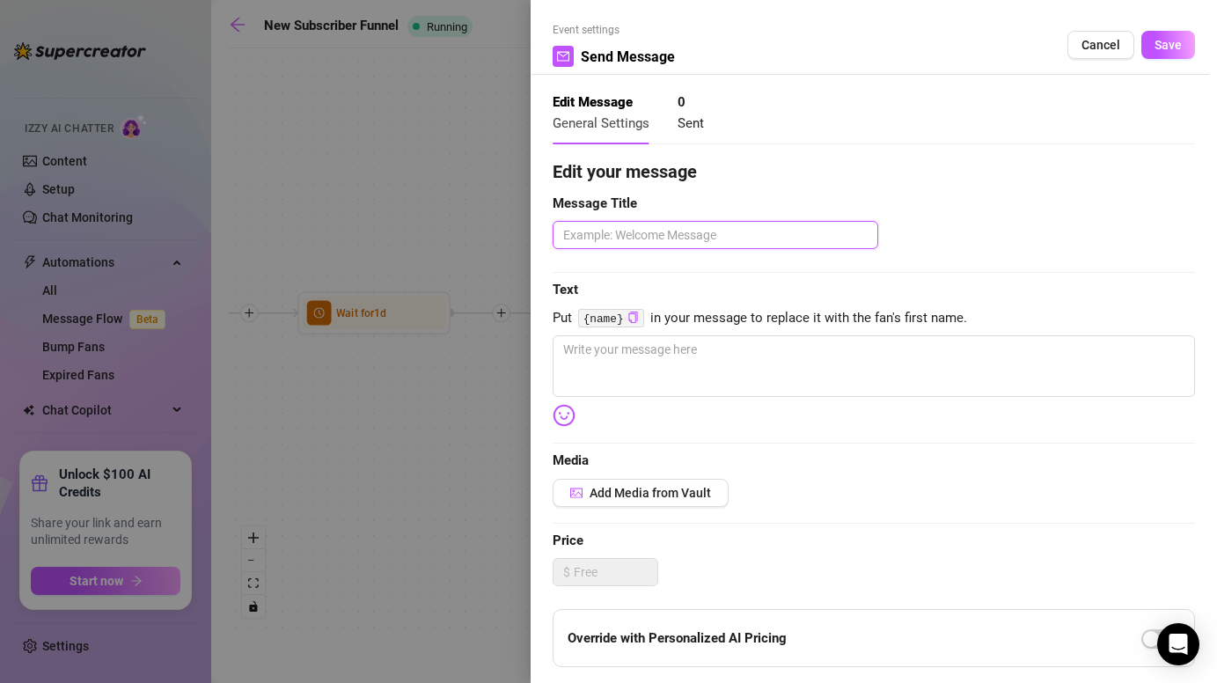
click at [695, 228] on textarea at bounding box center [716, 235] width 326 height 28
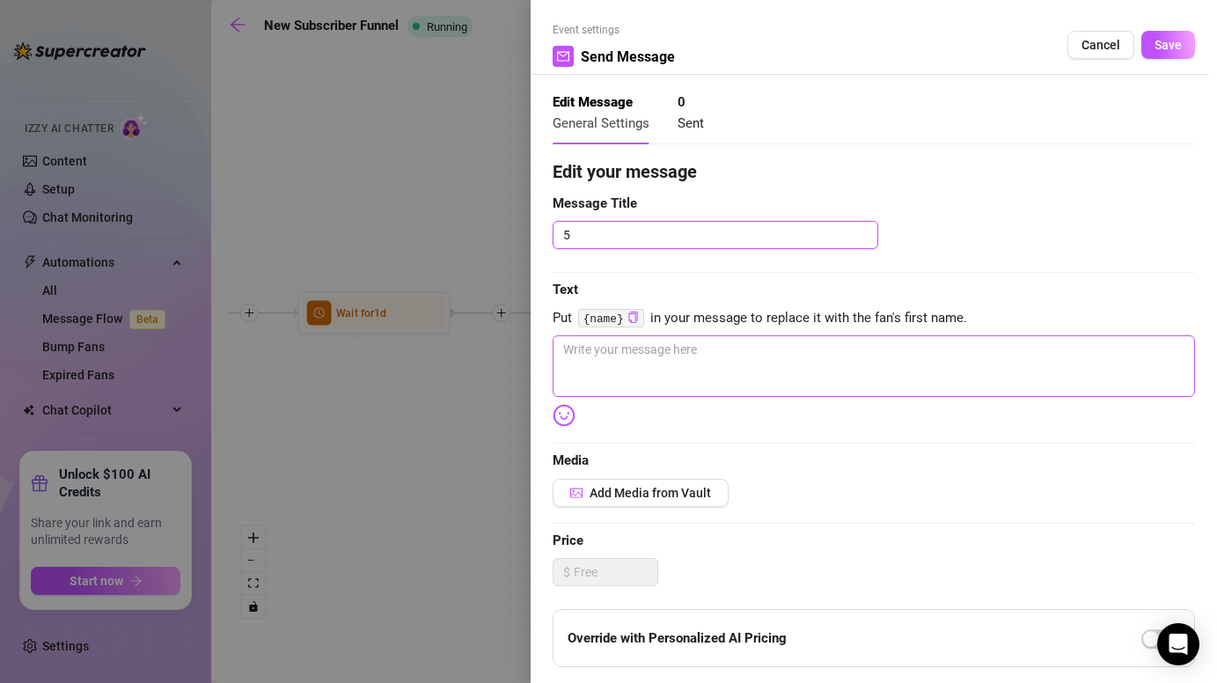
type textarea "5"
click at [614, 362] on textarea at bounding box center [874, 366] width 642 height 62
paste textarea "hihi ok i did smth insane 😳💦 i dropped my BIGGEST tease bundle ever… all my fav…"
type textarea "hihi ok i did smth insane 😳💦 i dropped my BIGGEST tease bundle ever… all my fav…"
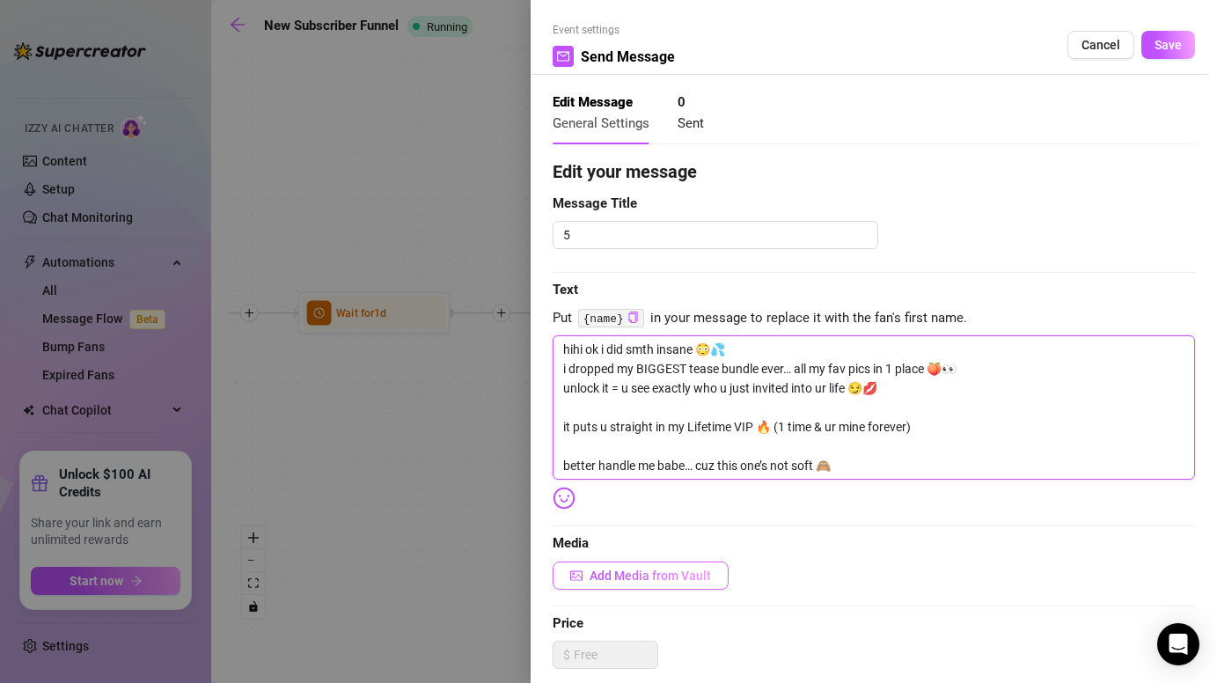
type textarea "hihi ok i did smth insane 😳💦 i dropped my BIGGEST tease bundle ever… all my fav…"
click at [625, 584] on button "Add Media from Vault" at bounding box center [641, 576] width 176 height 28
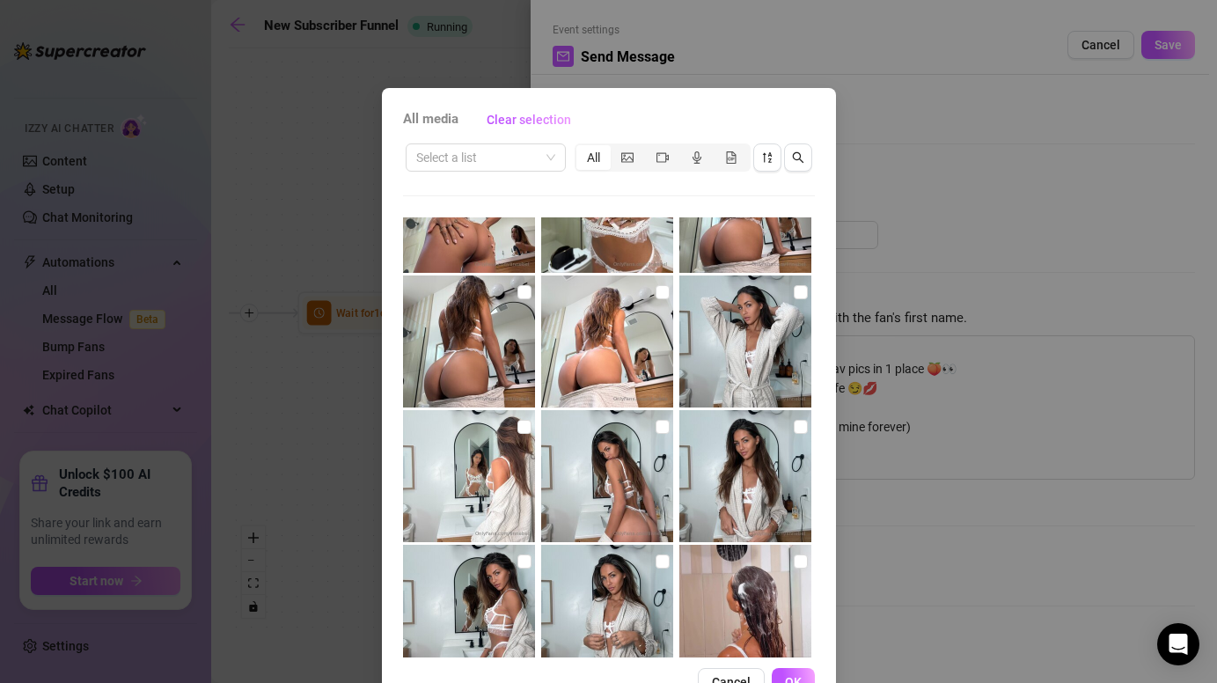
scroll to position [6273, 0]
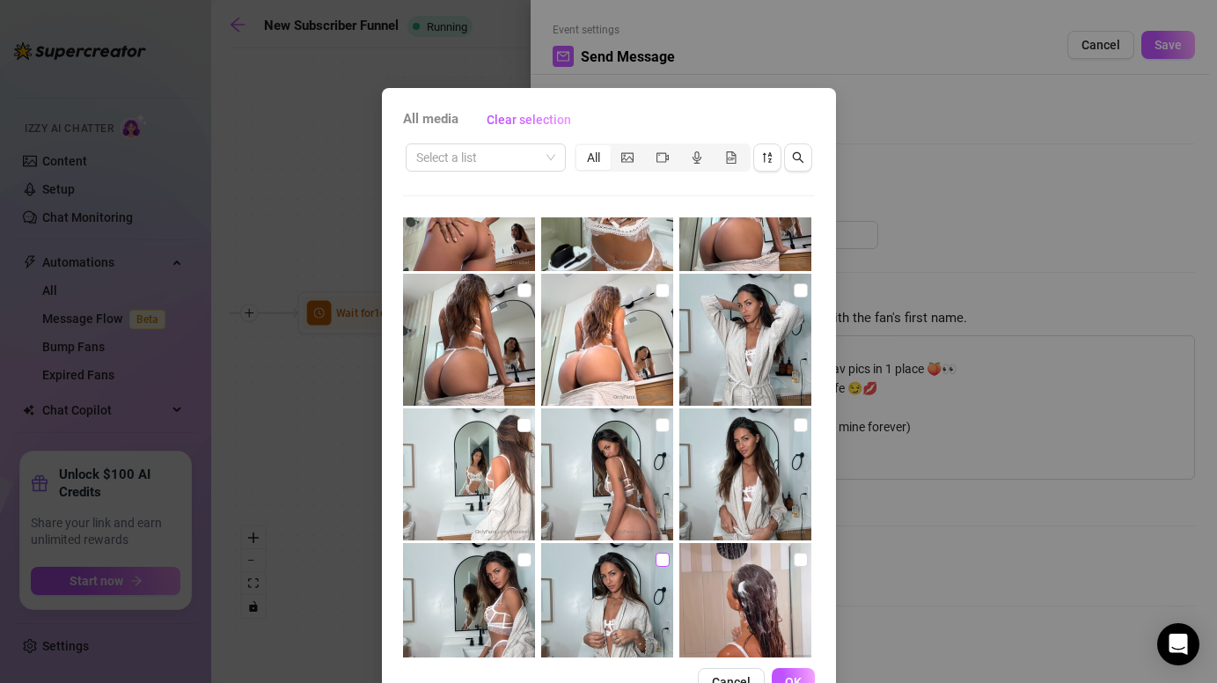
click at [661, 555] on input "checkbox" at bounding box center [663, 560] width 14 height 14
checkbox input "true"
click at [525, 555] on input "checkbox" at bounding box center [525, 560] width 14 height 14
checkbox input "true"
click at [807, 423] on input "checkbox" at bounding box center [801, 425] width 14 height 14
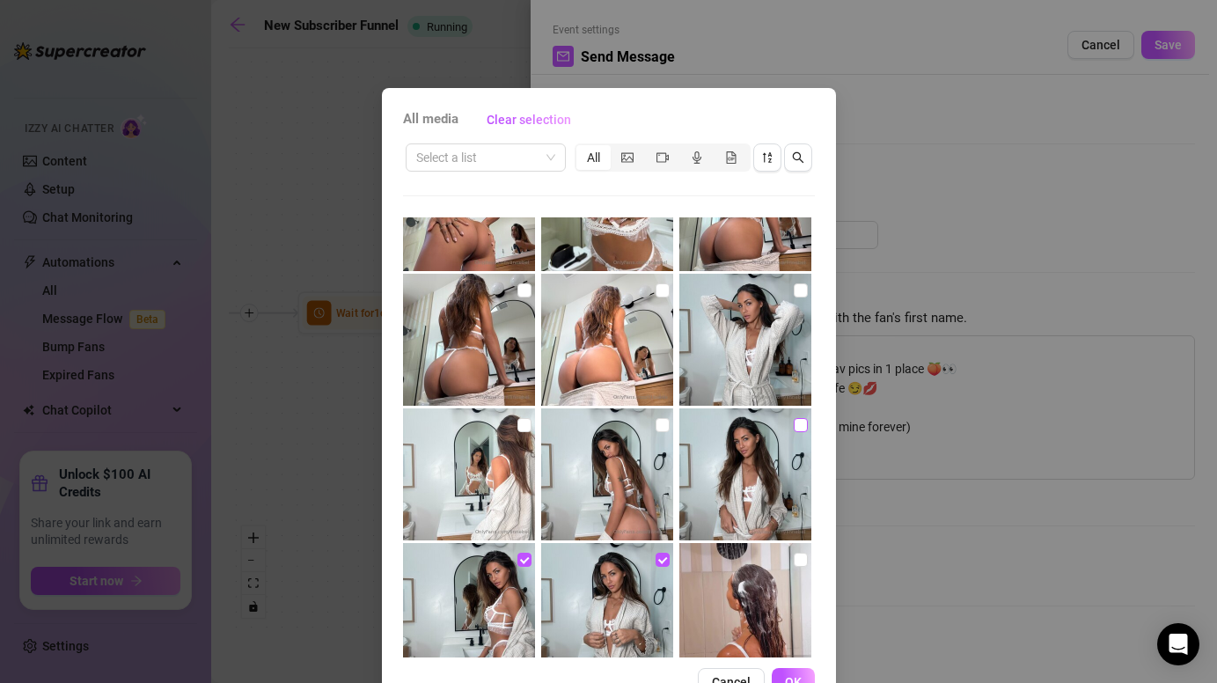
checkbox input "true"
click at [663, 430] on input "checkbox" at bounding box center [663, 425] width 14 height 14
checkbox input "true"
click at [525, 424] on input "checkbox" at bounding box center [525, 425] width 14 height 14
checkbox input "true"
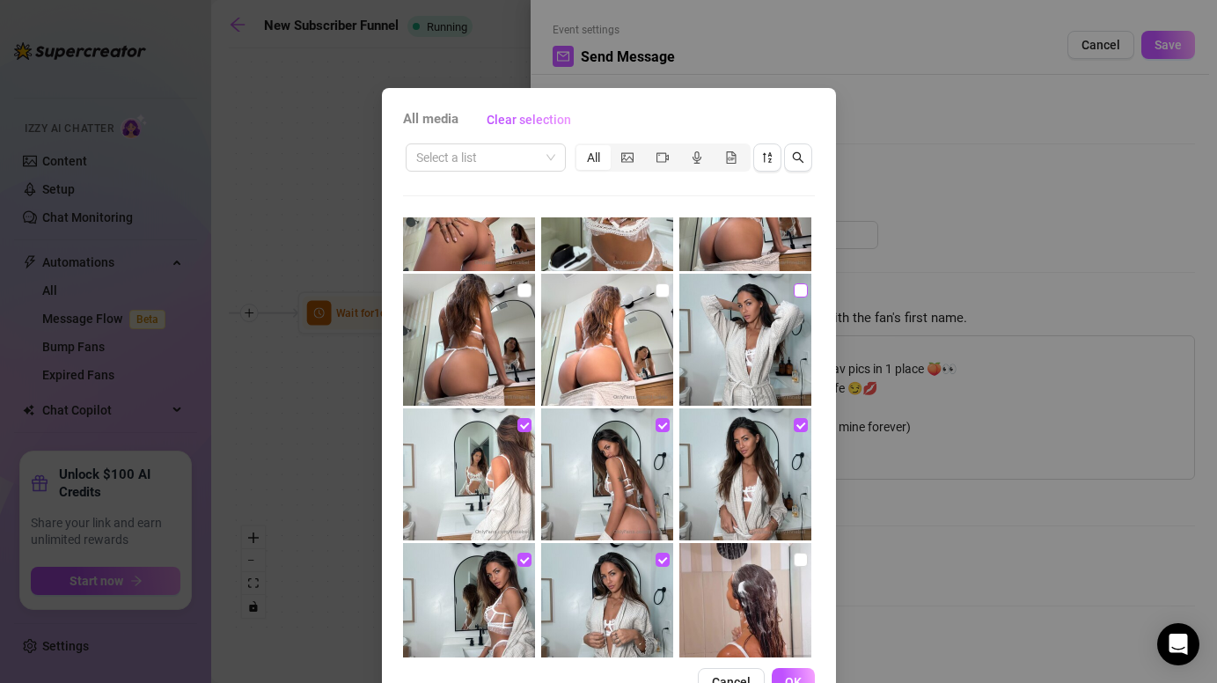
click at [805, 293] on input "checkbox" at bounding box center [801, 290] width 14 height 14
checkbox input "true"
click at [662, 286] on input "checkbox" at bounding box center [663, 290] width 14 height 14
checkbox input "true"
click at [522, 296] on input "checkbox" at bounding box center [525, 290] width 14 height 14
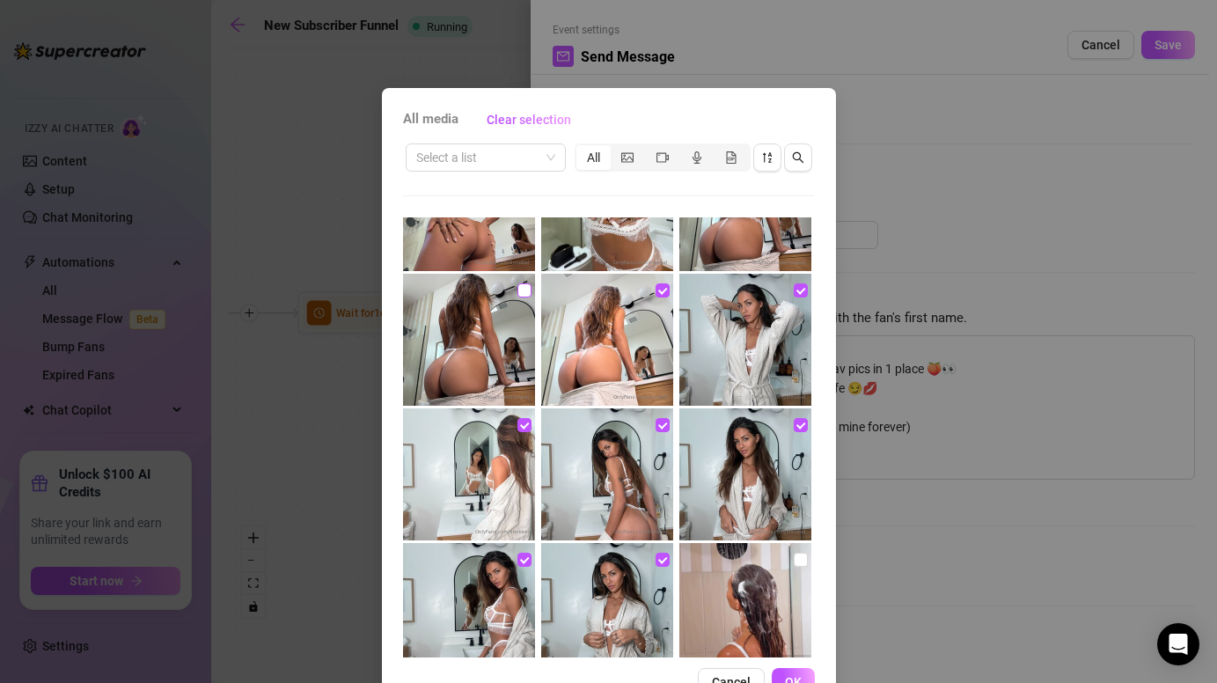
checkbox input "true"
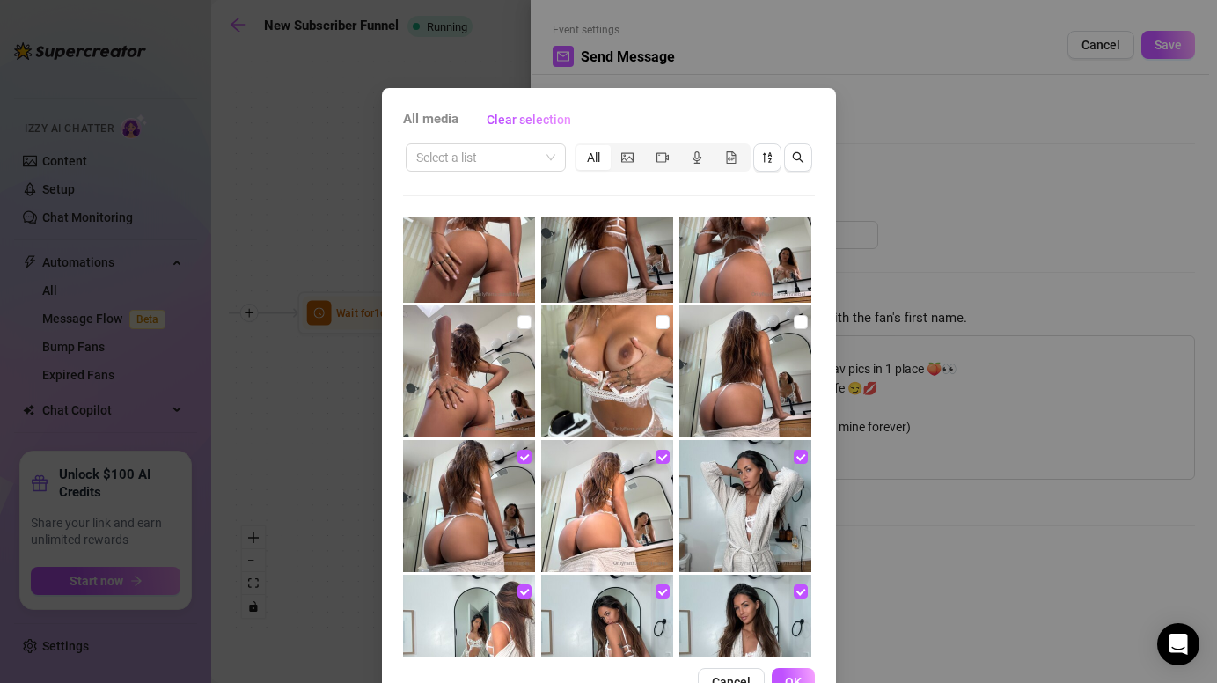
scroll to position [6091, 0]
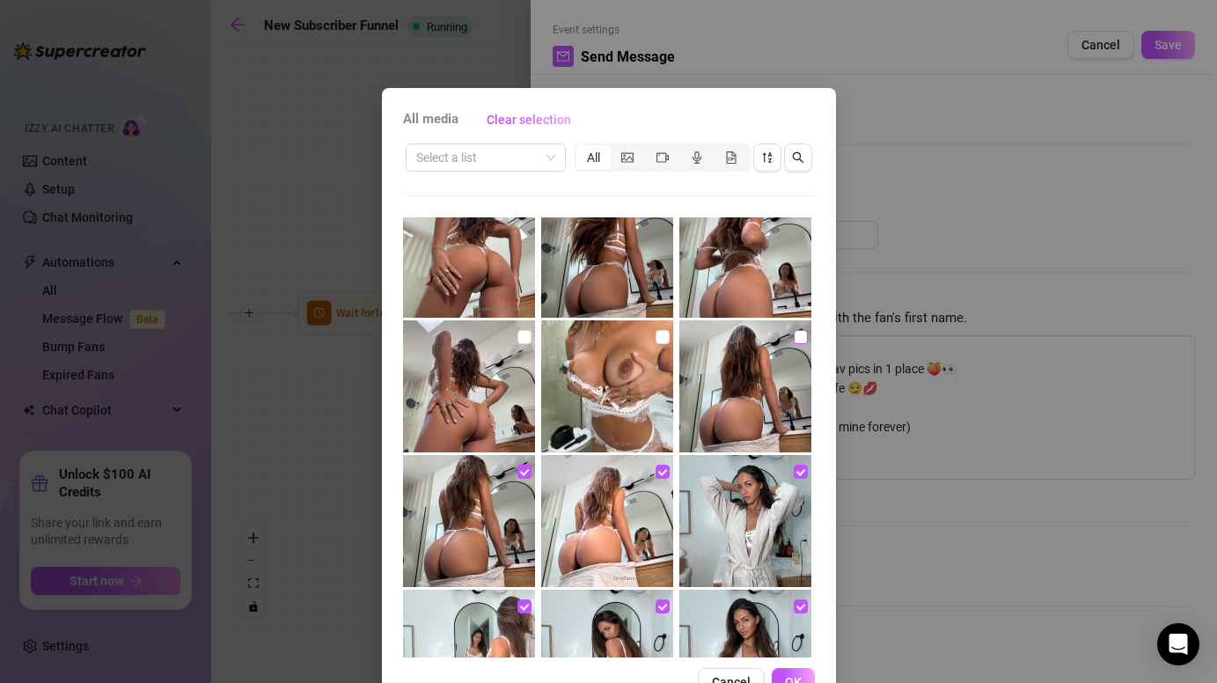
click at [797, 335] on input "checkbox" at bounding box center [801, 337] width 14 height 14
checkbox input "true"
click at [525, 340] on input "checkbox" at bounding box center [525, 337] width 14 height 14
checkbox input "true"
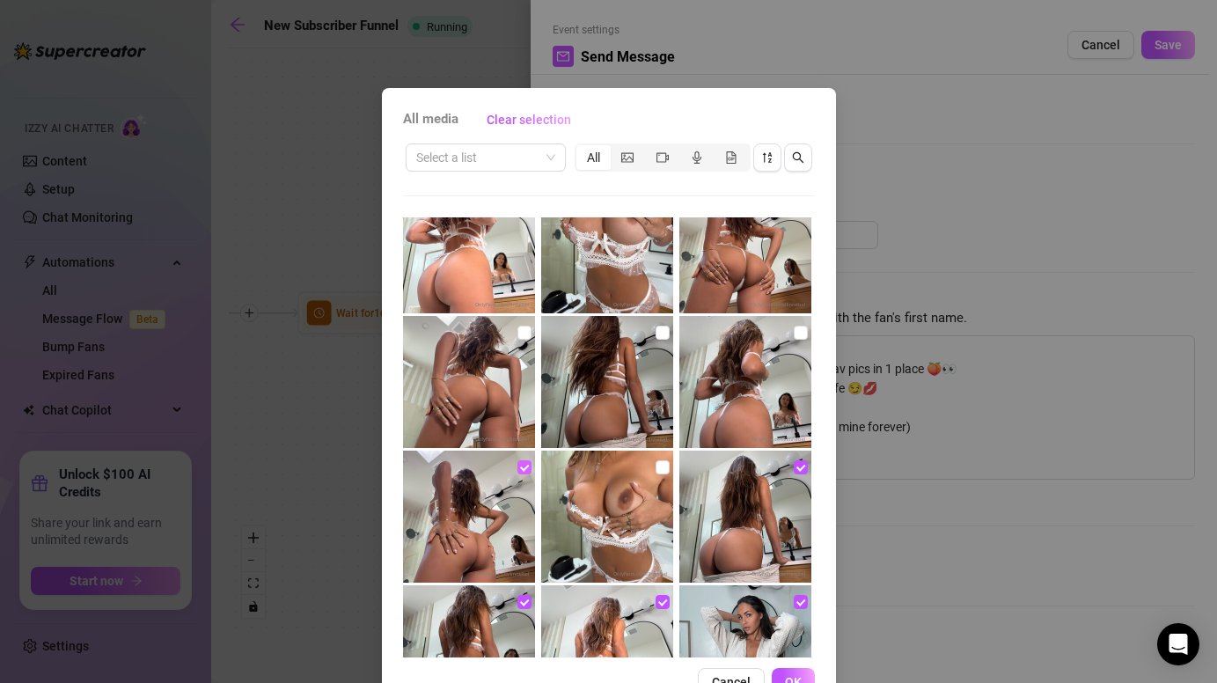
scroll to position [5958, 0]
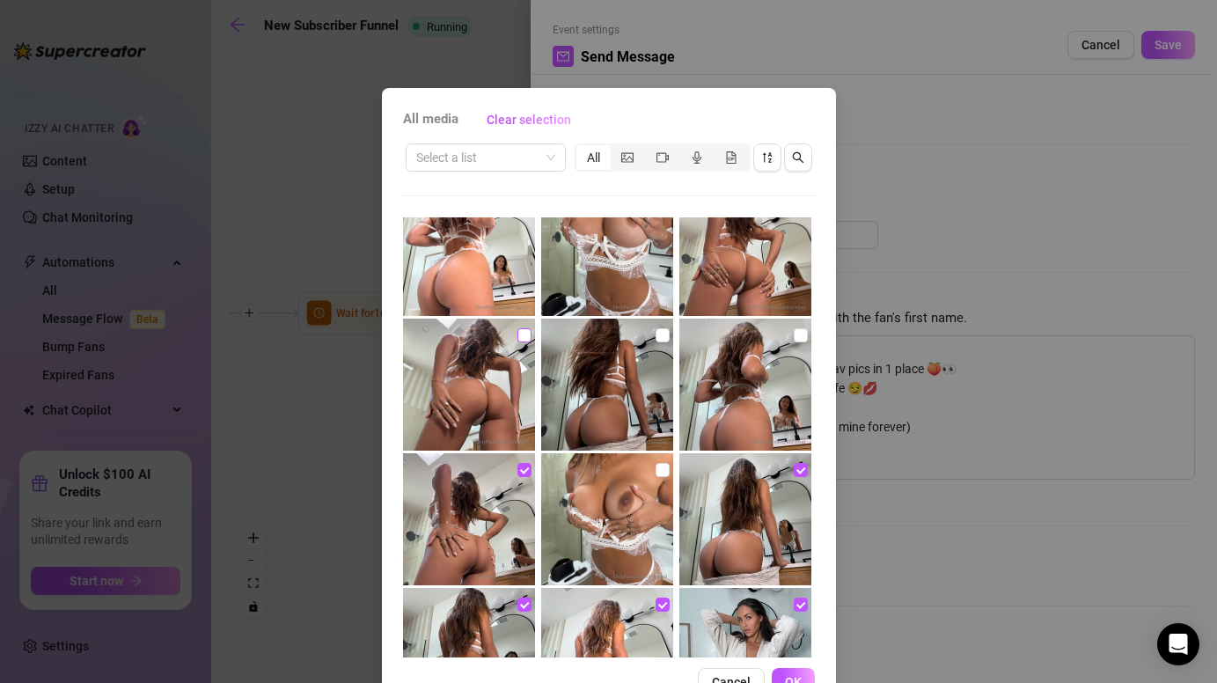
click at [524, 335] on input "checkbox" at bounding box center [525, 335] width 14 height 14
checkbox input "true"
click at [661, 333] on input "checkbox" at bounding box center [663, 335] width 14 height 14
checkbox input "true"
click at [801, 332] on input "checkbox" at bounding box center [801, 335] width 14 height 14
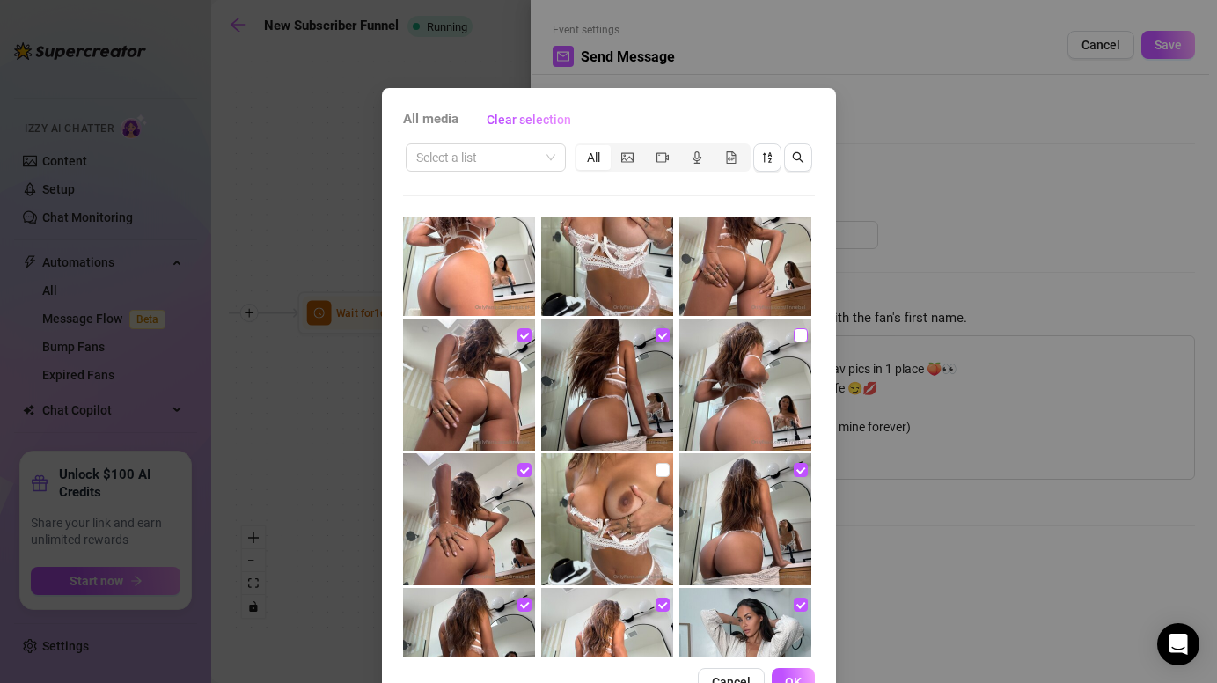
checkbox input "true"
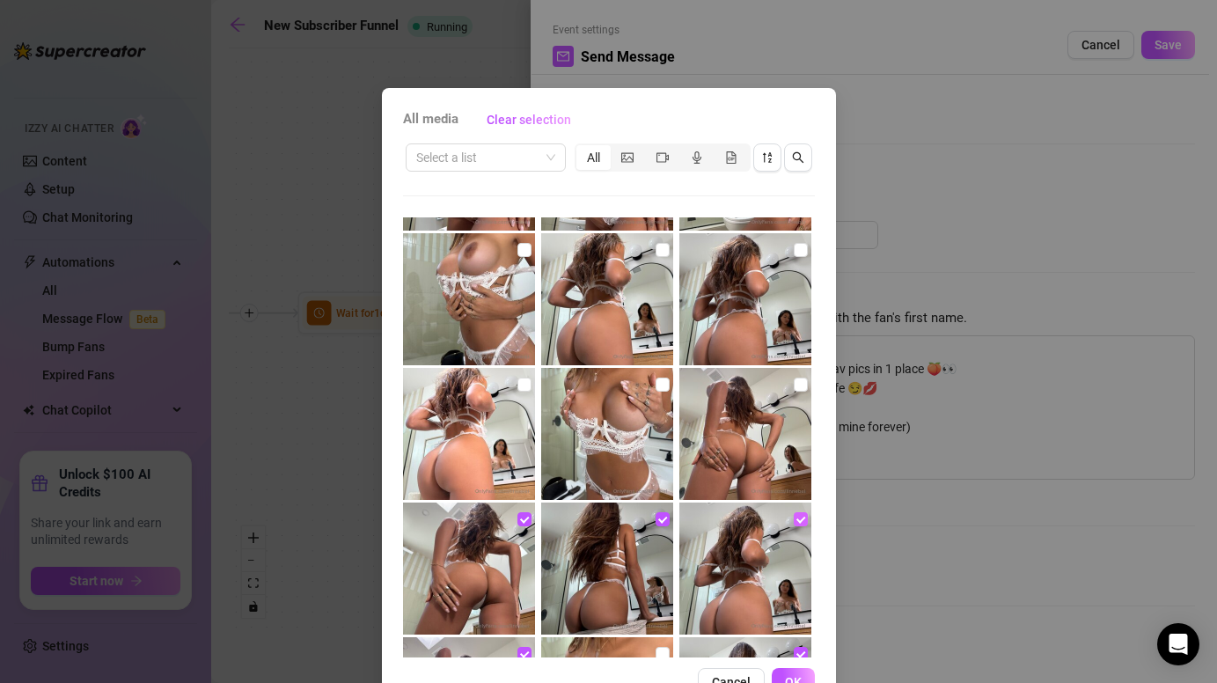
scroll to position [5775, 0]
click at [525, 378] on input "checkbox" at bounding box center [525, 384] width 14 height 14
checkbox input "true"
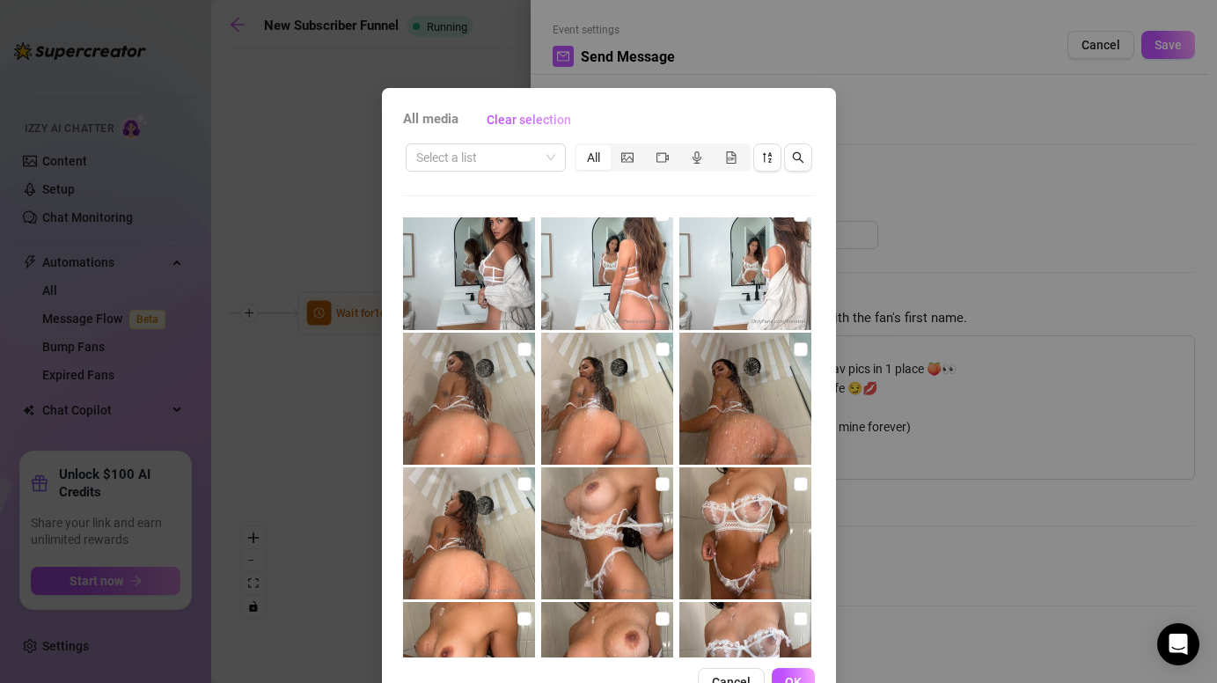
scroll to position [4847, 0]
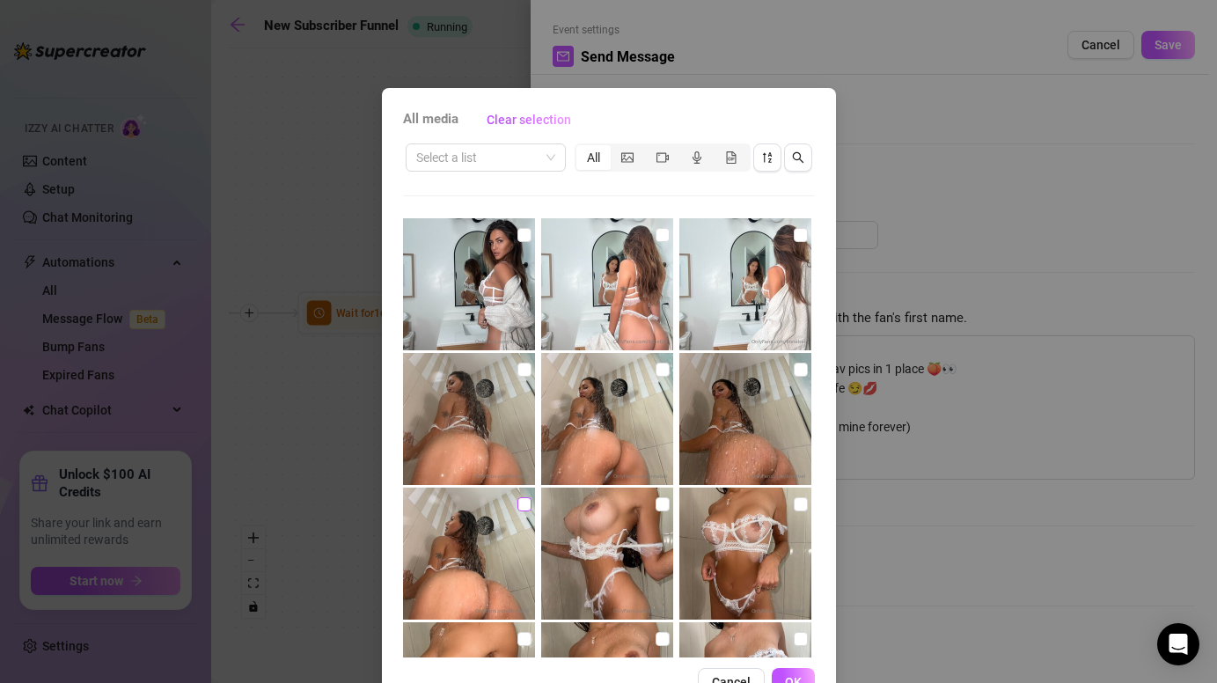
click at [521, 502] on input "checkbox" at bounding box center [525, 504] width 14 height 14
checkbox input "true"
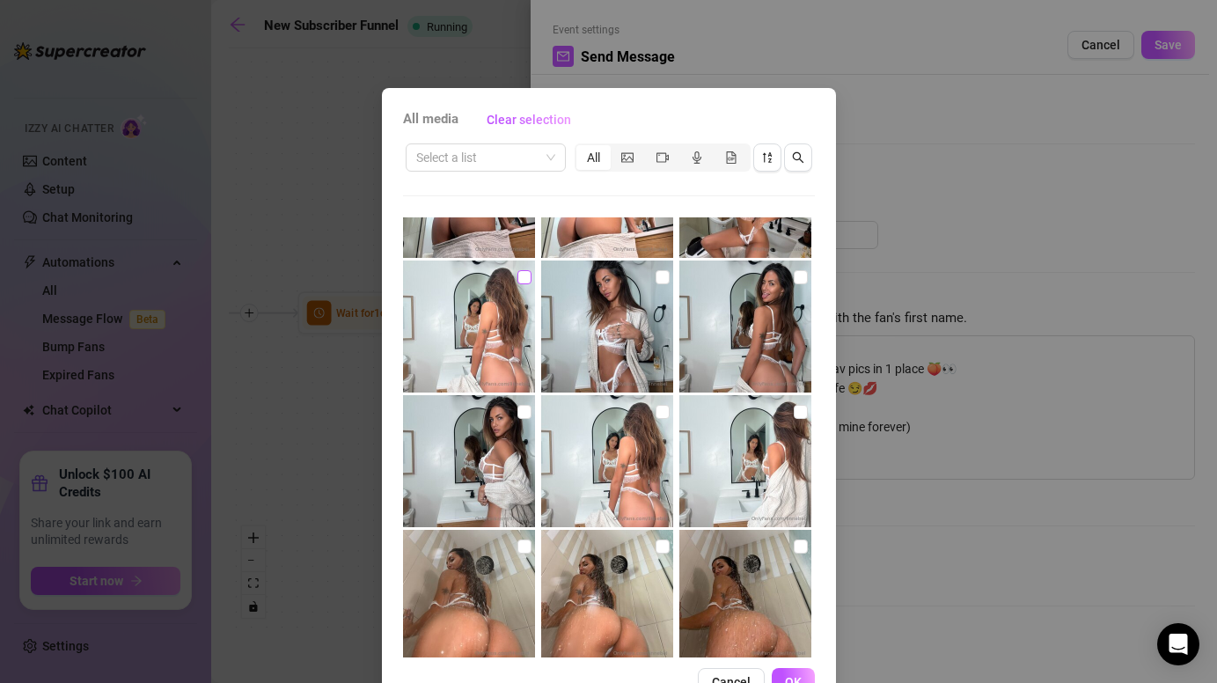
click at [525, 279] on input "checkbox" at bounding box center [525, 277] width 14 height 14
checkbox input "true"
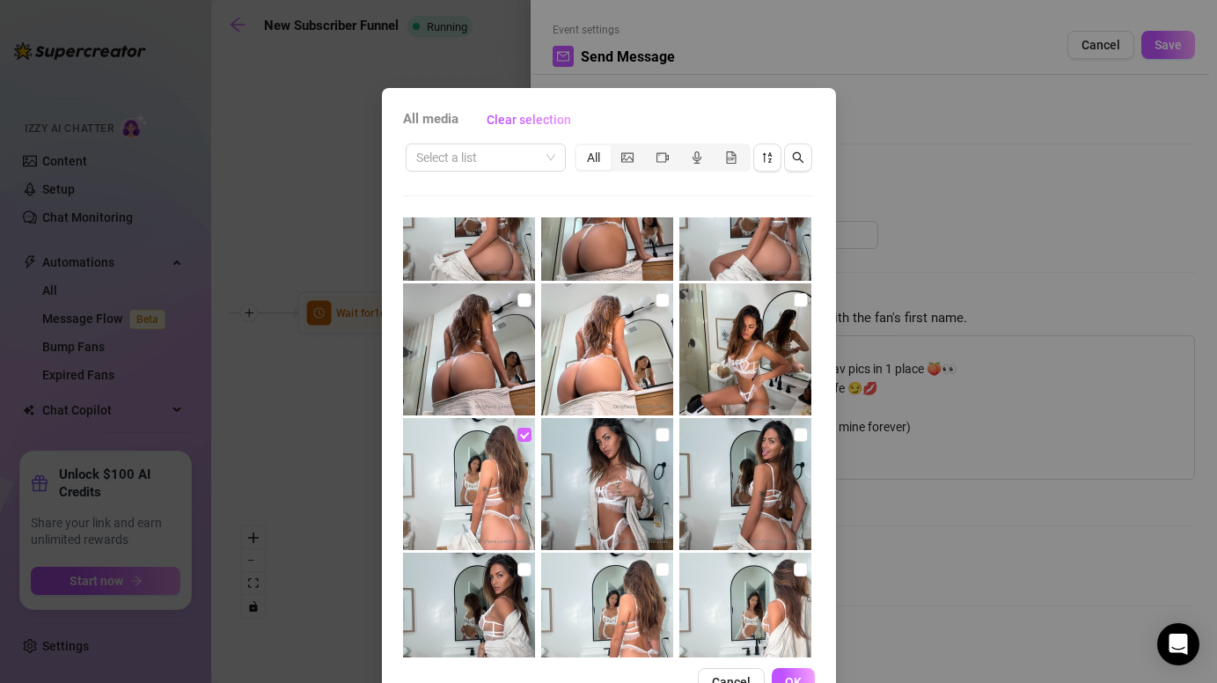
scroll to position [4498, 0]
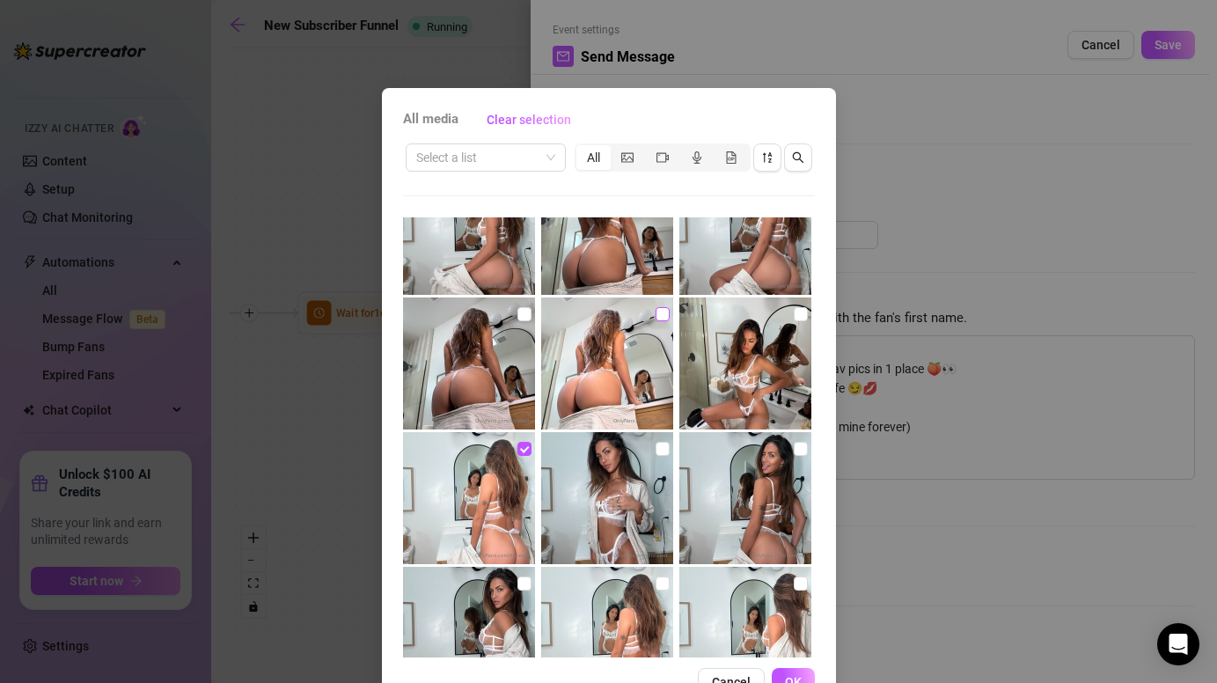
click at [664, 307] on input "checkbox" at bounding box center [663, 314] width 14 height 14
checkbox input "true"
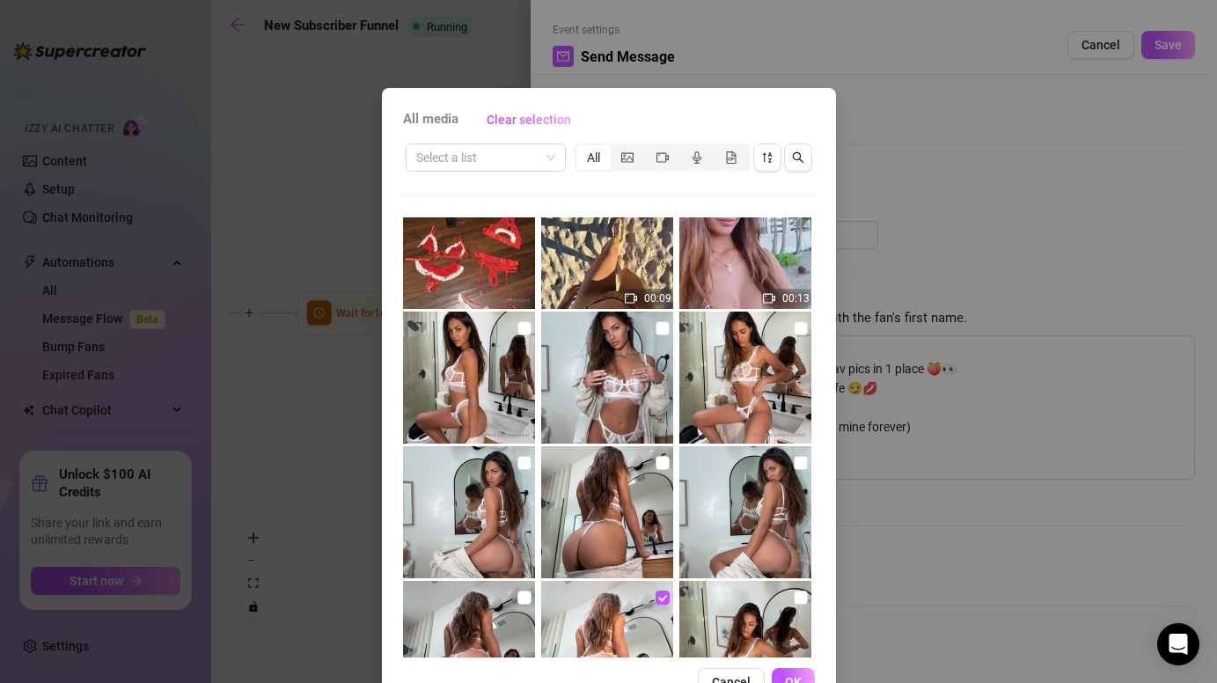
scroll to position [4207, 0]
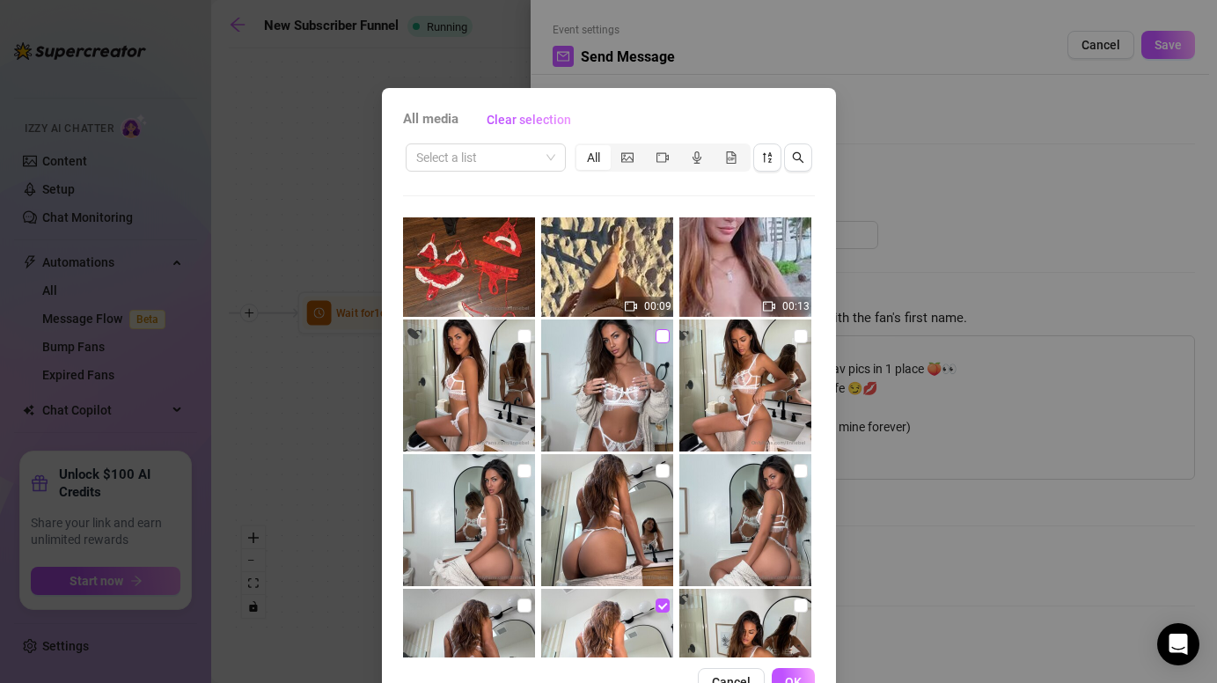
click at [658, 333] on input "checkbox" at bounding box center [663, 336] width 14 height 14
checkbox input "true"
click at [525, 333] on input "checkbox" at bounding box center [525, 336] width 14 height 14
checkbox input "true"
click at [783, 669] on button "OK" at bounding box center [793, 682] width 43 height 28
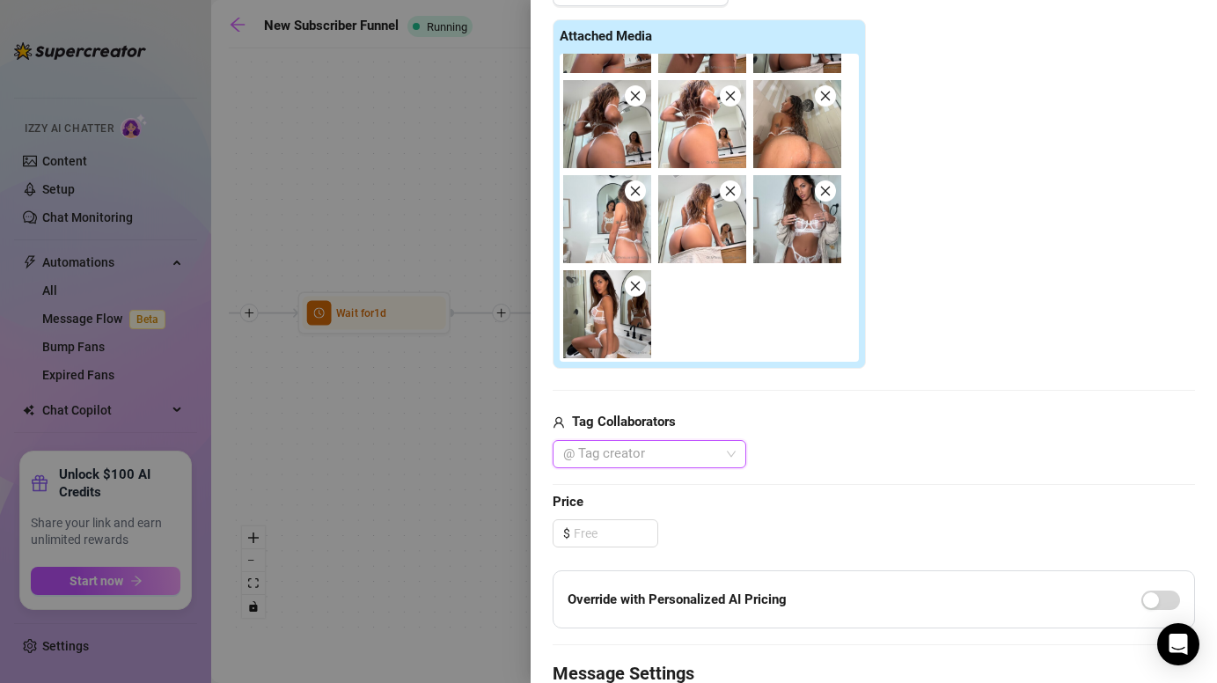
scroll to position [588, 0]
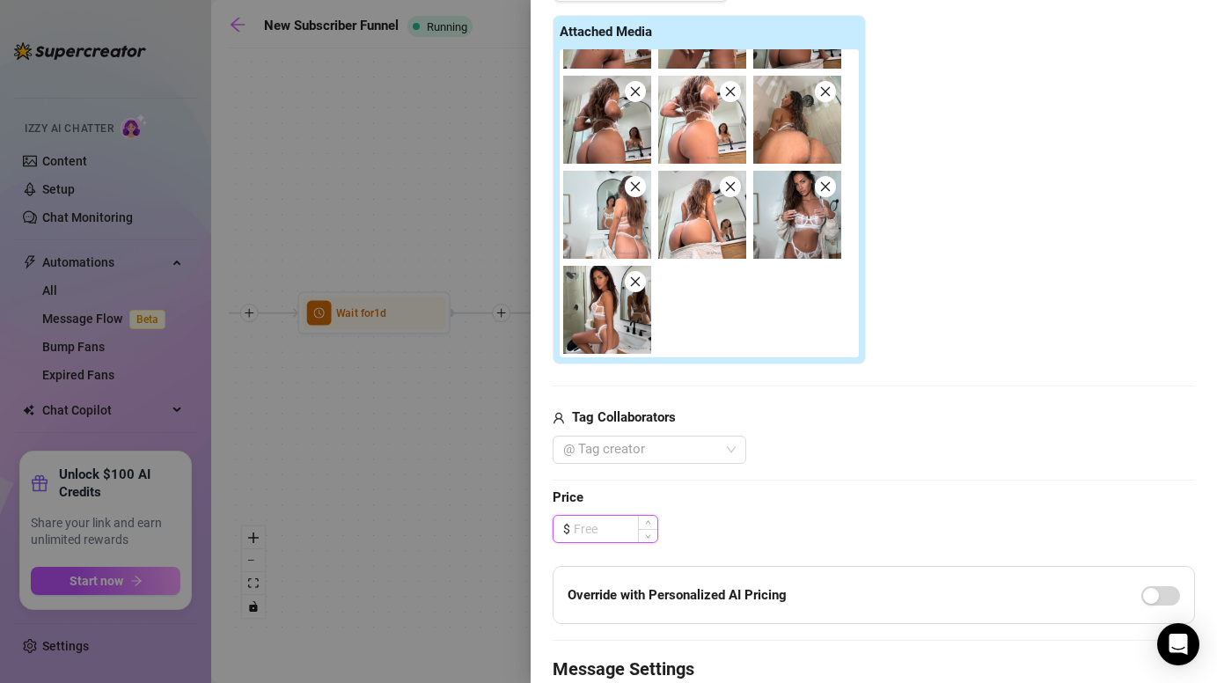
click at [616, 530] on input at bounding box center [616, 529] width 84 height 26
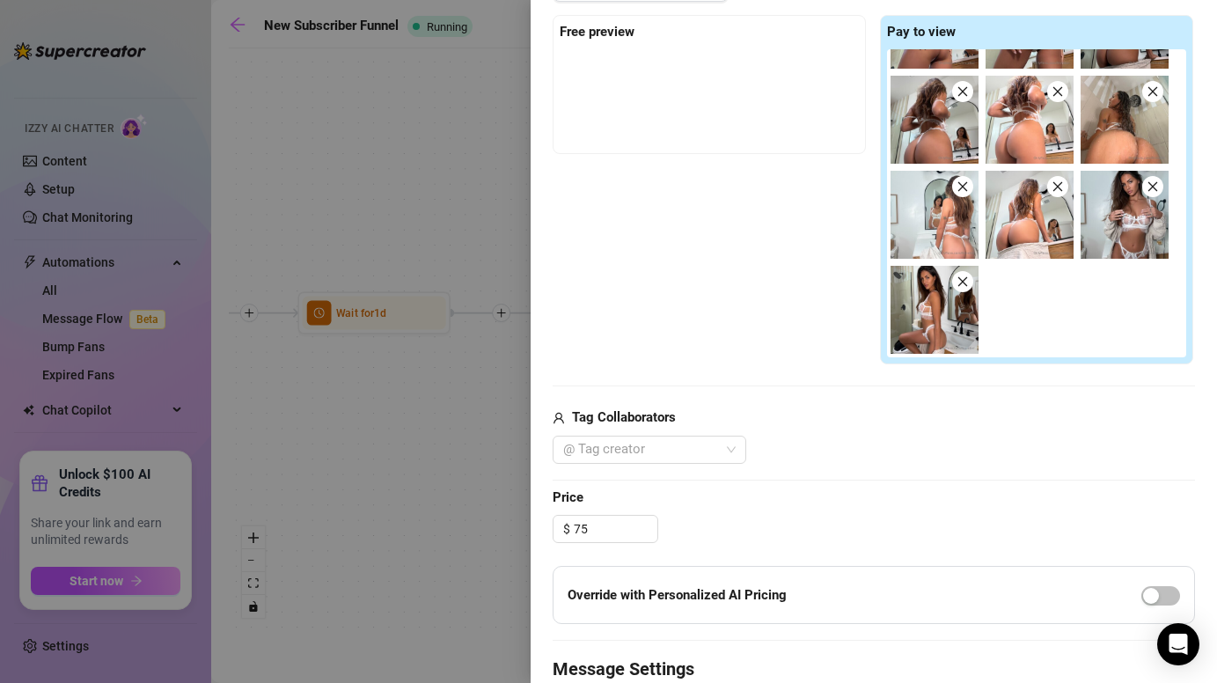
type input "75.00"
click at [782, 502] on span "Price" at bounding box center [874, 498] width 642 height 21
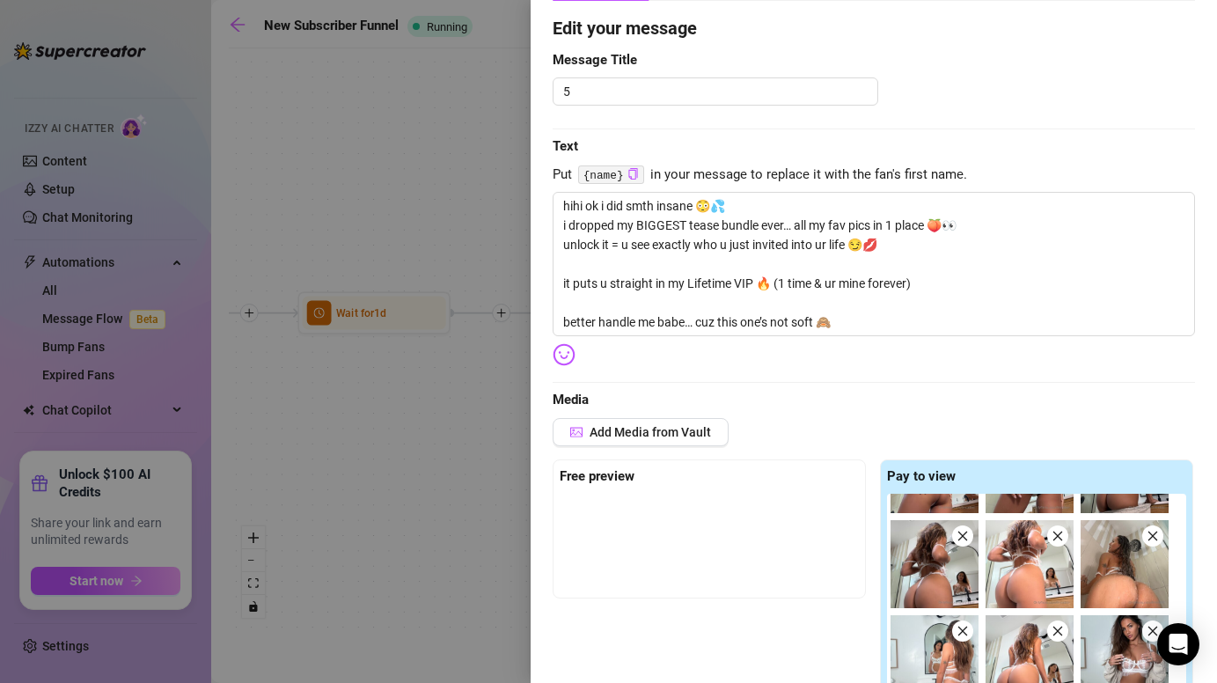
scroll to position [0, 0]
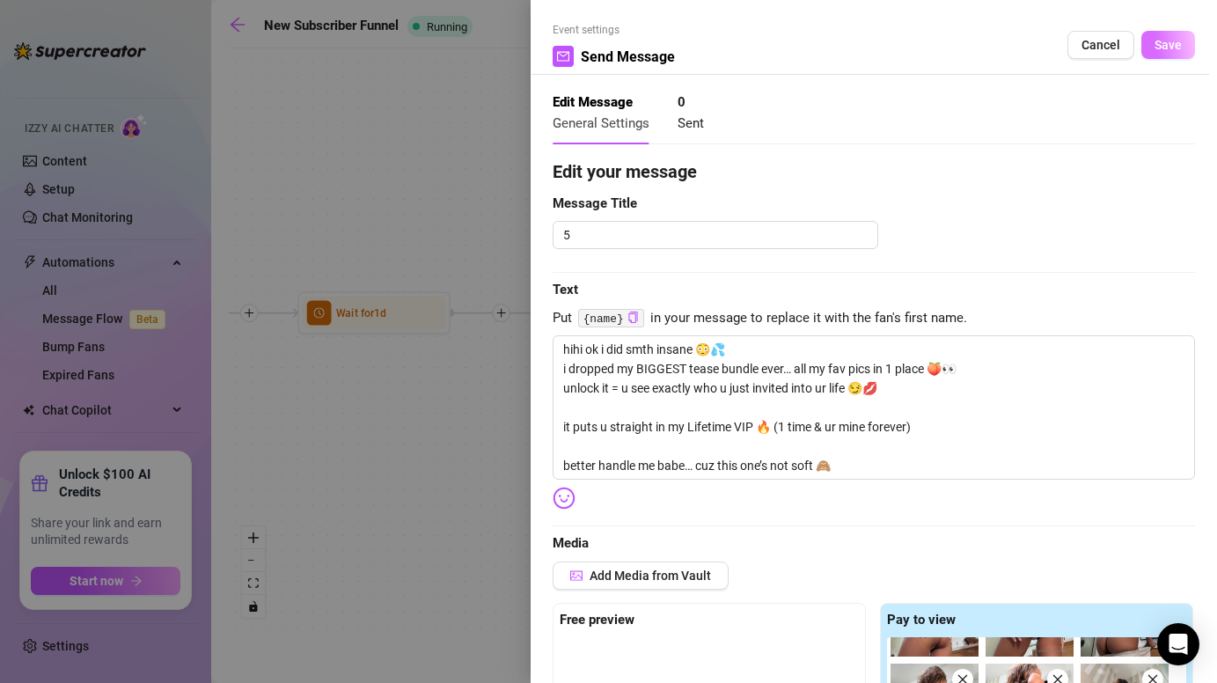
click at [1169, 38] on span "Save" at bounding box center [1168, 45] width 27 height 14
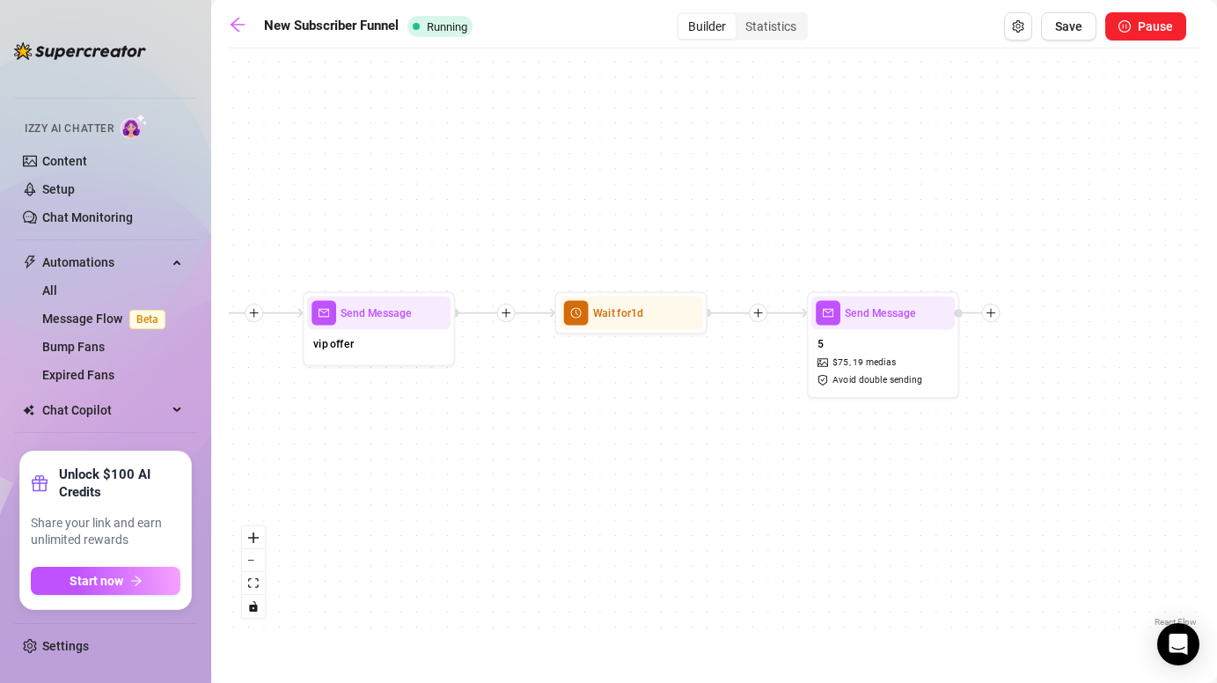
drag, startPoint x: 897, startPoint y: 465, endPoint x: 540, endPoint y: 465, distance: 356.5
click at [540, 465] on div "Send Message 5 $ 75 , 19 medias Avoid double sending Wait for 1d Send Message v…" at bounding box center [714, 344] width 971 height 574
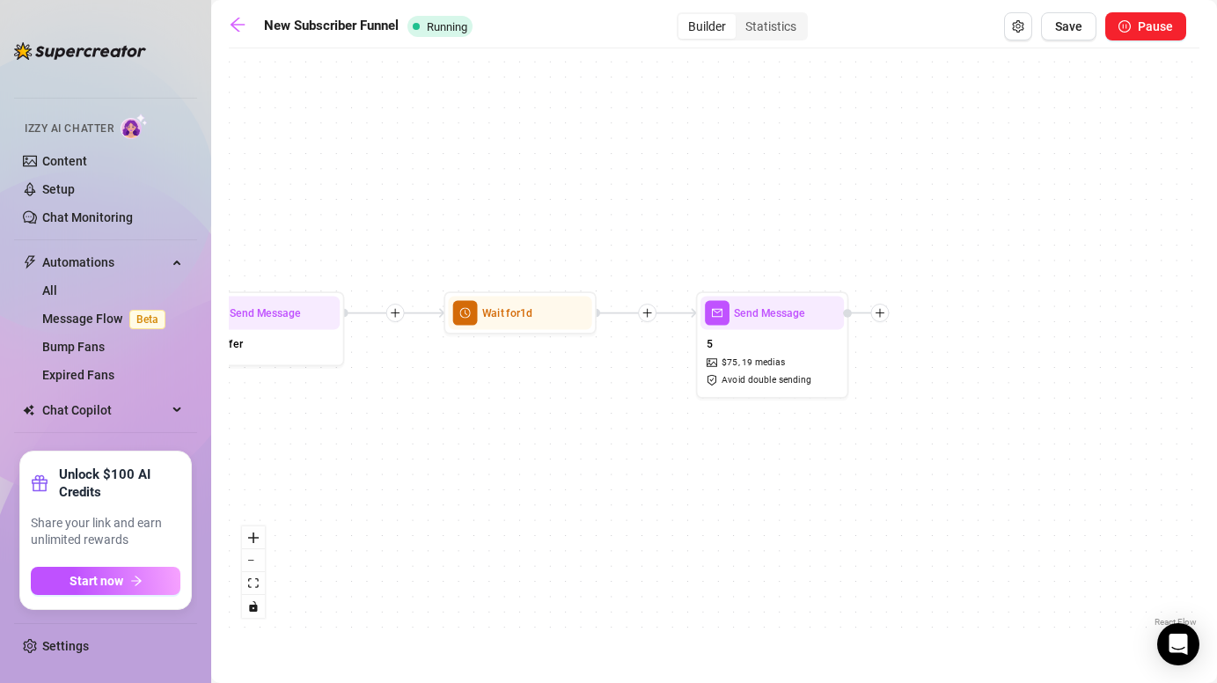
click at [886, 320] on div at bounding box center [866, 313] width 46 height 18
click at [880, 319] on div at bounding box center [880, 313] width 18 height 18
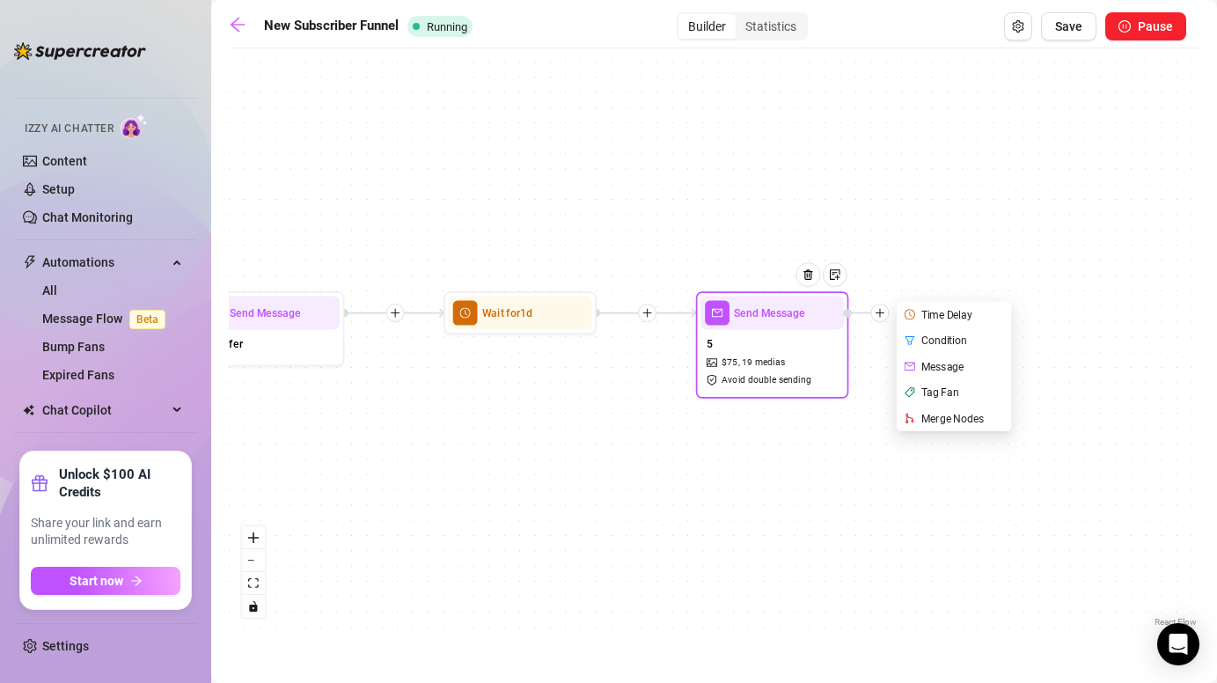
click at [944, 317] on div "Time Delay" at bounding box center [956, 314] width 112 height 26
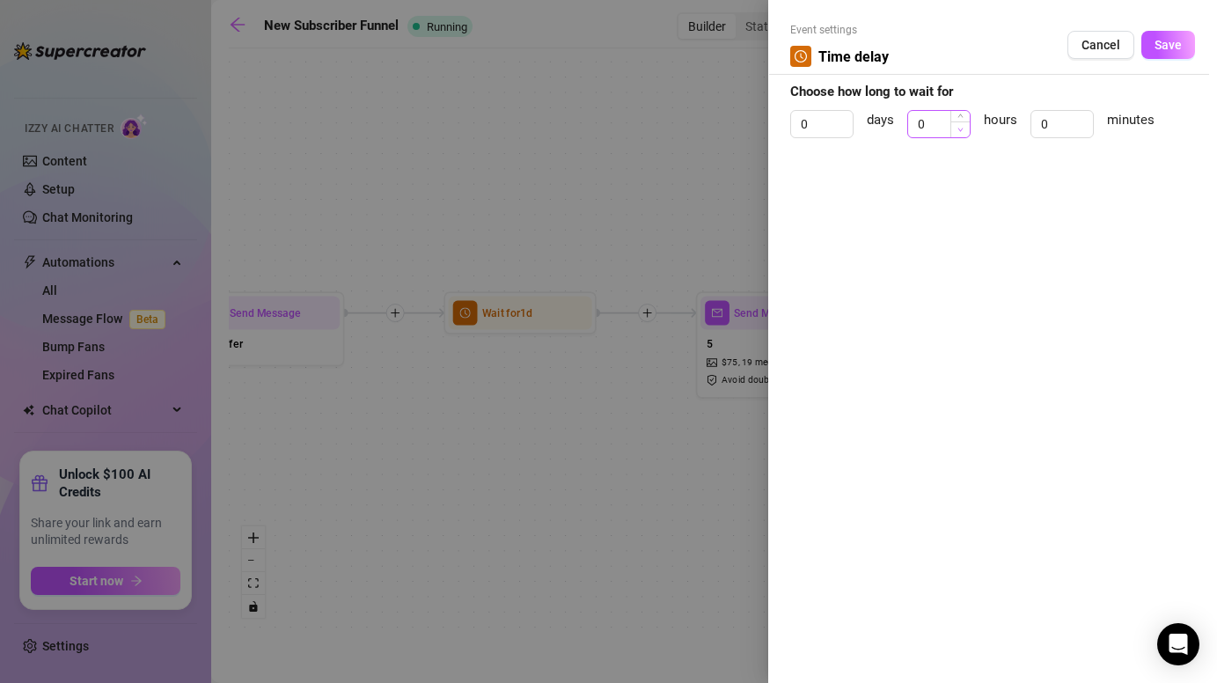
click at [962, 127] on icon "down" at bounding box center [961, 130] width 6 height 6
click at [937, 122] on input "0" at bounding box center [939, 124] width 62 height 26
click at [811, 127] on input "0" at bounding box center [822, 124] width 62 height 26
type input "1"
click at [943, 121] on input at bounding box center [939, 124] width 62 height 26
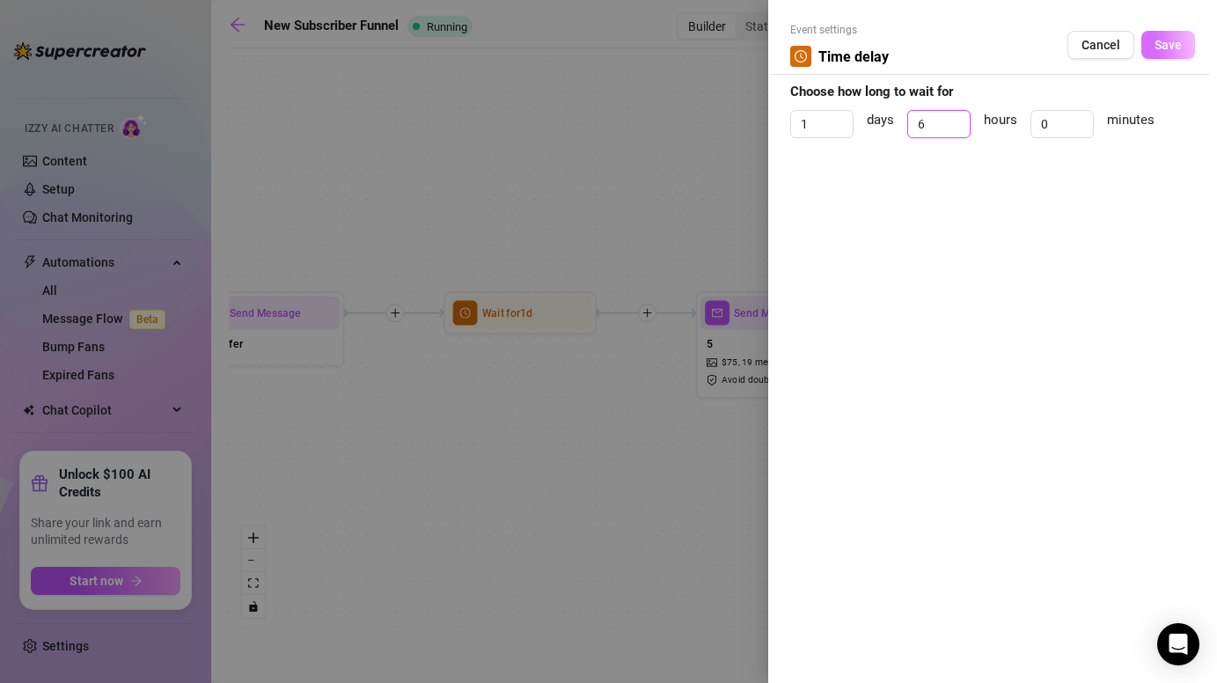
type input "6"
click at [1187, 31] on button "Save" at bounding box center [1169, 45] width 54 height 28
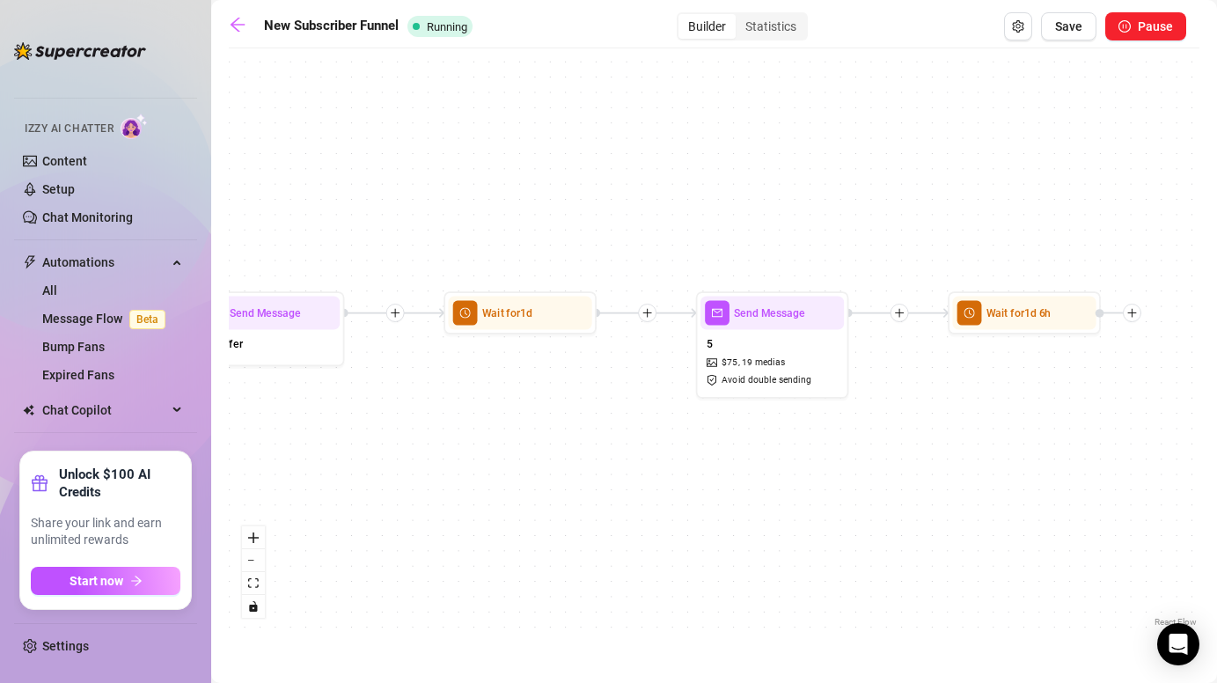
drag, startPoint x: 1123, startPoint y: 378, endPoint x: 996, endPoint y: 378, distance: 126.7
click at [996, 378] on div "Wait for 1d 6h Send Message 5 $ 75 , 19 medias Avoid double sending Wait for 1d…" at bounding box center [714, 344] width 971 height 574
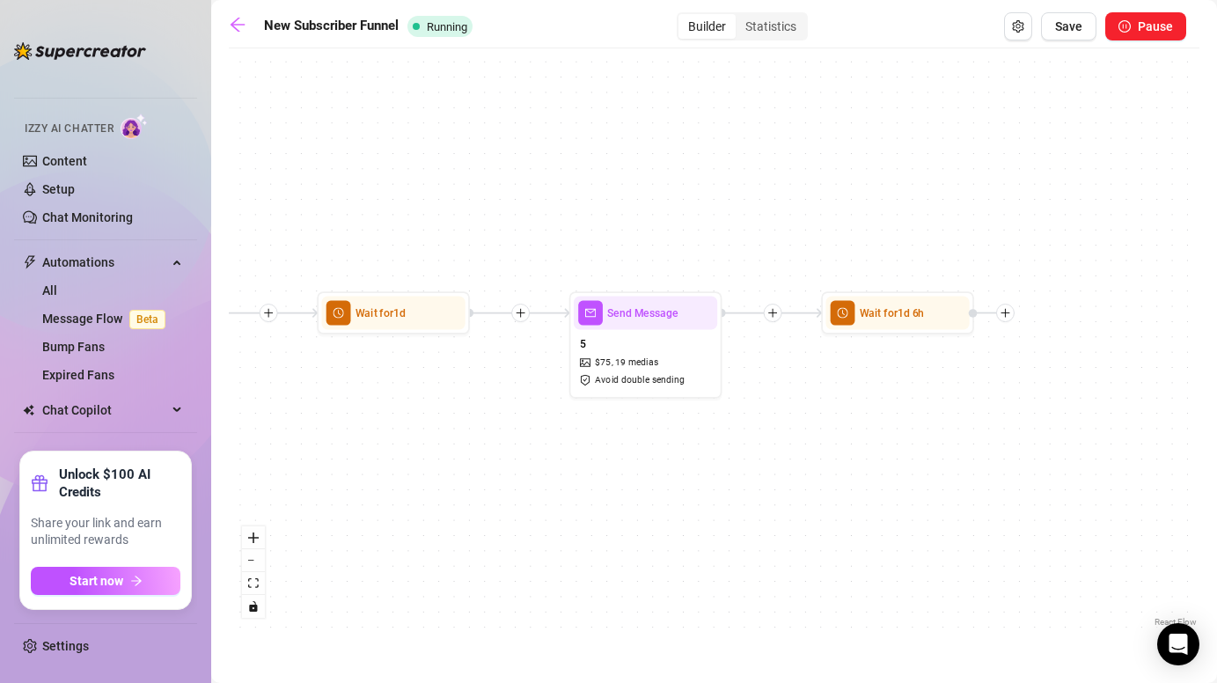
click at [1014, 321] on div "Wait for 1d 6h Send Message 5 $ 75 , 19 medias Avoid double sending Wait for 1d…" at bounding box center [714, 344] width 971 height 574
click at [1009, 313] on icon "plus" at bounding box center [1005, 312] width 11 height 11
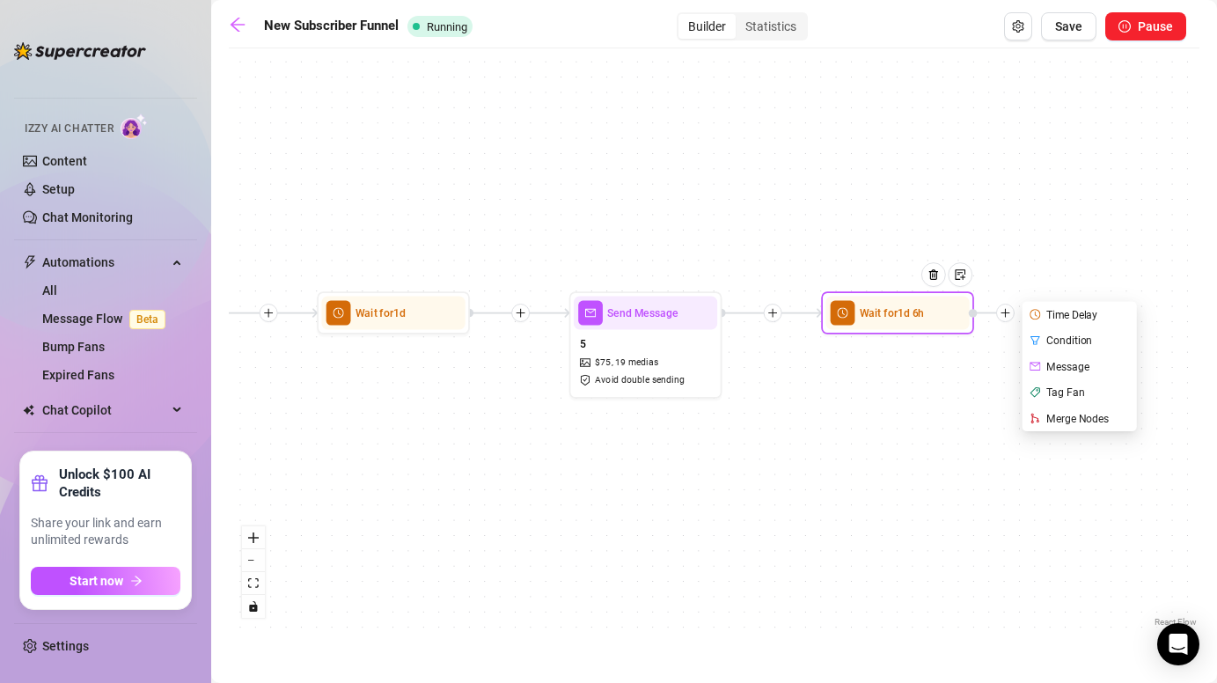
click at [1051, 367] on div "Message" at bounding box center [1081, 367] width 112 height 26
type textarea "Write your message here"
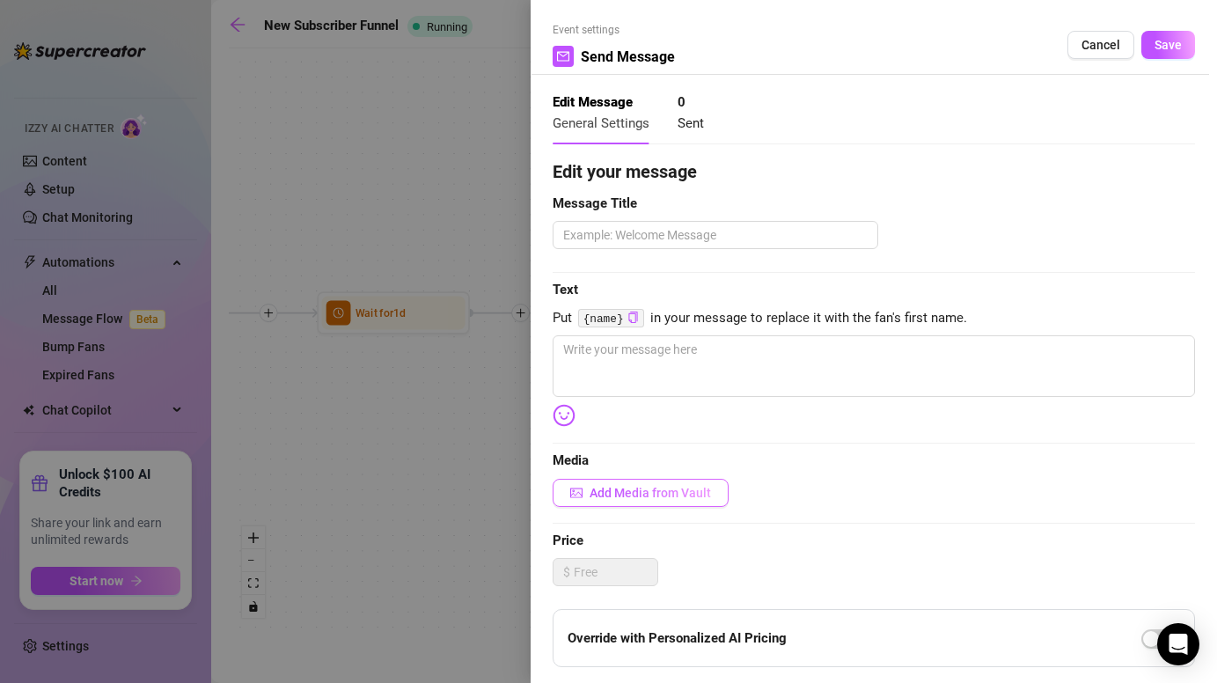
click at [630, 484] on button "Add Media from Vault" at bounding box center [641, 493] width 176 height 28
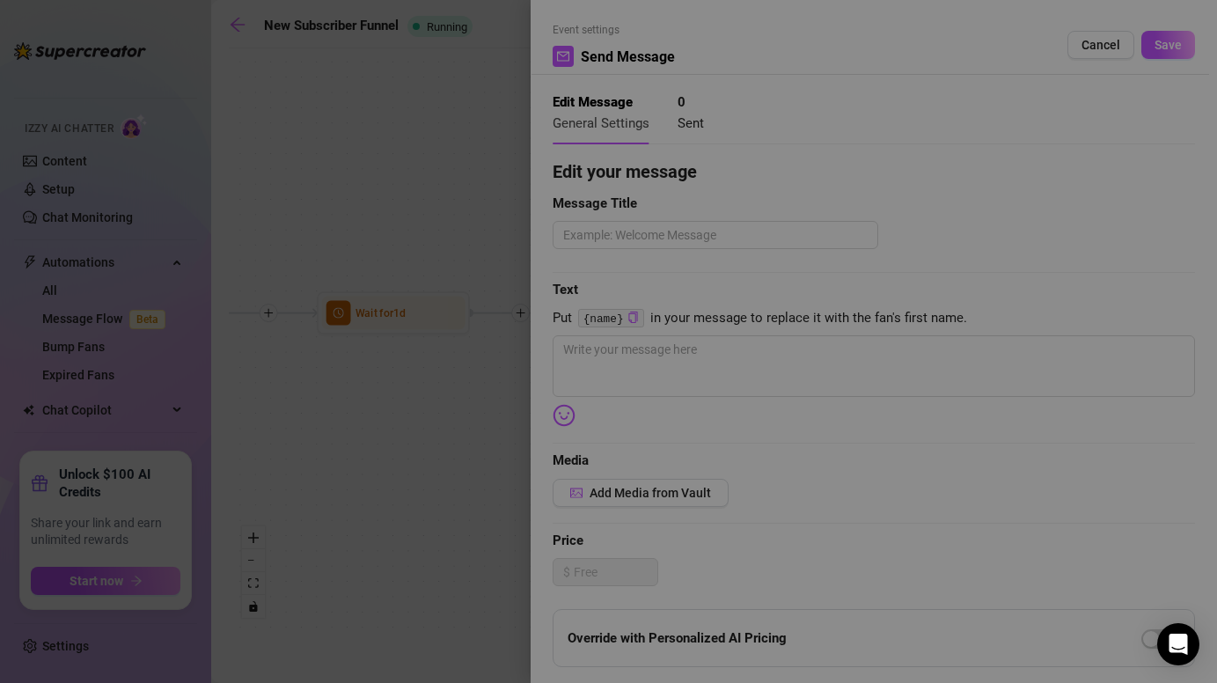
click at [636, 498] on img at bounding box center [607, 553] width 132 height 132
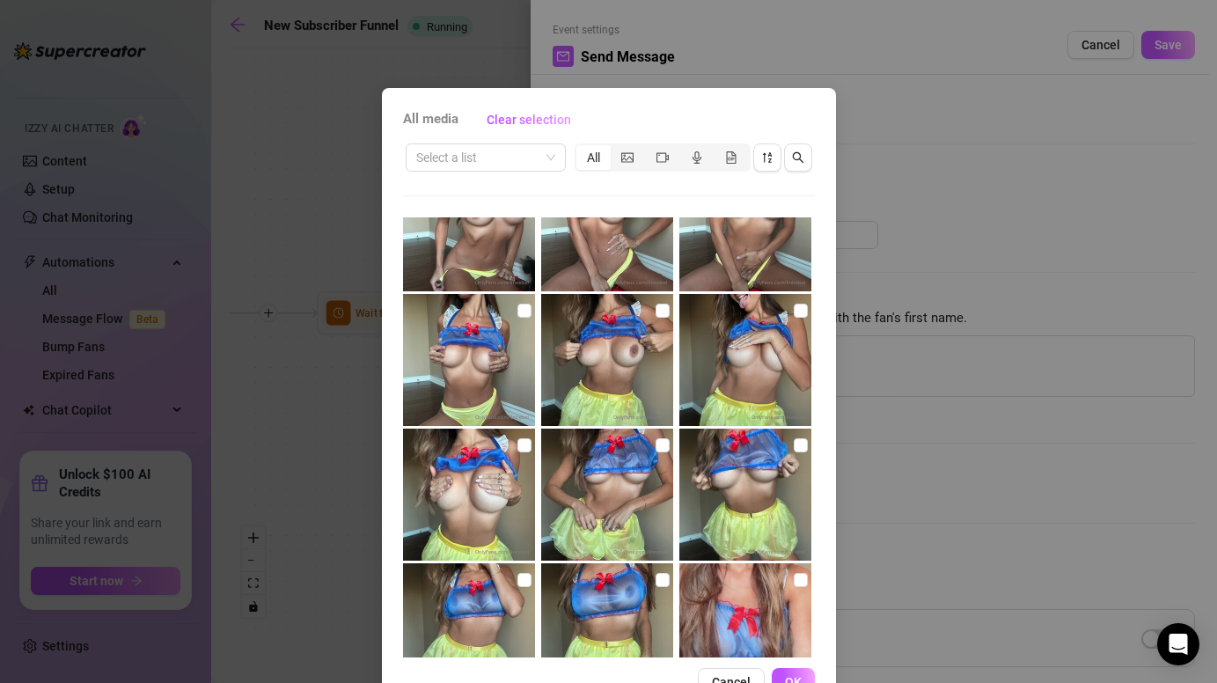
scroll to position [18663, 0]
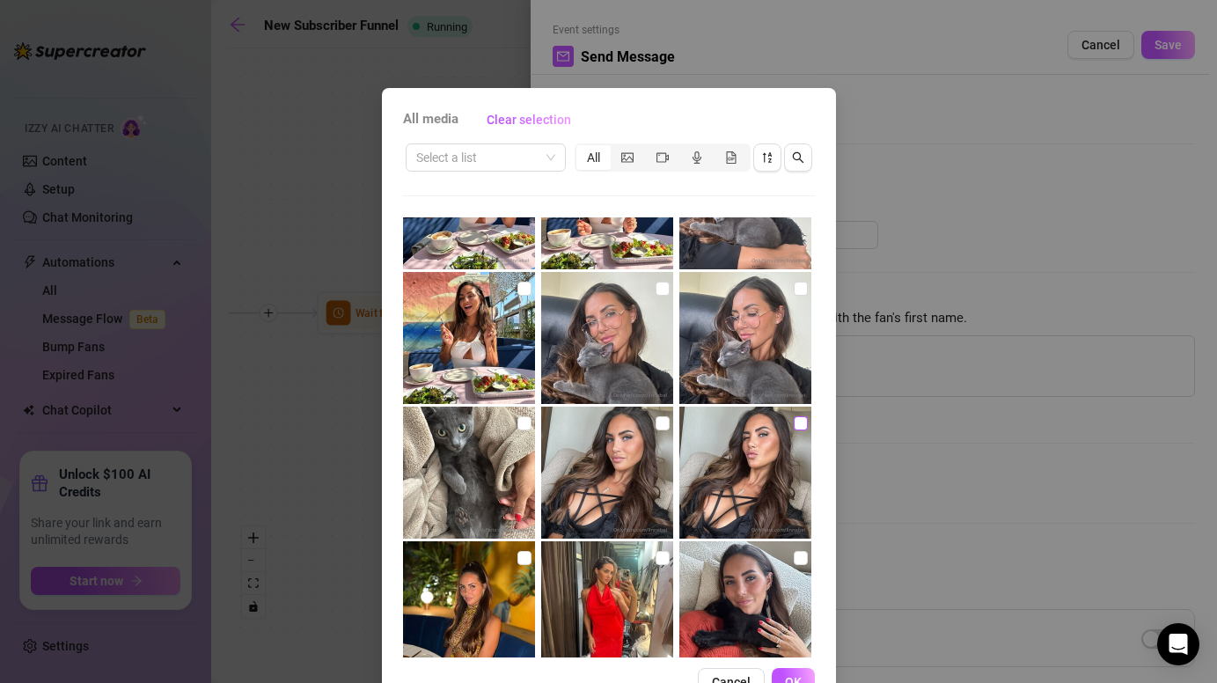
click at [801, 425] on input "checkbox" at bounding box center [801, 423] width 14 height 14
checkbox input "true"
click at [796, 671] on button "OK" at bounding box center [793, 682] width 43 height 28
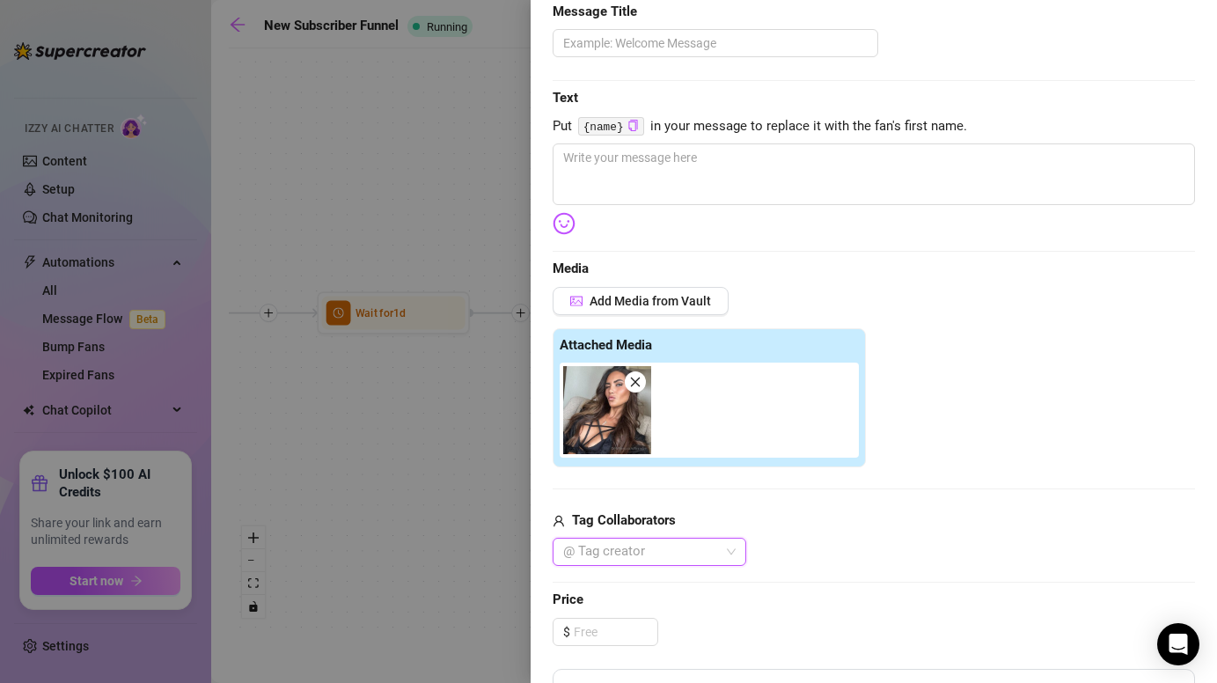
scroll to position [140, 0]
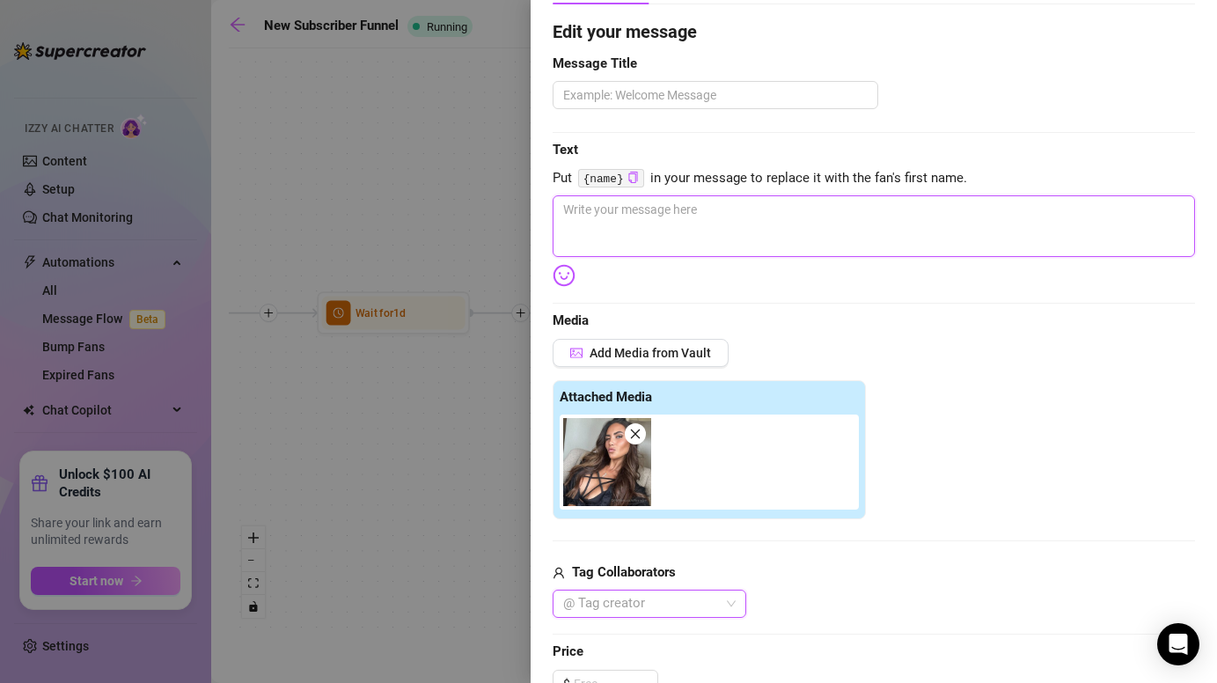
click at [697, 217] on textarea at bounding box center [874, 226] width 642 height 62
type textarea "k"
type textarea "ki"
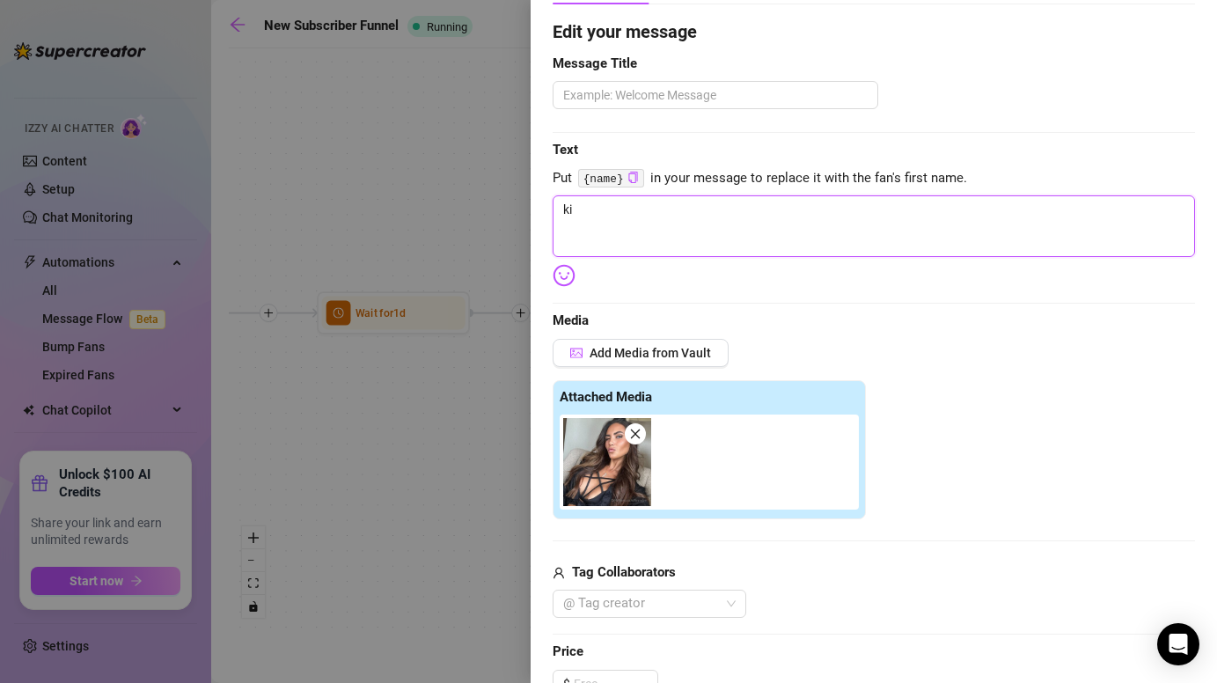
type textarea "kis"
type textarea "kiss"
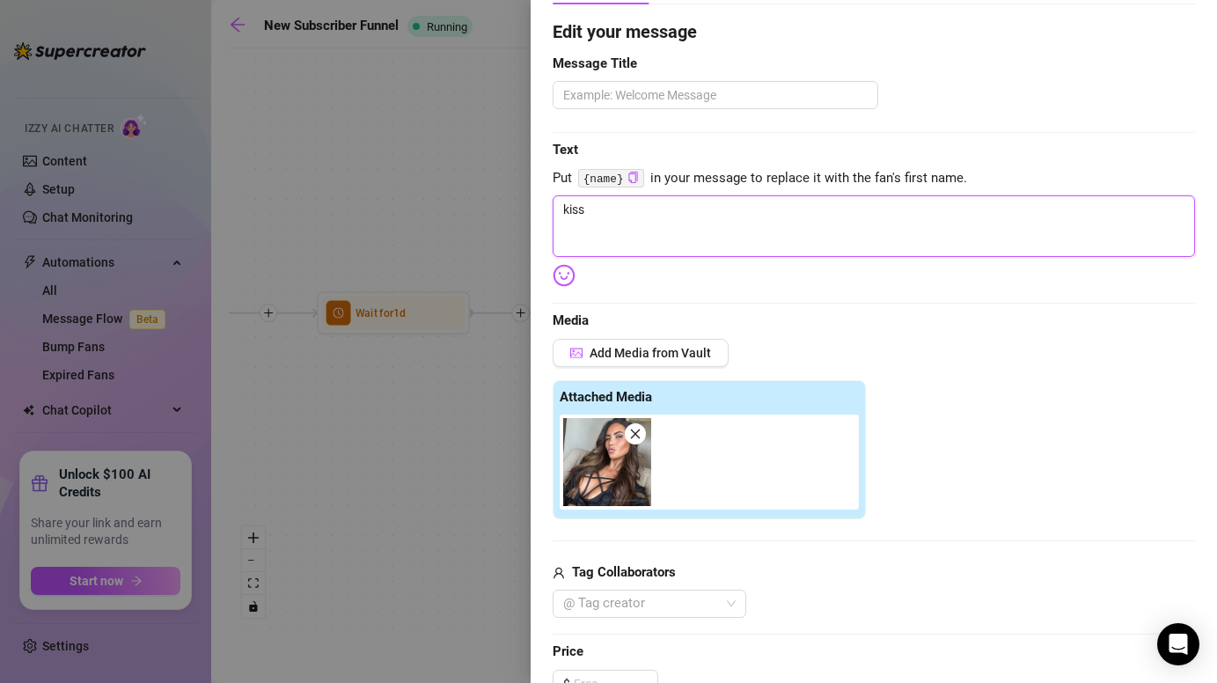
type textarea "kiss"
type textarea "kiss f"
type textarea "kiss fo"
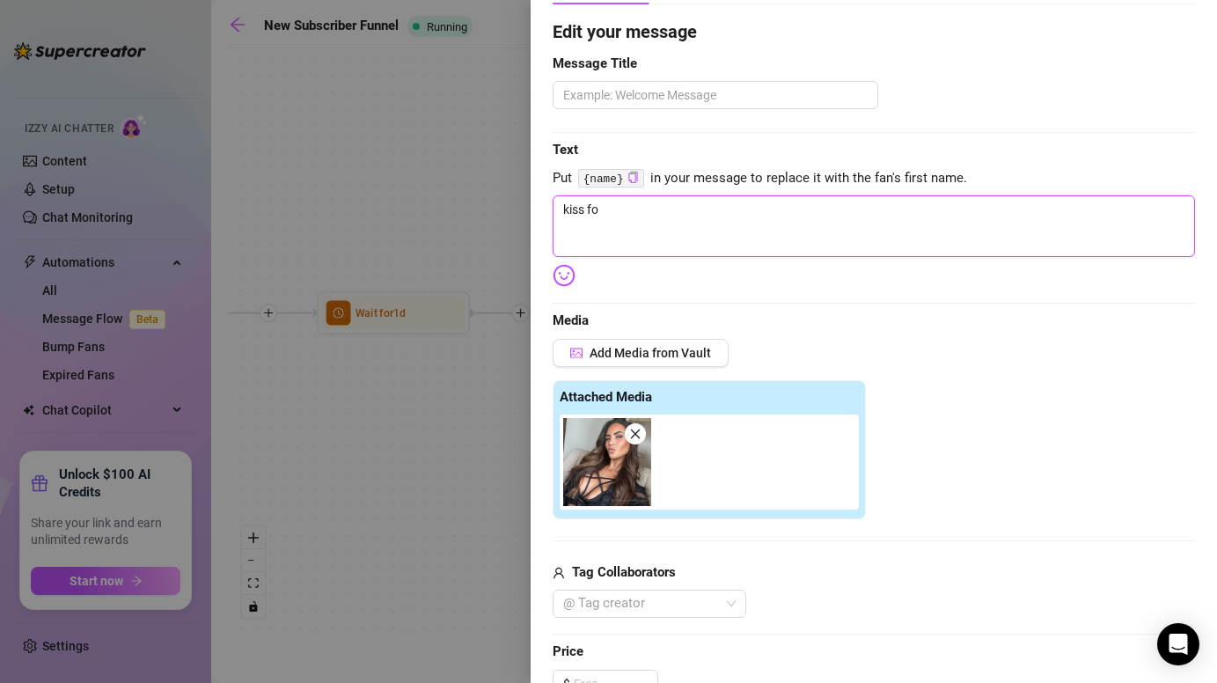
type textarea "kiss for"
type textarea "kiss for y"
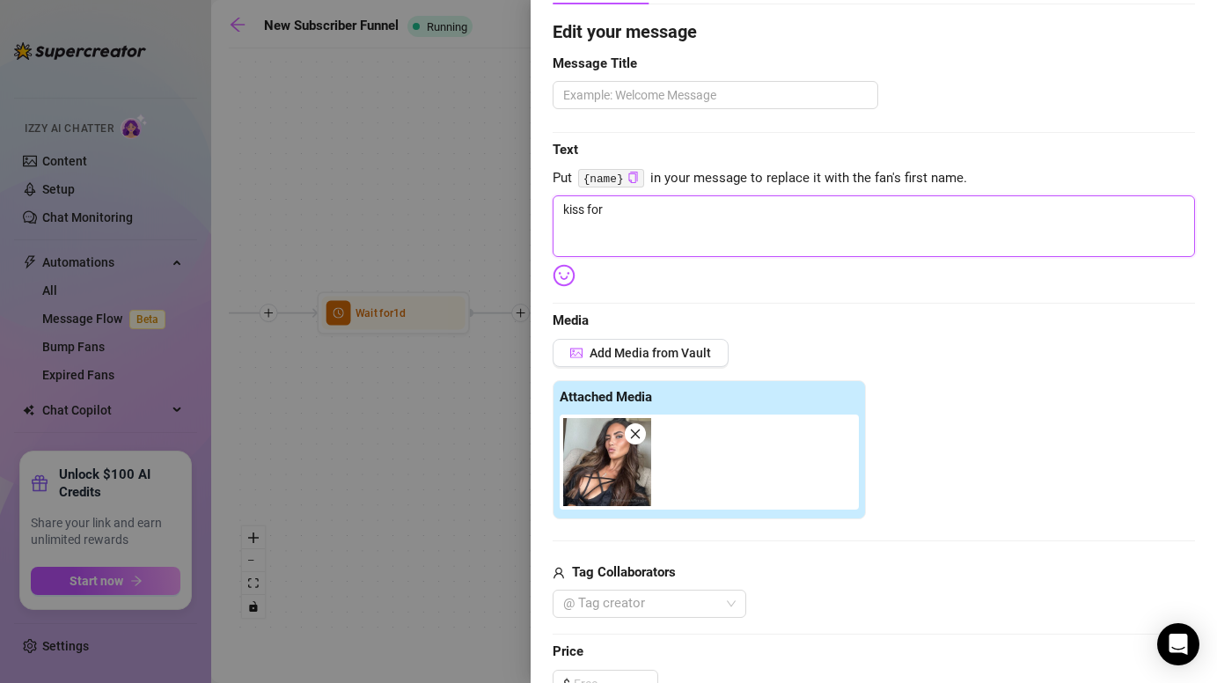
type textarea "kiss for y"
type textarea "kiss for yo"
type textarea "kiss for you"
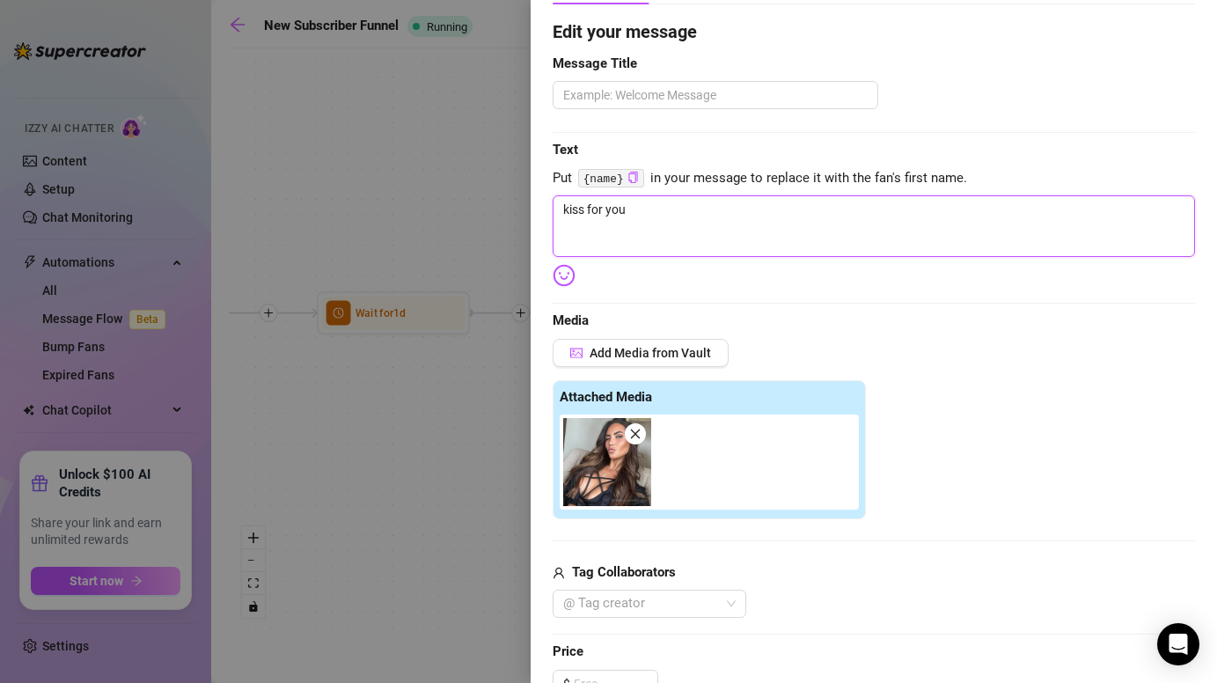
type textarea "kiss for you"
click at [625, 176] on code "{name}" at bounding box center [611, 178] width 66 height 18
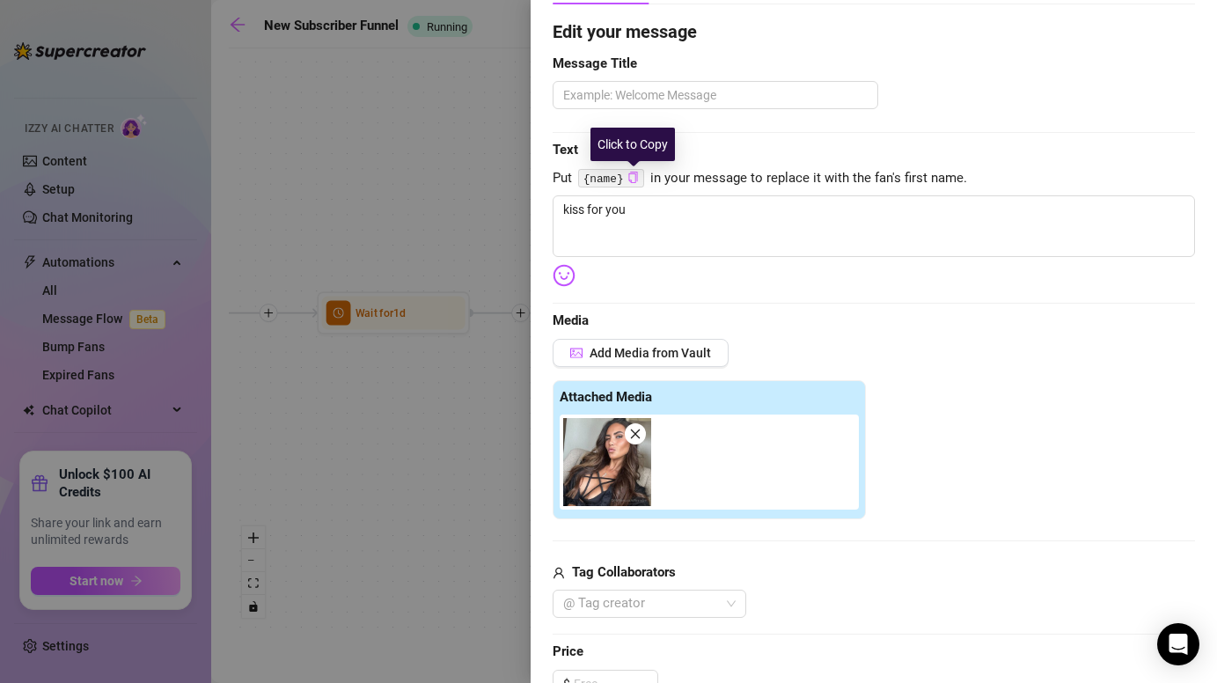
click at [632, 176] on icon "copy" at bounding box center [633, 177] width 11 height 11
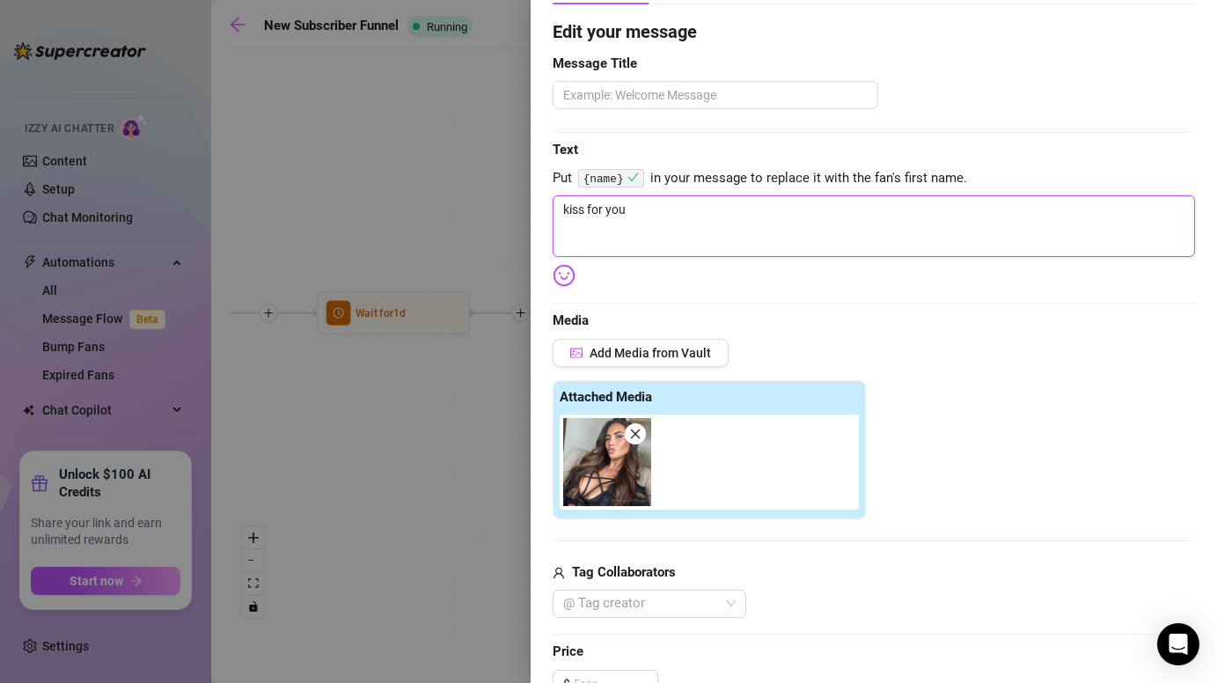
click at [648, 215] on textarea "kiss for you" at bounding box center [874, 226] width 642 height 62
paste textarea "{name}"
type textarea "kiss for you {name}"
click at [830, 312] on span "Media" at bounding box center [874, 321] width 642 height 21
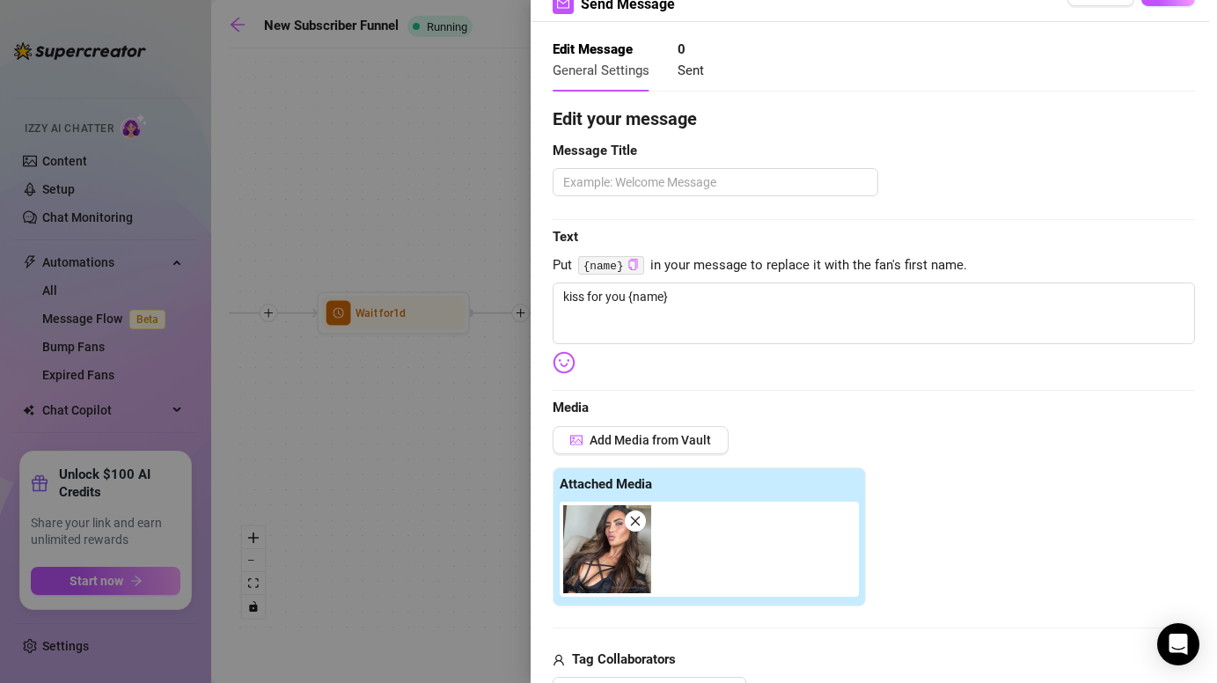
scroll to position [0, 0]
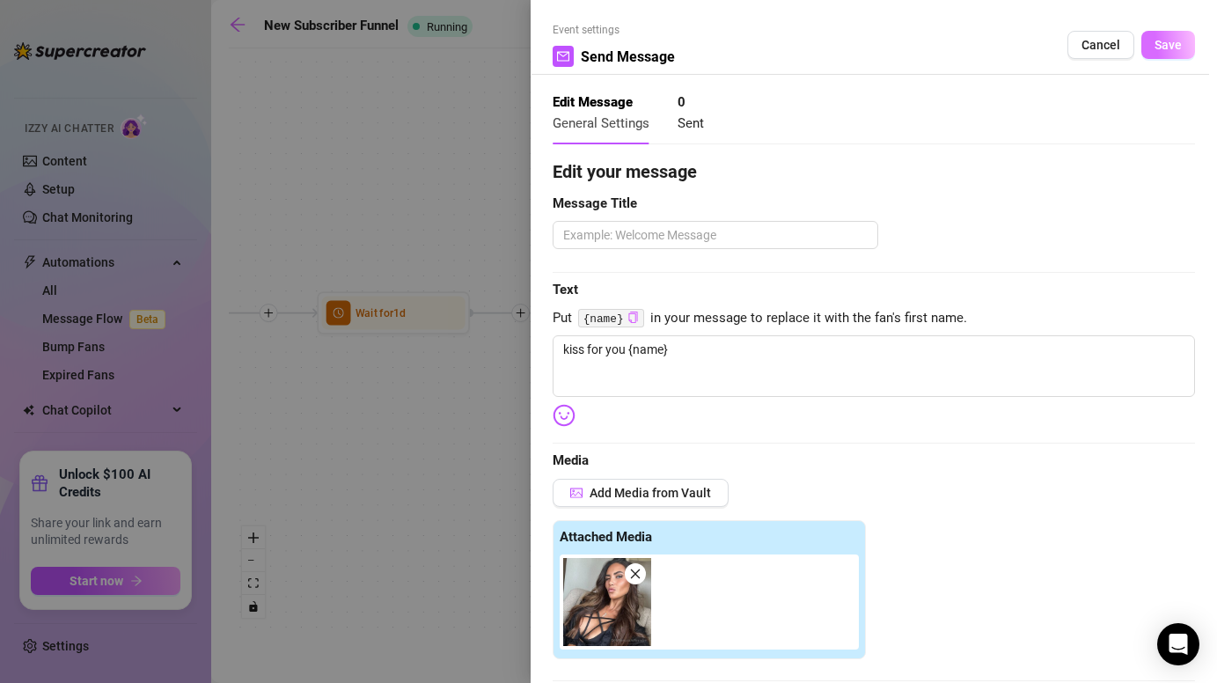
click at [1167, 35] on button "Save" at bounding box center [1169, 45] width 54 height 28
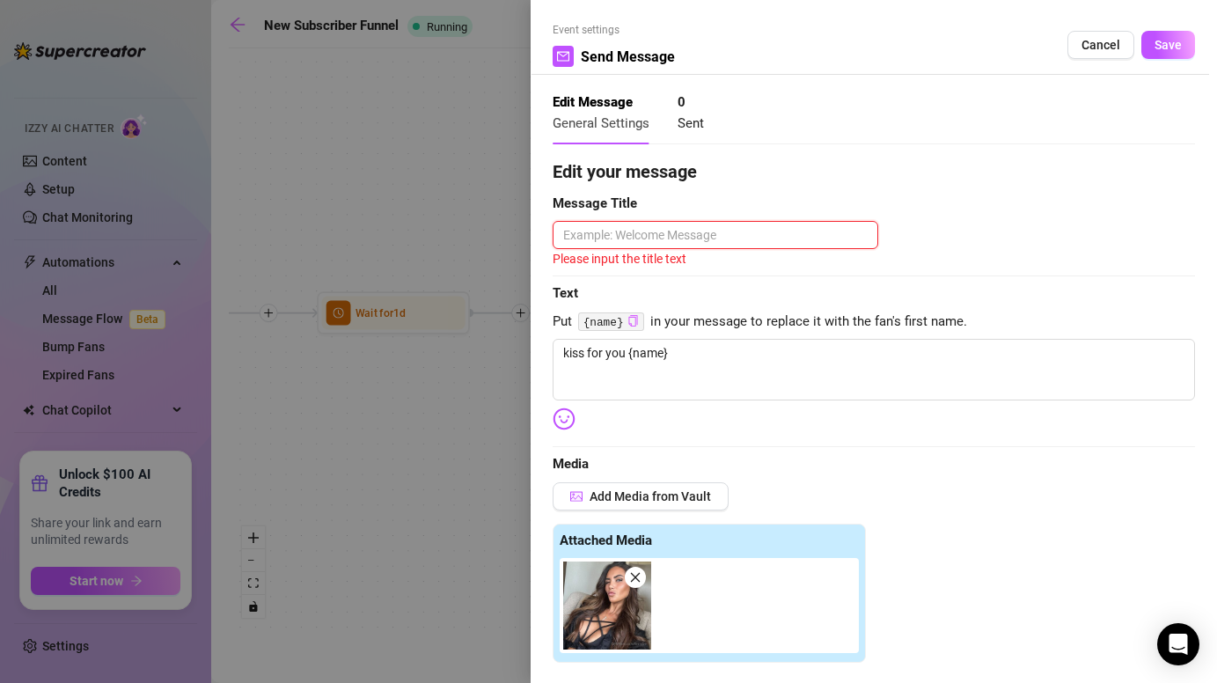
click at [821, 226] on textarea at bounding box center [716, 235] width 326 height 28
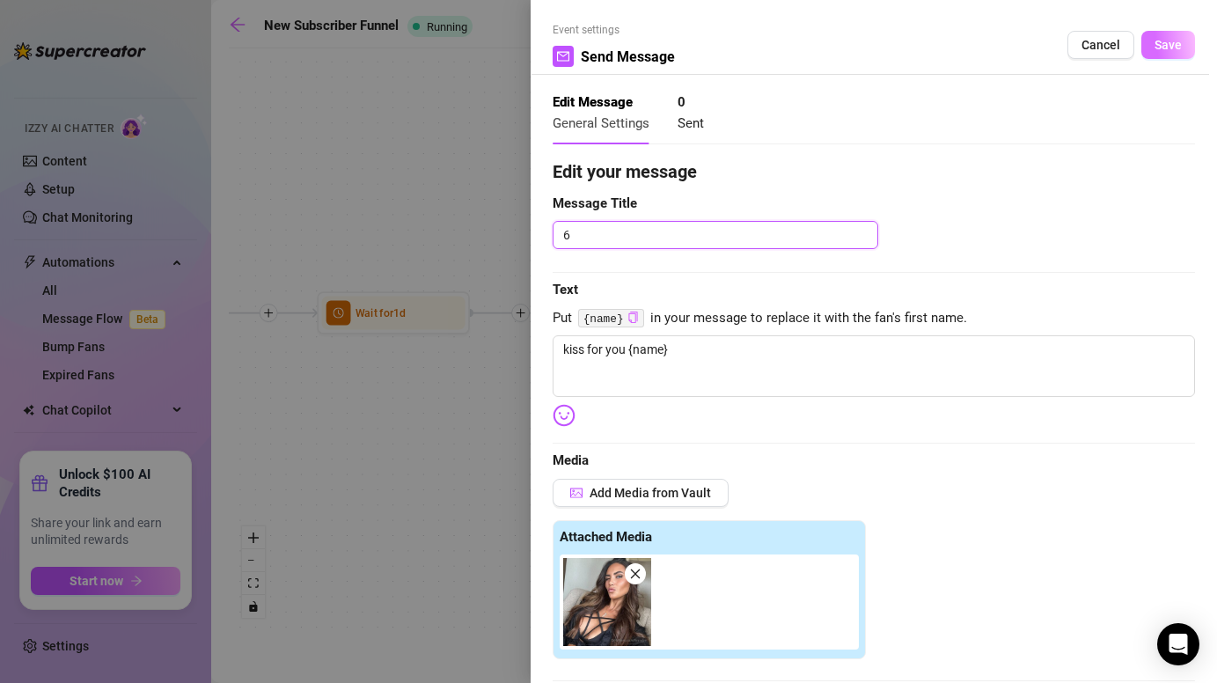
type textarea "6"
click at [1177, 47] on span "Save" at bounding box center [1168, 45] width 27 height 14
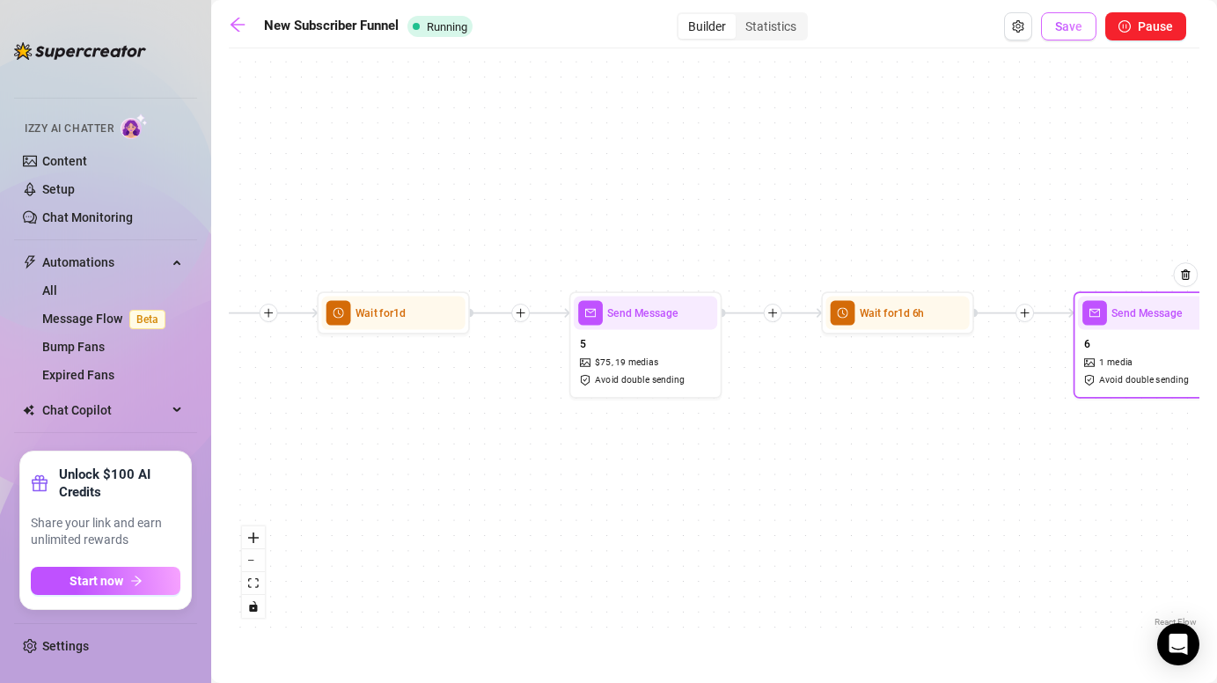
click at [1077, 19] on span "Save" at bounding box center [1068, 26] width 27 height 14
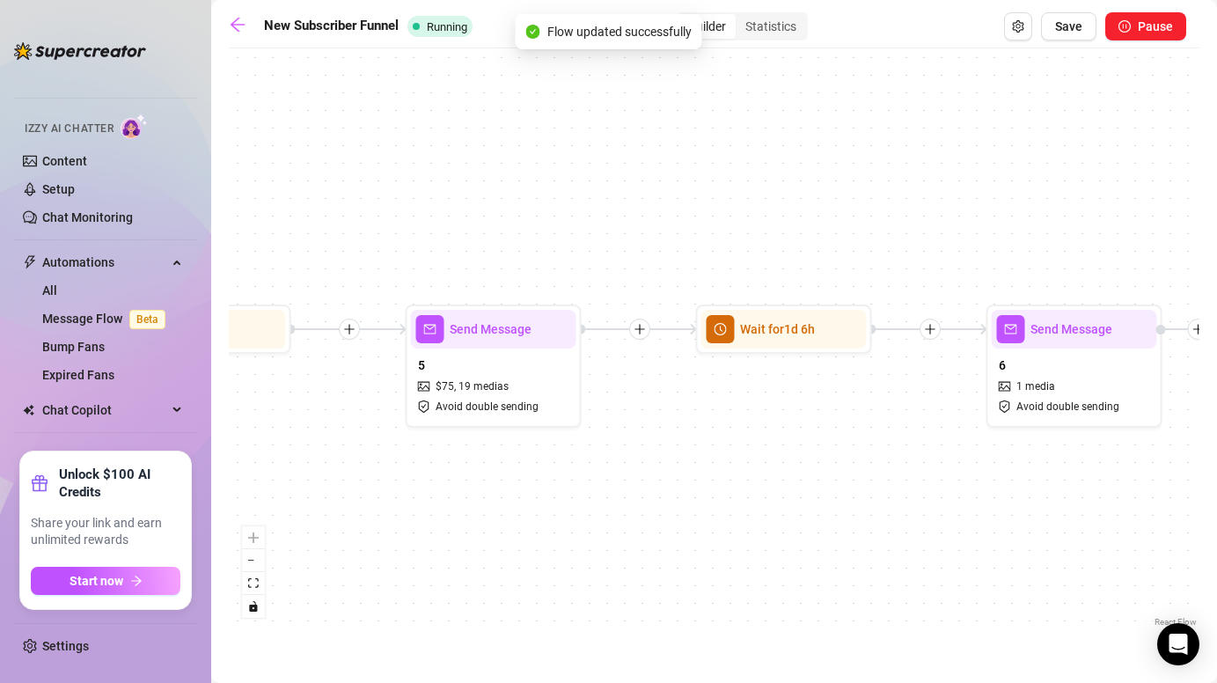
drag, startPoint x: 526, startPoint y: 419, endPoint x: 890, endPoint y: 443, distance: 364.3
click at [890, 443] on div "Send Message 6 1 media Avoid double sending Wait for 1d 6h Send Message 5 $ 75 …" at bounding box center [714, 344] width 971 height 574
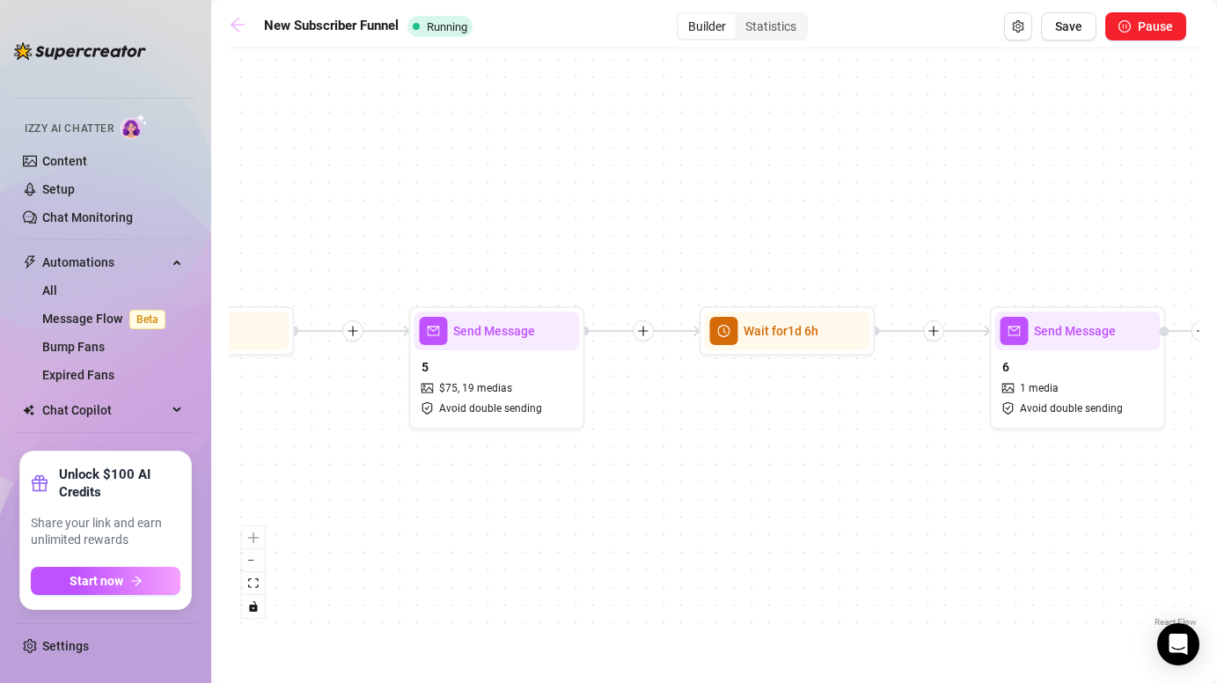
click at [247, 24] on link at bounding box center [242, 26] width 26 height 21
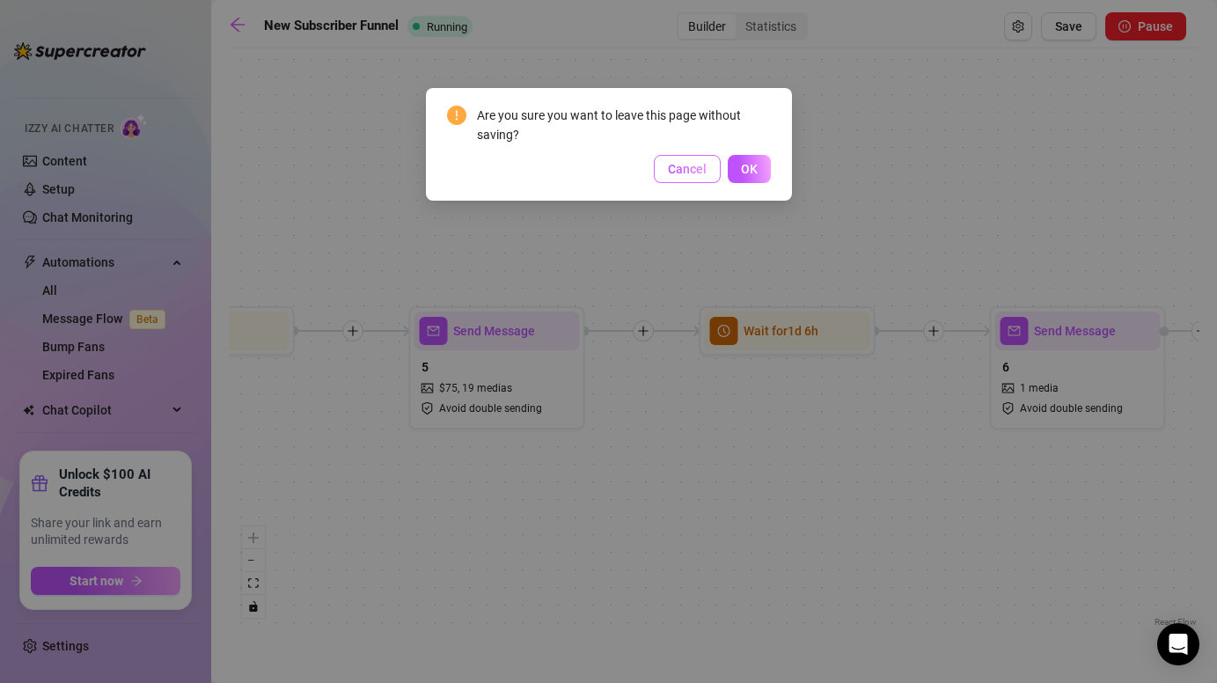
click at [679, 171] on span "Cancel" at bounding box center [687, 169] width 39 height 14
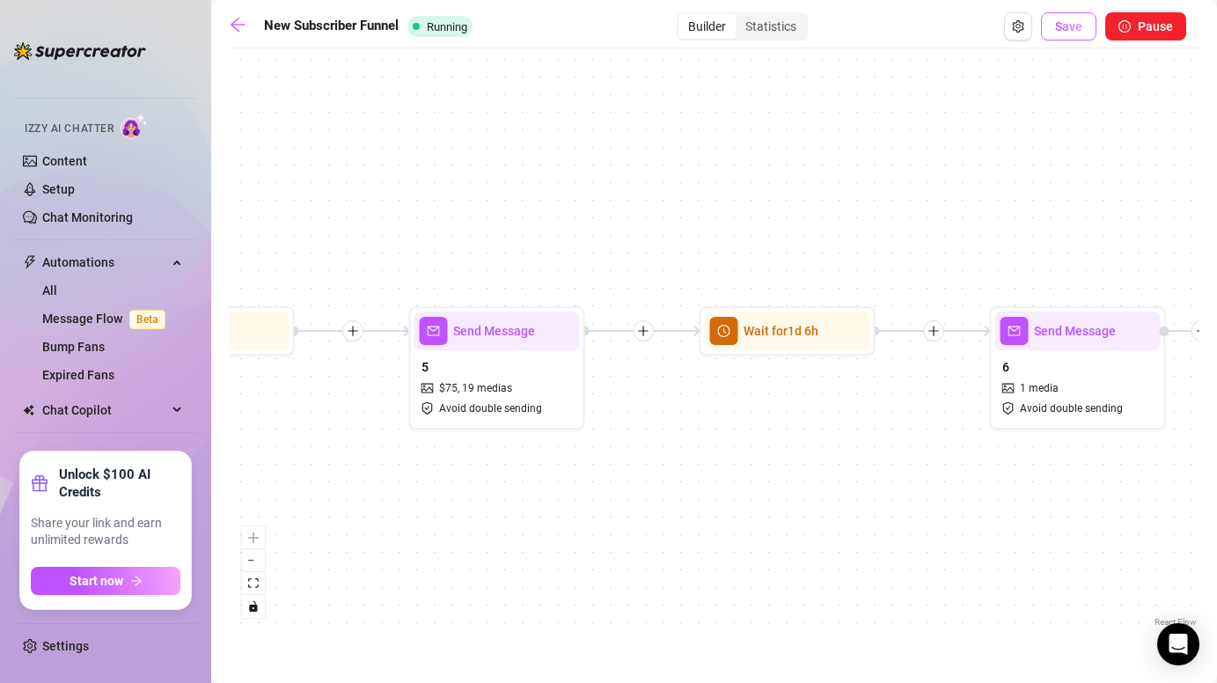
click at [1062, 18] on button "Save" at bounding box center [1068, 26] width 55 height 28
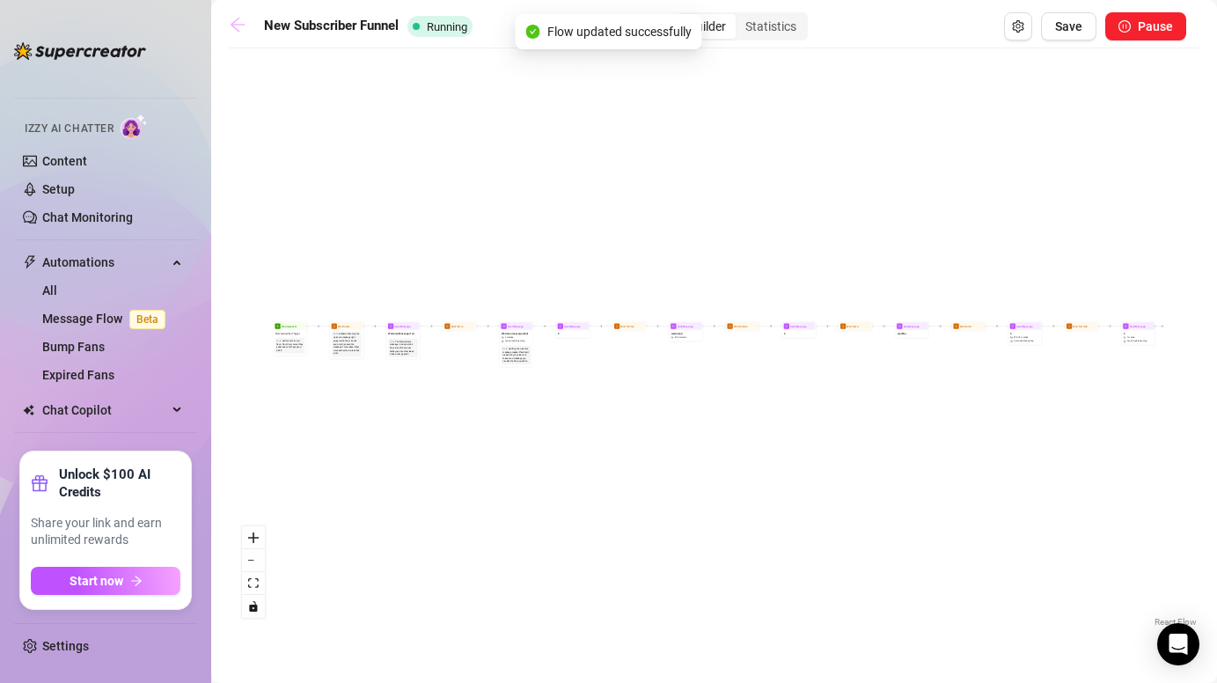
click at [236, 19] on icon "arrow-left" at bounding box center [238, 25] width 14 height 14
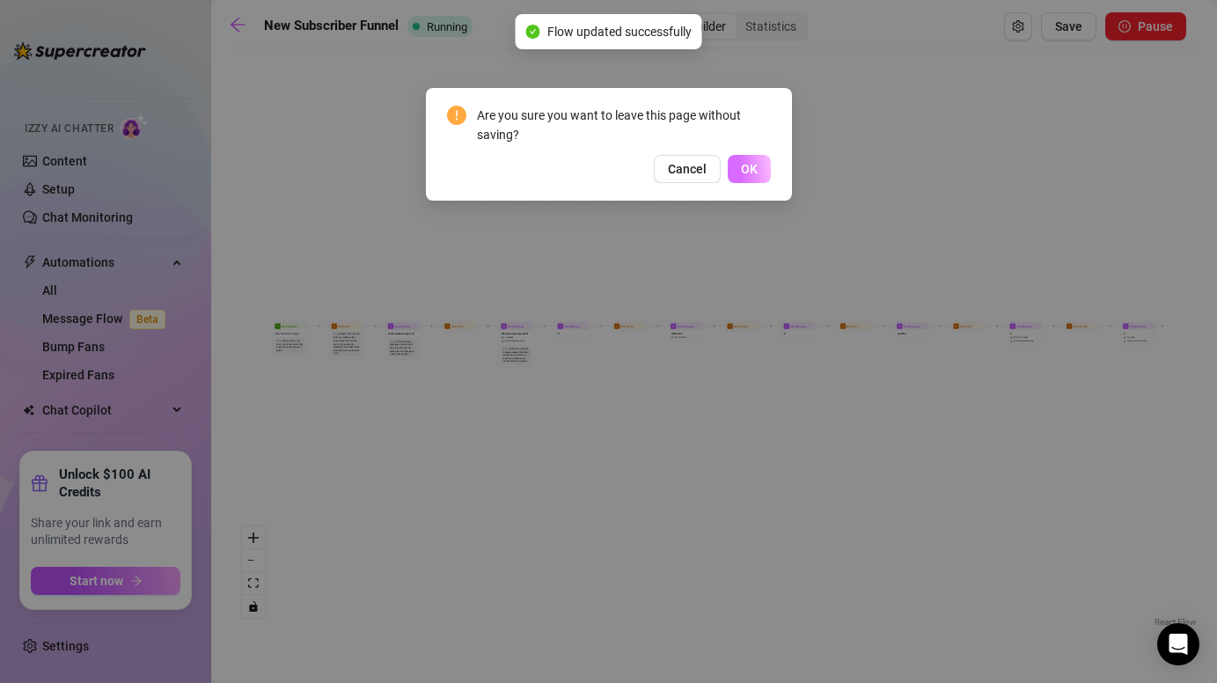
click at [768, 168] on button "OK" at bounding box center [749, 169] width 43 height 28
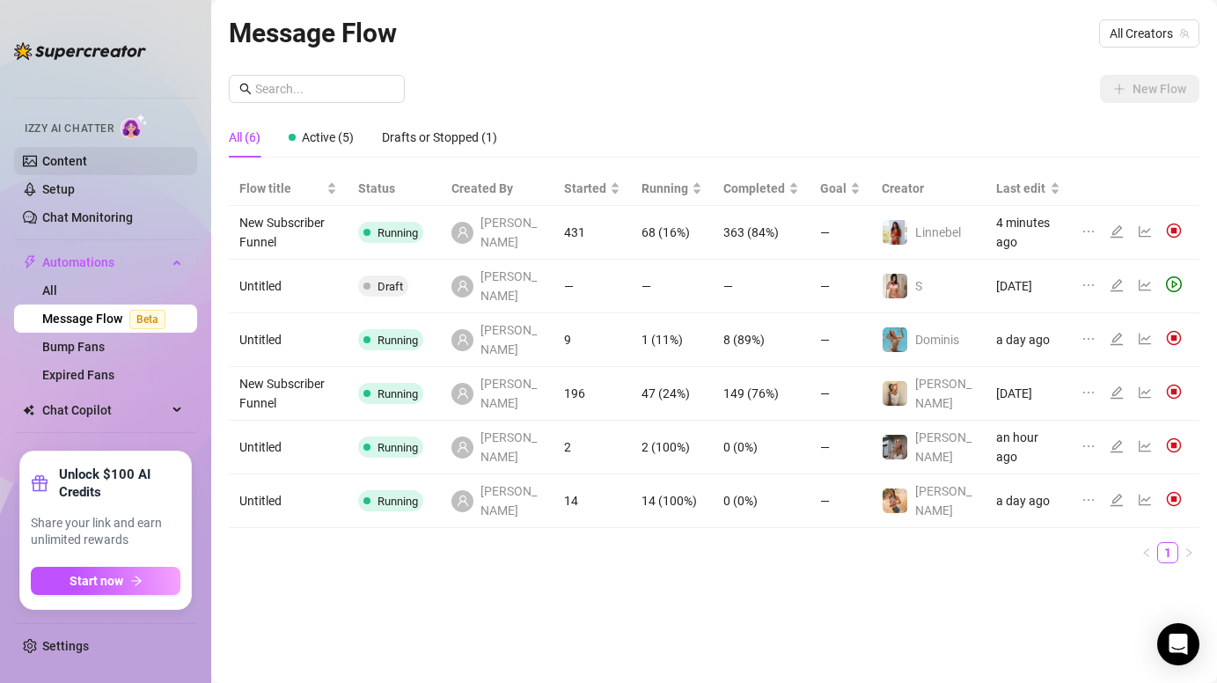
click at [60, 156] on link "Content" at bounding box center [64, 161] width 45 height 14
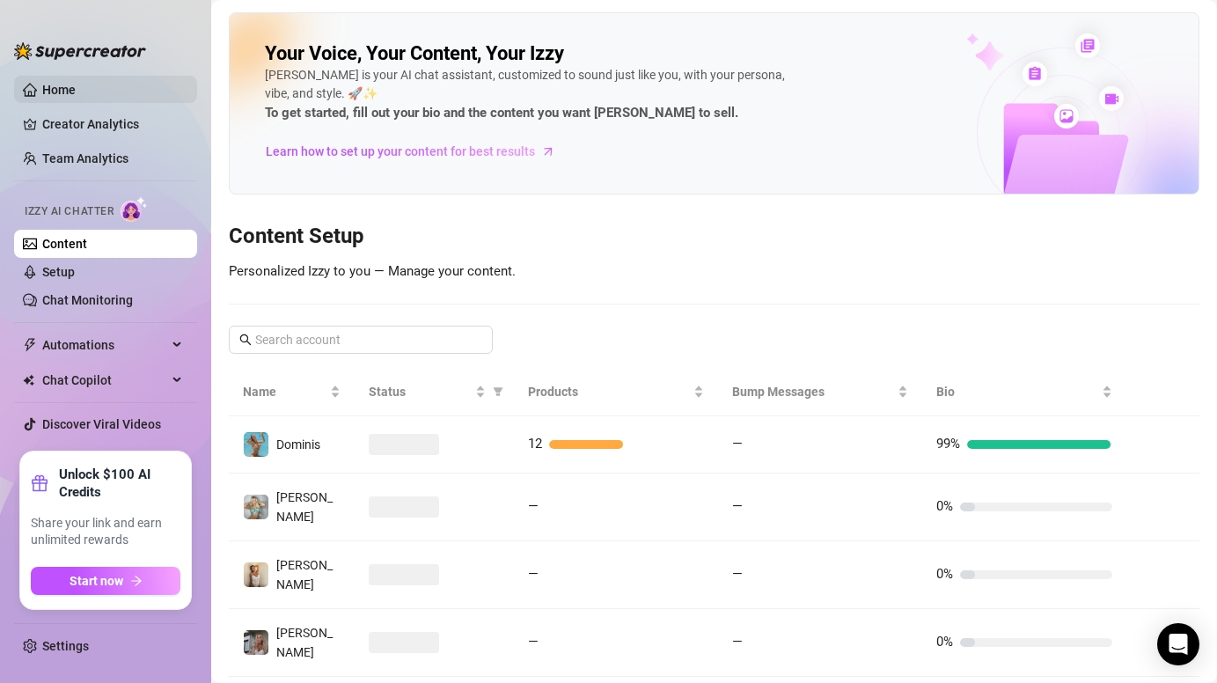
click at [70, 83] on link "Home" at bounding box center [58, 90] width 33 height 14
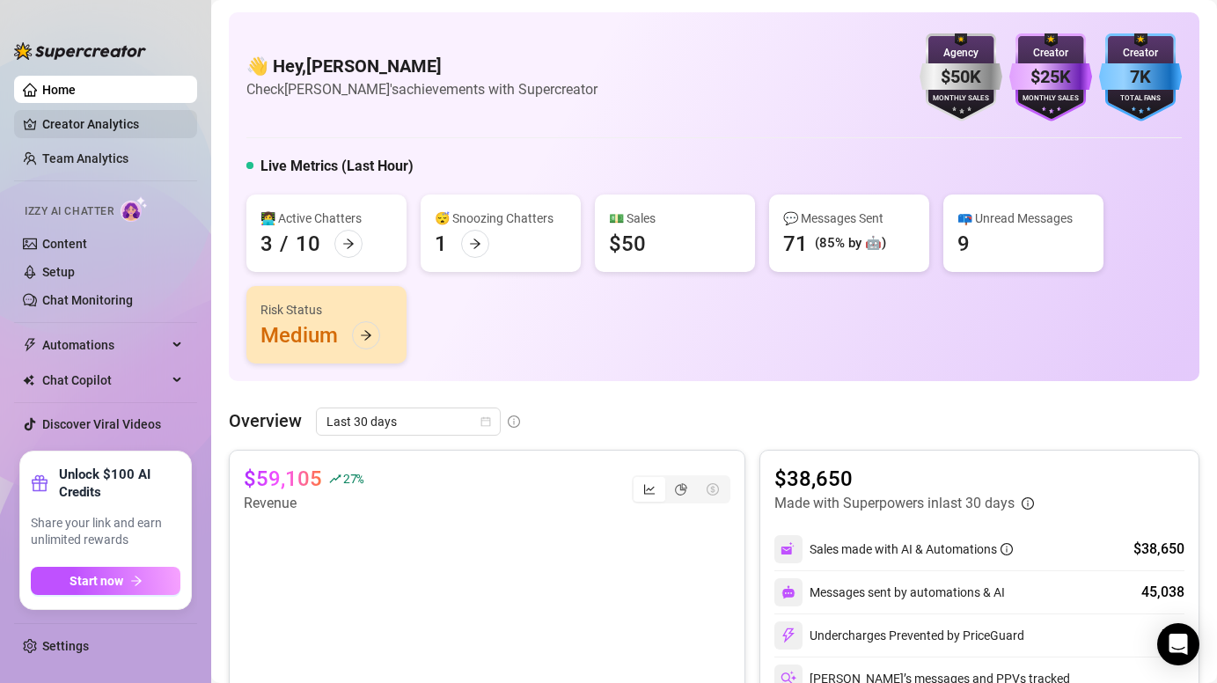
click at [70, 128] on link "Creator Analytics" at bounding box center [112, 124] width 141 height 28
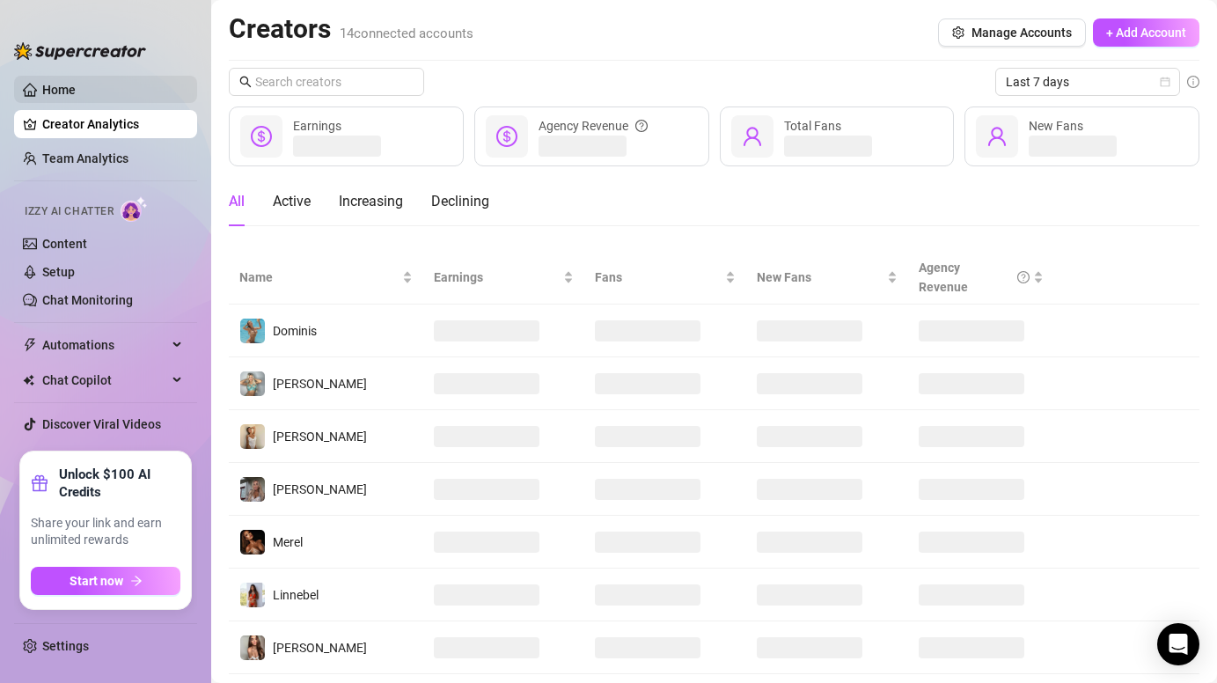
click at [76, 83] on link "Home" at bounding box center [58, 90] width 33 height 14
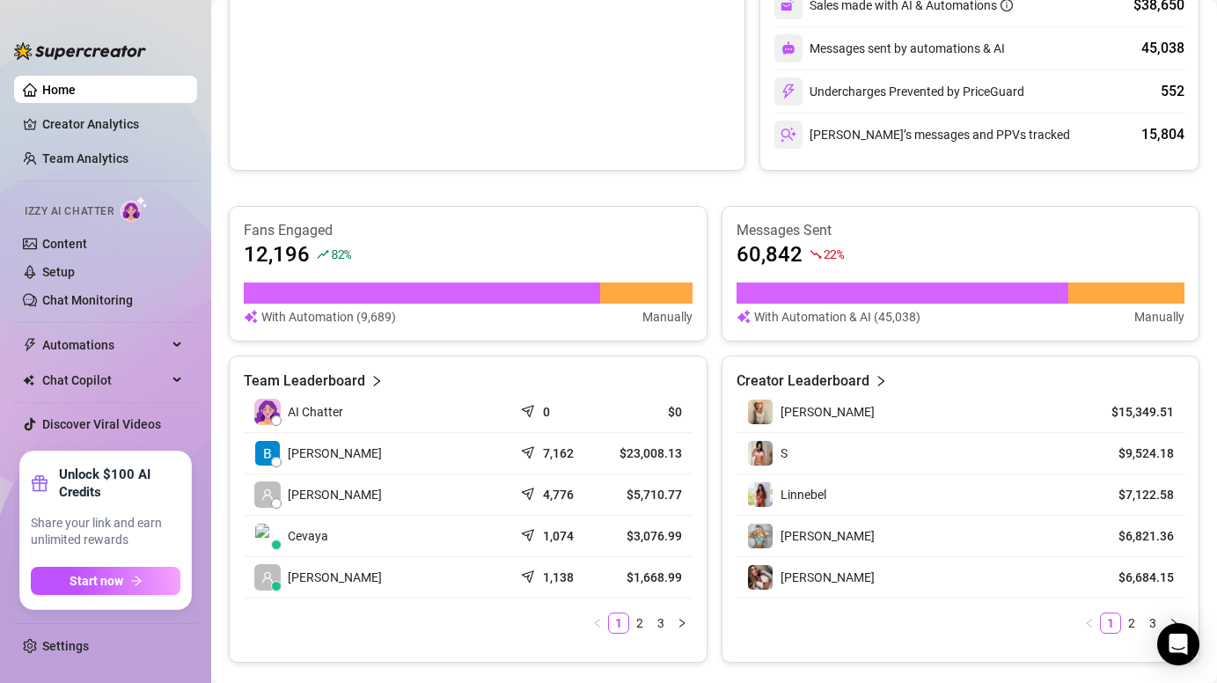
scroll to position [613, 0]
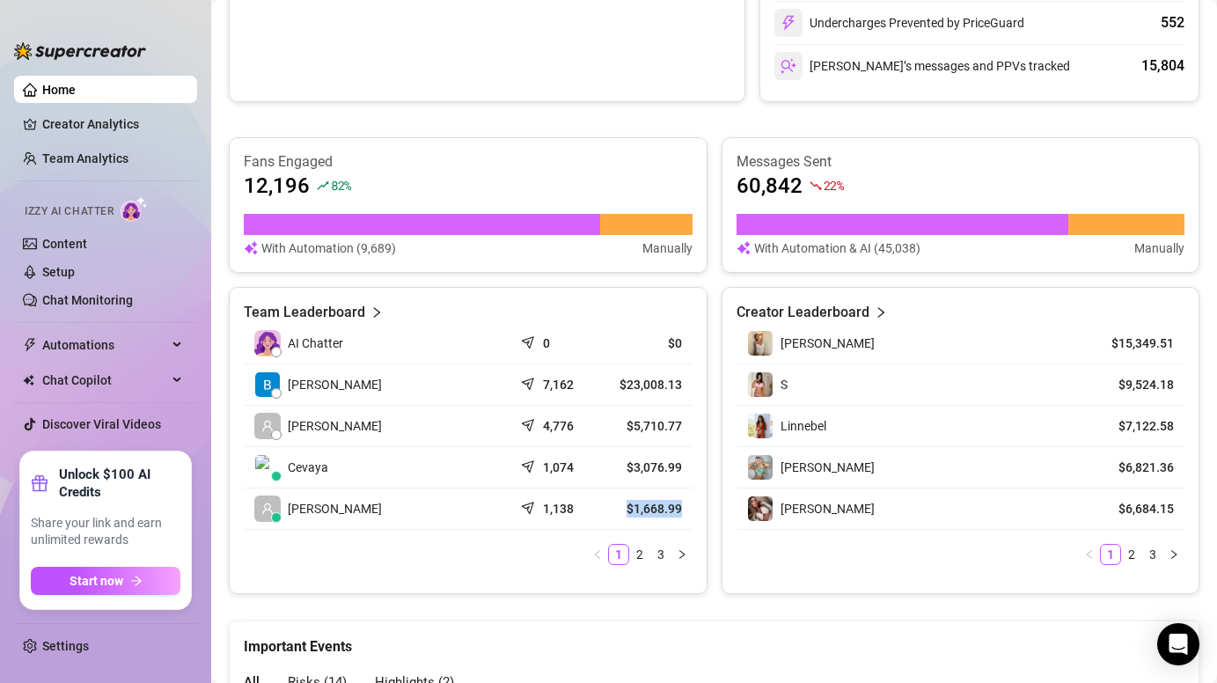
drag, startPoint x: 622, startPoint y: 503, endPoint x: 688, endPoint y: 503, distance: 66.0
click at [688, 503] on td "$1,668.99" at bounding box center [648, 508] width 90 height 41
drag, startPoint x: 617, startPoint y: 375, endPoint x: 682, endPoint y: 380, distance: 65.3
click at [682, 380] on td "$23,008.13" at bounding box center [648, 384] width 90 height 41
drag, startPoint x: 619, startPoint y: 415, endPoint x: 682, endPoint y: 422, distance: 63.8
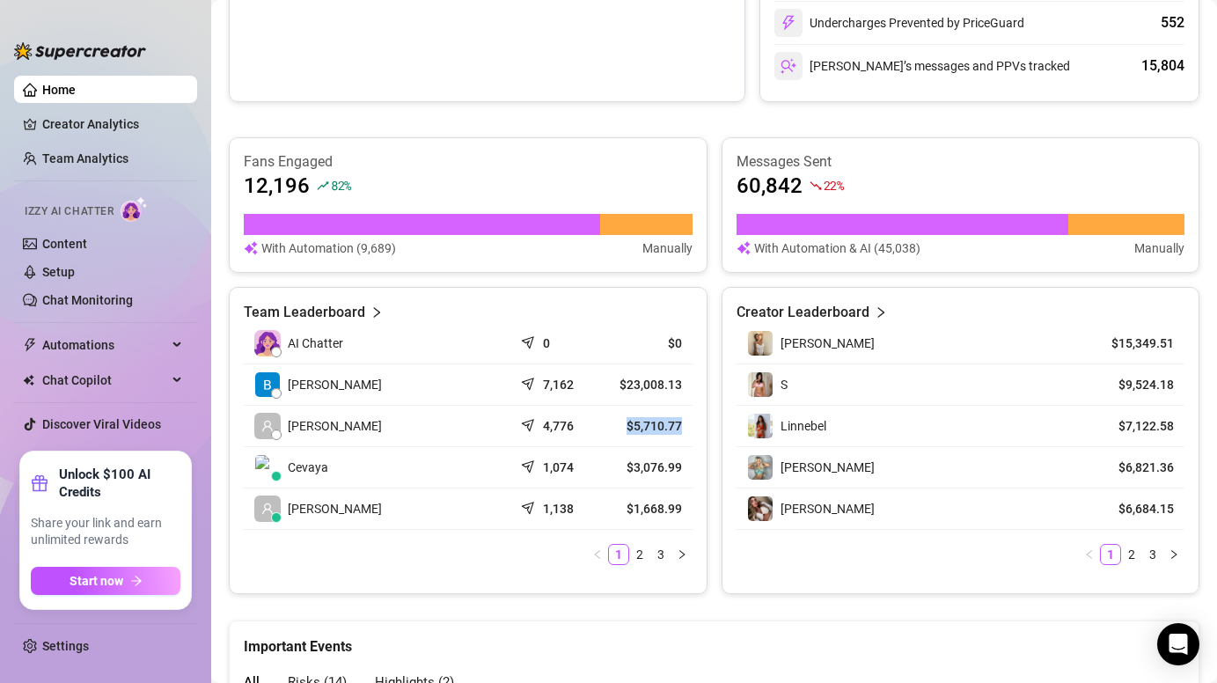
click at [682, 422] on td "$5,710.77" at bounding box center [648, 426] width 90 height 41
click at [606, 417] on td "$5,710.77" at bounding box center [648, 426] width 90 height 41
click at [635, 553] on link "2" at bounding box center [639, 554] width 19 height 19
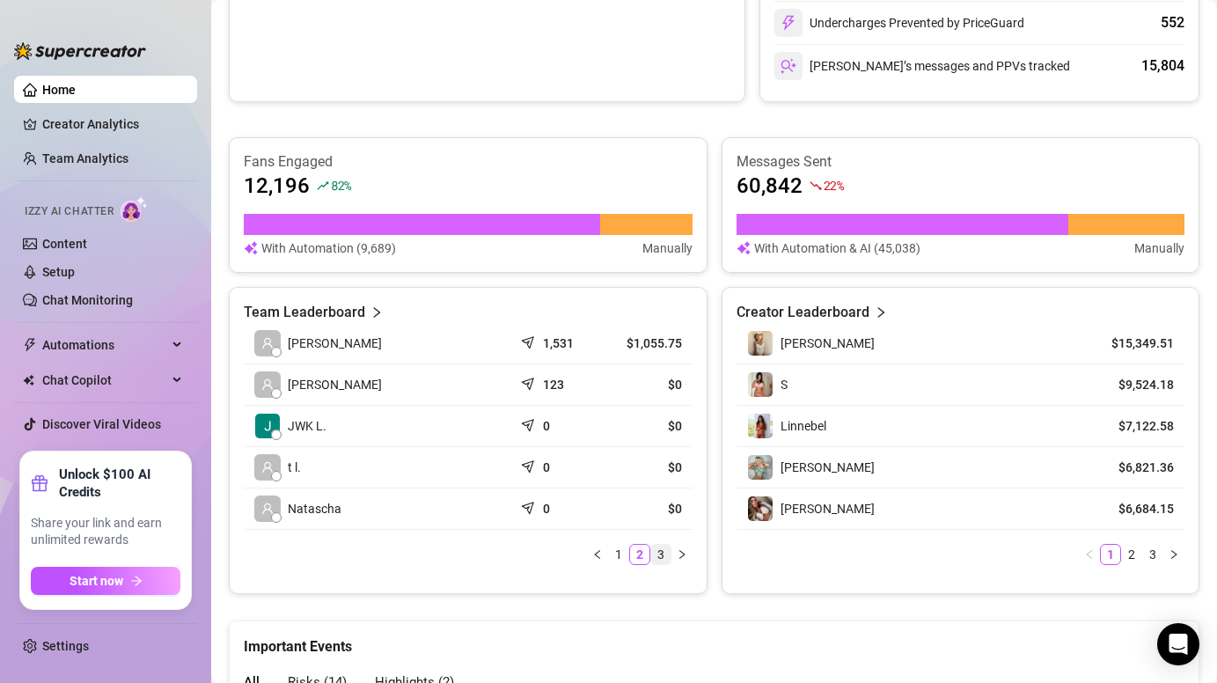
click at [661, 554] on link "3" at bounding box center [660, 554] width 19 height 19
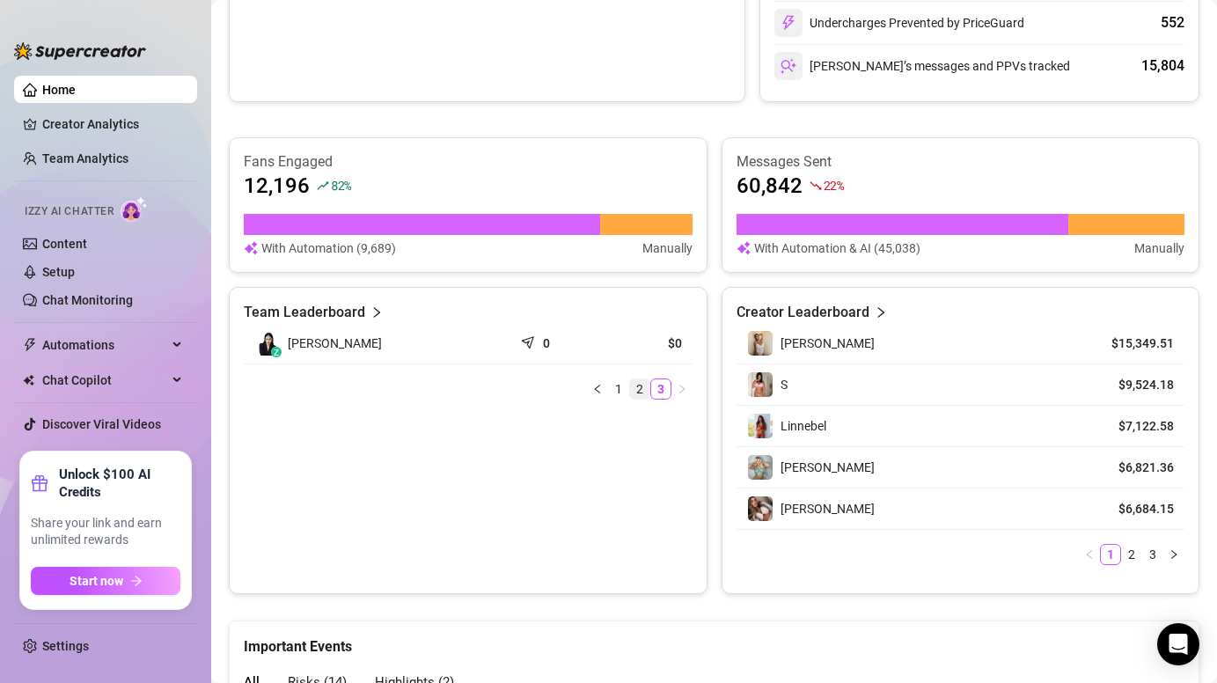
click at [643, 394] on link "2" at bounding box center [639, 388] width 19 height 19
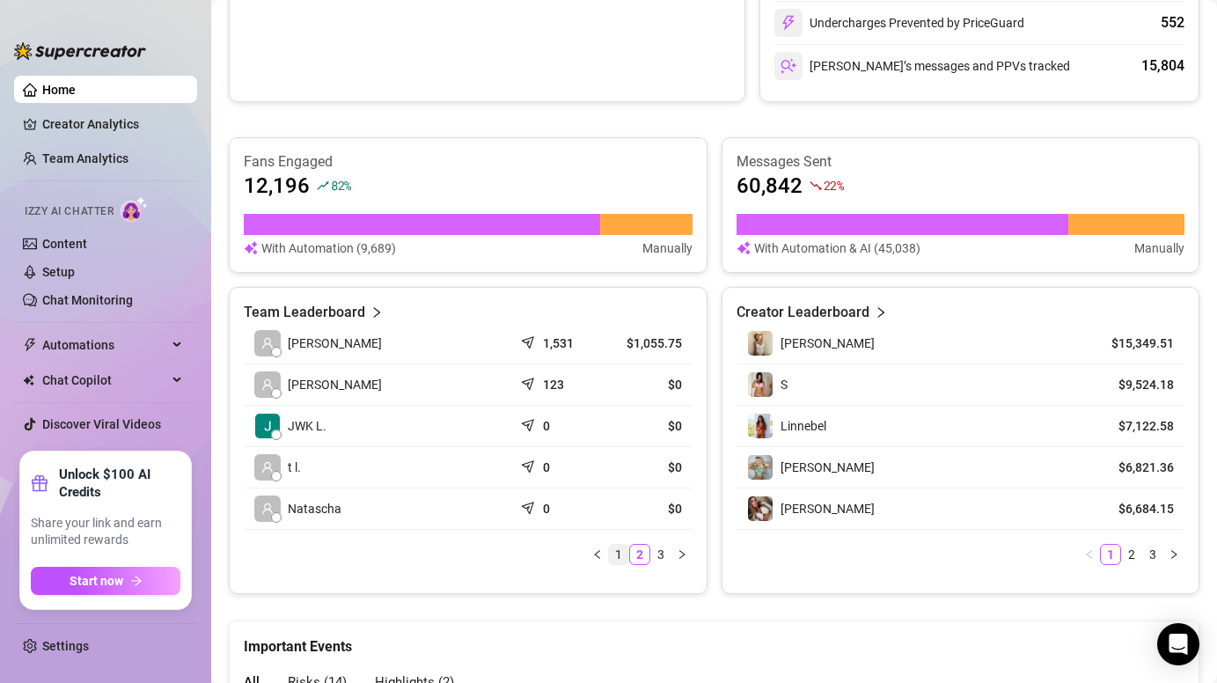
click at [612, 560] on link "1" at bounding box center [618, 554] width 19 height 19
